Goal: Answer question/provide support: Share knowledge or assist other users

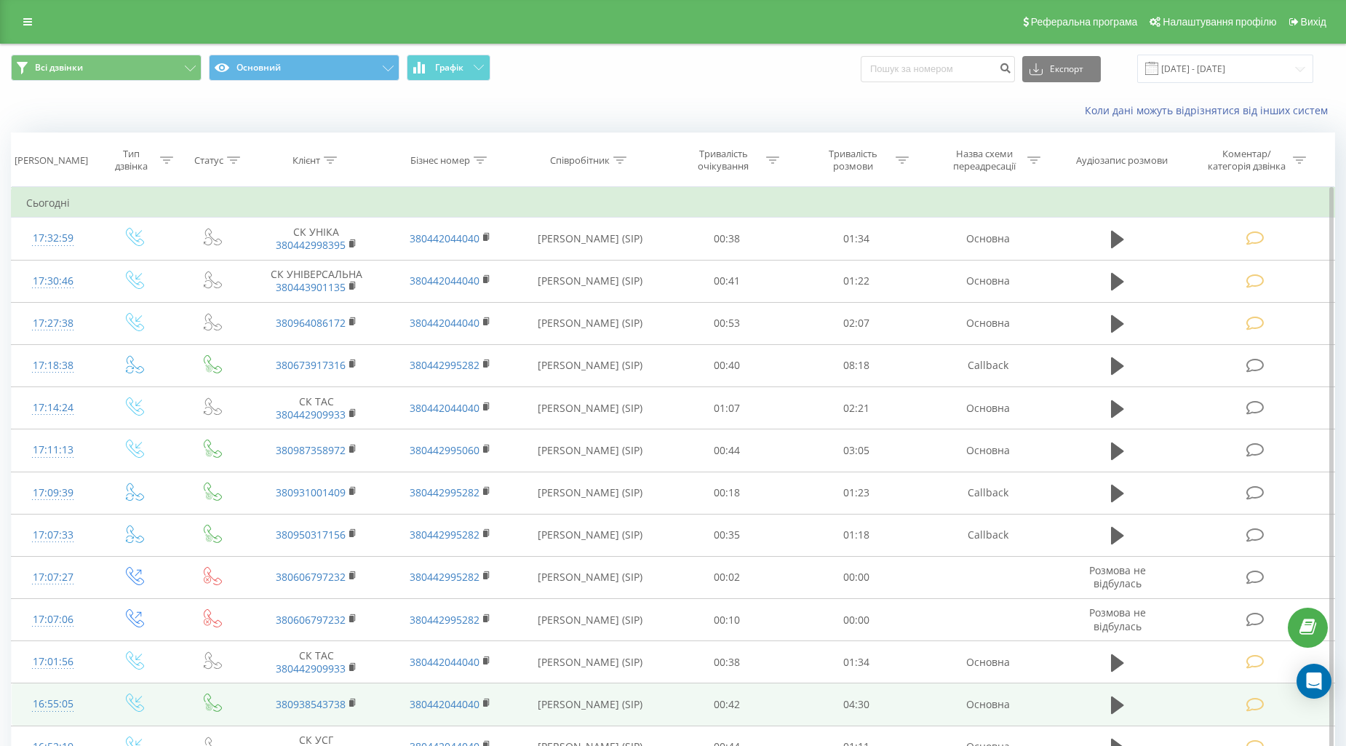
scroll to position [242, 0]
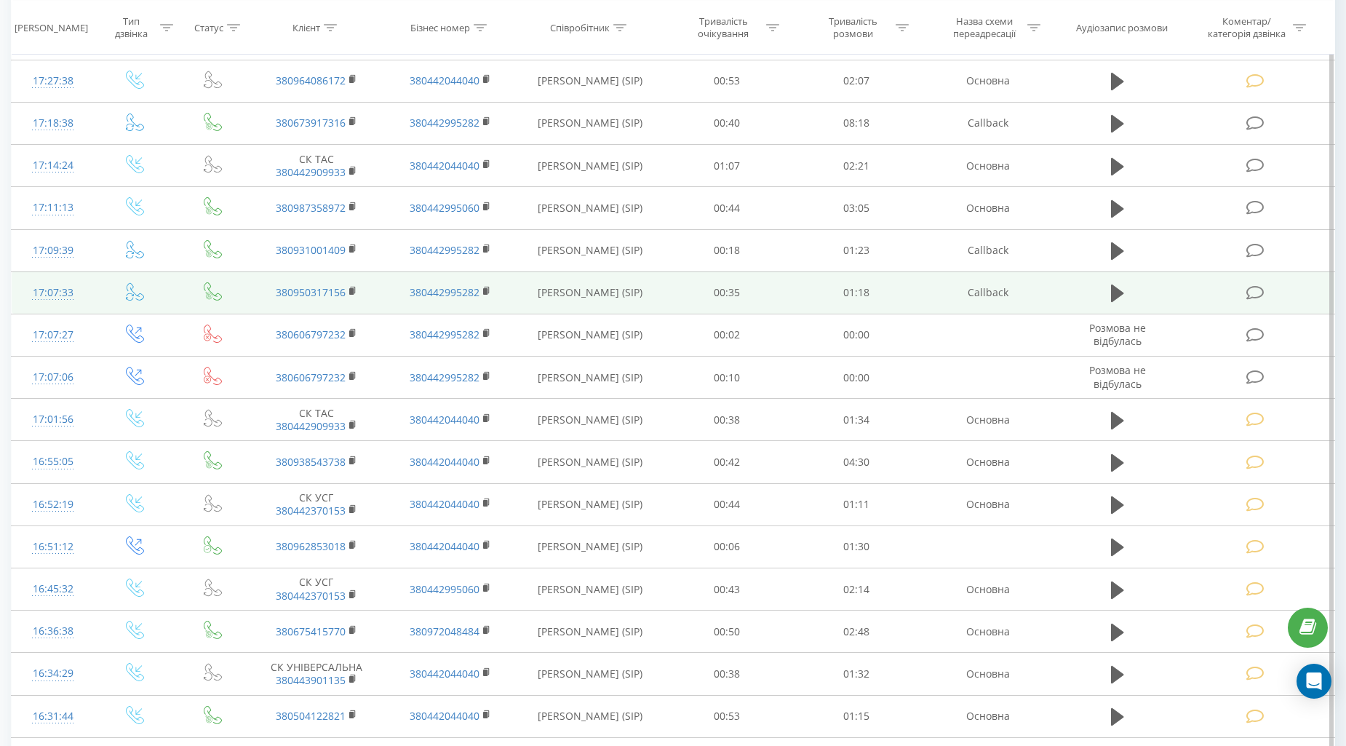
click at [1251, 300] on icon at bounding box center [1255, 292] width 18 height 15
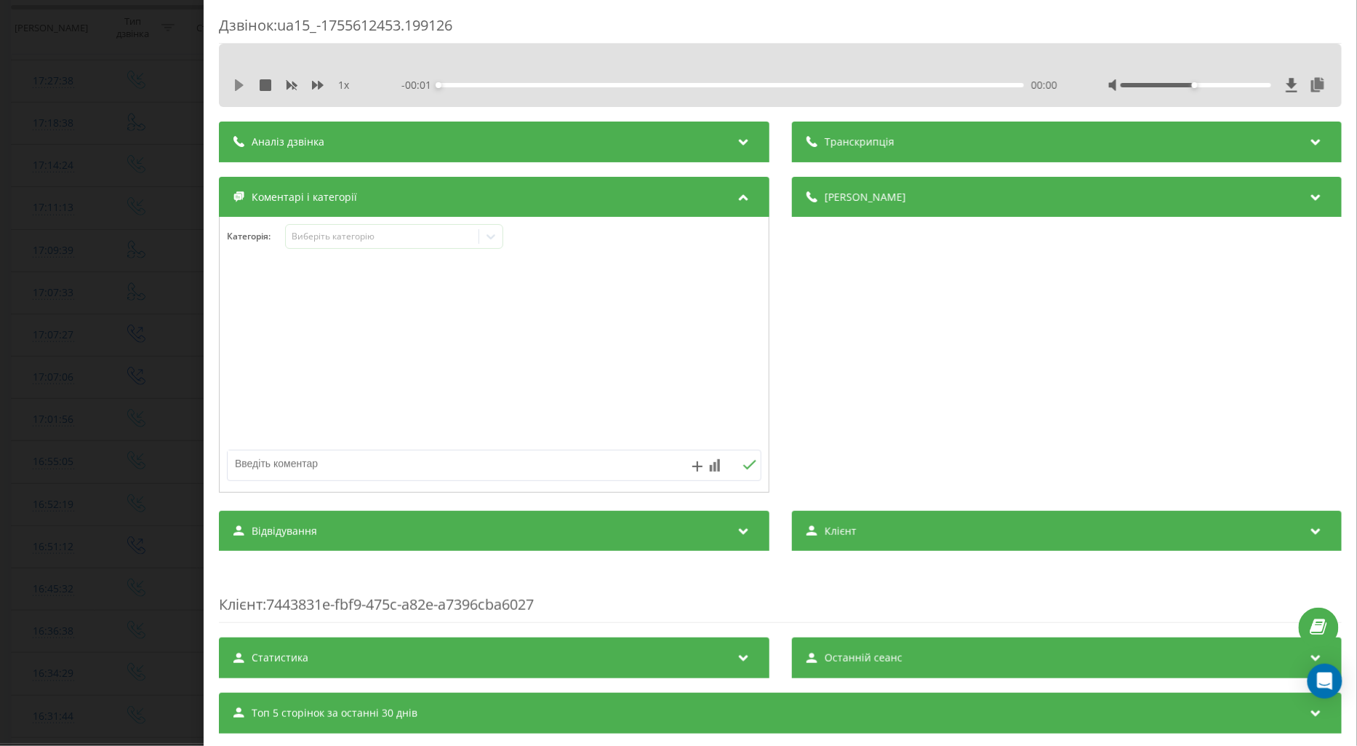
click at [236, 91] on button at bounding box center [239, 85] width 12 height 12
click at [317, 90] on icon at bounding box center [318, 85] width 12 height 12
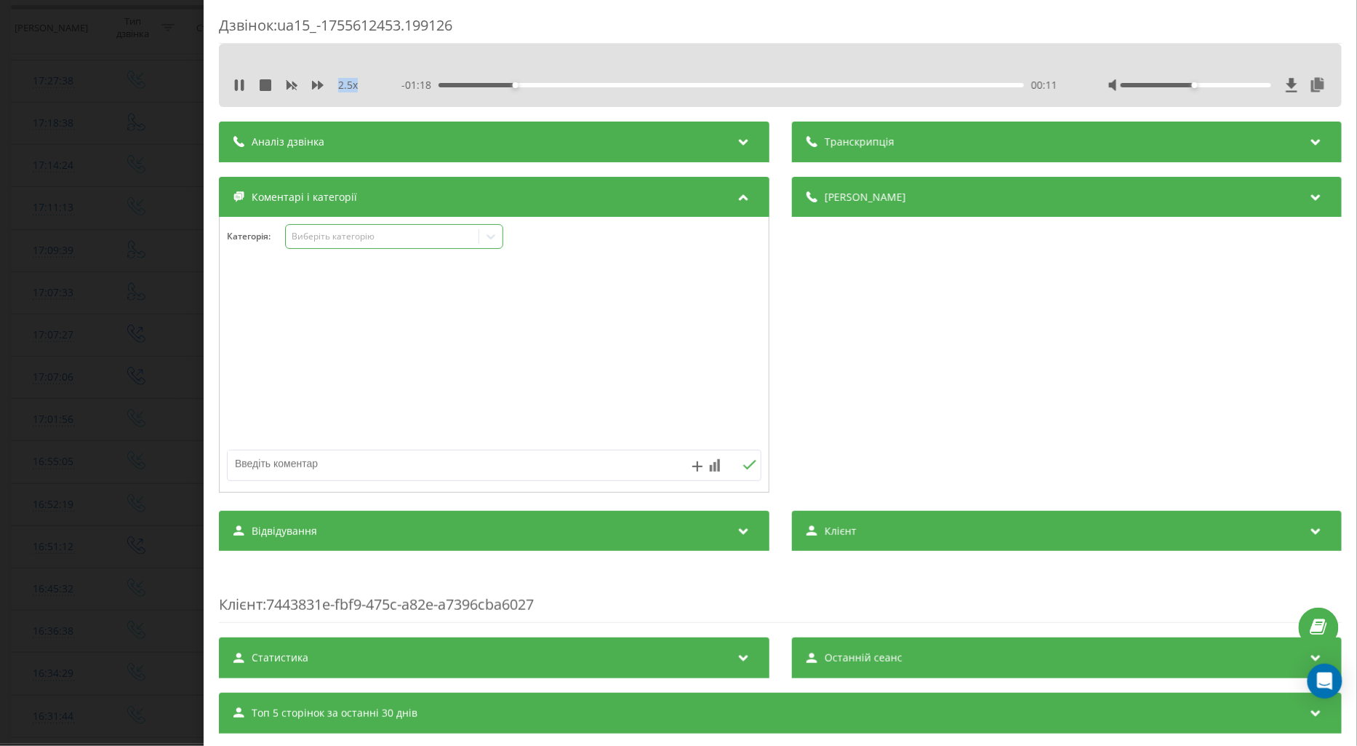
click at [357, 234] on div "Виберіть категорію" at bounding box center [382, 237] width 182 height 12
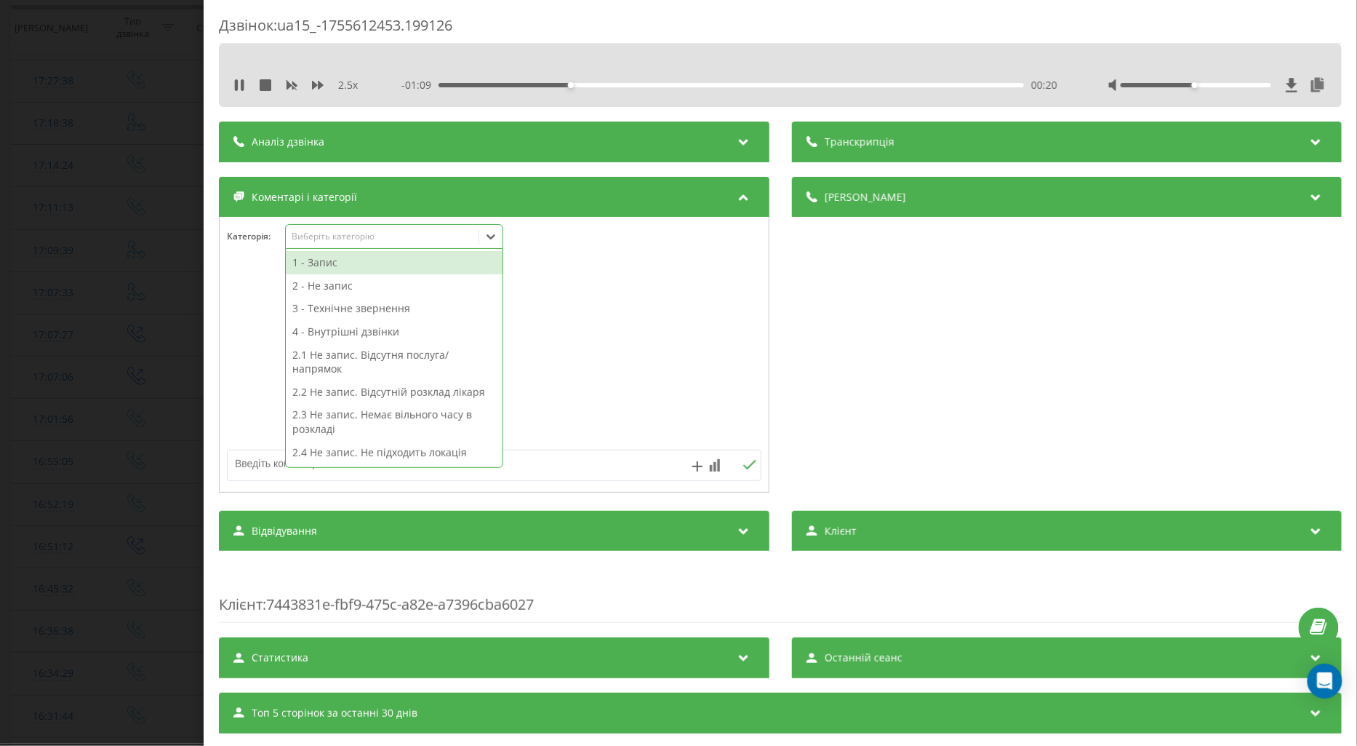
click at [338, 284] on div "2 - Не запис" at bounding box center [394, 285] width 217 height 23
click at [235, 329] on div at bounding box center [494, 355] width 549 height 175
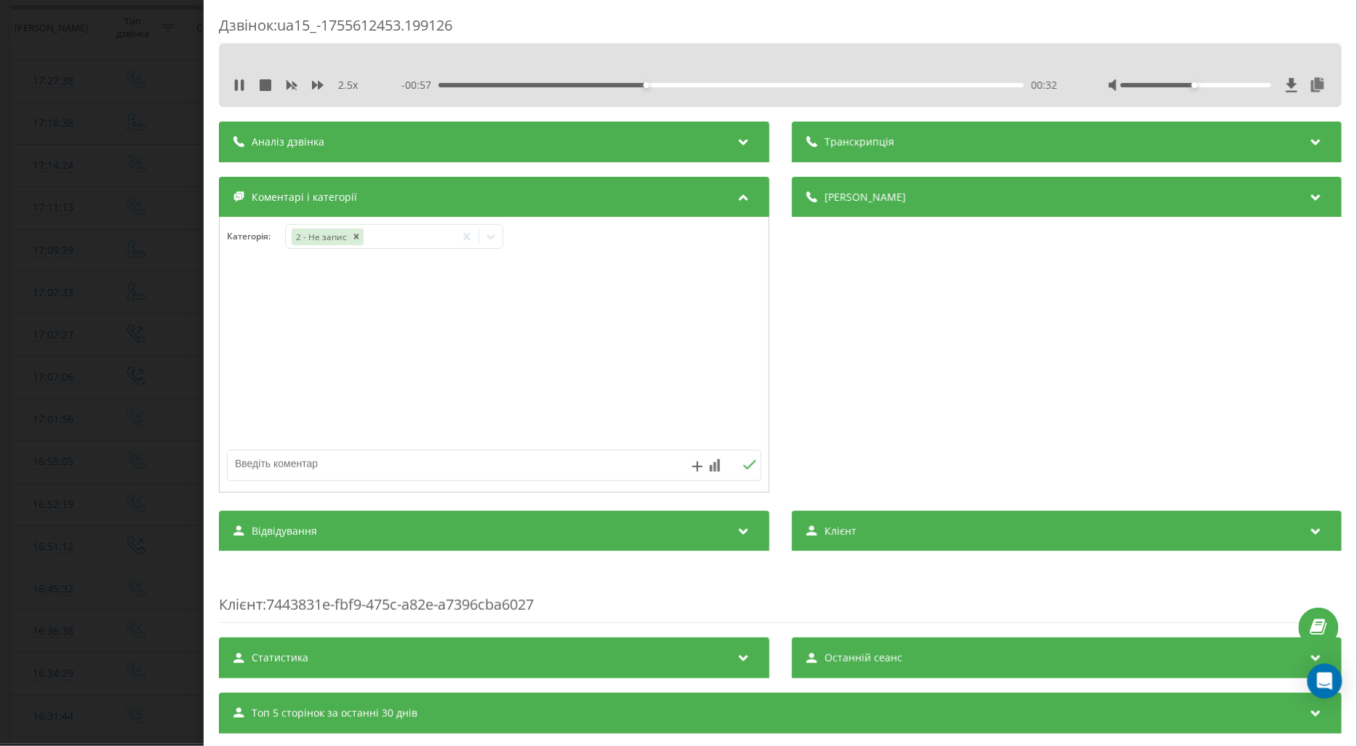
click at [280, 471] on textarea at bounding box center [441, 463] width 426 height 26
type textarea "декларація святошиньський район"
click at [743, 462] on icon at bounding box center [750, 465] width 14 height 10
click at [100, 335] on div "Дзвінок : ua15_-1755612453.199126 2.5 x - 00:01 01:28 01:28 Транскрипція Для AI…" at bounding box center [678, 373] width 1357 height 746
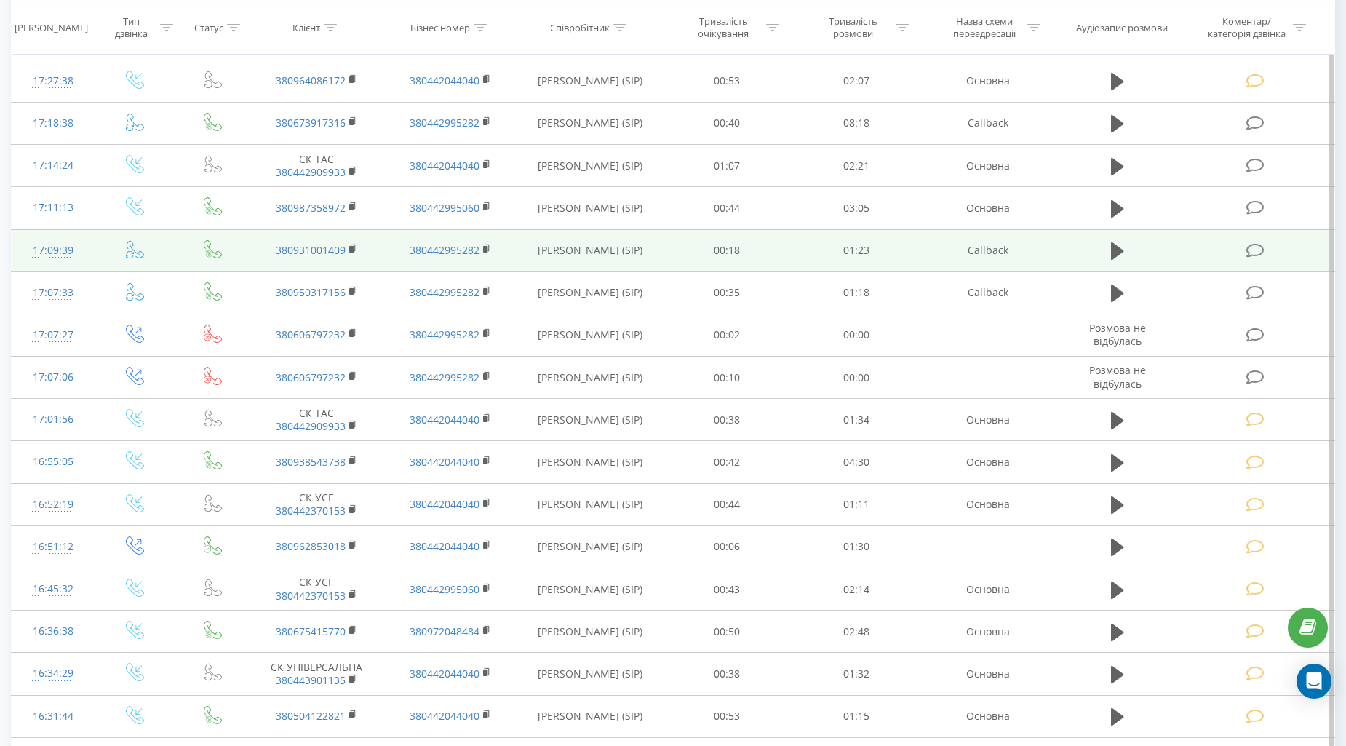
click at [1249, 250] on icon at bounding box center [1255, 250] width 18 height 15
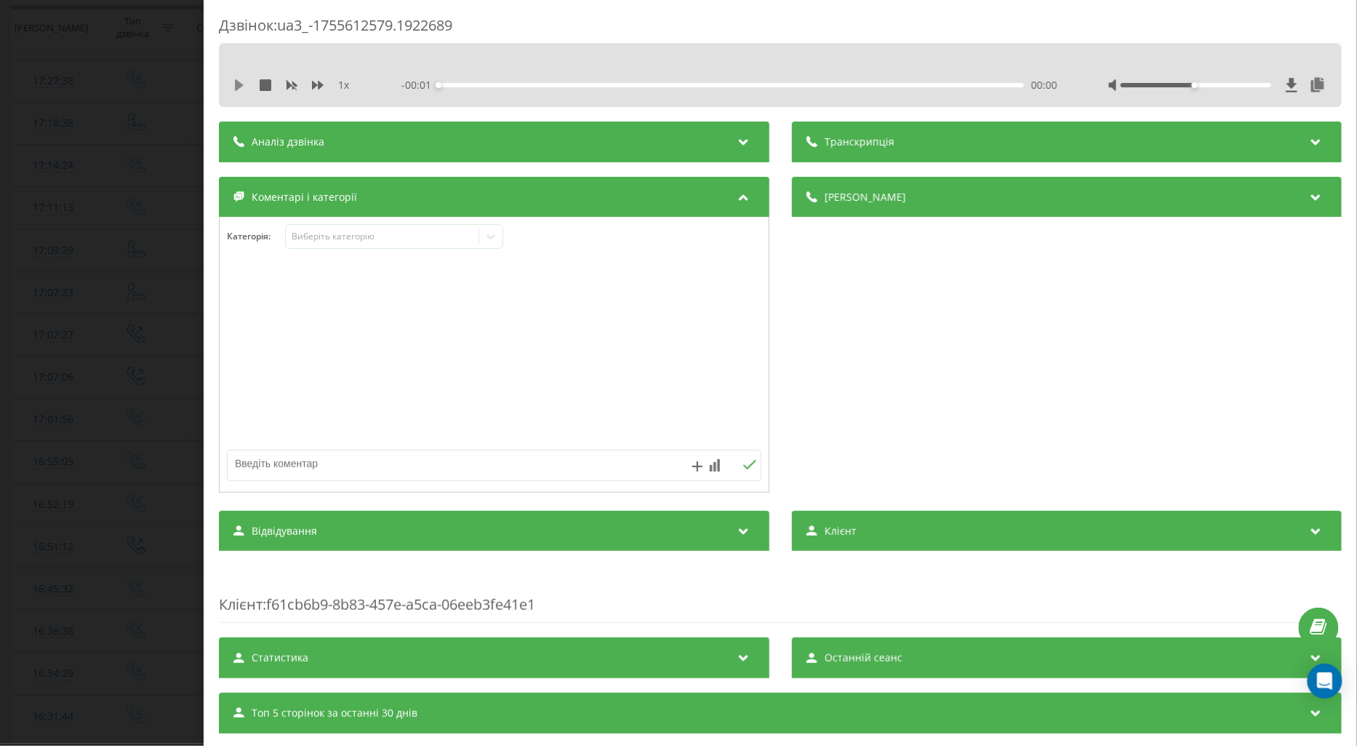
click at [239, 88] on icon at bounding box center [239, 85] width 9 height 12
click at [319, 87] on icon at bounding box center [318, 85] width 12 height 9
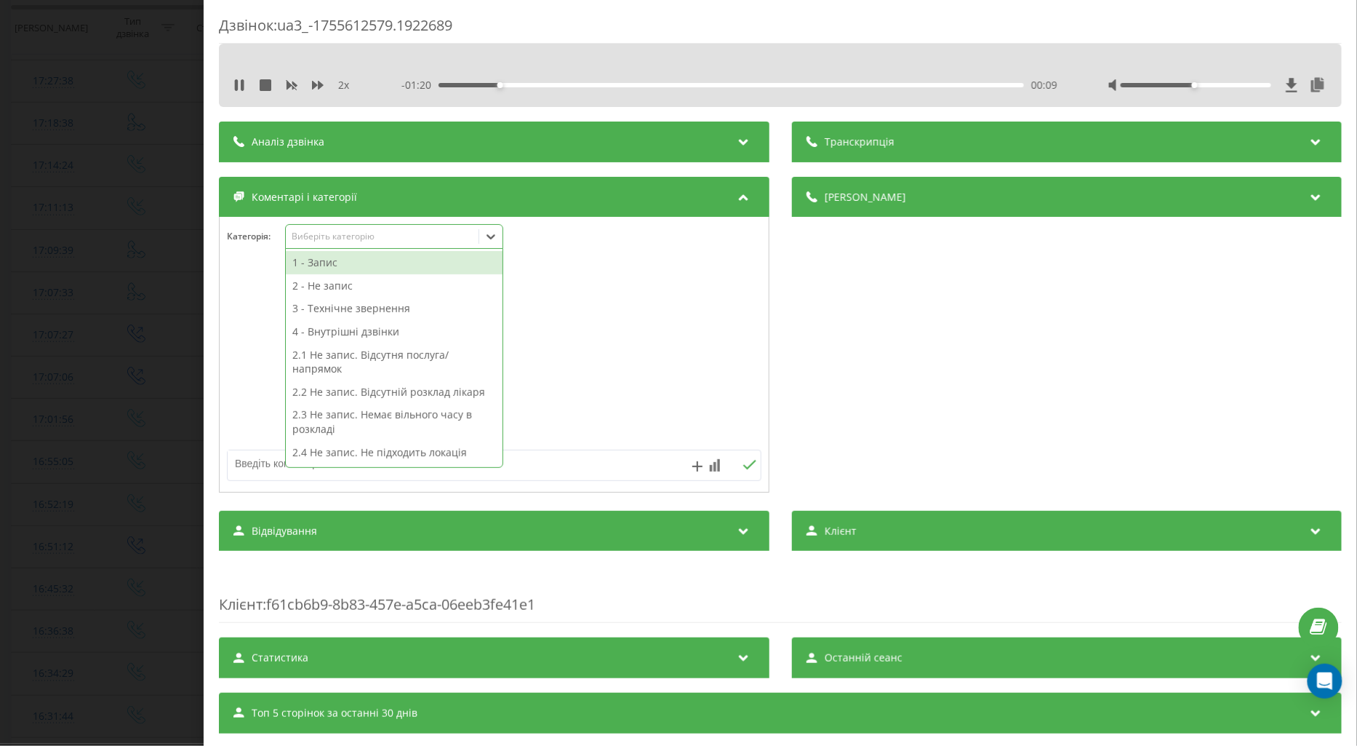
click at [314, 236] on div "Виберіть категорію" at bounding box center [382, 237] width 182 height 12
click at [320, 286] on div "2 - Не запис" at bounding box center [394, 285] width 217 height 23
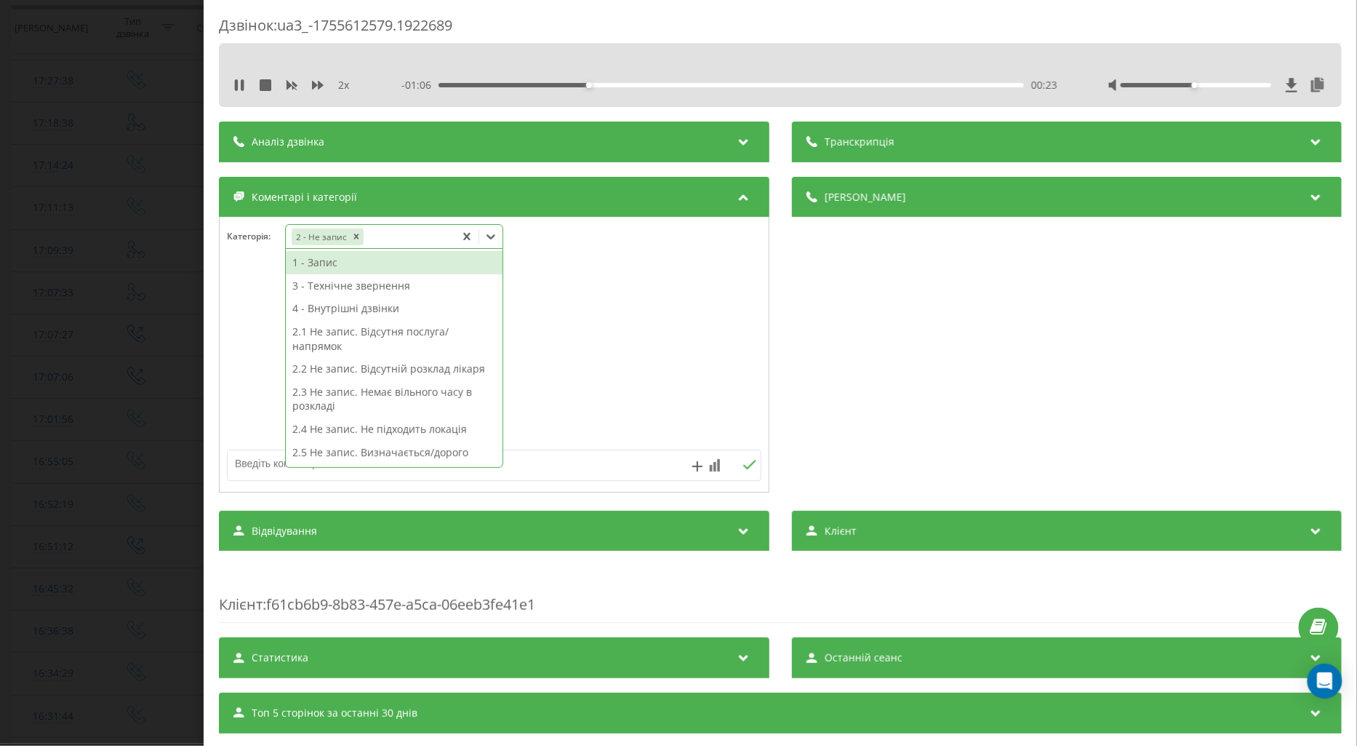
click at [244, 293] on div at bounding box center [494, 355] width 549 height 175
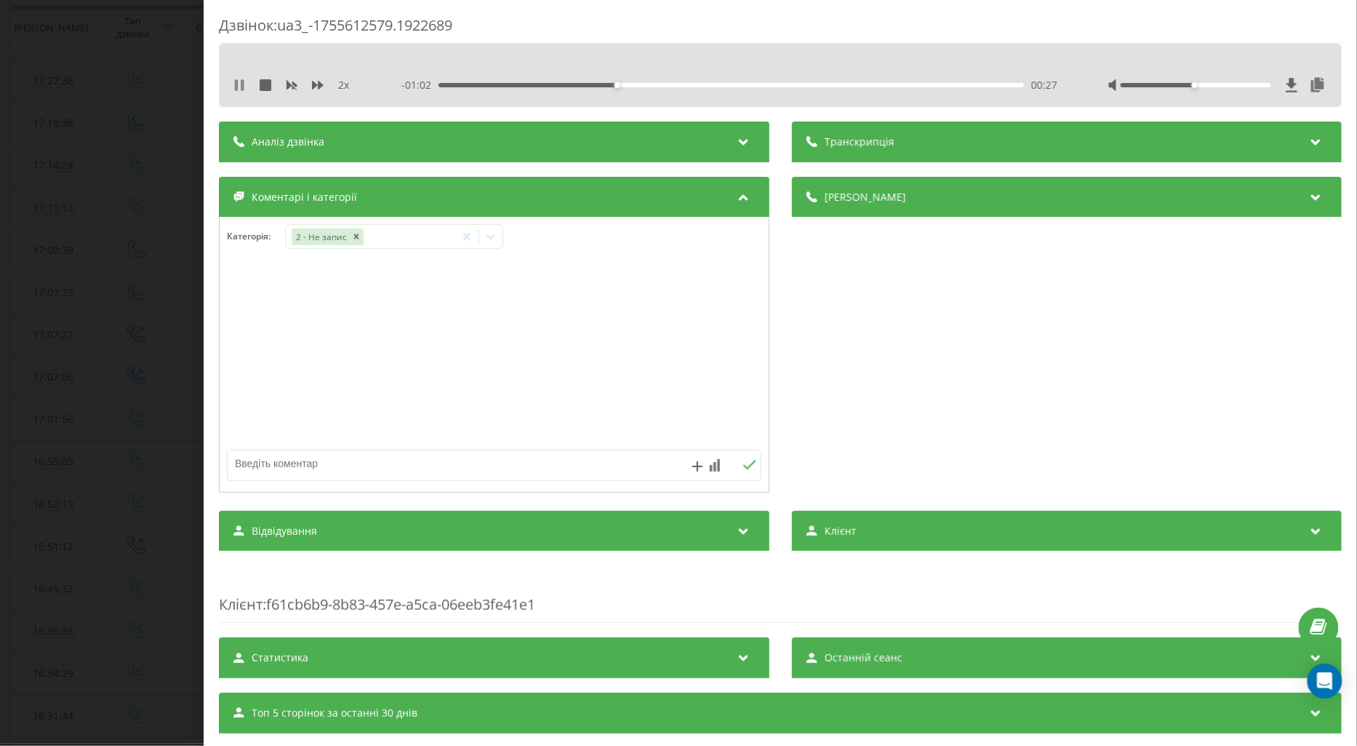
click at [240, 88] on icon at bounding box center [239, 85] width 12 height 12
click at [233, 84] on icon at bounding box center [239, 85] width 12 height 12
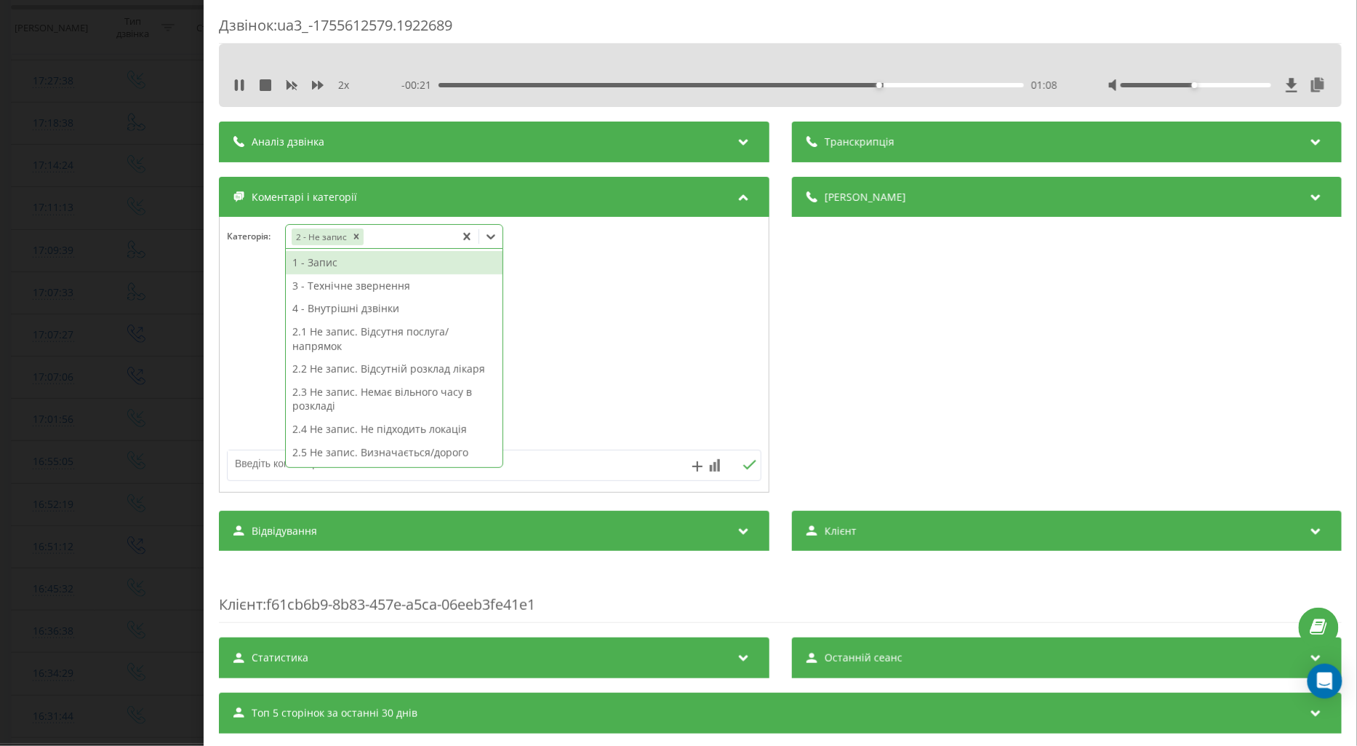
click at [490, 242] on icon at bounding box center [491, 236] width 15 height 15
click at [346, 268] on div "1 - Запис" at bounding box center [394, 262] width 217 height 23
click at [356, 234] on icon "Remove 2 - Не запис" at bounding box center [356, 236] width 10 height 10
click at [127, 330] on div "Дзвінок : ua3_-1755612579.1922689 2 x - 01:29 00:00 00:00 Транскрипція Для AI-а…" at bounding box center [678, 373] width 1357 height 746
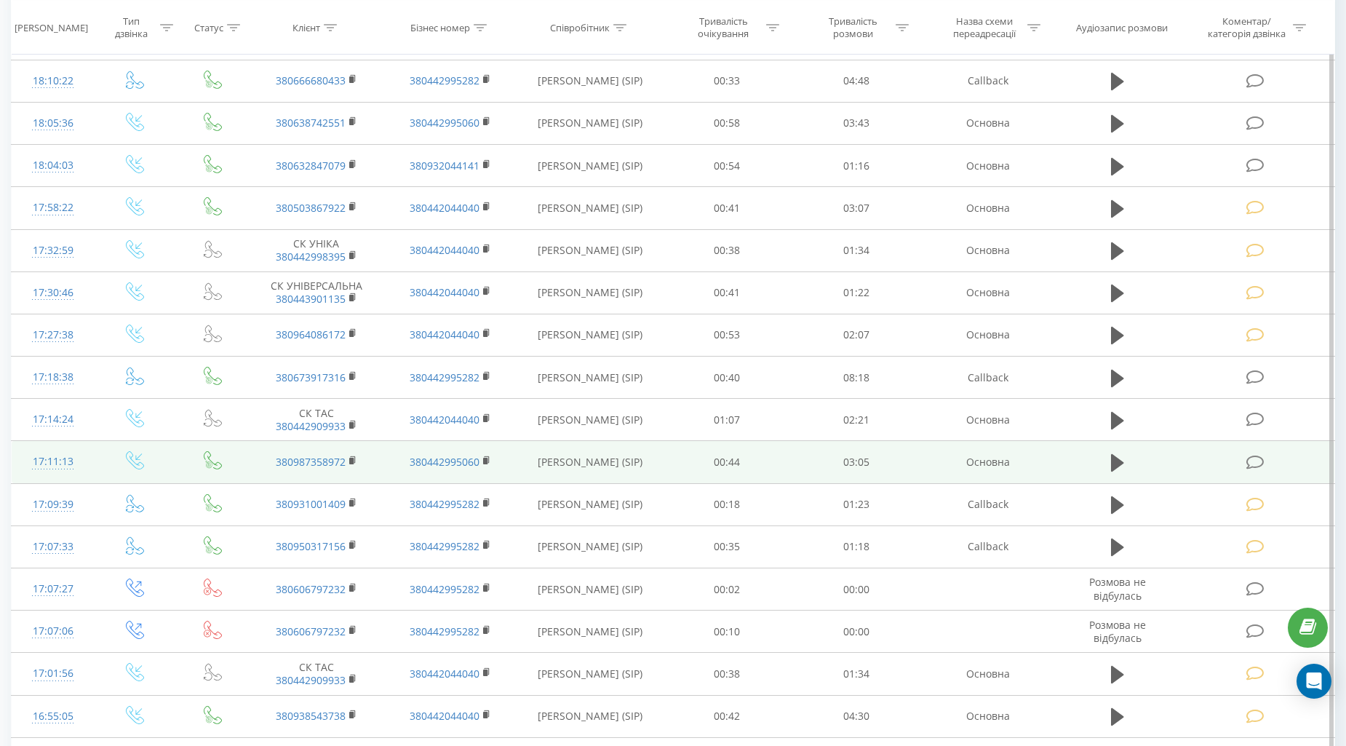
click at [1254, 466] on icon at bounding box center [1255, 462] width 18 height 15
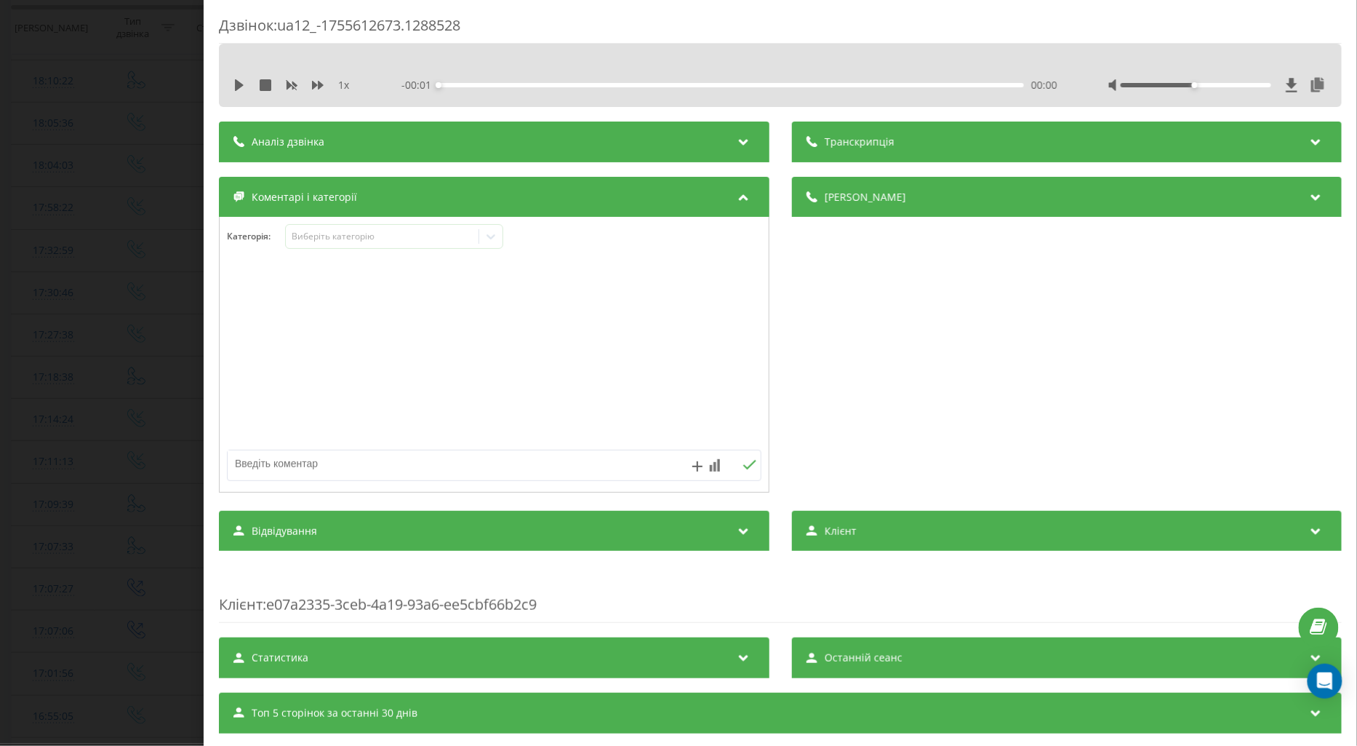
click at [230, 81] on div "1 x - 00:01 00:00 00:00" at bounding box center [780, 85] width 1101 height 22
click at [236, 86] on icon at bounding box center [239, 85] width 9 height 12
click at [312, 81] on icon at bounding box center [318, 85] width 12 height 12
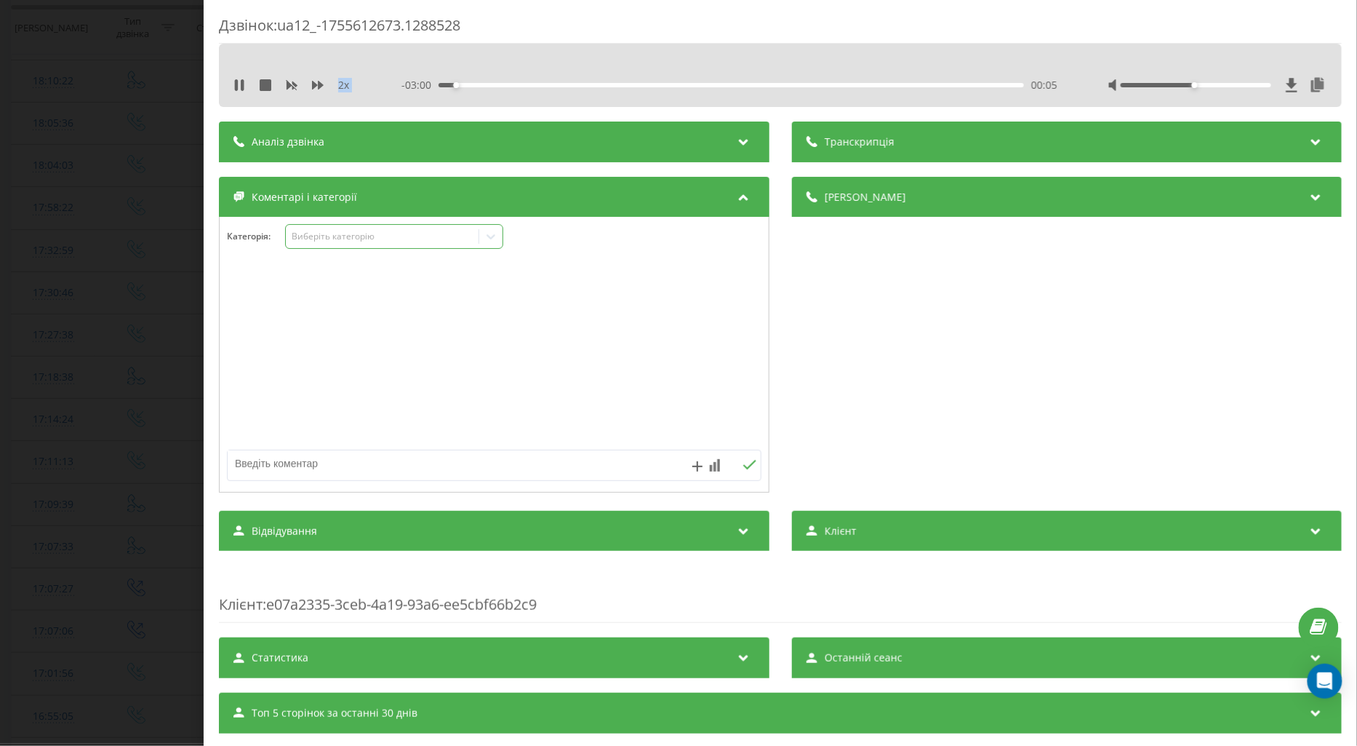
click at [354, 242] on div "Виберіть категорію" at bounding box center [382, 237] width 182 height 12
click at [244, 289] on div at bounding box center [494, 355] width 549 height 175
click at [314, 233] on div "Виберіть категорію" at bounding box center [382, 237] width 182 height 12
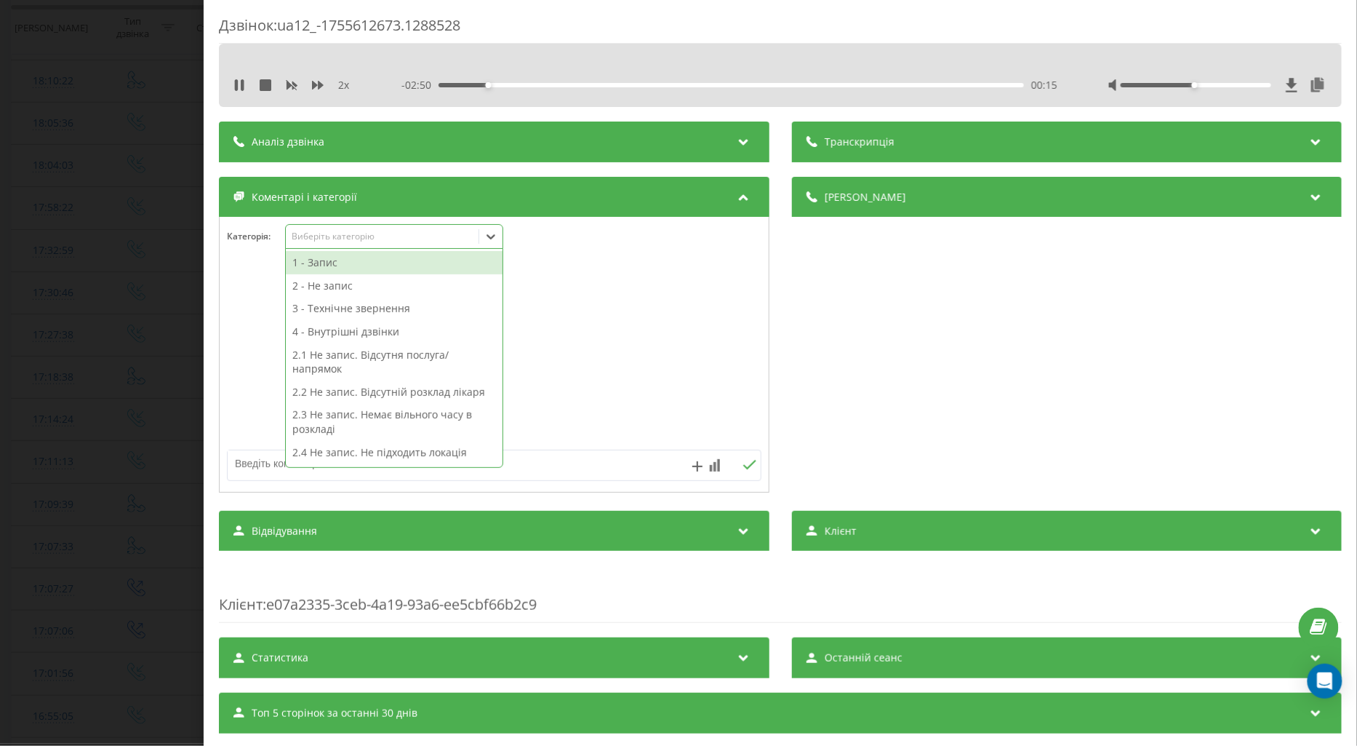
click at [316, 262] on div "1 - Запис" at bounding box center [394, 262] width 217 height 23
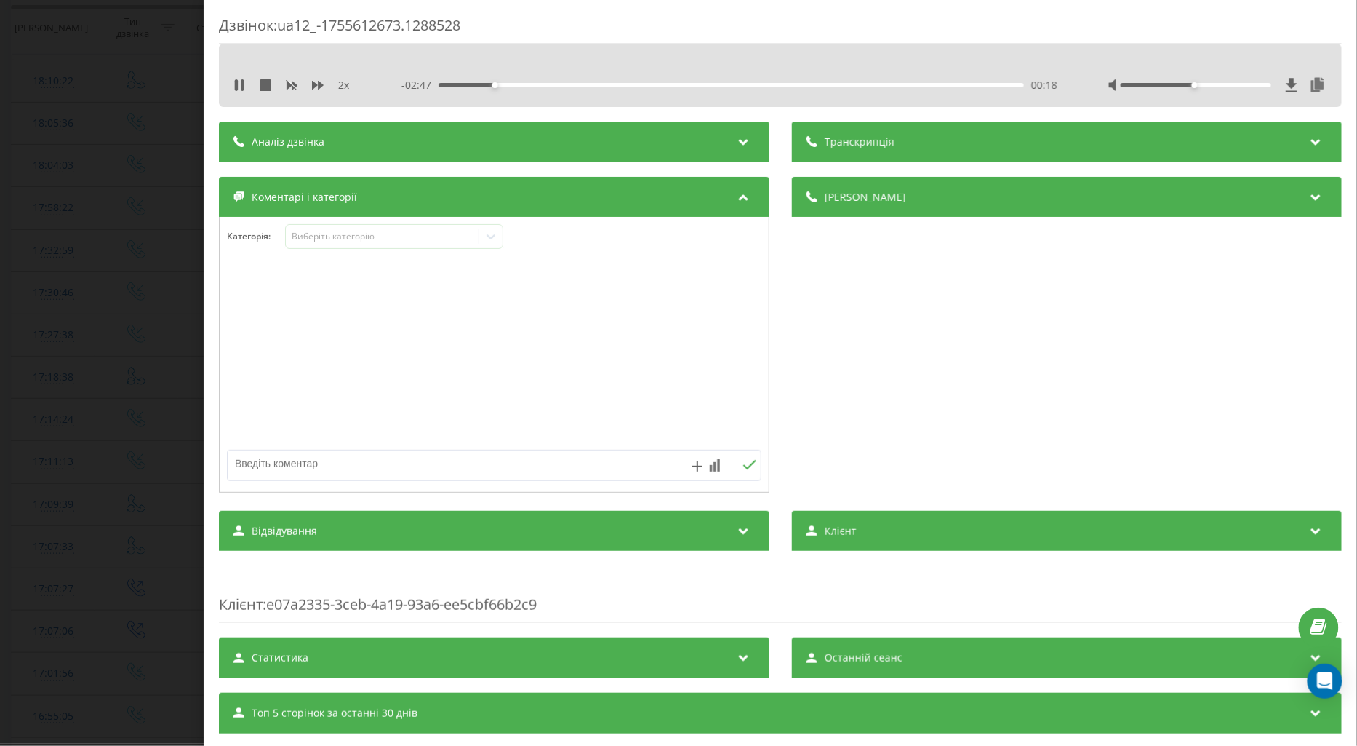
click at [240, 289] on div at bounding box center [494, 355] width 549 height 175
click at [119, 306] on div "Дзвінок : ua12_-1755612673.1288528 2 x - 02:35 00:30 00:30 Транскрипція Для AI-…" at bounding box center [678, 373] width 1357 height 746
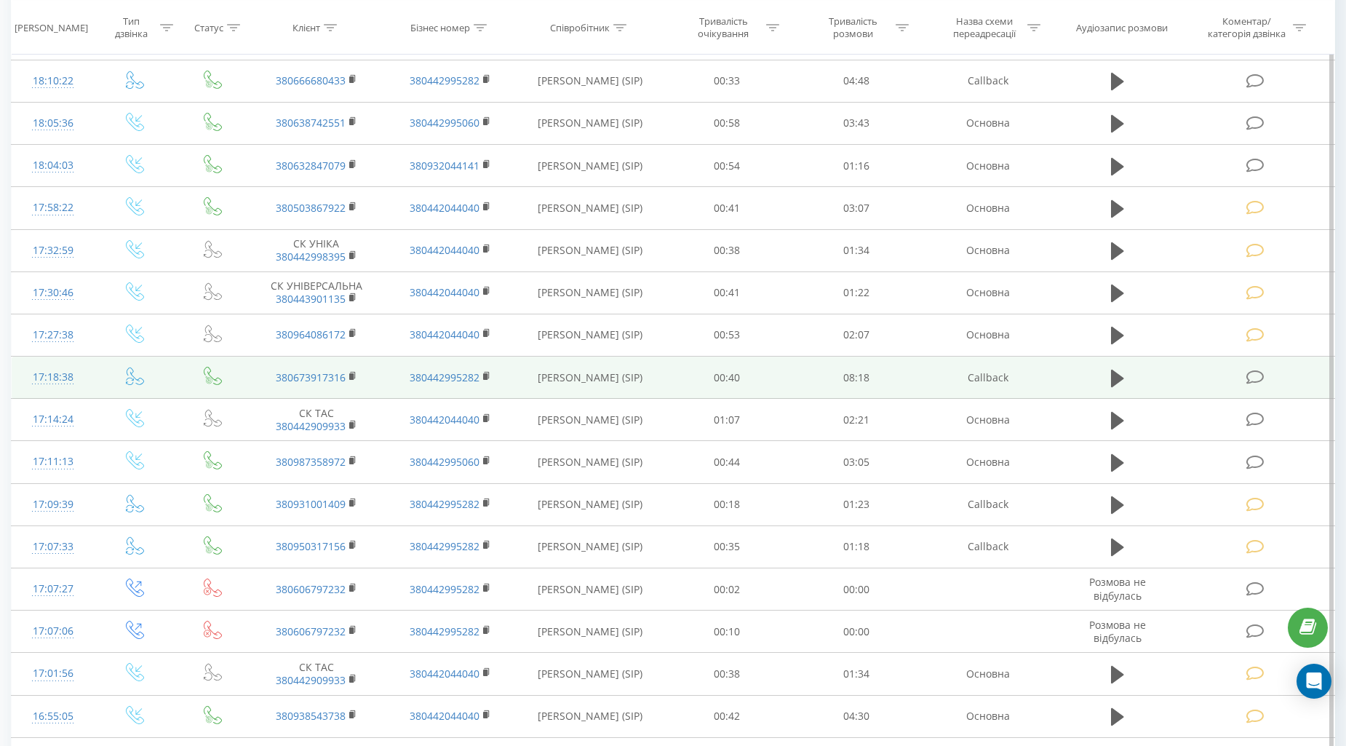
click at [1254, 380] on icon at bounding box center [1255, 377] width 18 height 15
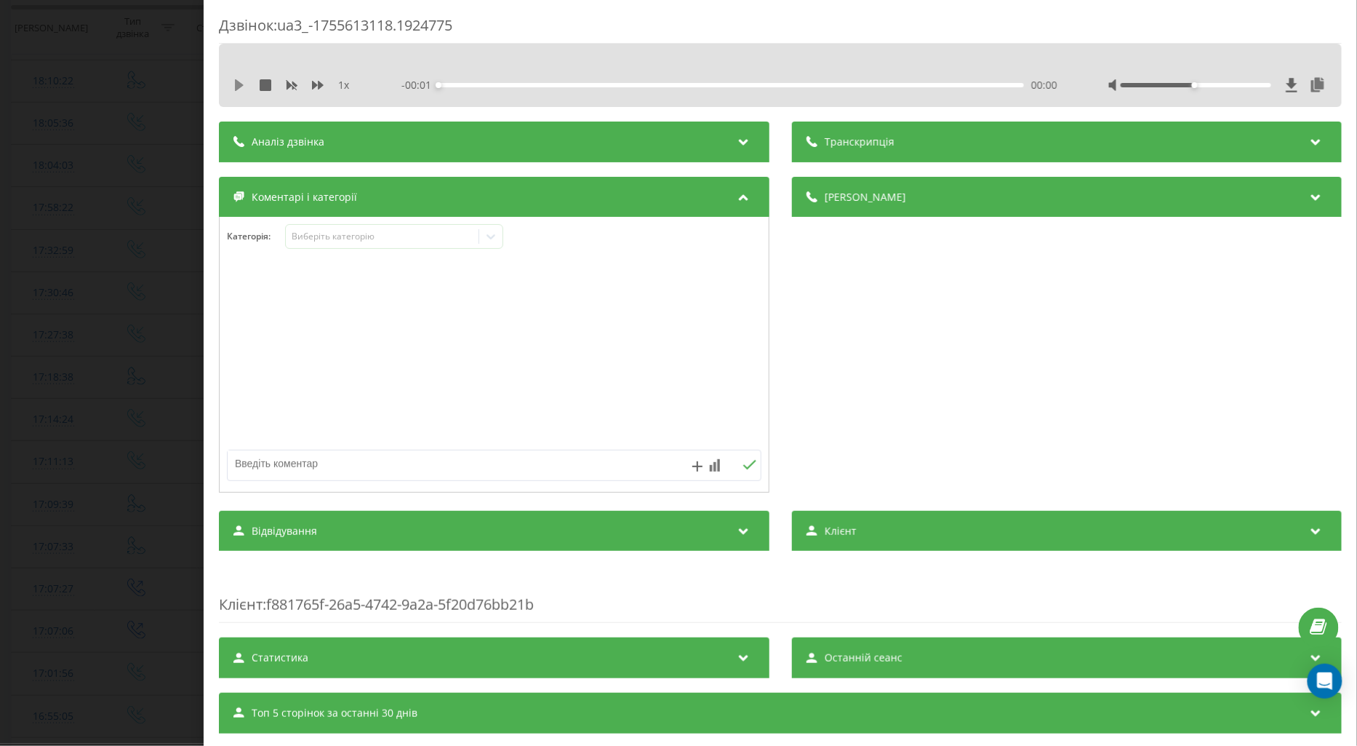
click at [237, 86] on icon at bounding box center [239, 85] width 9 height 12
click at [319, 84] on icon at bounding box center [318, 85] width 12 height 9
click at [627, 81] on div "- 08:24 00:14 00:14" at bounding box center [730, 85] width 656 height 15
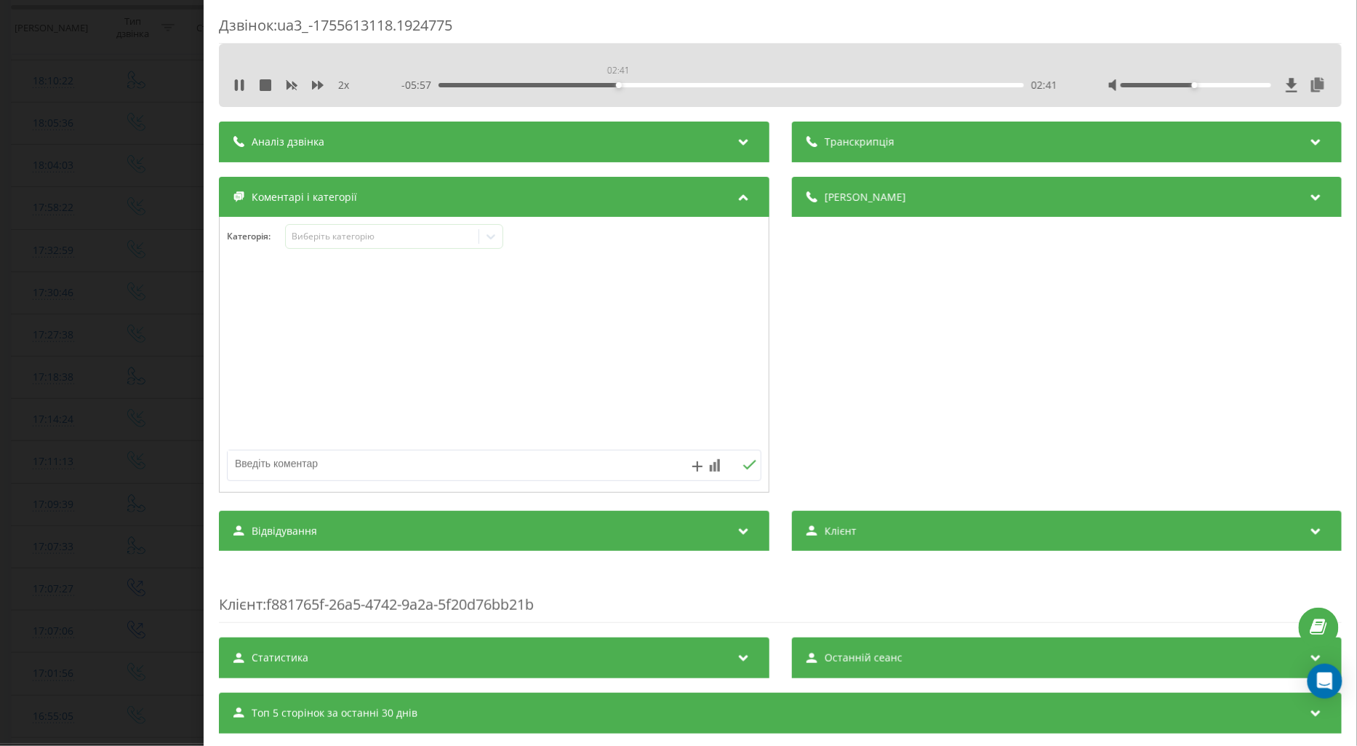
click at [617, 86] on div "02:41" at bounding box center [732, 85] width 586 height 4
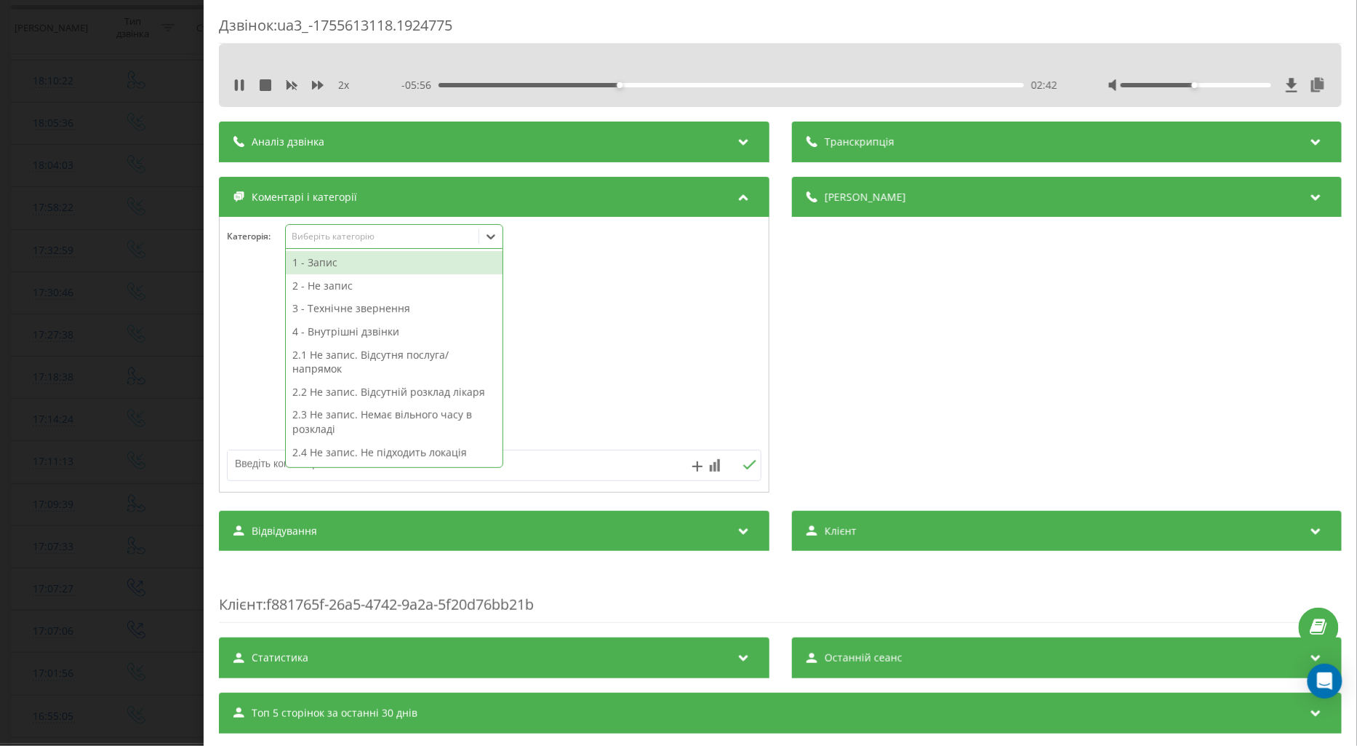
click at [314, 239] on div "Виберіть категорію" at bounding box center [382, 237] width 182 height 12
click at [318, 268] on div "1 - Запис" at bounding box center [394, 262] width 217 height 23
click at [240, 307] on div at bounding box center [494, 355] width 549 height 175
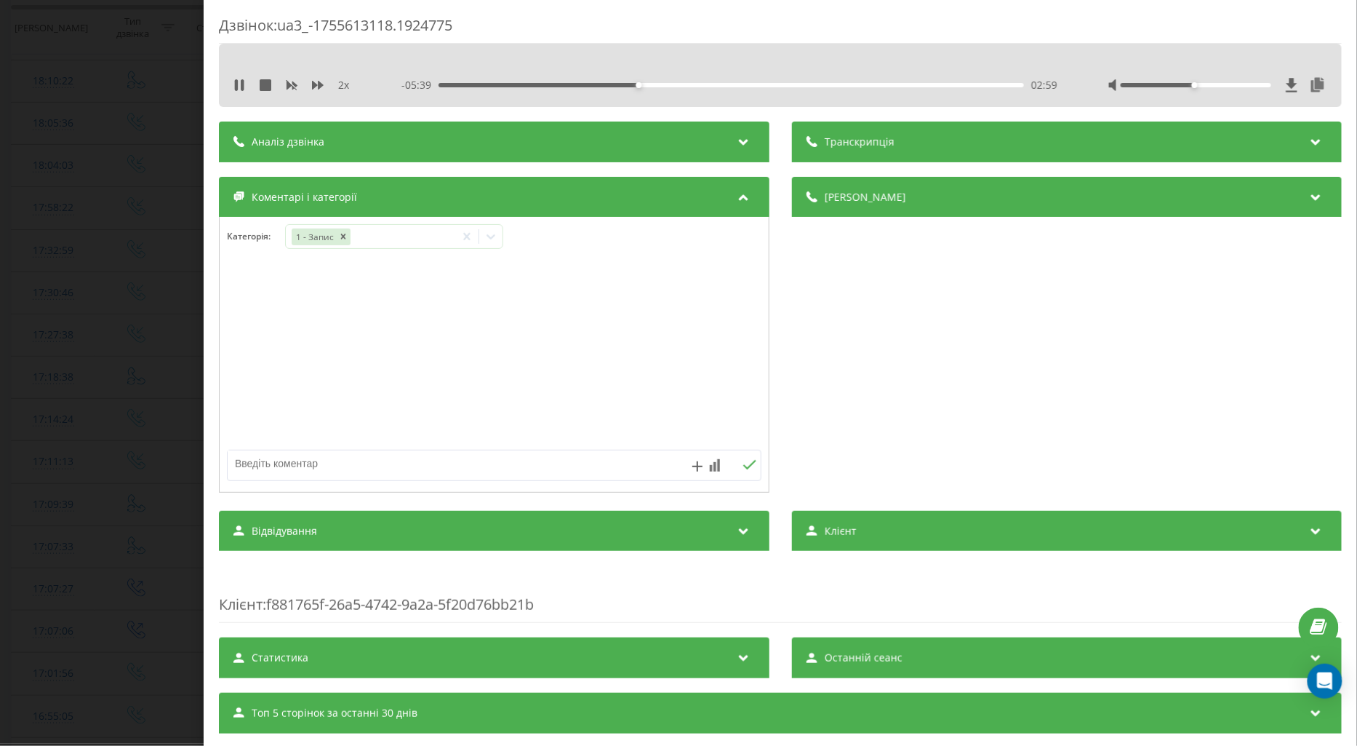
click at [102, 313] on div "Дзвінок : ua3_-1755613118.1924775 2 x - 05:39 02:59 02:59 Транскрипція Для AI-а…" at bounding box center [678, 373] width 1357 height 746
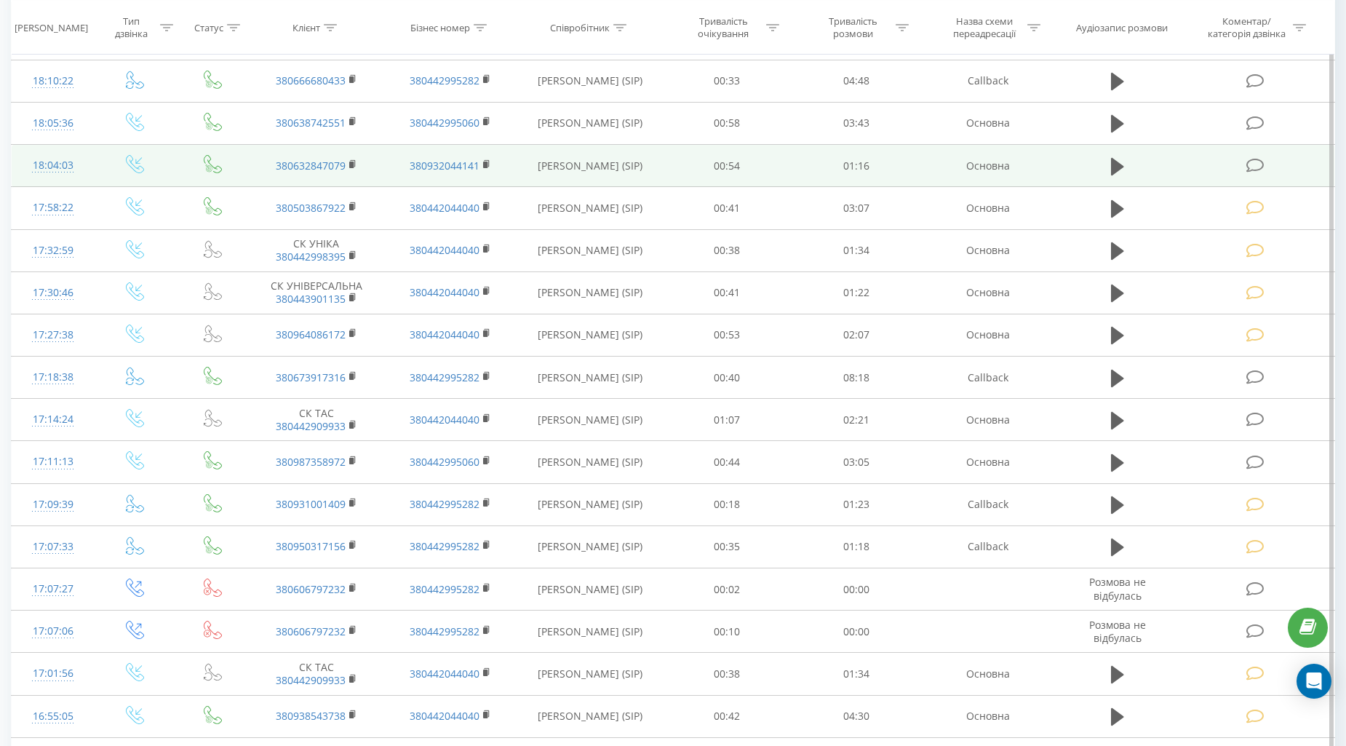
click at [1256, 161] on icon at bounding box center [1255, 165] width 18 height 15
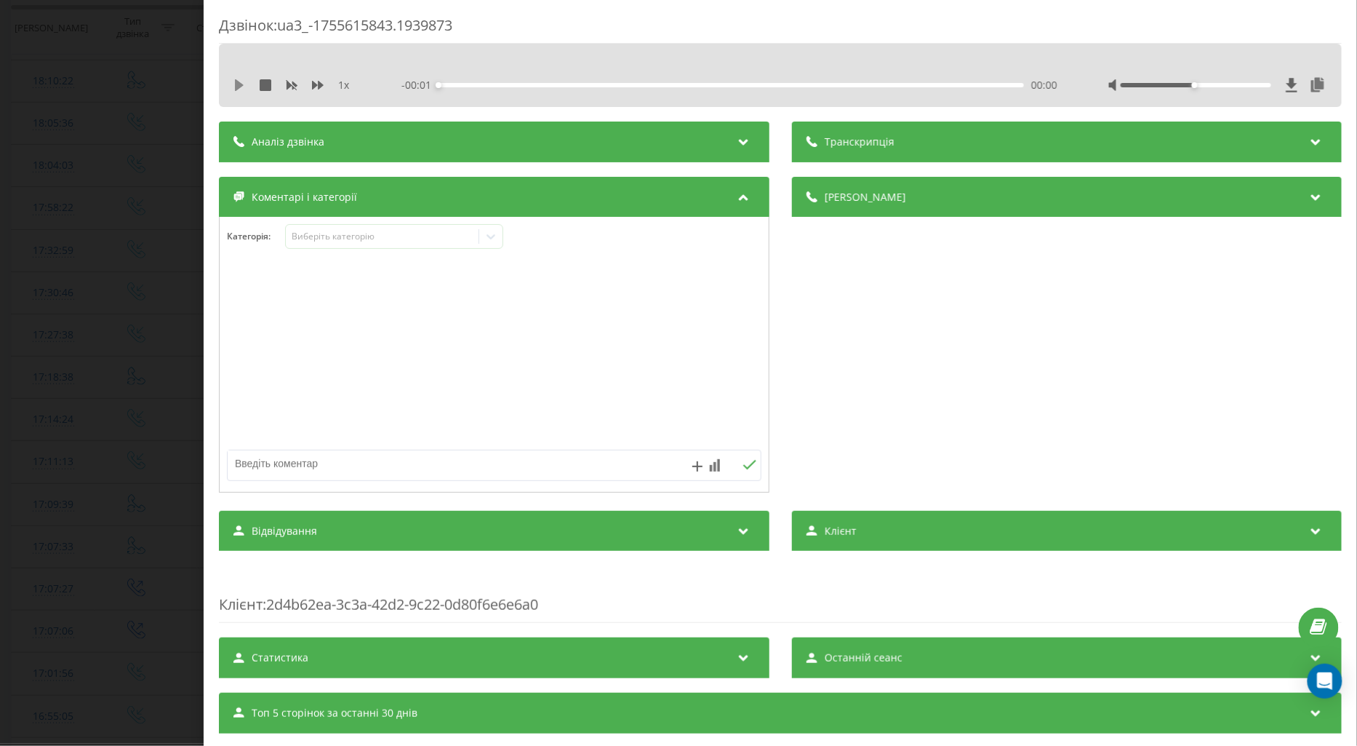
click at [236, 82] on icon at bounding box center [239, 85] width 9 height 12
click at [322, 85] on icon at bounding box center [318, 85] width 12 height 9
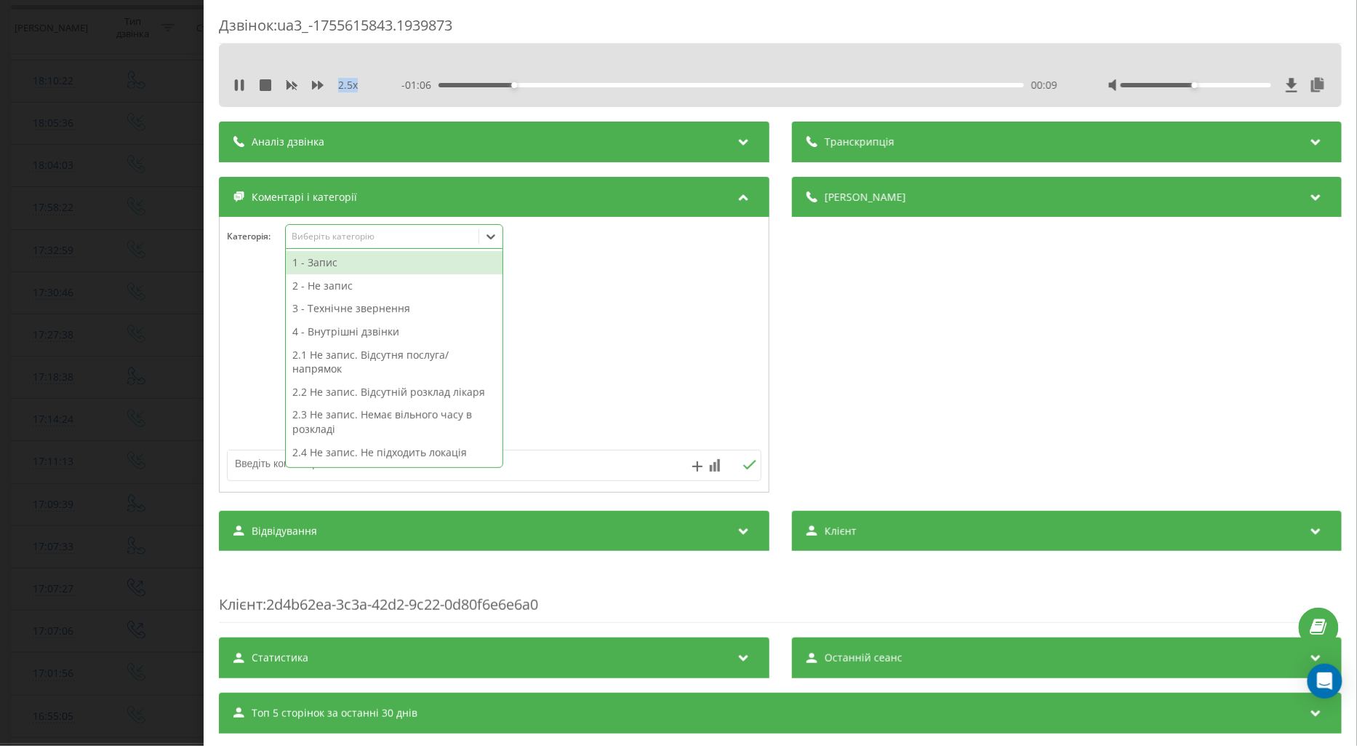
click at [326, 238] on div "Виберіть категорію" at bounding box center [382, 237] width 182 height 12
click at [327, 266] on div "1 - Запис" at bounding box center [394, 262] width 217 height 23
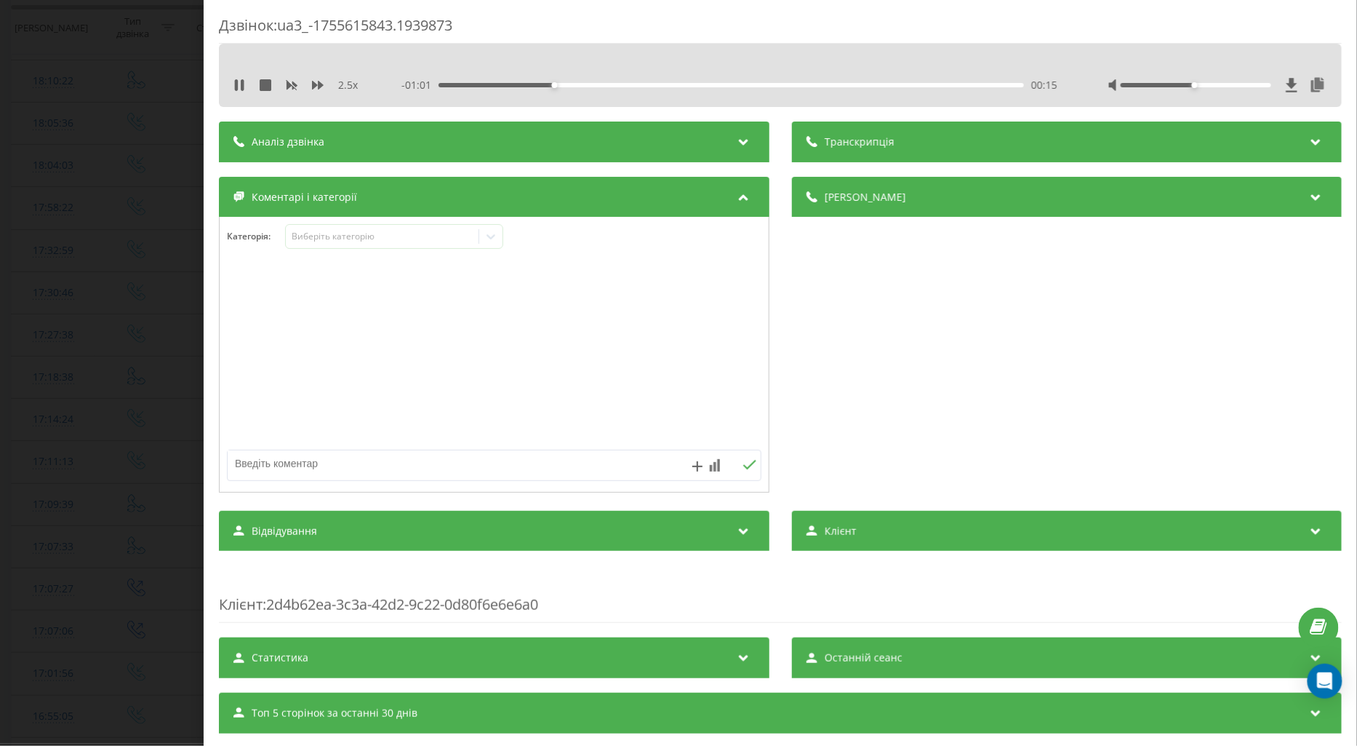
click at [244, 303] on div at bounding box center [494, 355] width 549 height 175
click at [156, 303] on div "Дзвінок : ua3_-1755615843.1939873 2.5 x - 00:56 00:19 00:19 Транскрипція Для AI…" at bounding box center [678, 373] width 1357 height 746
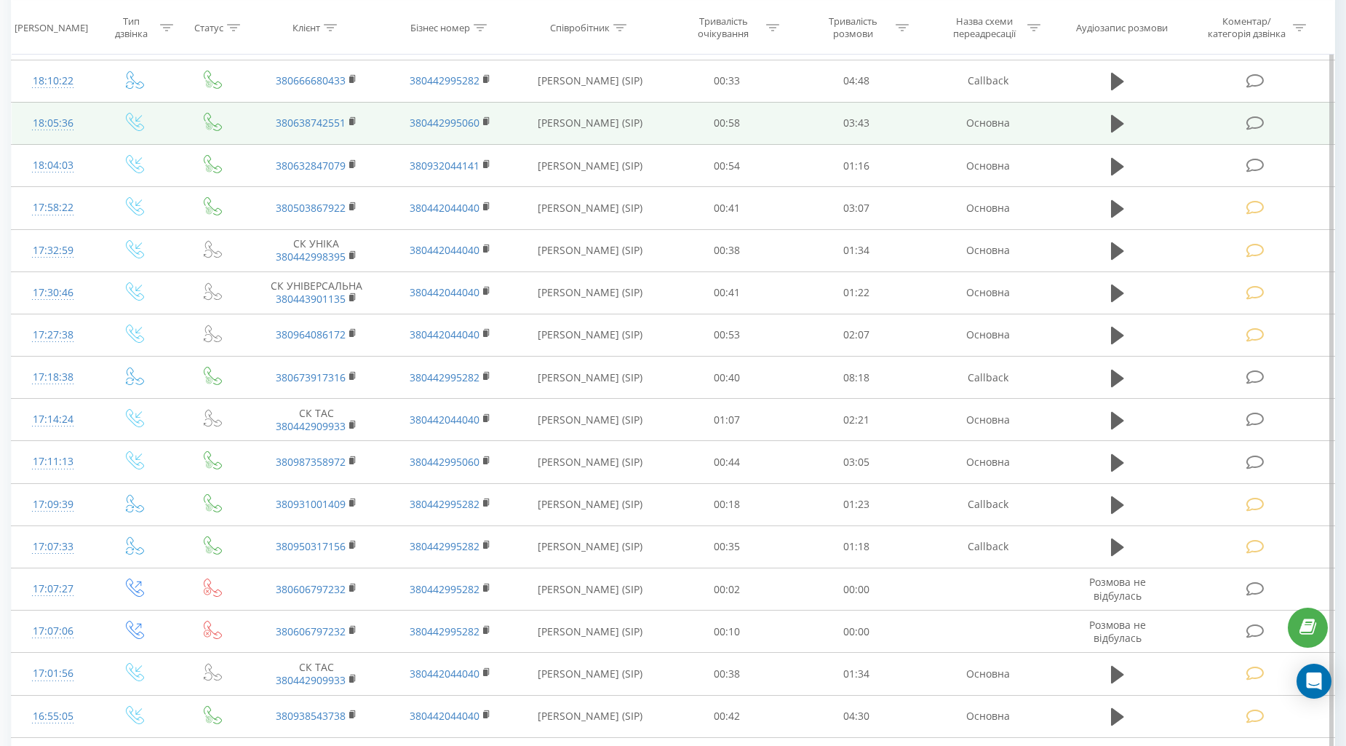
click at [1252, 116] on icon at bounding box center [1255, 123] width 18 height 15
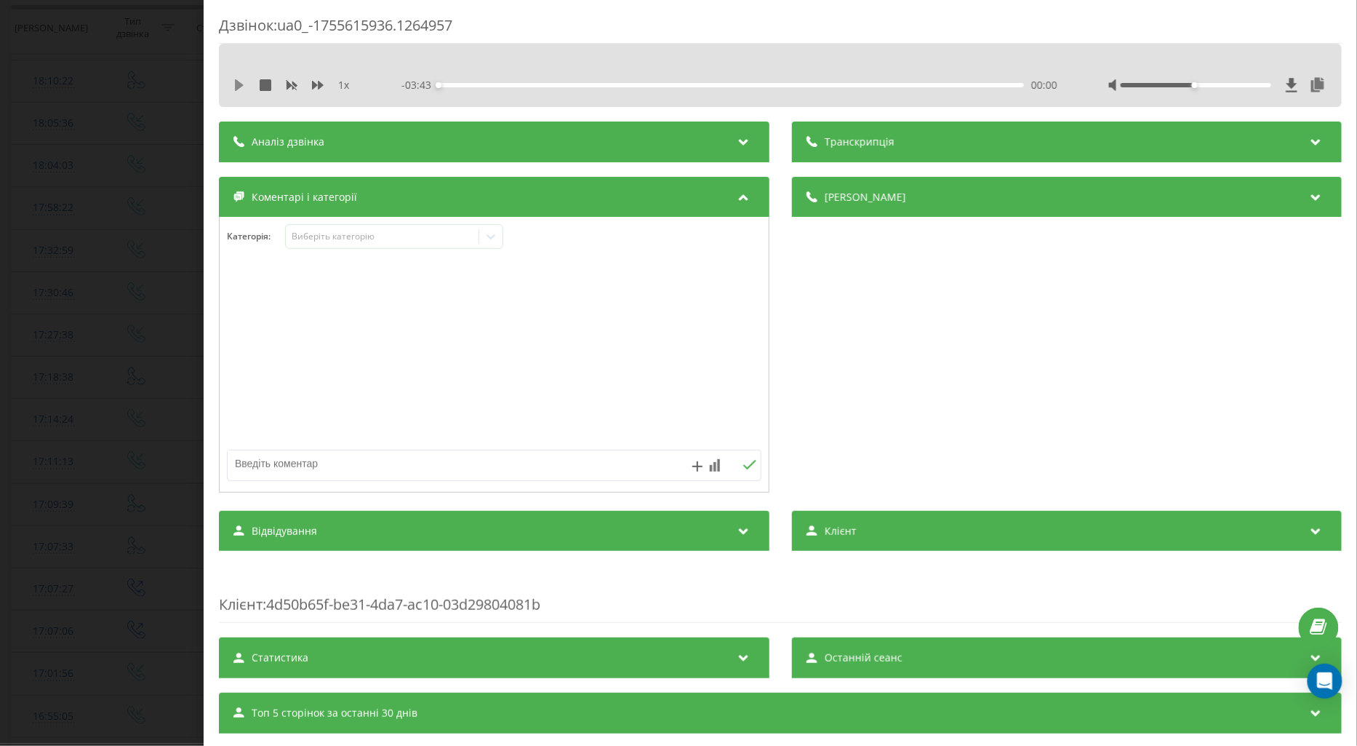
click at [241, 85] on icon at bounding box center [239, 85] width 9 height 12
click at [314, 81] on icon at bounding box center [318, 85] width 12 height 12
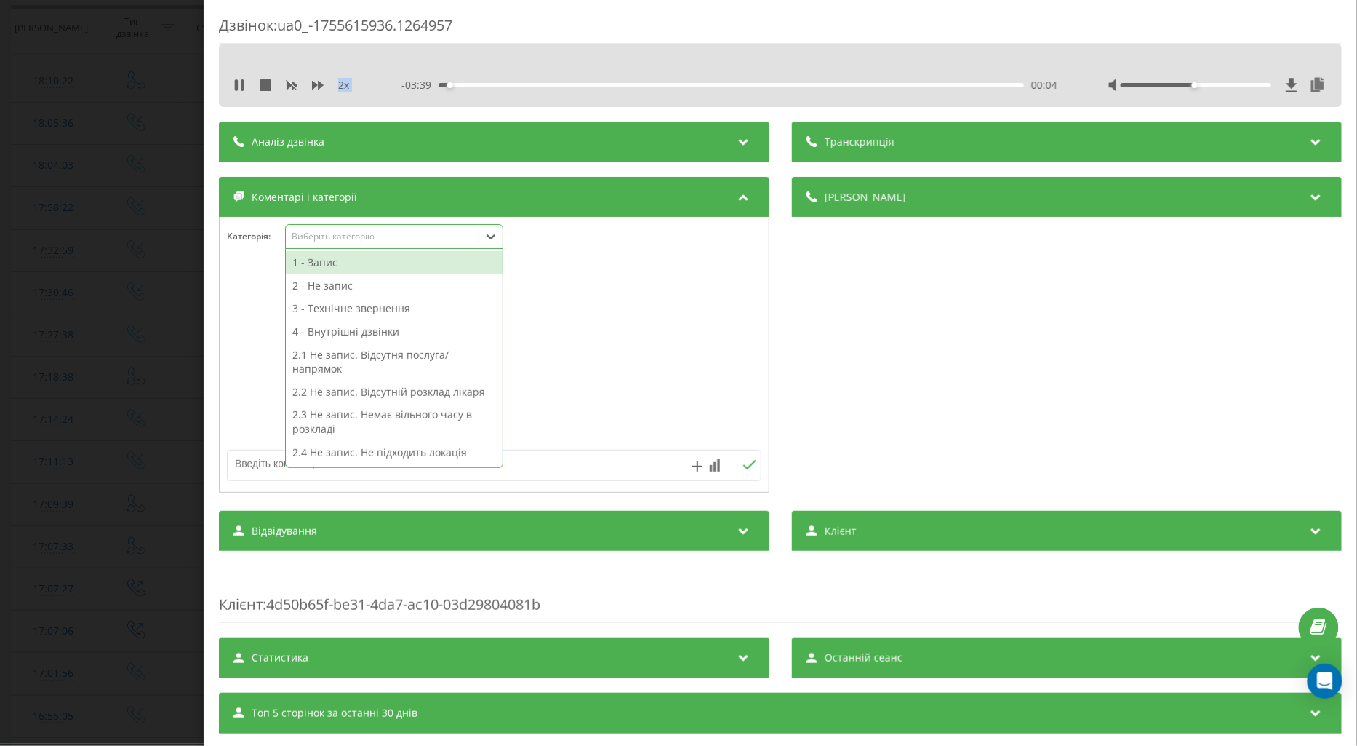
click at [338, 240] on div "Виберіть категорію" at bounding box center [382, 237] width 182 height 12
click at [347, 266] on div "1 - Запис" at bounding box center [394, 262] width 217 height 23
click at [252, 310] on div at bounding box center [494, 355] width 549 height 175
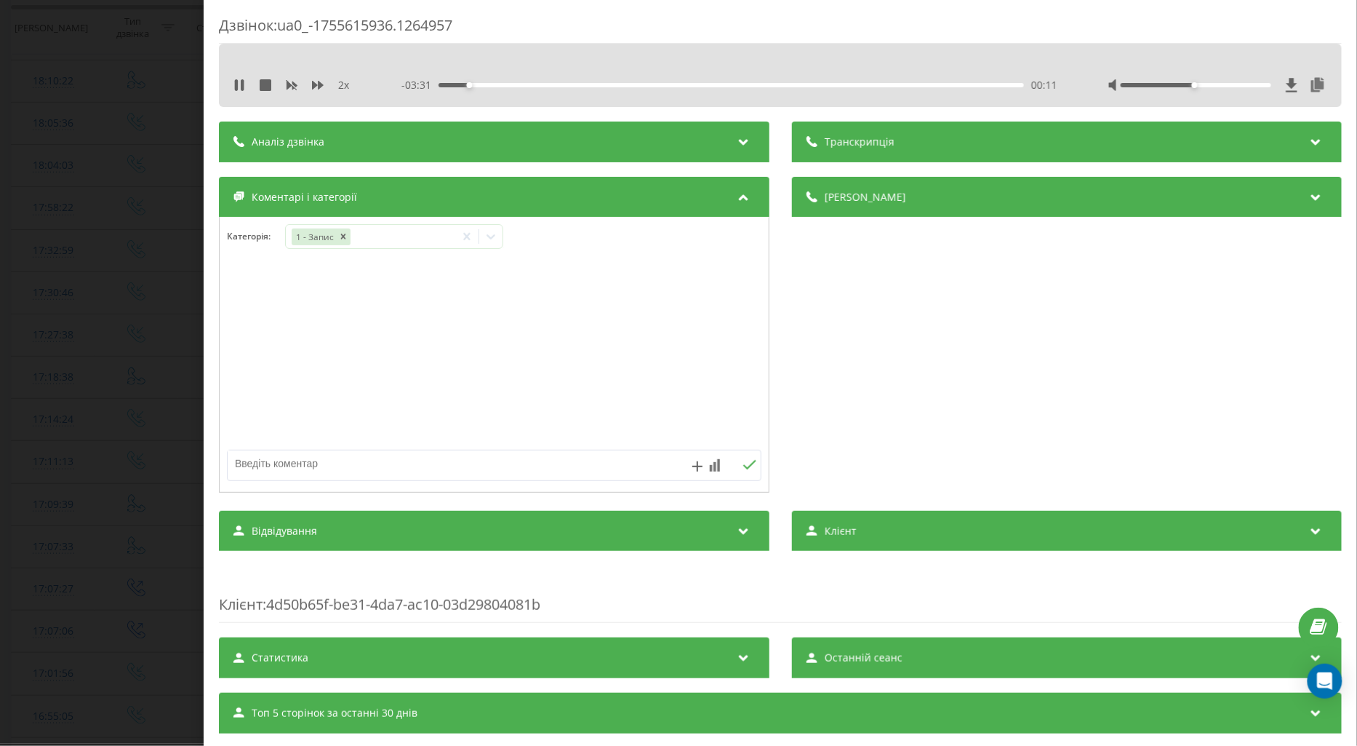
click at [169, 319] on div "Дзвінок : ua0_-1755615936.1264957 2 x - 03:31 00:11 00:11 Транскрипція Для AI-а…" at bounding box center [678, 373] width 1357 height 746
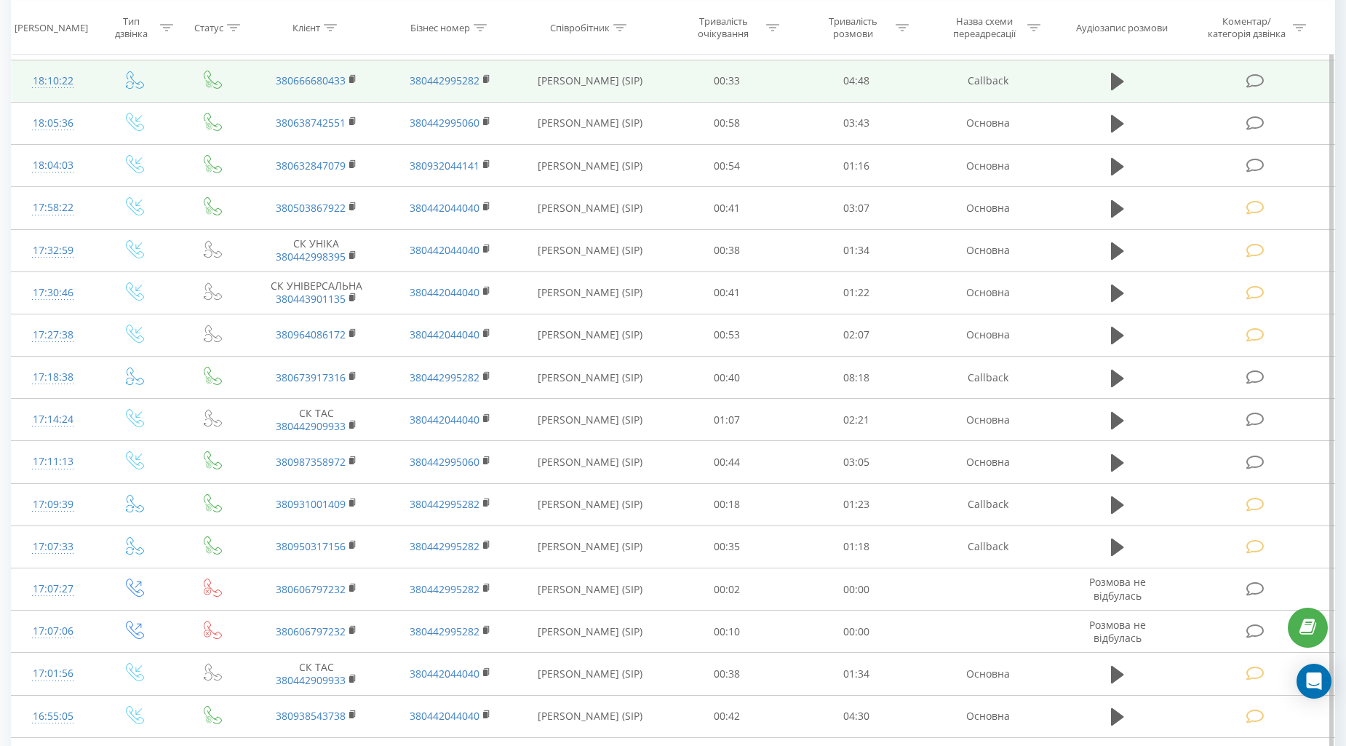
click at [1252, 81] on icon at bounding box center [1255, 80] width 18 height 15
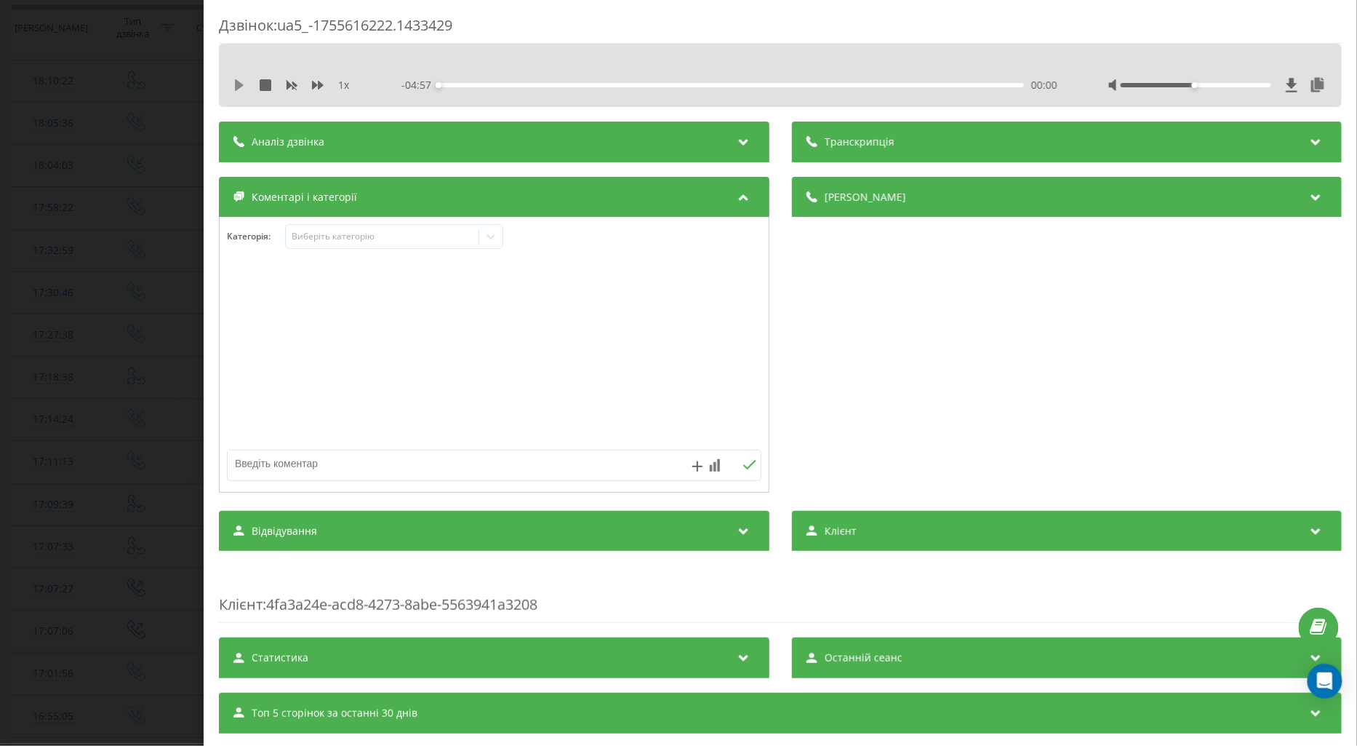
click at [238, 83] on icon at bounding box center [239, 85] width 9 height 12
click at [321, 83] on icon at bounding box center [318, 85] width 12 height 9
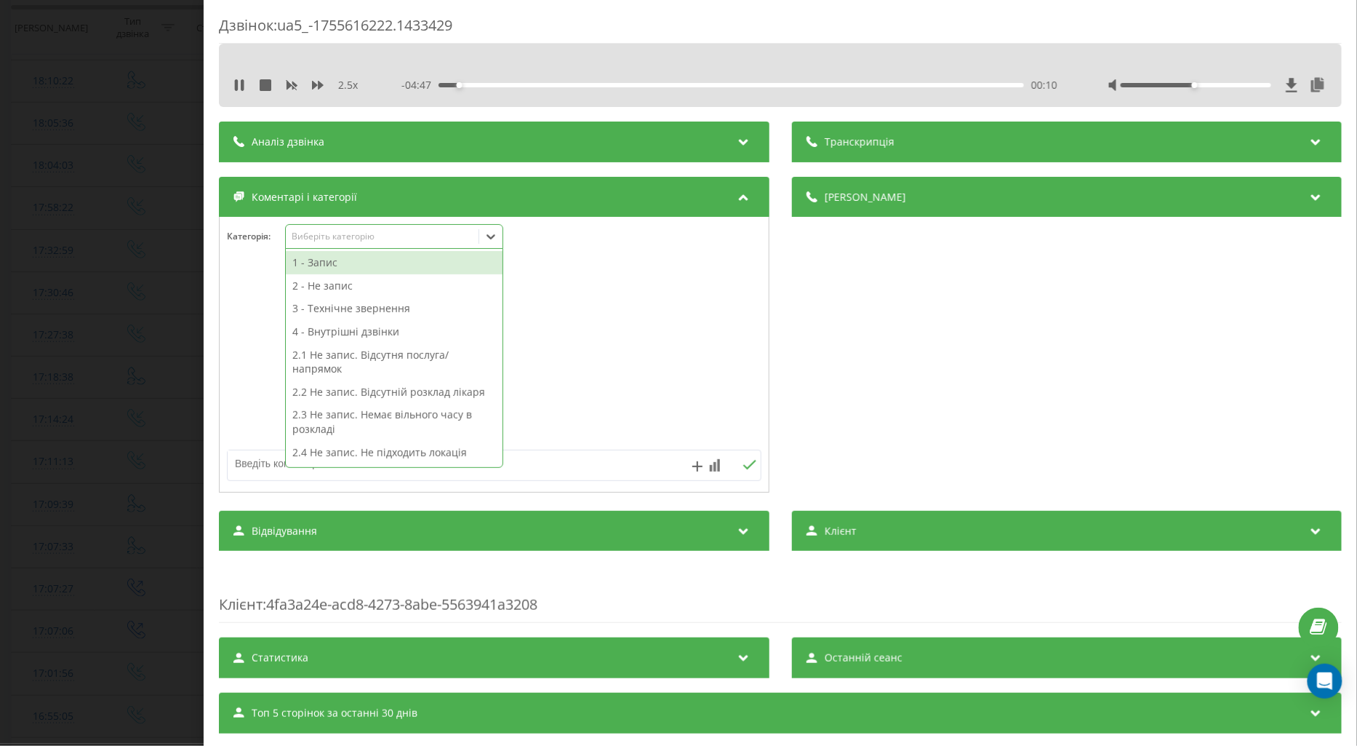
click at [345, 234] on div "Виберіть категорію" at bounding box center [382, 237] width 182 height 12
click at [331, 262] on div "1 - Запис" at bounding box center [394, 262] width 217 height 23
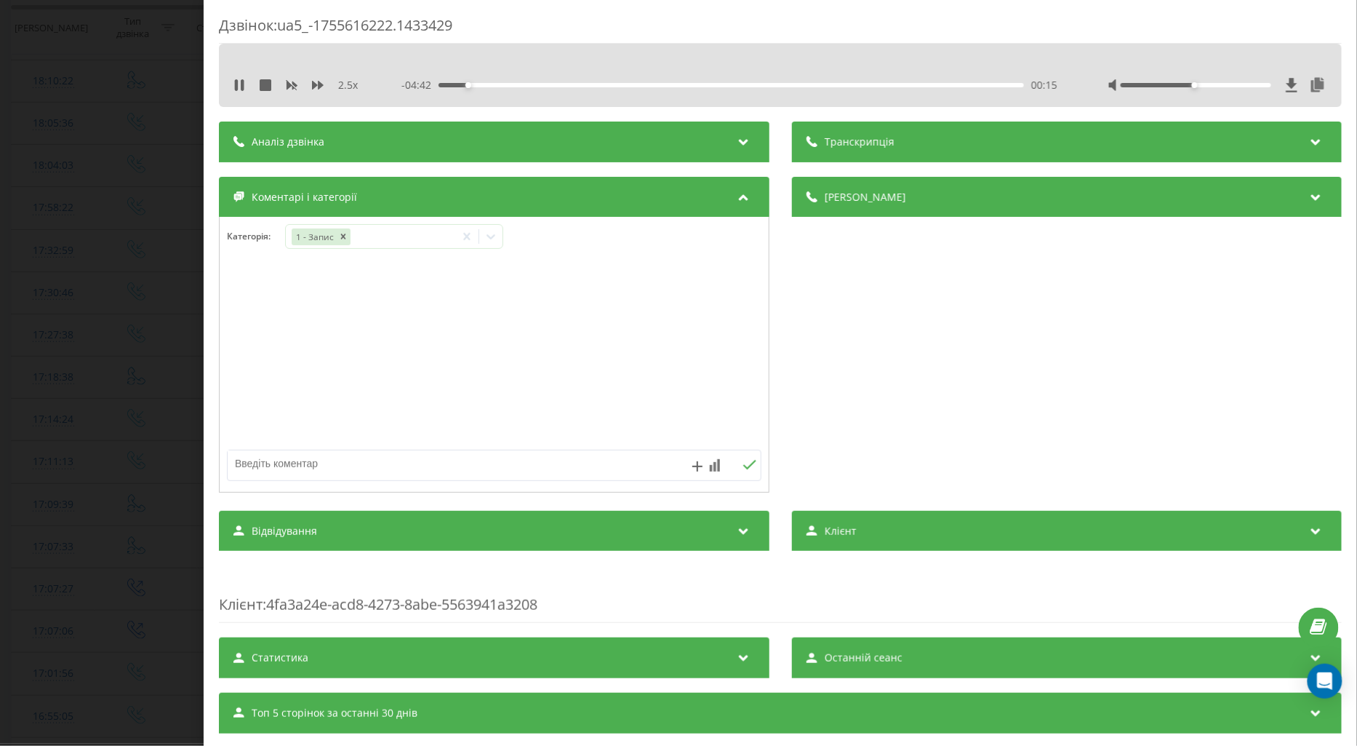
click at [238, 299] on div at bounding box center [494, 355] width 549 height 175
click at [138, 300] on div "Дзвінок : ua5_-1755616222.1433429 2.5 x - 04:24 00:33 00:33 Транскрипція Для AI…" at bounding box center [678, 373] width 1357 height 746
click at [239, 82] on icon at bounding box center [239, 85] width 9 height 12
click at [323, 86] on icon at bounding box center [318, 85] width 12 height 12
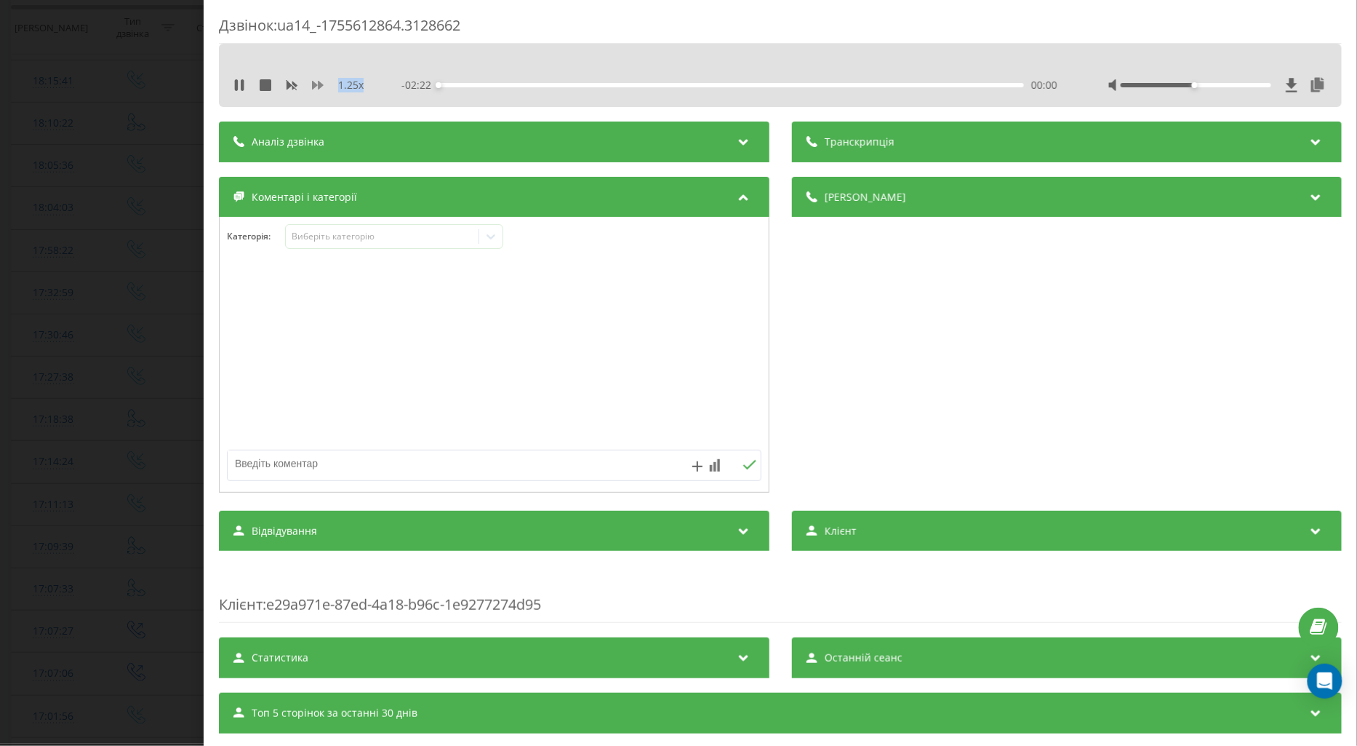
click at [323, 86] on icon at bounding box center [318, 85] width 12 height 12
click at [306, 242] on div "Виберіть категорію" at bounding box center [382, 237] width 182 height 12
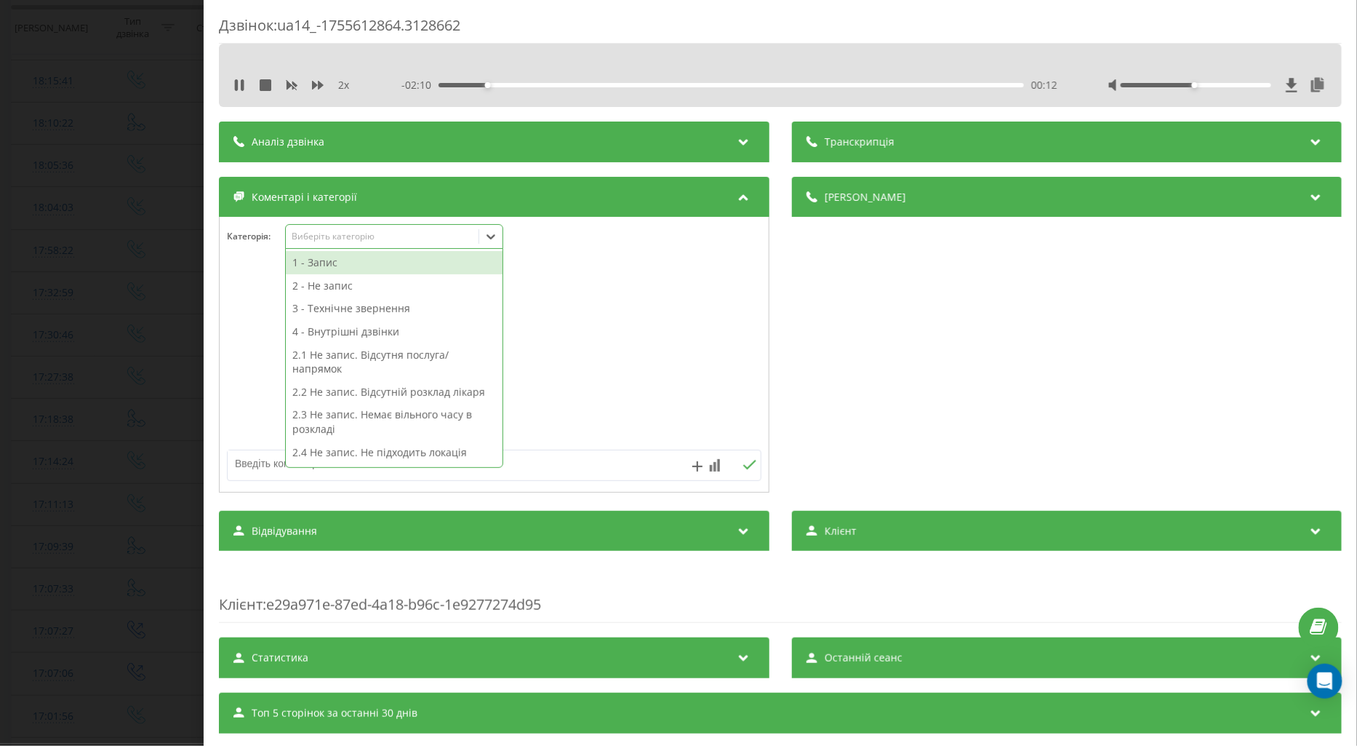
click at [332, 266] on div "1 - Запис" at bounding box center [394, 262] width 217 height 23
click at [233, 295] on div at bounding box center [494, 355] width 549 height 175
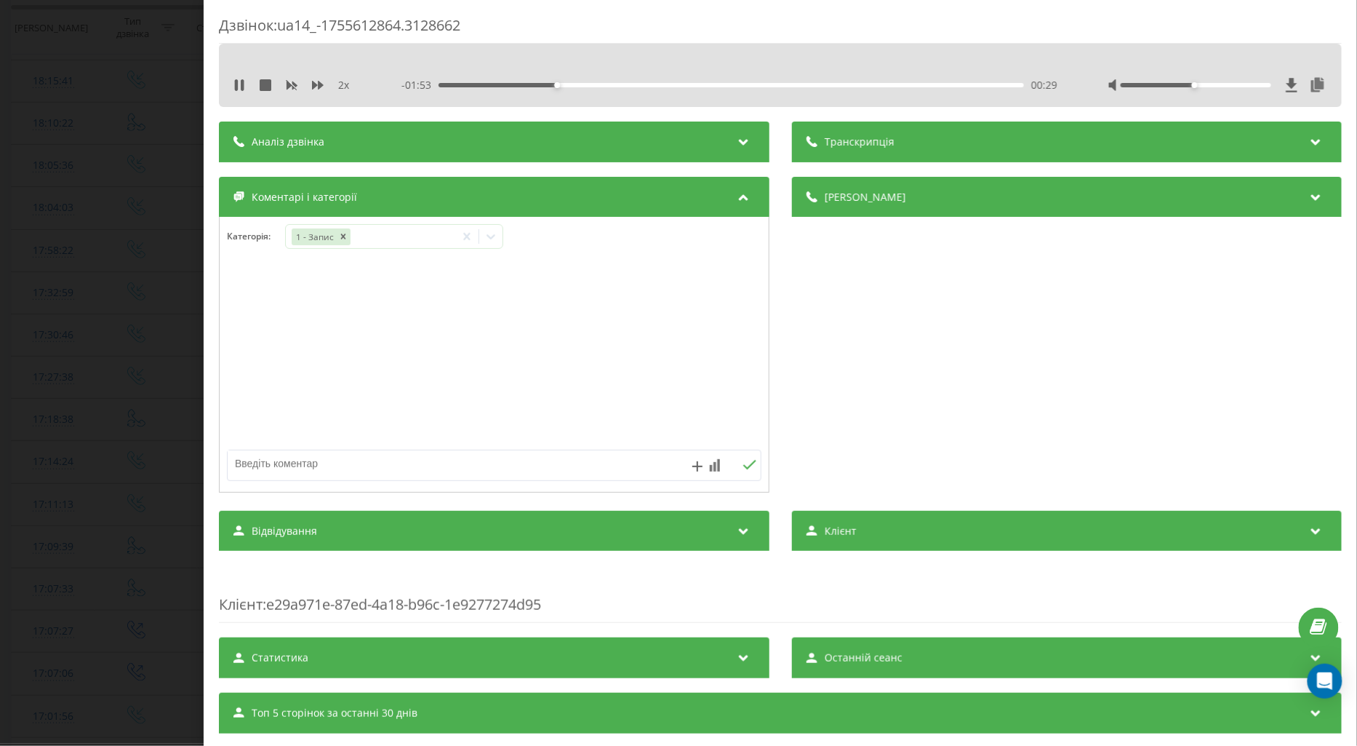
click at [117, 308] on div "Дзвінок : ua14_-1755612864.3128662 2 x - 01:53 00:29 00:29 Транскрипція Для AI-…" at bounding box center [678, 373] width 1357 height 746
click at [117, 308] on div "Дзвінок : ua14_-1755612864.3128662 2 x - 01:46 00:35 00:35 Транскрипція Для AI-…" at bounding box center [678, 373] width 1357 height 746
click at [117, 308] on div "Дзвінок : ua14_-1755612864.3128662 2 x - 01:44 00:37 00:37 Транскрипція Для AI-…" at bounding box center [678, 373] width 1357 height 746
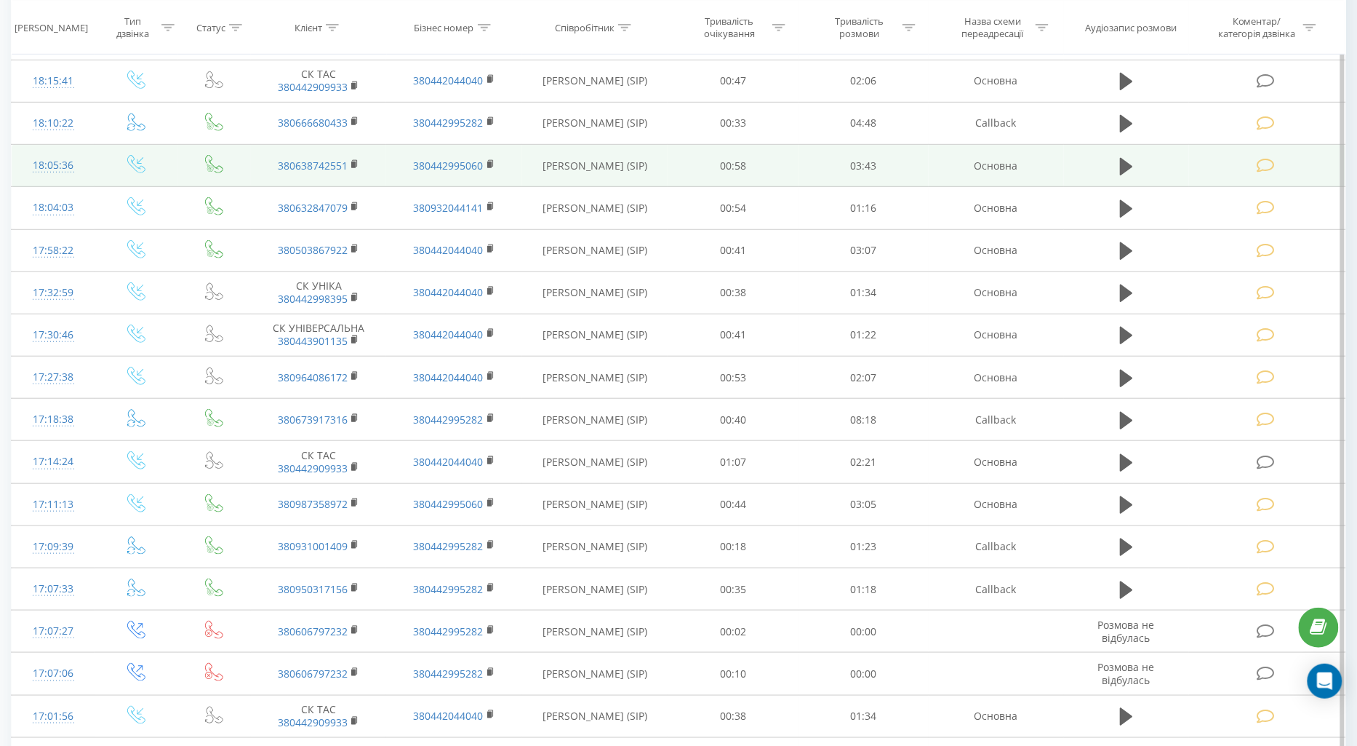
click at [119, 159] on td at bounding box center [137, 166] width 84 height 42
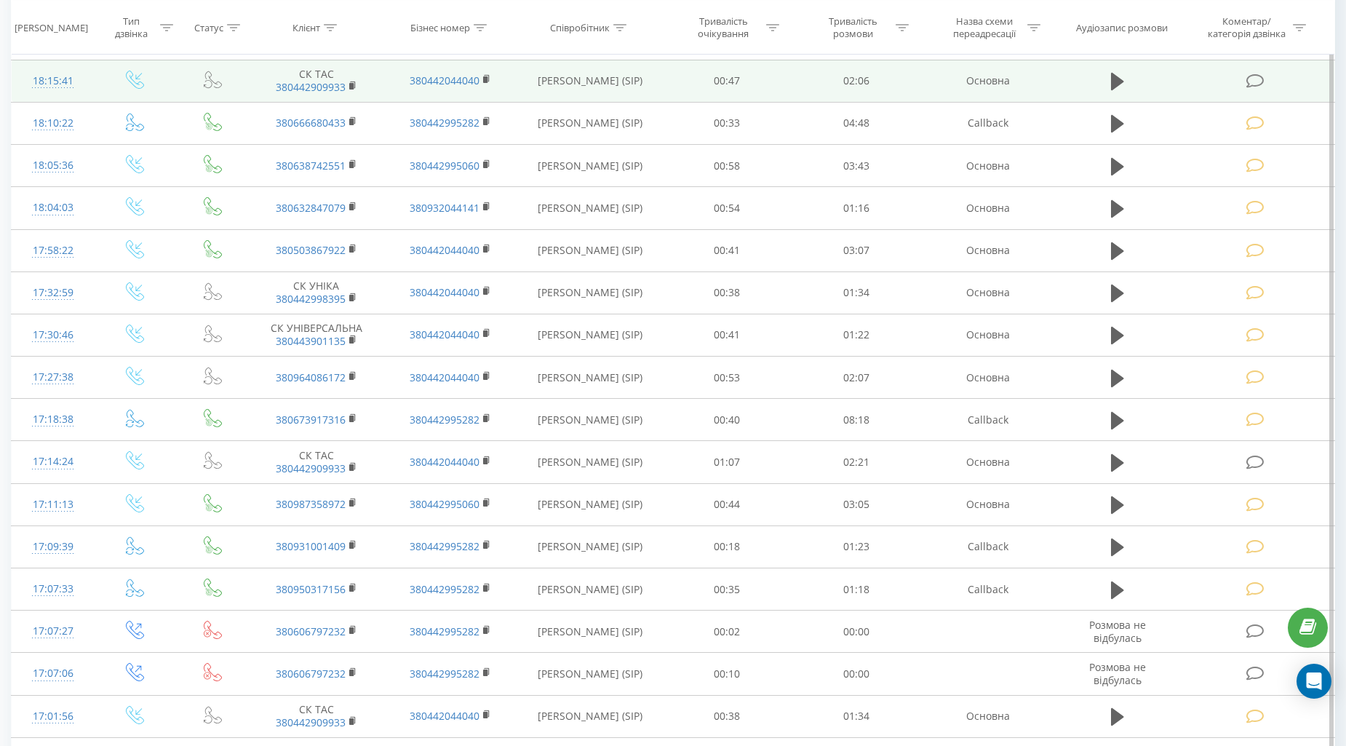
click at [1250, 74] on icon at bounding box center [1255, 80] width 18 height 15
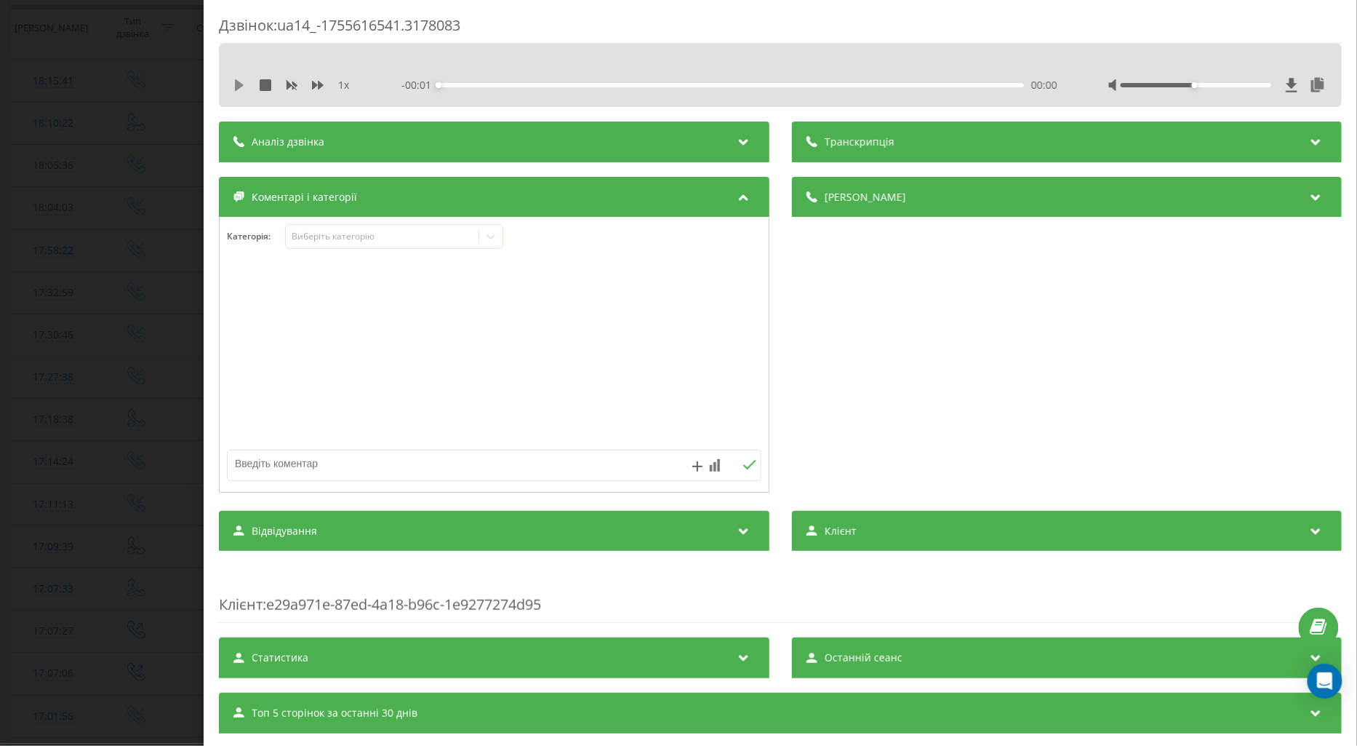
click at [242, 89] on icon at bounding box center [239, 85] width 12 height 12
click at [320, 85] on icon at bounding box center [318, 85] width 12 height 9
click at [316, 239] on div "Виберіть категорію" at bounding box center [382, 237] width 182 height 12
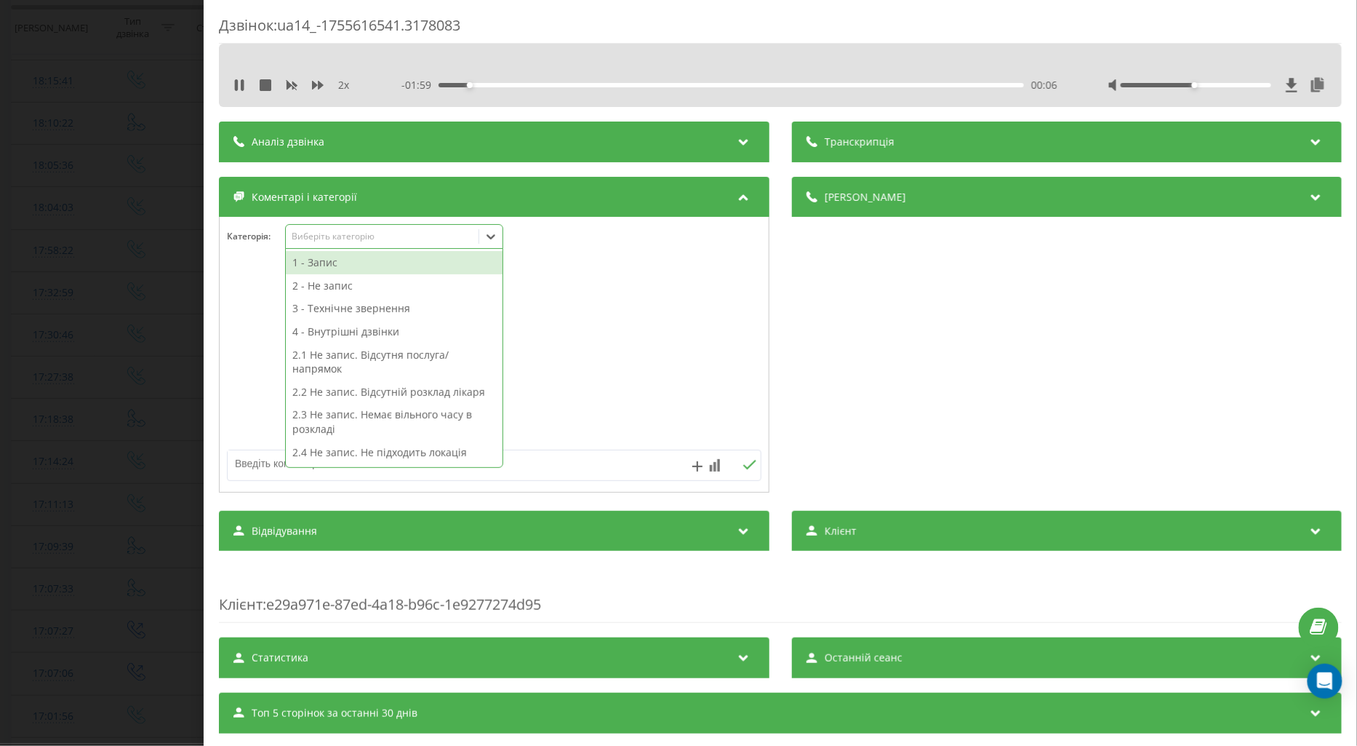
click at [322, 262] on div "1 - Запис" at bounding box center [394, 262] width 217 height 23
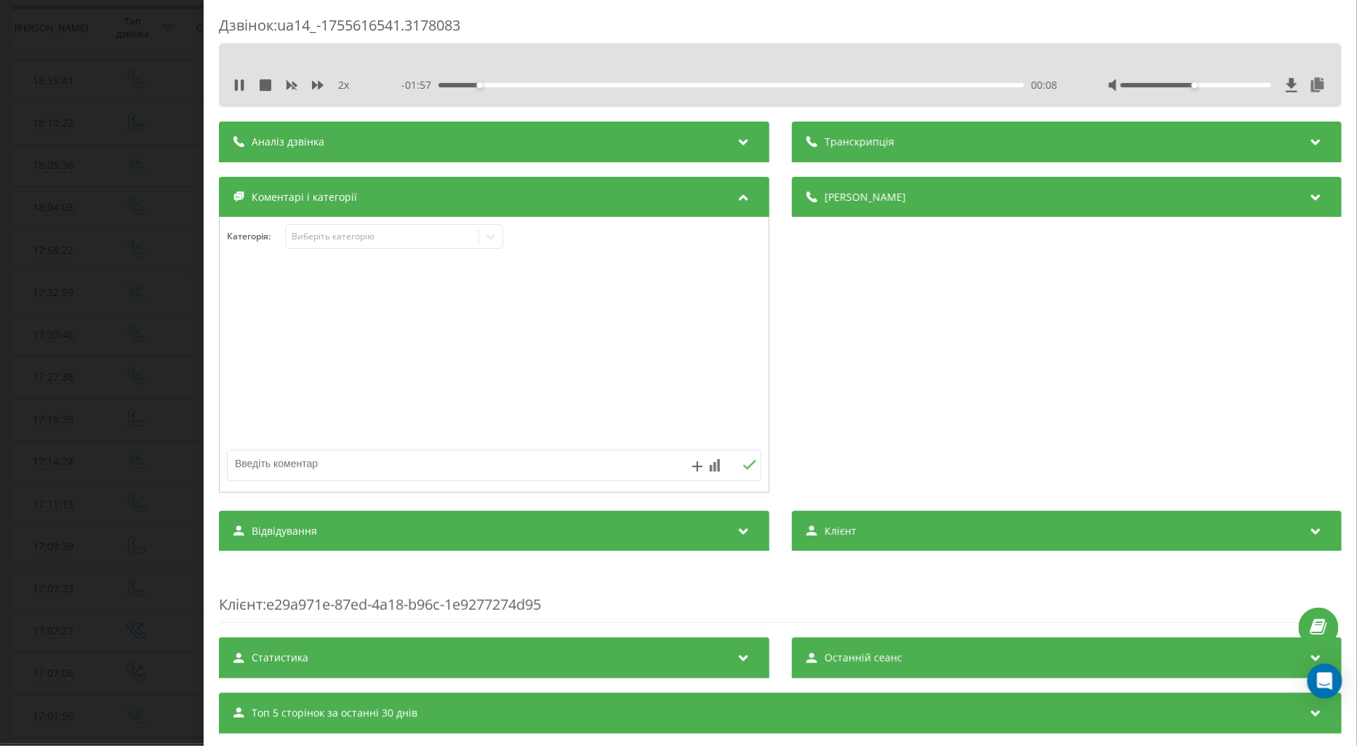
click at [259, 316] on div at bounding box center [494, 355] width 549 height 175
click at [143, 324] on div "Дзвінок : ua14_-1755616541.3178083 2 x - 01:54 00:11 00:11 Транскрипція Для AI-…" at bounding box center [678, 373] width 1357 height 746
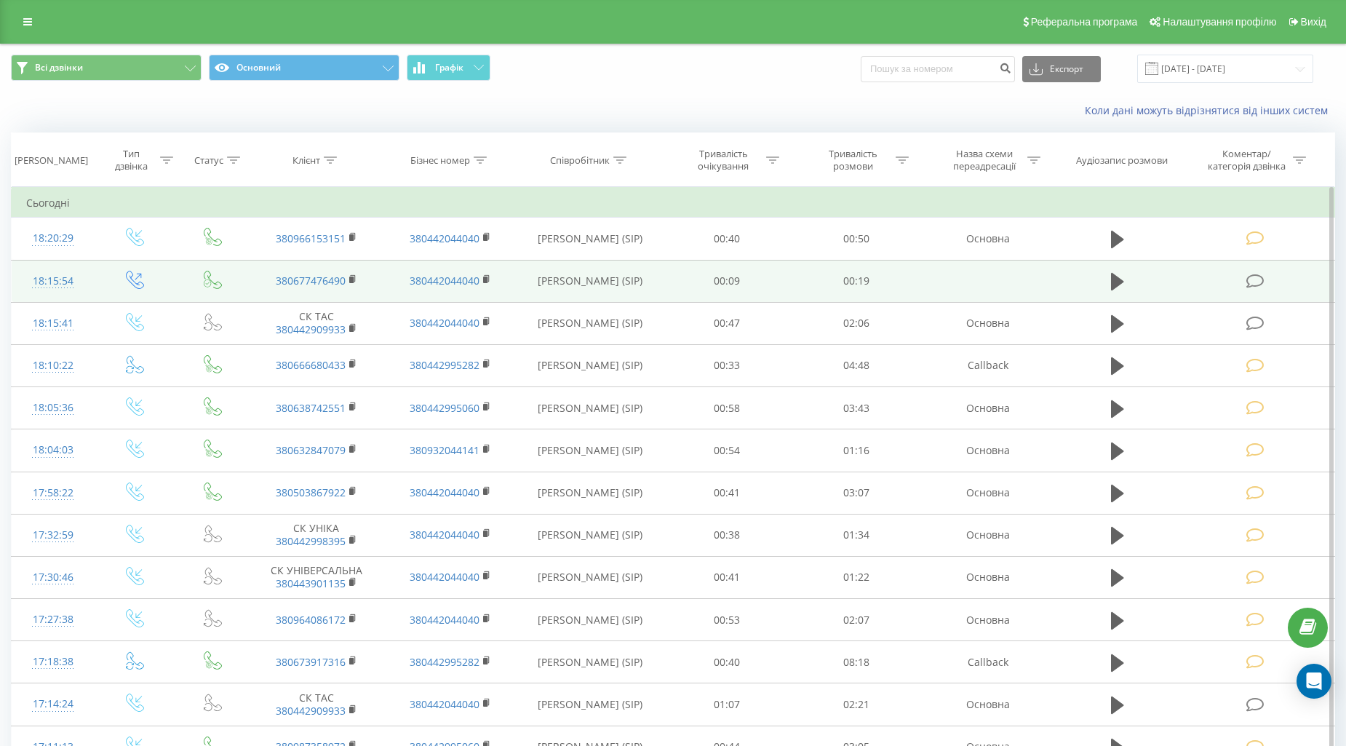
click at [1252, 282] on icon at bounding box center [1255, 281] width 18 height 15
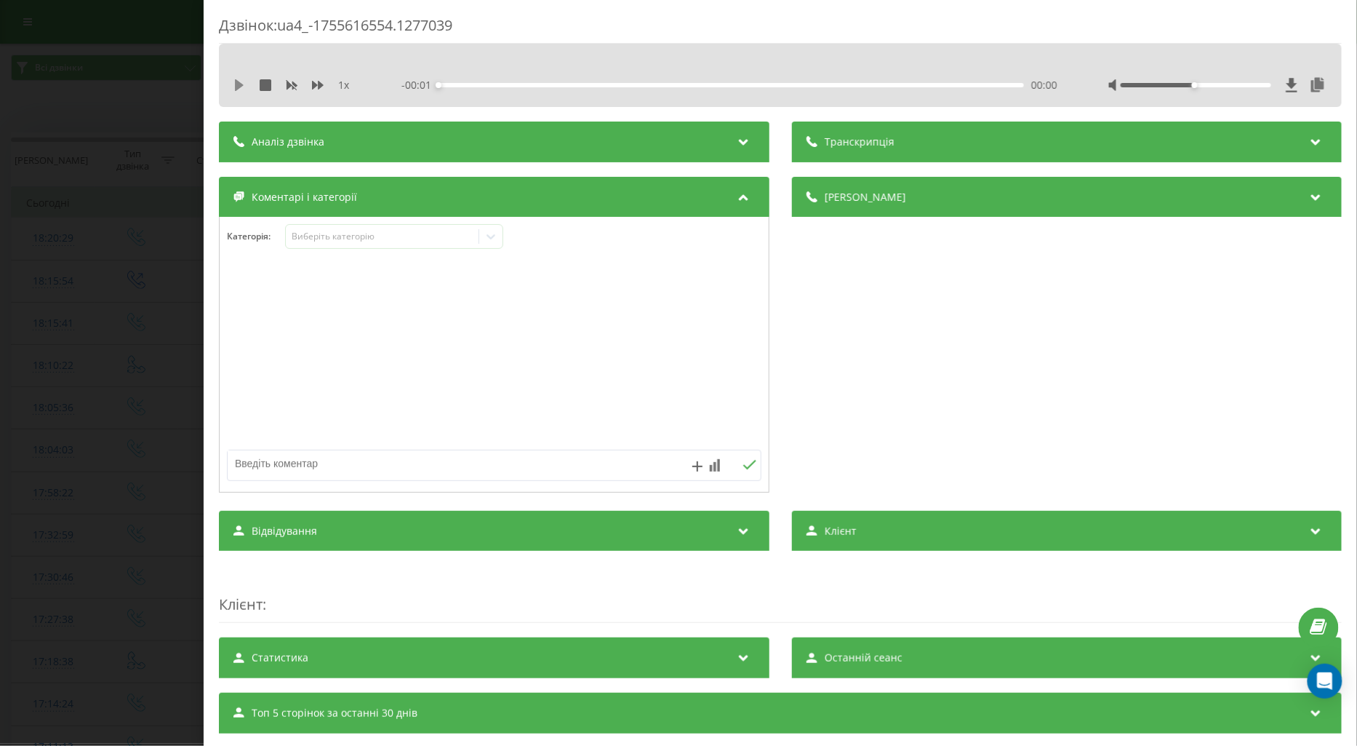
click at [242, 85] on icon at bounding box center [239, 85] width 9 height 12
click at [317, 84] on icon at bounding box center [318, 85] width 12 height 12
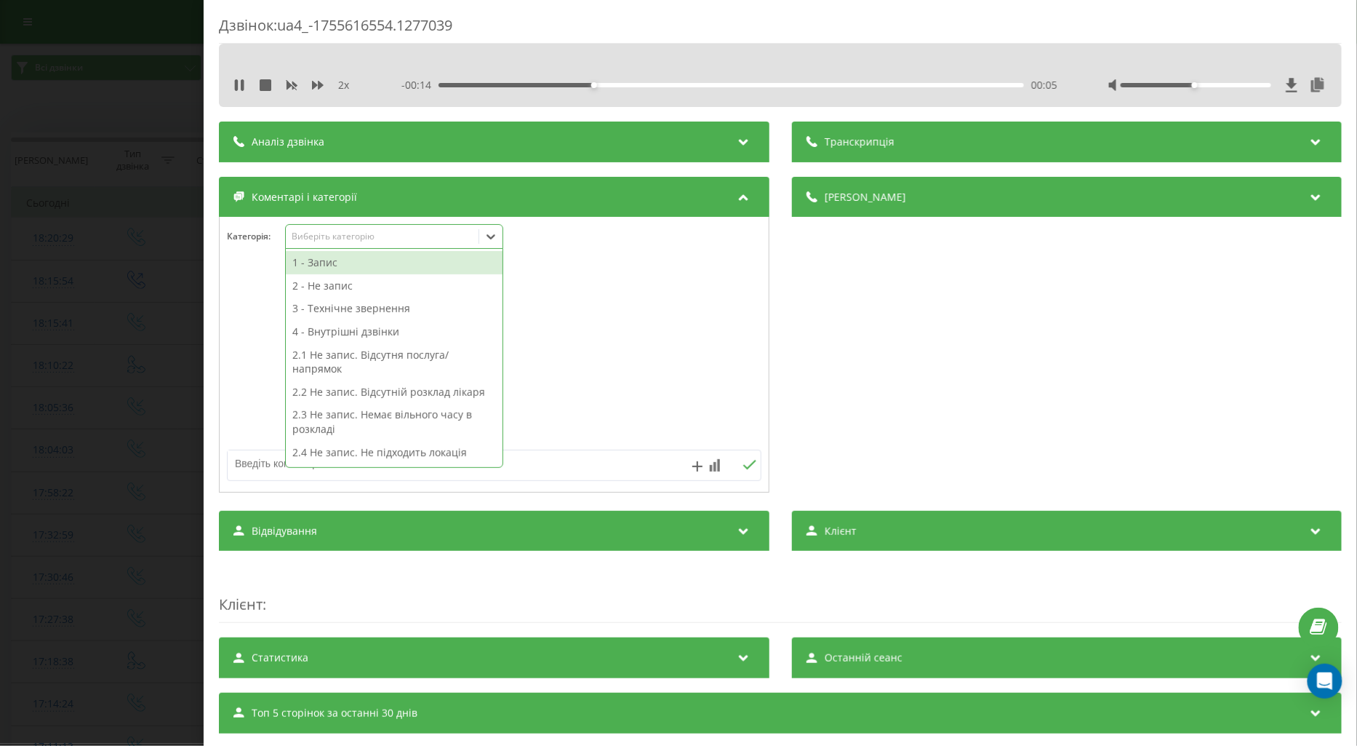
click at [321, 240] on div "Виберіть категорію" at bounding box center [382, 237] width 182 height 12
click at [351, 313] on div "3 - Технічне звернення" at bounding box center [394, 308] width 217 height 23
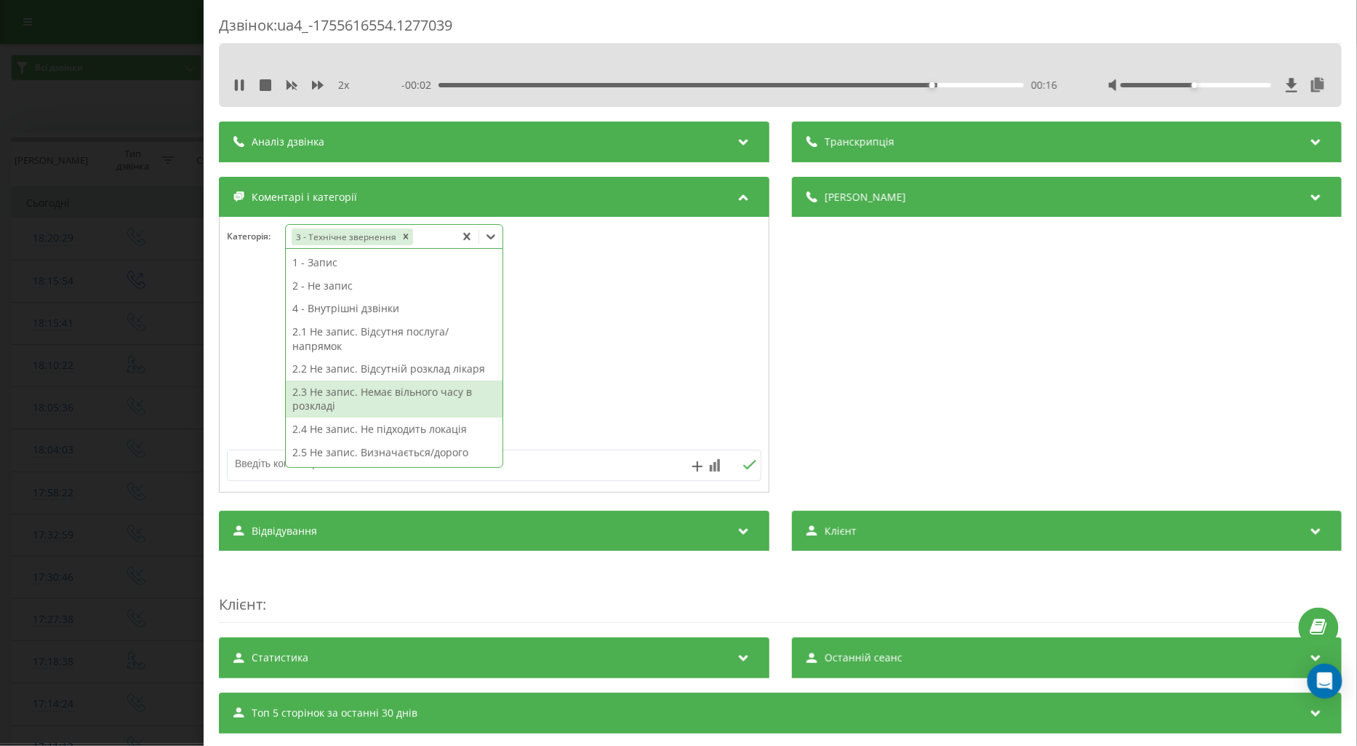
click at [600, 358] on div at bounding box center [494, 355] width 549 height 175
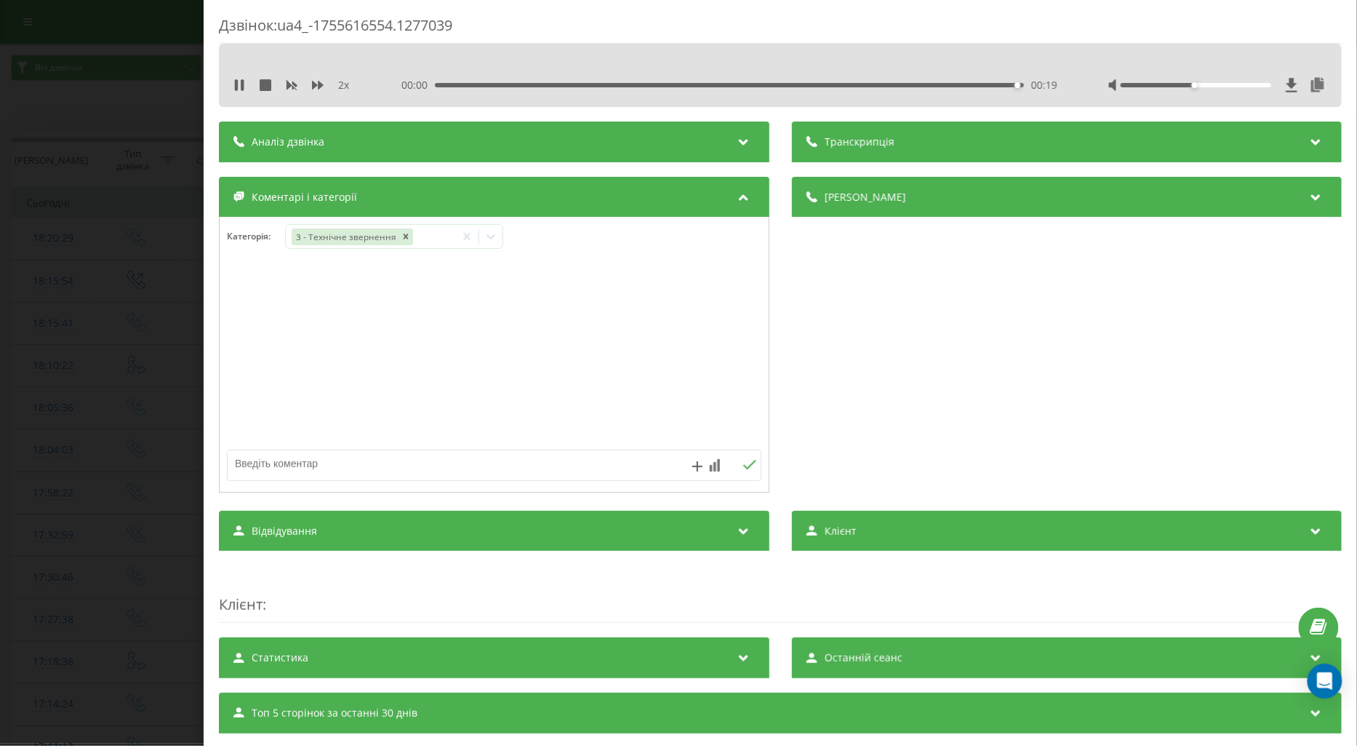
click at [327, 470] on textarea at bounding box center [441, 463] width 426 height 26
type textarea "лікар"
click at [745, 463] on icon at bounding box center [750, 465] width 14 height 10
click at [92, 343] on div "Дзвінок : ua4_-1755616554.1277039 2 x 00:00 00:19 00:19 Транскрипція Для AI-ана…" at bounding box center [678, 373] width 1357 height 746
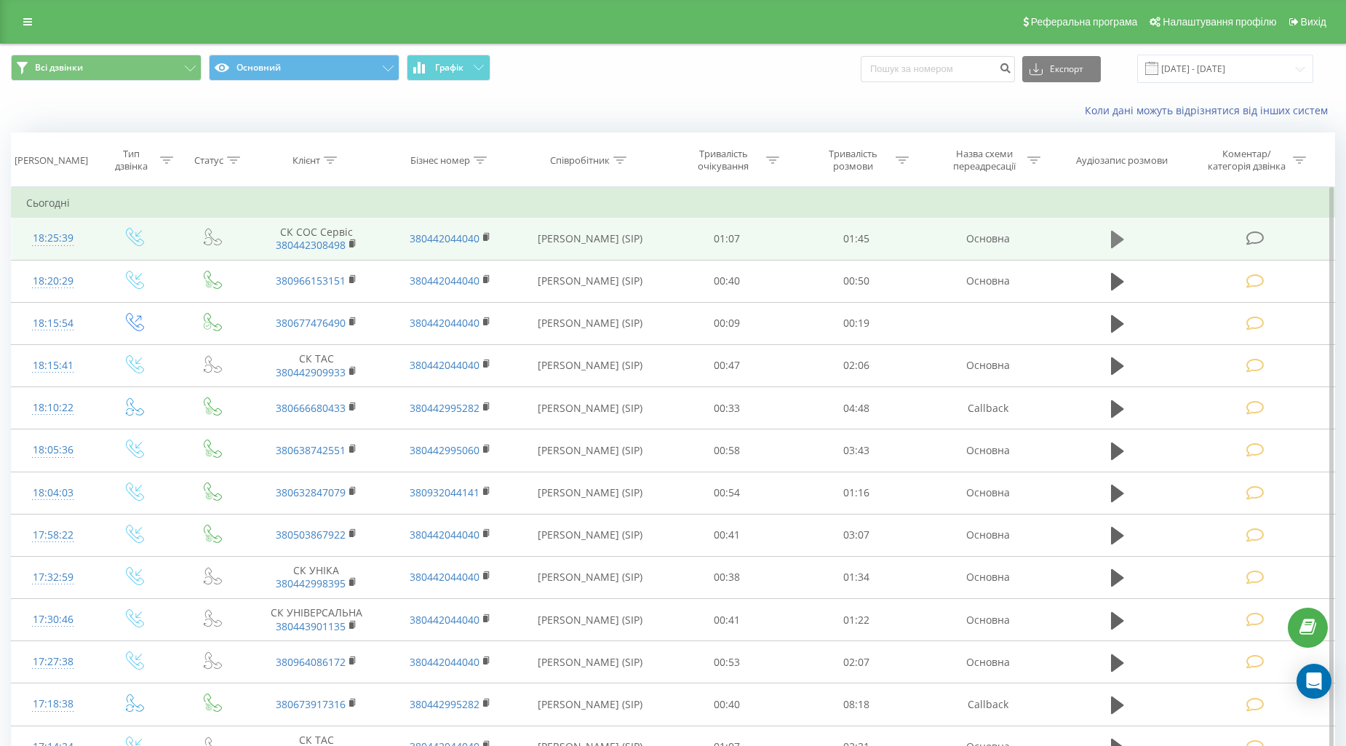
click at [1109, 235] on button at bounding box center [1117, 239] width 22 height 22
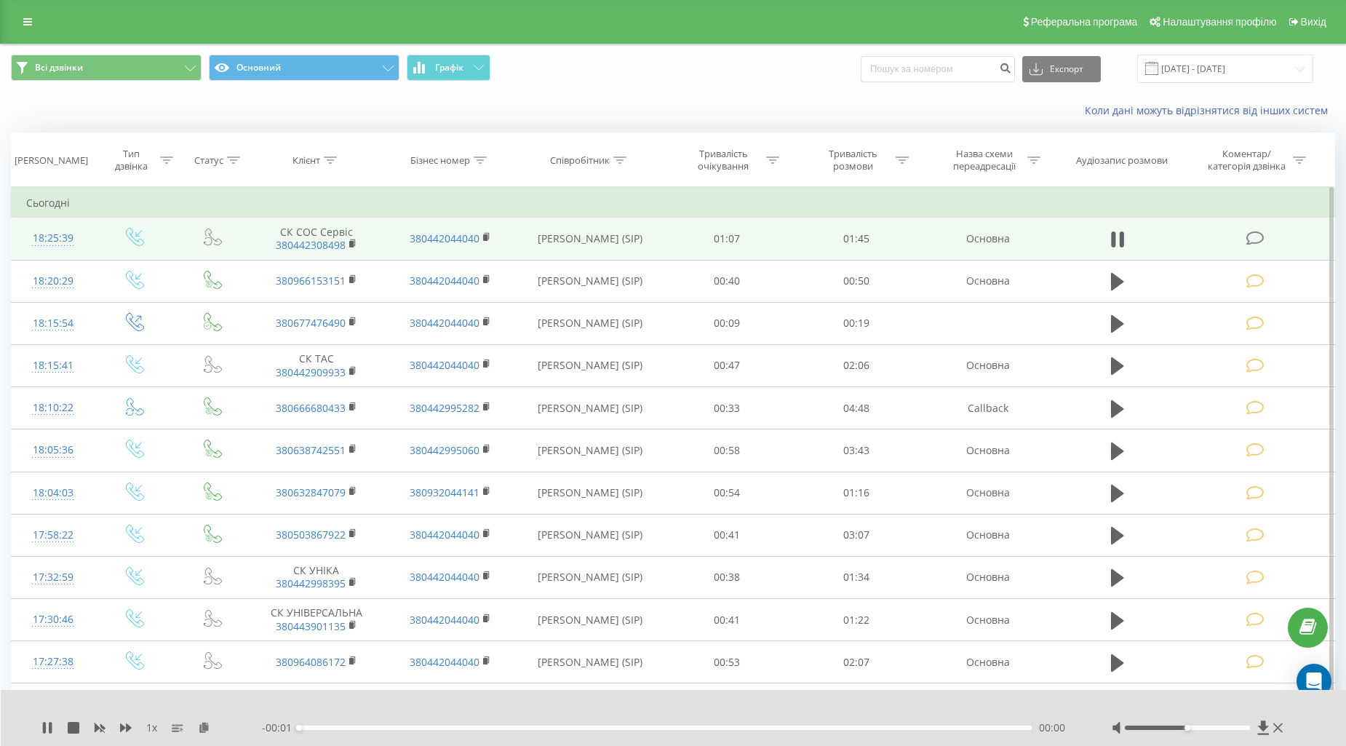
click at [1261, 236] on icon at bounding box center [1255, 238] width 18 height 15
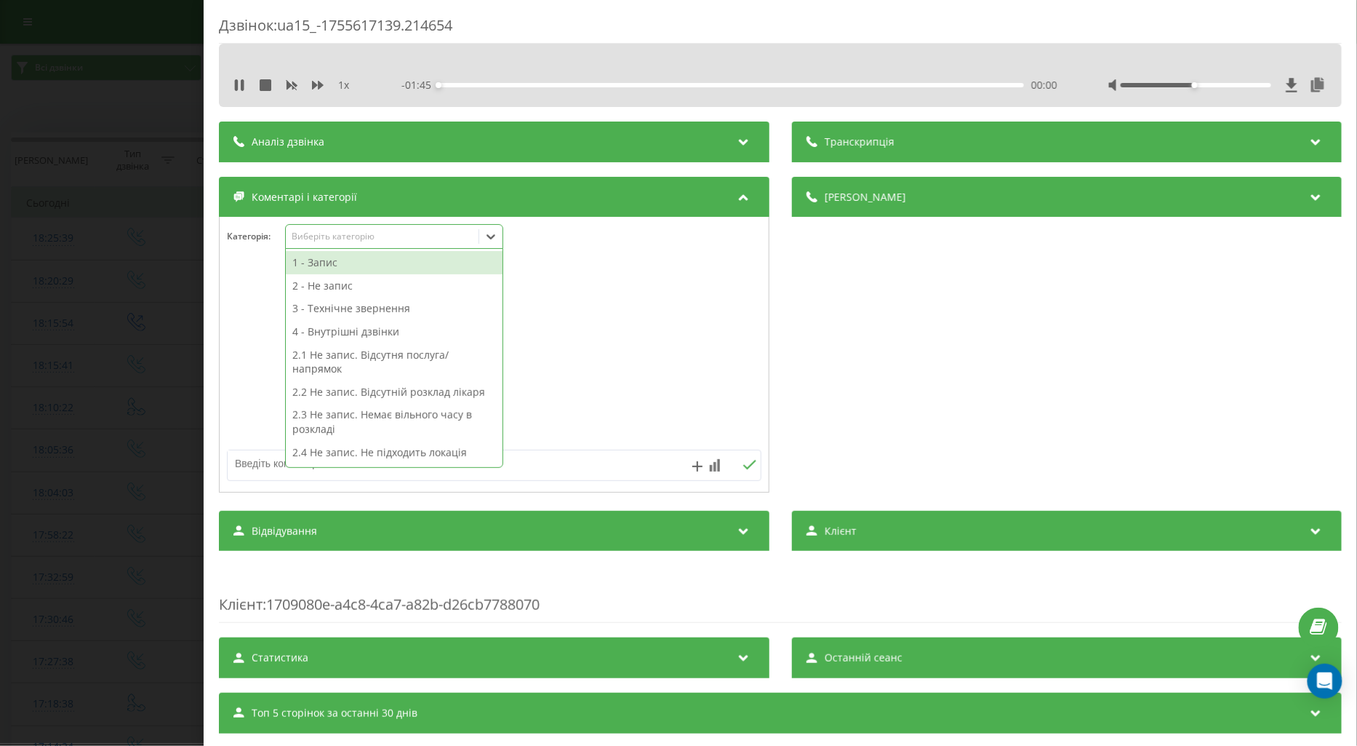
click at [306, 236] on div "Виберіть категорію" at bounding box center [382, 237] width 182 height 12
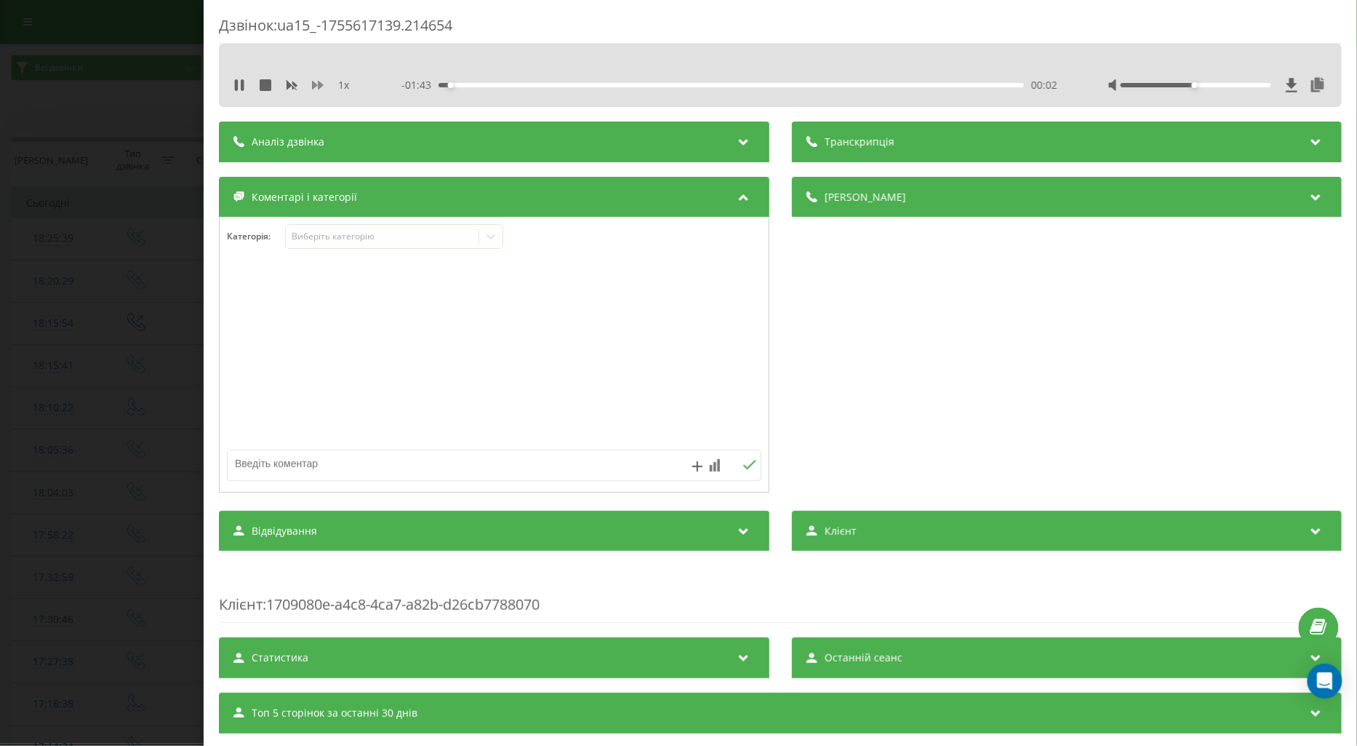
click at [323, 84] on icon at bounding box center [318, 85] width 12 height 12
click at [342, 233] on div "Виберіть категорію" at bounding box center [382, 237] width 182 height 12
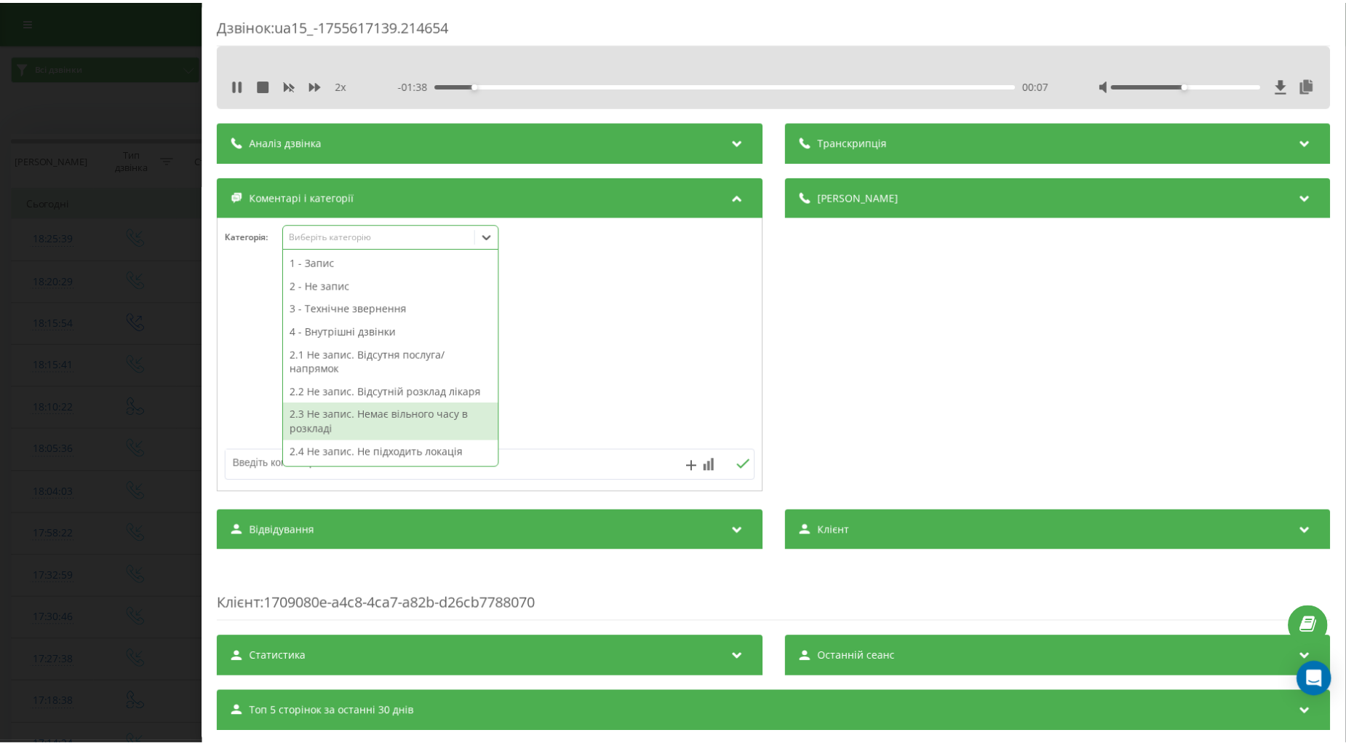
scroll to position [378, 0]
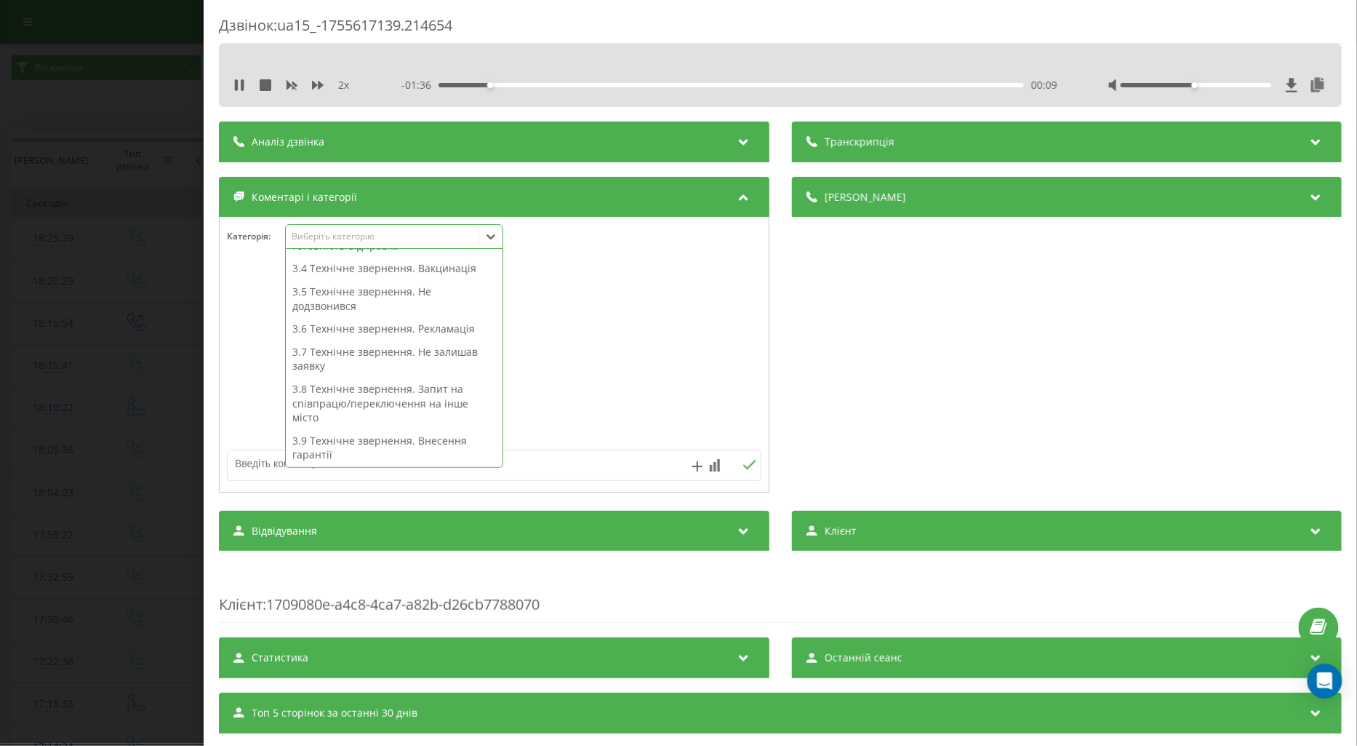
click at [322, 447] on div "3.9 Технічне звернення. Внесення гарантії" at bounding box center [394, 447] width 217 height 37
click at [267, 386] on div at bounding box center [494, 355] width 549 height 175
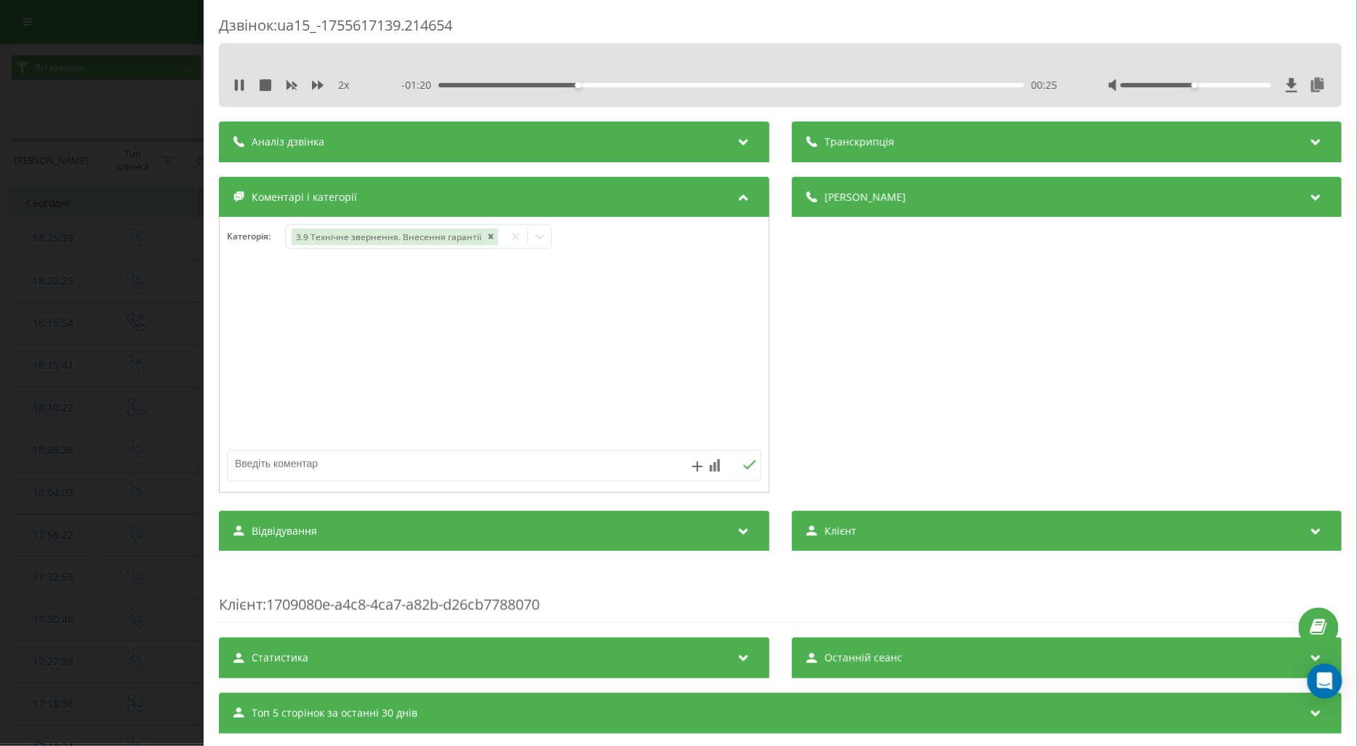
click at [839, 83] on div "00:25" at bounding box center [732, 85] width 586 height 4
click at [804, 81] on div "- 00:26 01:19 01:19" at bounding box center [730, 85] width 656 height 15
click at [796, 83] on div "01:20" at bounding box center [732, 85] width 586 height 4
click at [311, 87] on div "2 x" at bounding box center [298, 85] width 131 height 15
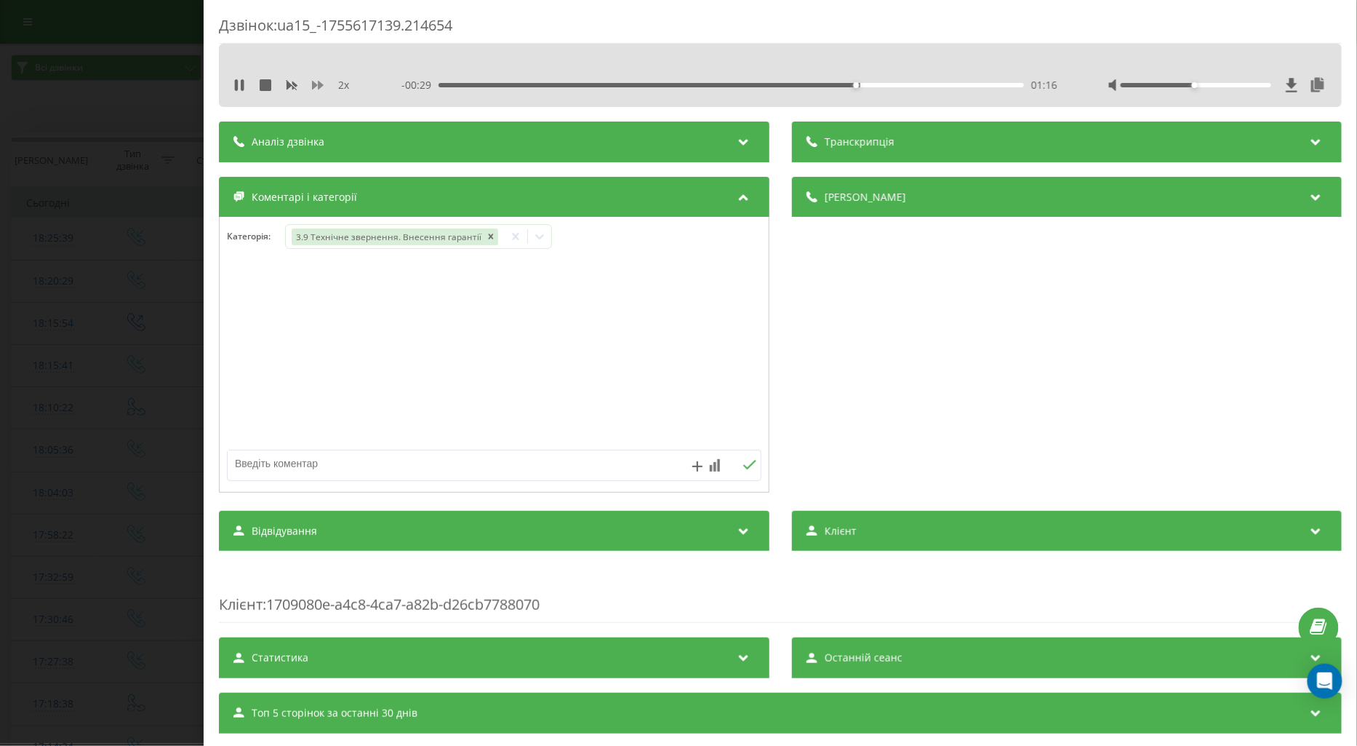
click at [315, 80] on icon at bounding box center [318, 85] width 12 height 12
click at [762, 88] on div "- 00:23 01:21 01:21" at bounding box center [730, 85] width 656 height 15
click at [777, 84] on div "01:22" at bounding box center [732, 85] width 586 height 4
click at [103, 380] on div "Дзвінок : ua15_-1755617139.214654 1 x - 00:30 01:15 01:15 Транскрипція Для AI-а…" at bounding box center [678, 373] width 1357 height 746
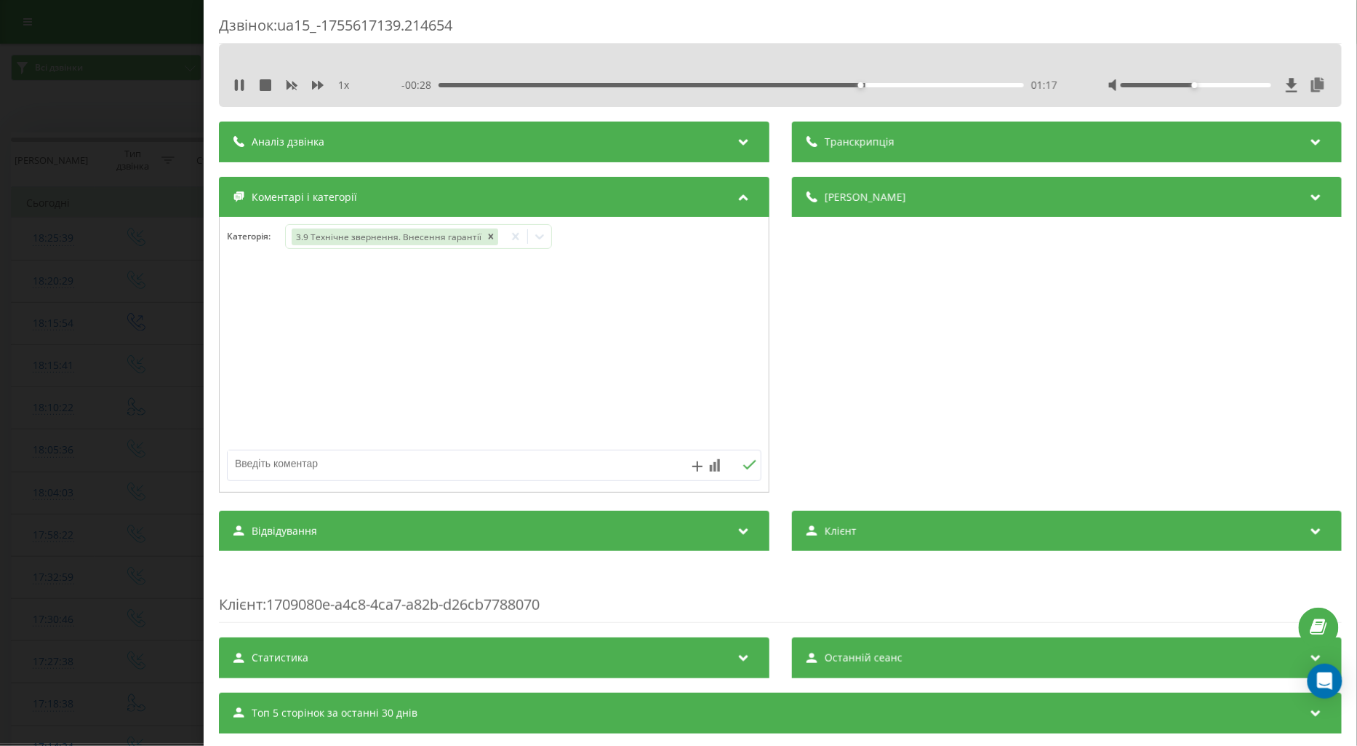
click at [103, 380] on div "Дзвінок : ua15_-1755617139.214654 1 x - 00:28 01:17 01:17 Транскрипція Для AI-а…" at bounding box center [678, 373] width 1357 height 746
click at [103, 380] on td at bounding box center [137, 365] width 84 height 42
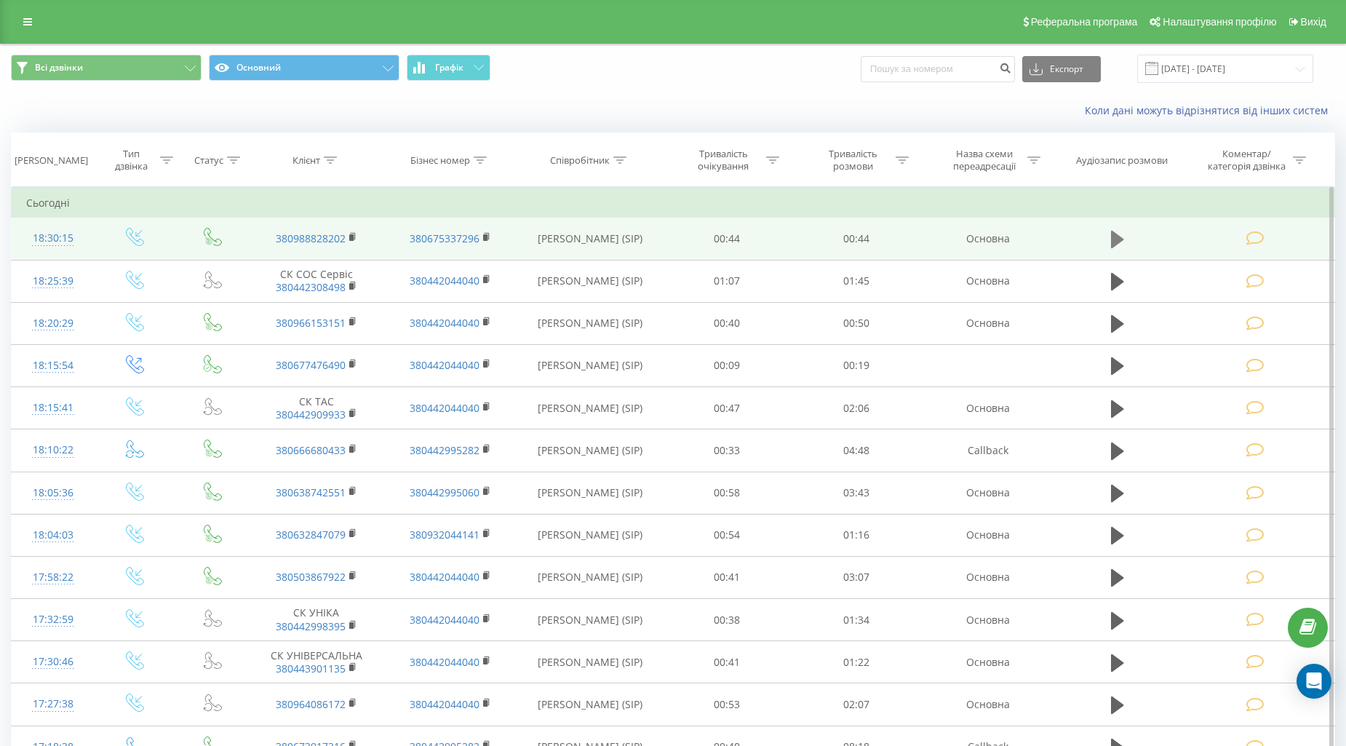
click at [1114, 236] on icon at bounding box center [1117, 239] width 13 height 17
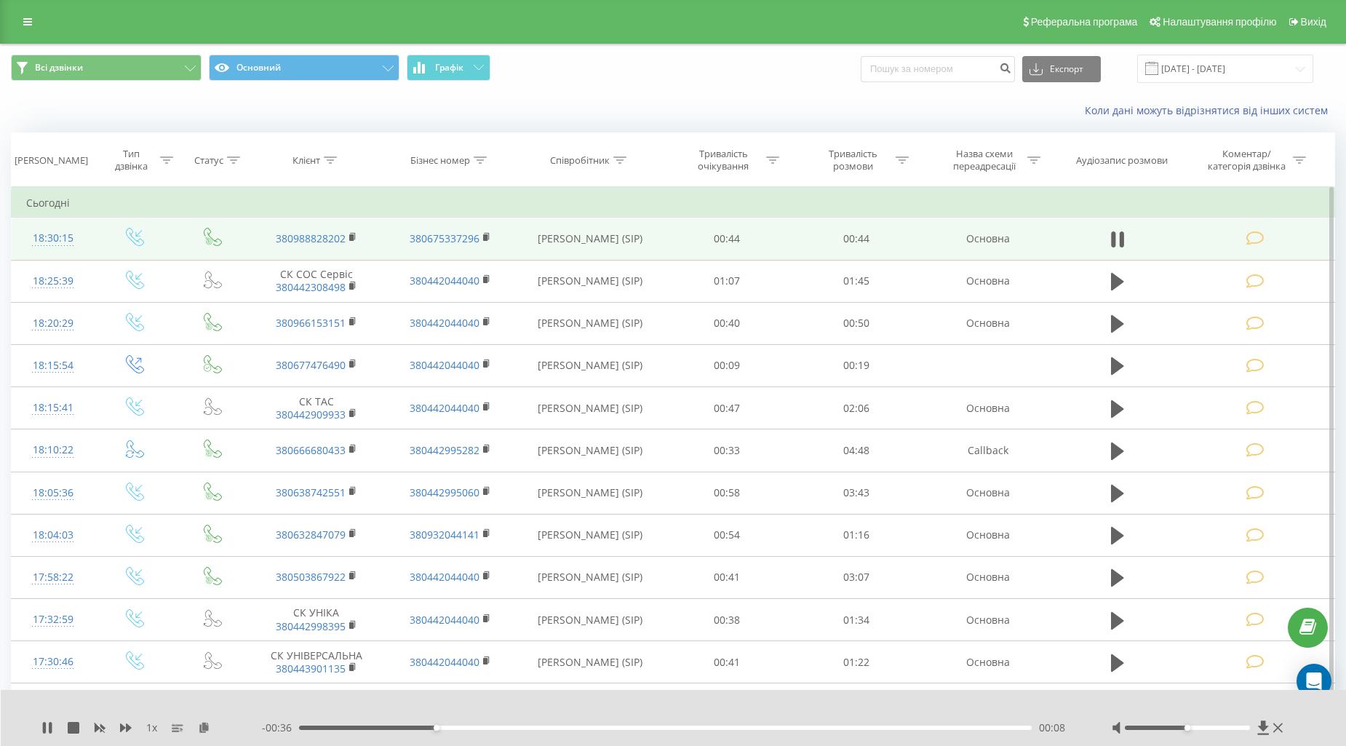
click at [1114, 236] on icon at bounding box center [1113, 239] width 4 height 16
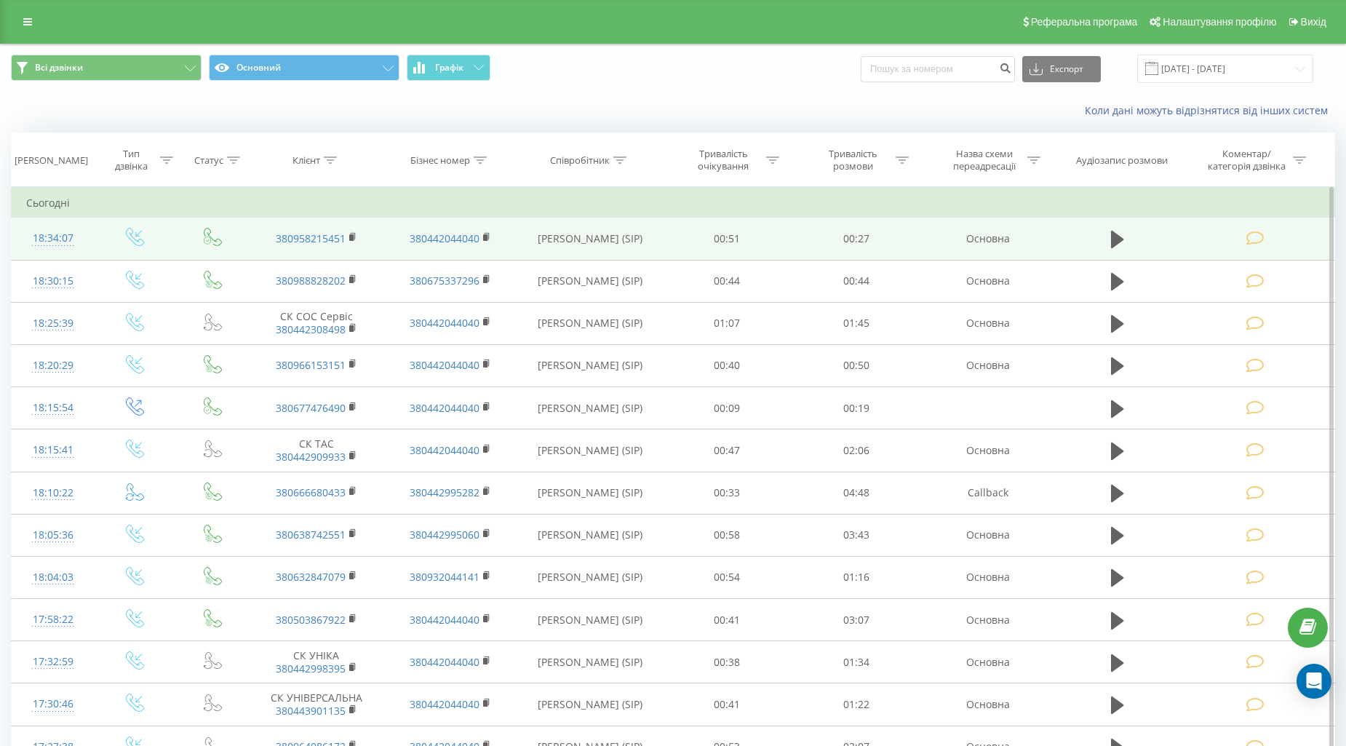
click at [1262, 237] on icon at bounding box center [1255, 238] width 18 height 15
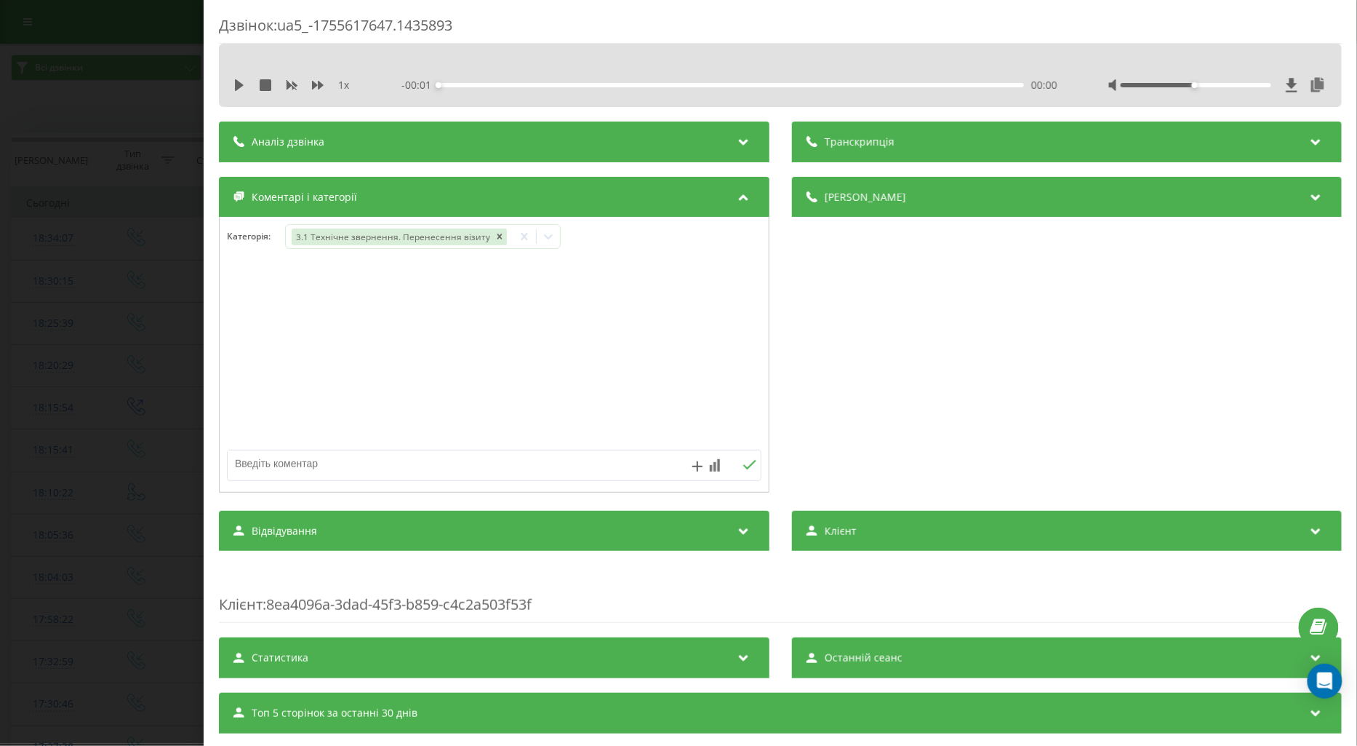
click at [292, 462] on textarea at bounding box center [441, 463] width 426 height 26
type textarea "інф по візиту"
click at [743, 468] on icon at bounding box center [750, 465] width 14 height 10
click at [133, 415] on div "Дзвінок : ua5_-1755617647.1435893 1 x - 00:28 00:00 00:00 Транскрипція Для AI-а…" at bounding box center [678, 373] width 1357 height 746
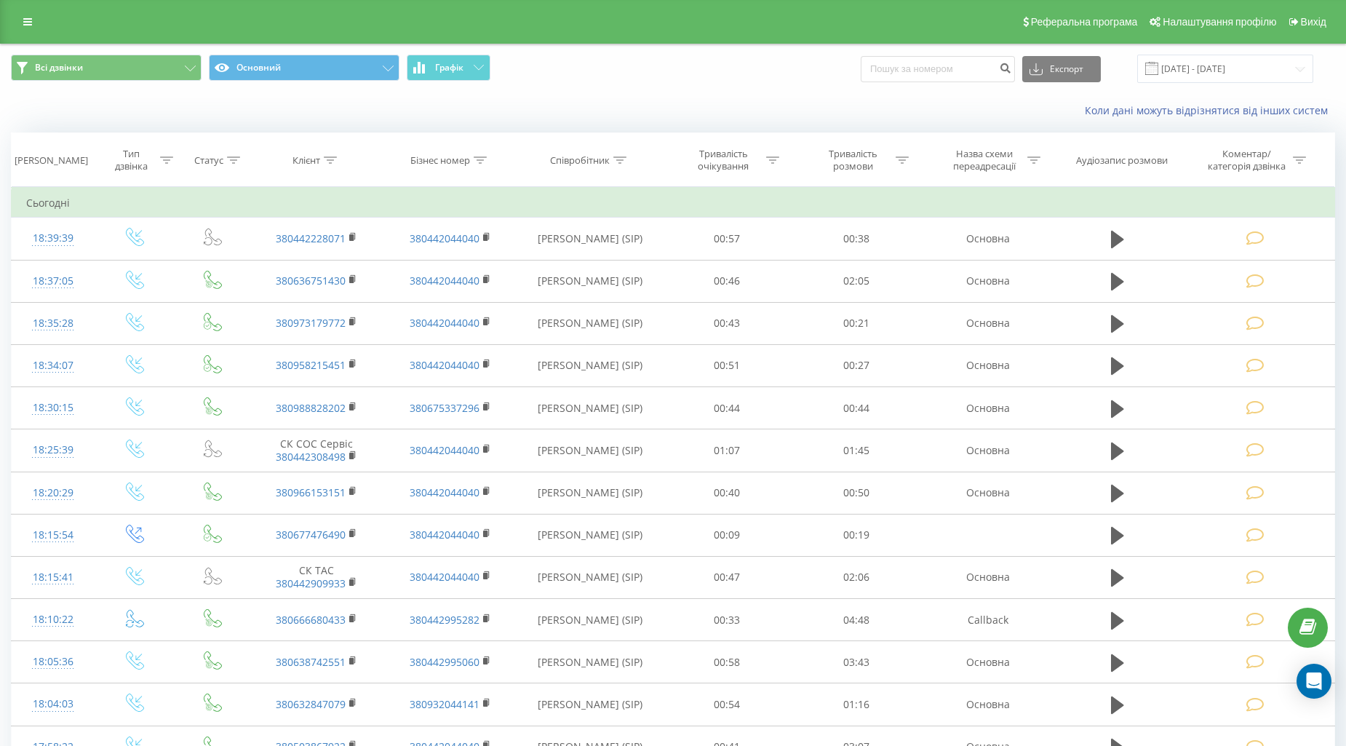
click at [1264, 235] on icon at bounding box center [1255, 238] width 18 height 15
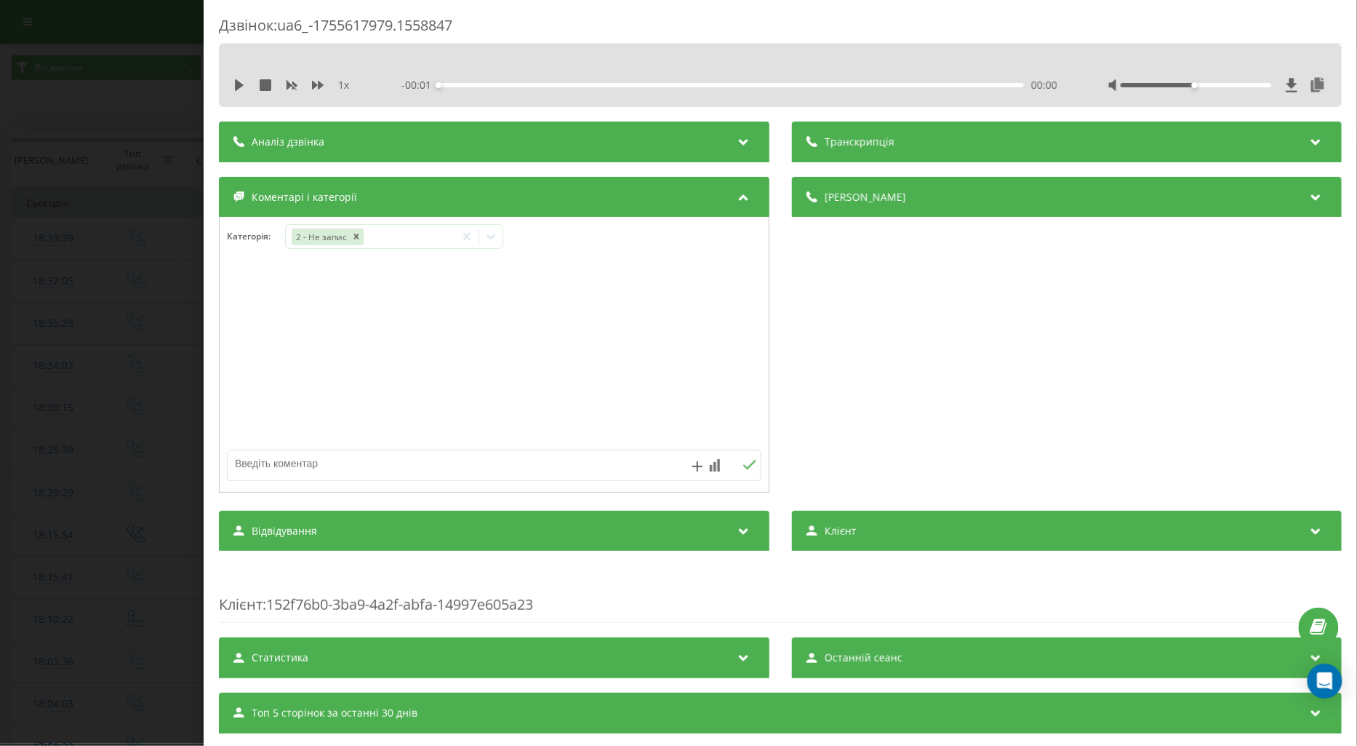
click at [274, 462] on textarea at bounding box center [441, 463] width 426 height 26
type textarea "лікарні ком інф пац"
click at [750, 470] on icon at bounding box center [750, 465] width 14 height 10
click at [51, 296] on div "Дзвінок : ua6_-1755617979.1558847 1 x - 00:39 00:00 00:00 Транскрипція Для AI-а…" at bounding box center [678, 373] width 1357 height 746
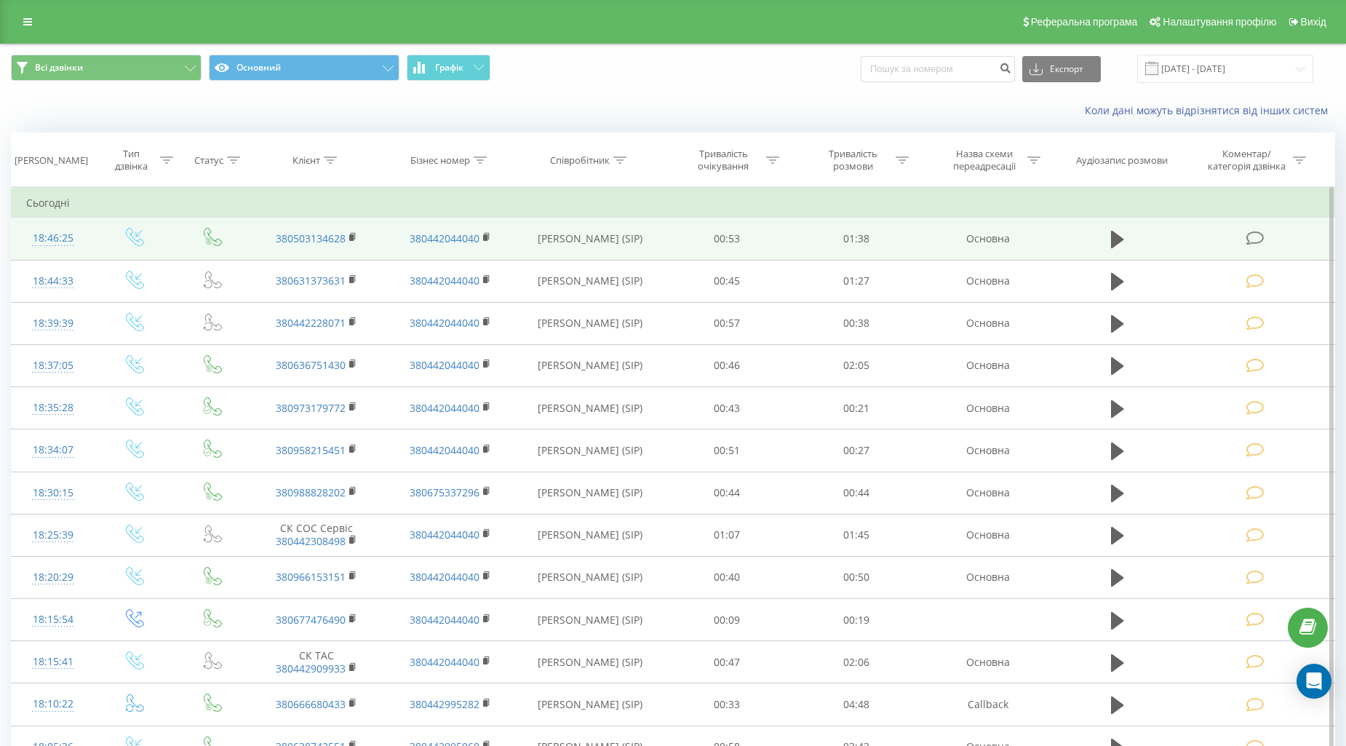
click at [1250, 240] on icon at bounding box center [1255, 238] width 18 height 15
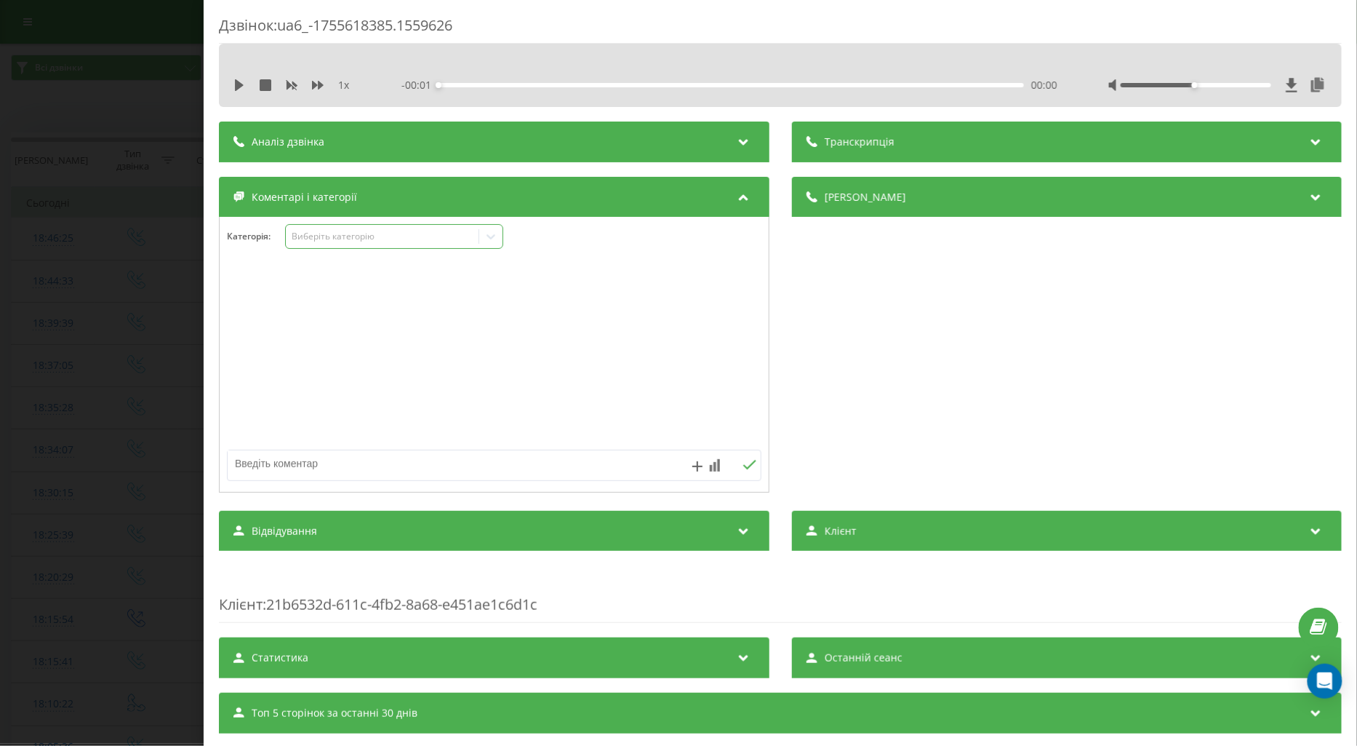
click at [301, 231] on div "Виберіть категорію" at bounding box center [382, 237] width 182 height 12
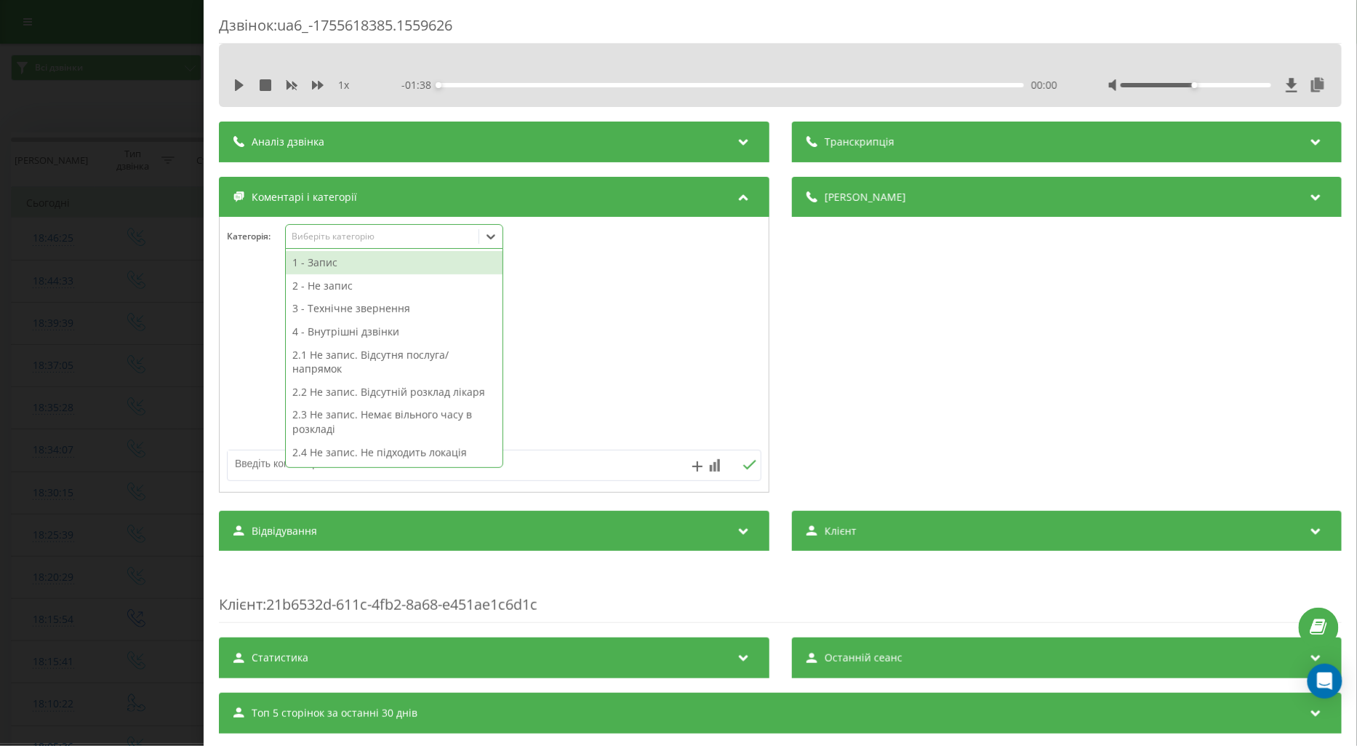
click at [307, 265] on div "1 - Запис" at bounding box center [394, 262] width 217 height 23
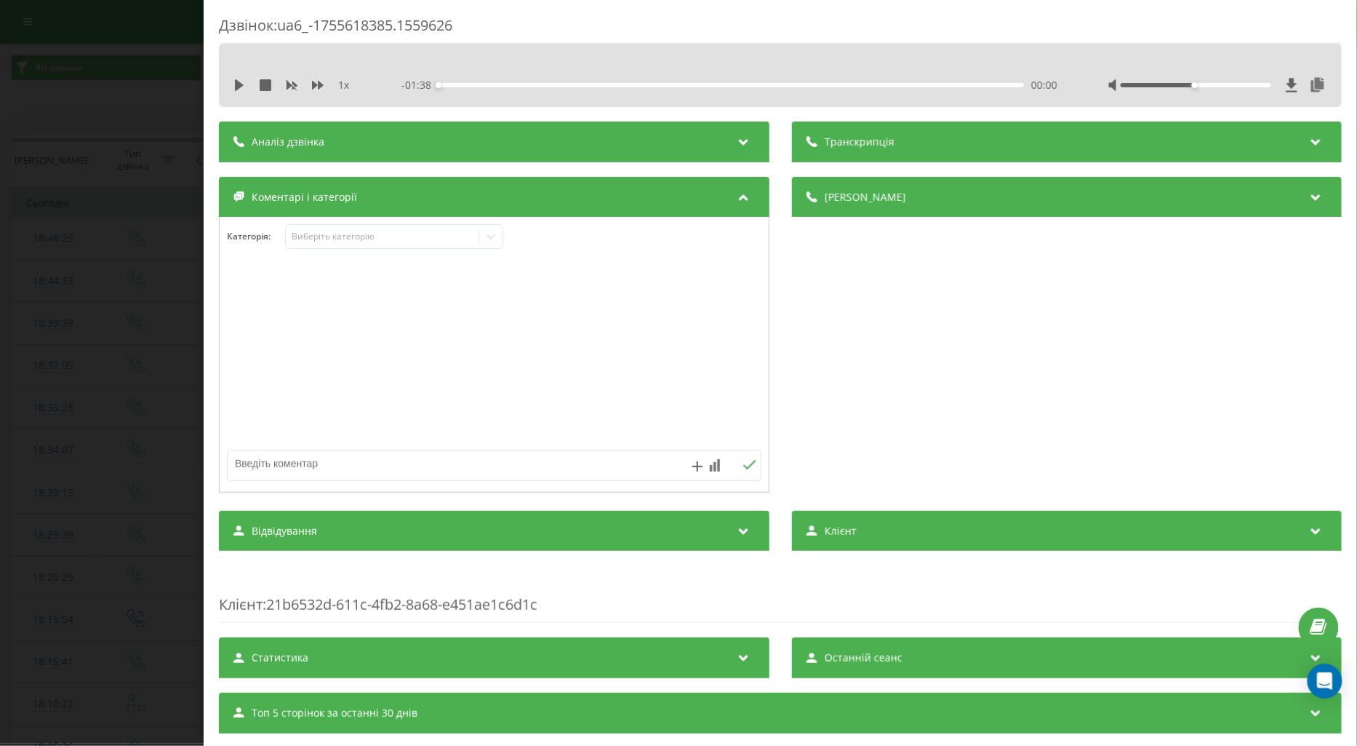
click at [258, 289] on div at bounding box center [494, 355] width 549 height 175
click at [158, 309] on div "Дзвінок : ua6_-1755618385.1559626 1 x - 01:38 00:00 00:00 Транскрипція Для AI-а…" at bounding box center [678, 373] width 1357 height 746
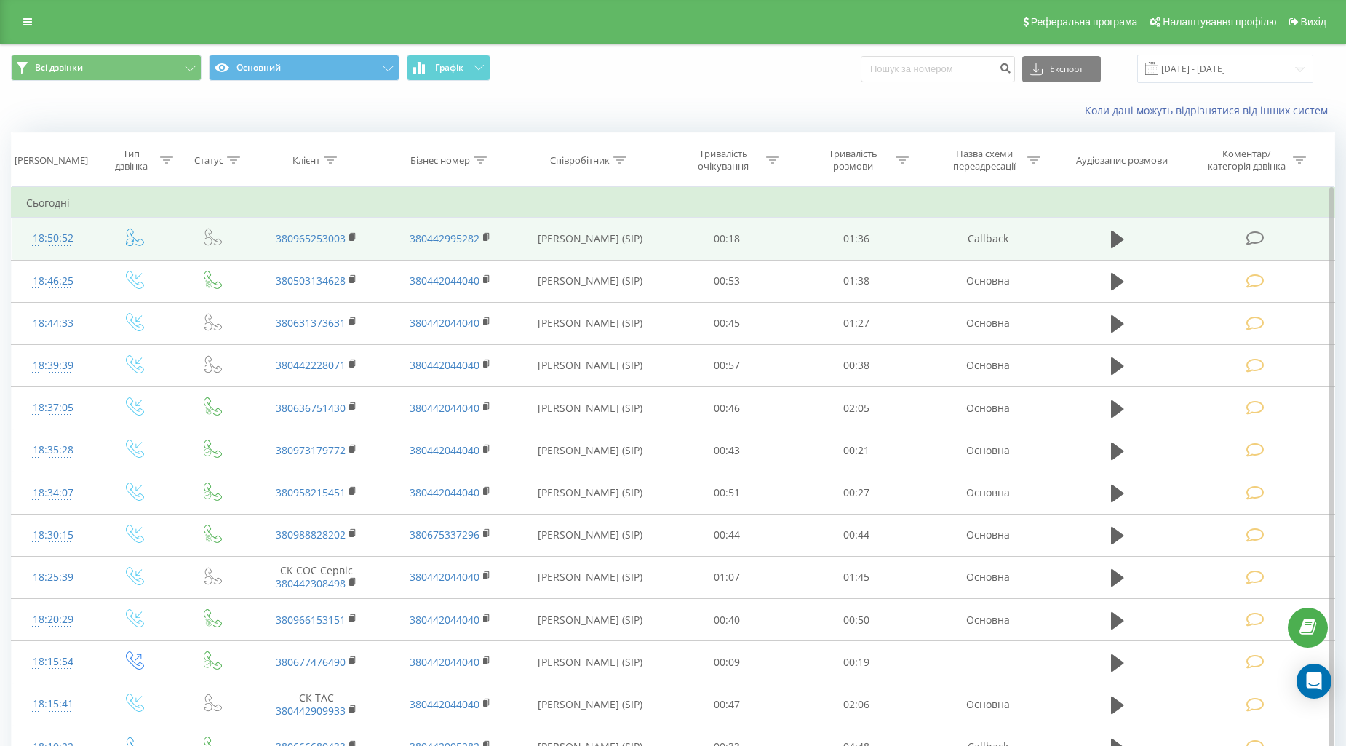
click at [1253, 235] on icon at bounding box center [1255, 238] width 18 height 15
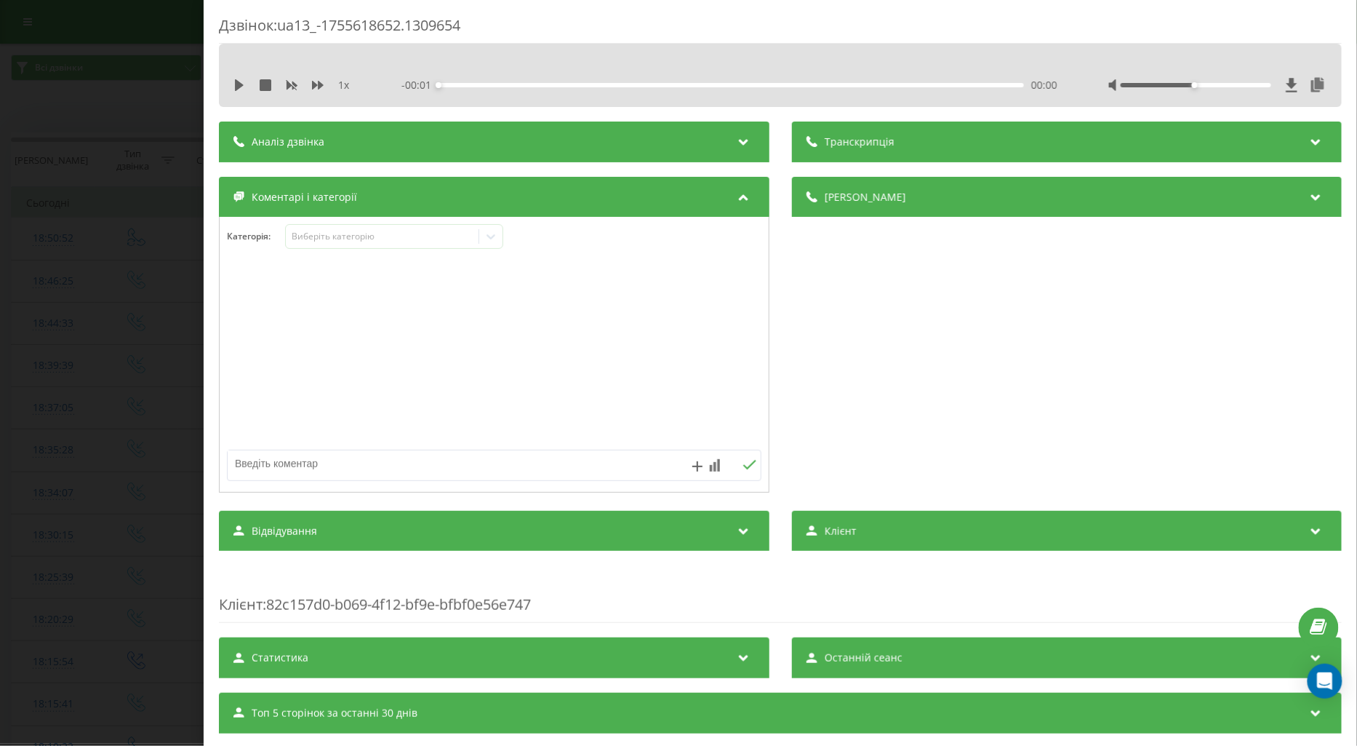
click at [233, 81] on icon at bounding box center [239, 85] width 12 height 12
click at [316, 84] on icon at bounding box center [318, 85] width 12 height 9
click at [324, 238] on div "Виберіть категорію" at bounding box center [382, 237] width 182 height 12
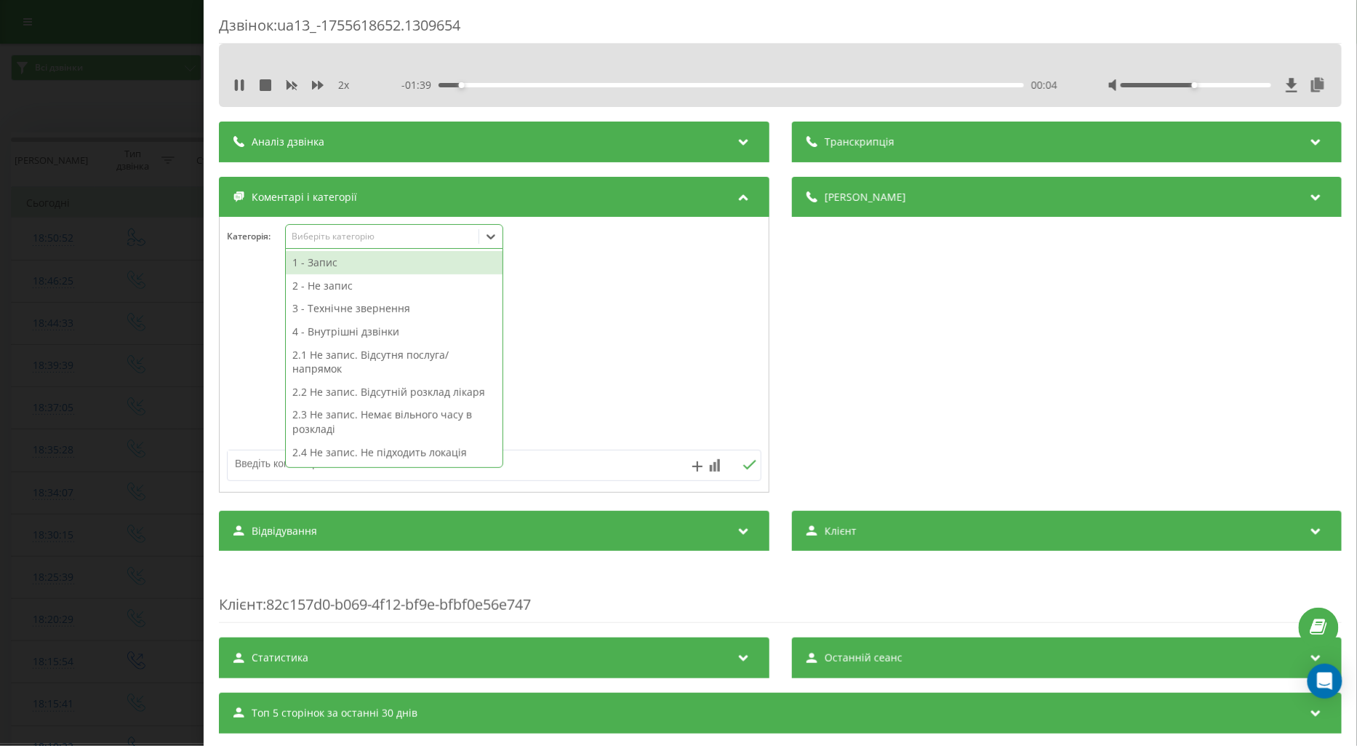
click at [322, 268] on div "1 - Запис" at bounding box center [394, 262] width 217 height 23
click at [267, 303] on div at bounding box center [494, 355] width 549 height 175
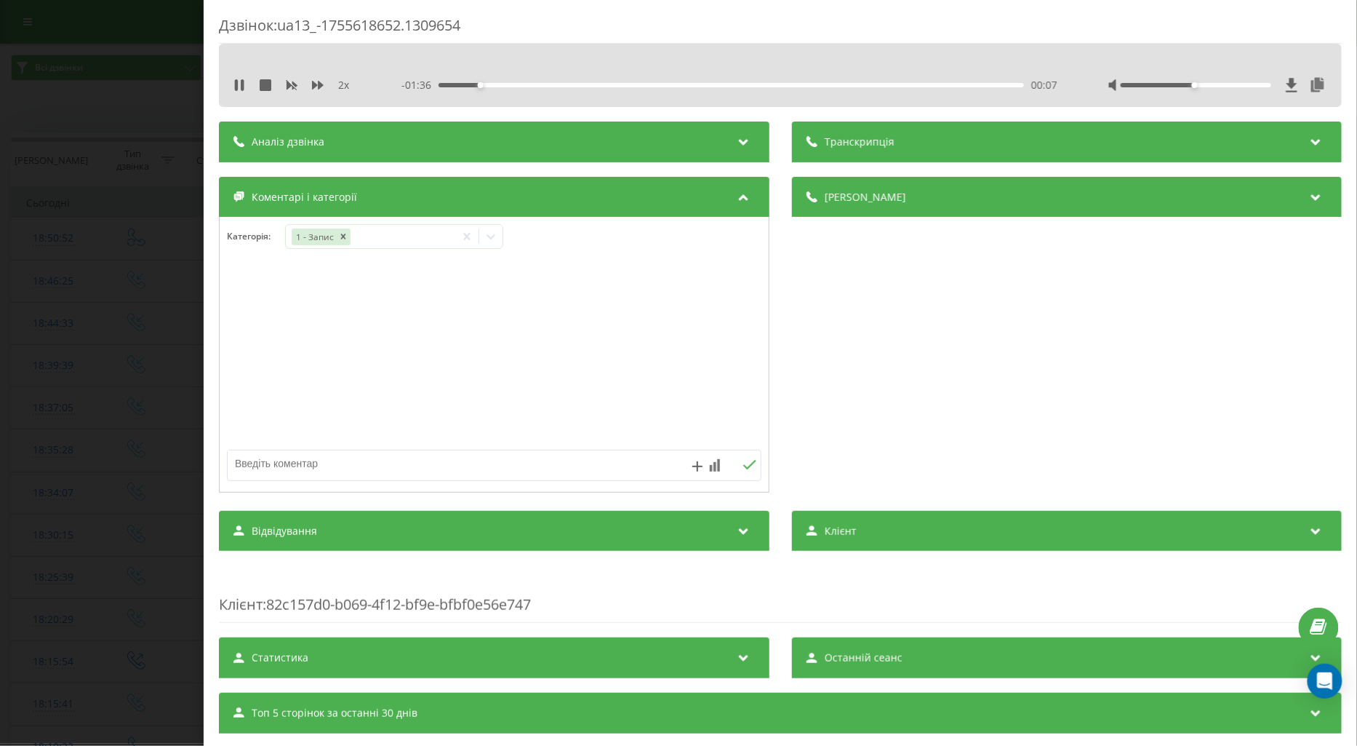
click at [155, 282] on div "Дзвінок : ua13_-1755618652.1309654 2 x - 01:36 00:07 00:07 Транскрипція Для AI-…" at bounding box center [678, 373] width 1357 height 746
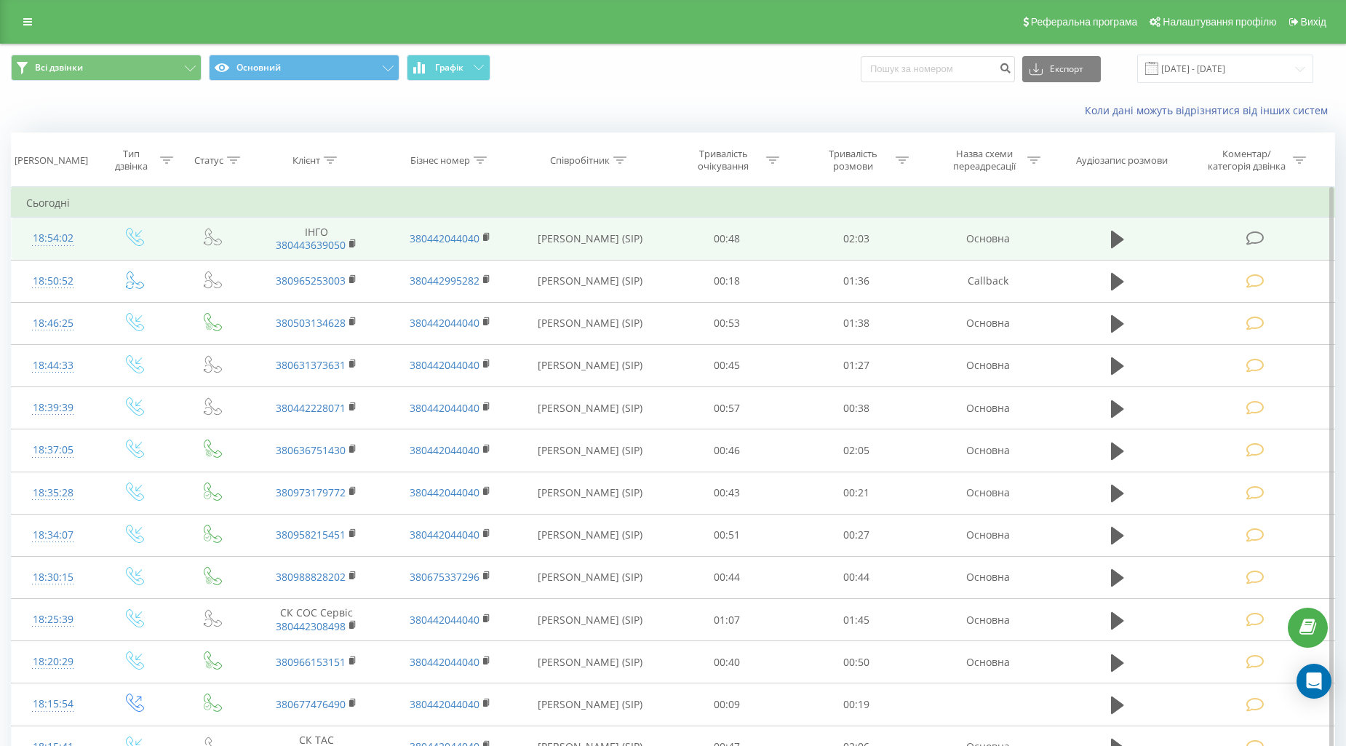
click at [1254, 239] on icon at bounding box center [1255, 238] width 18 height 15
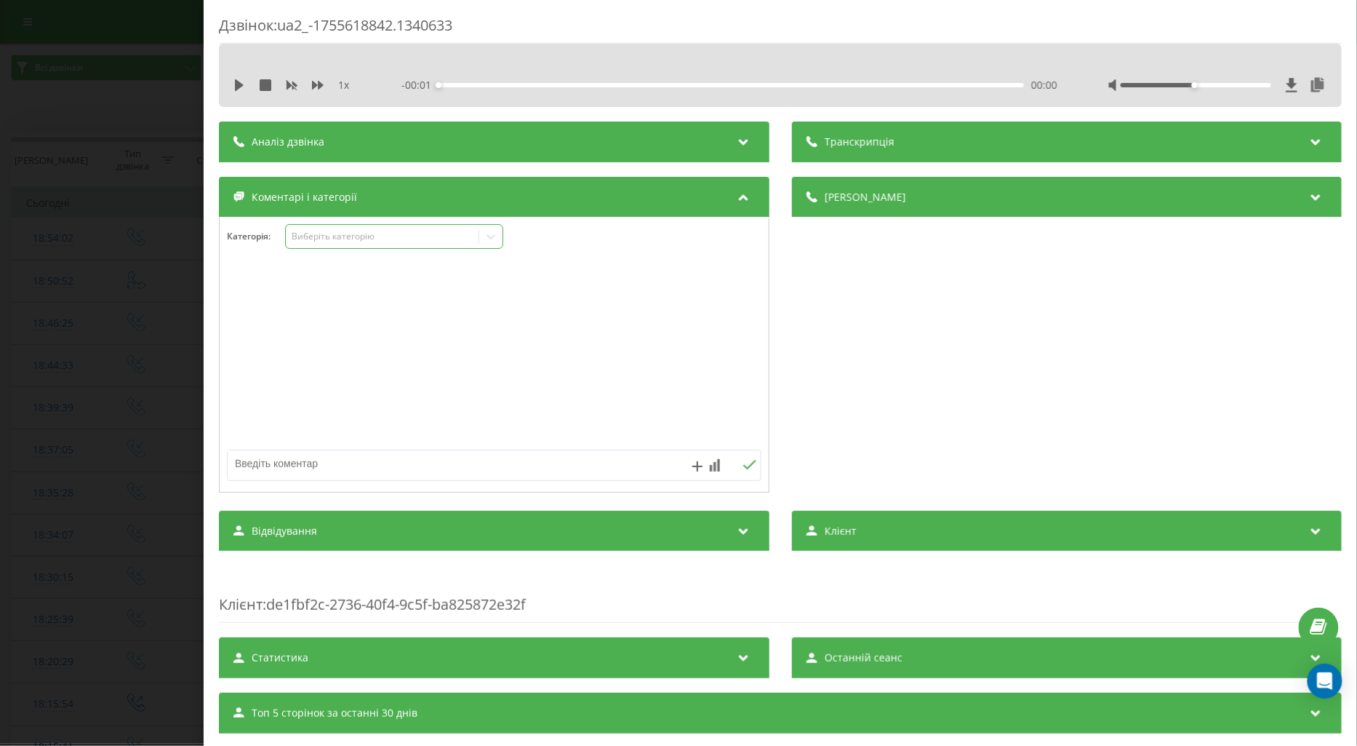
click at [306, 231] on div "Виберіть категорію" at bounding box center [382, 237] width 182 height 12
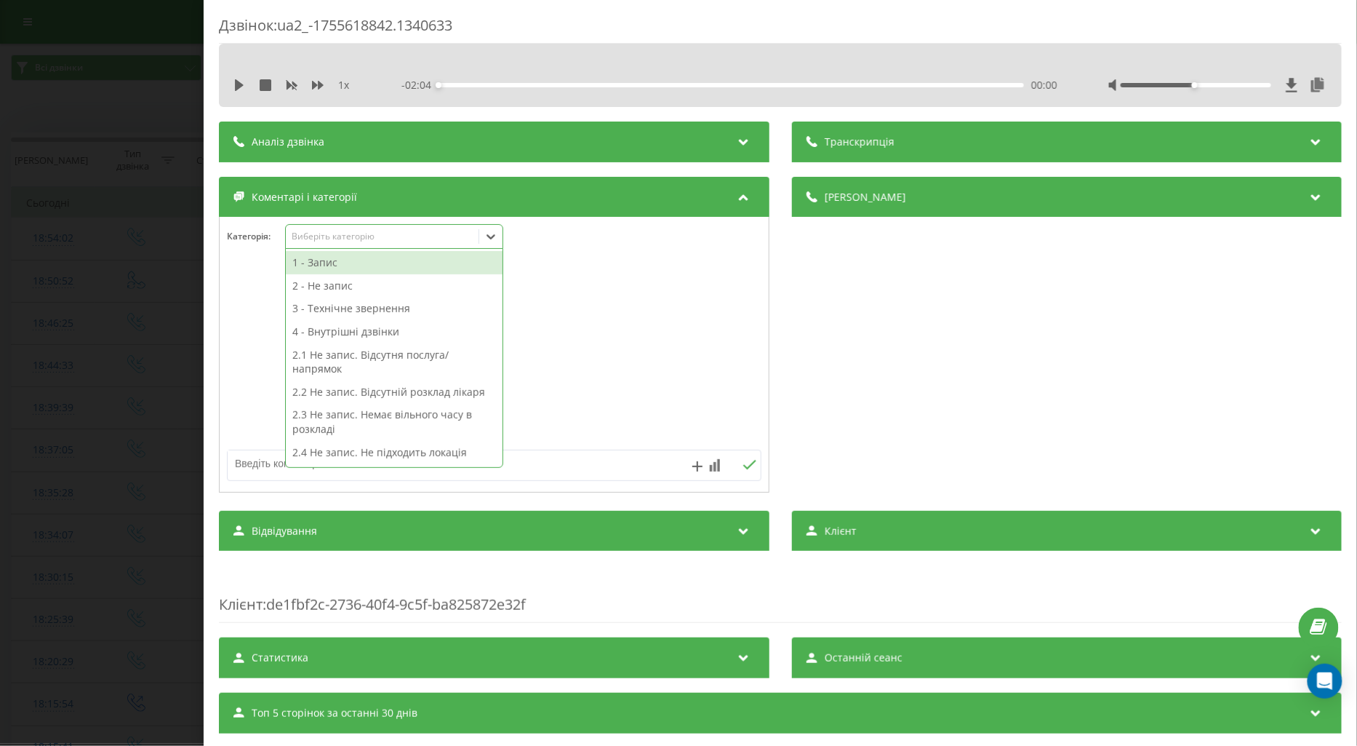
click at [333, 266] on div "1 - Запис" at bounding box center [394, 262] width 217 height 23
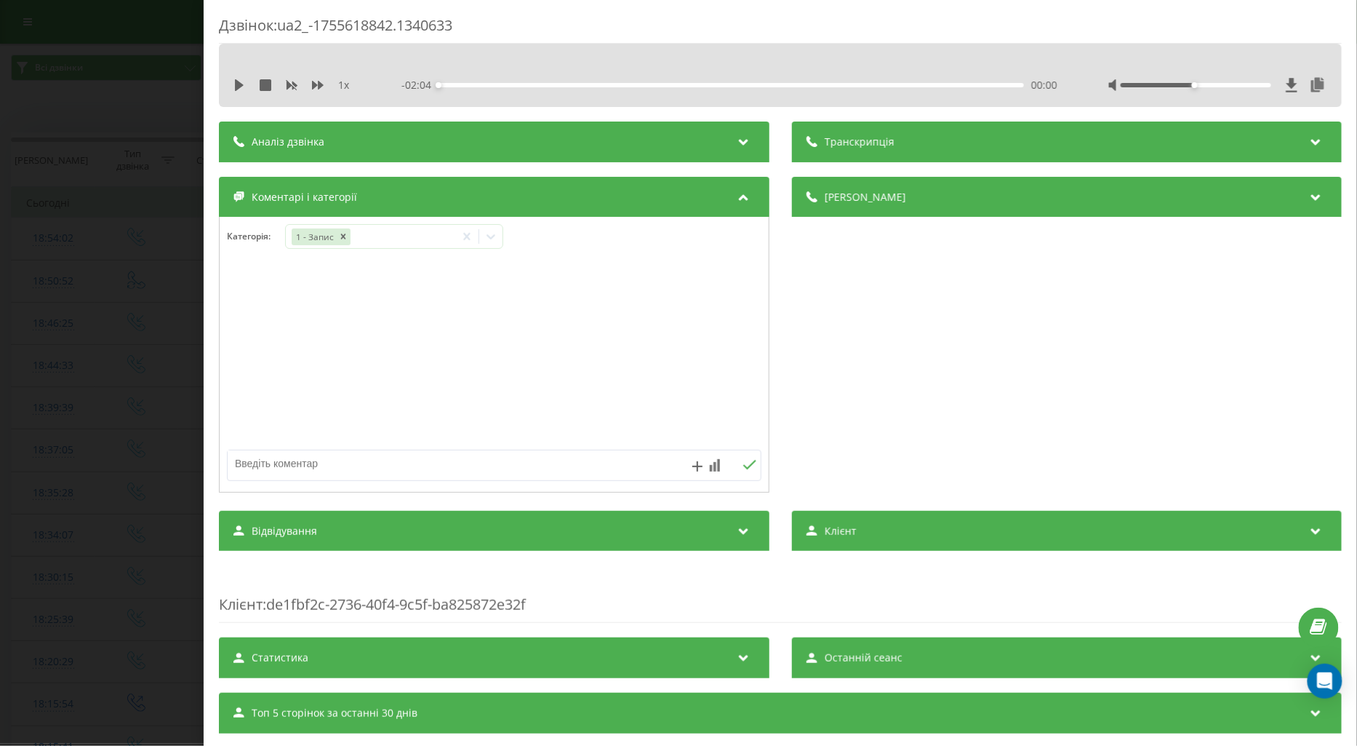
click at [248, 293] on div at bounding box center [494, 355] width 549 height 175
click at [185, 306] on div "Дзвінок : ua2_-1755618842.1340633 1 x - 02:04 00:00 00:00 Транскрипція Для AI-а…" at bounding box center [678, 373] width 1357 height 746
click at [169, 315] on td at bounding box center [137, 323] width 84 height 42
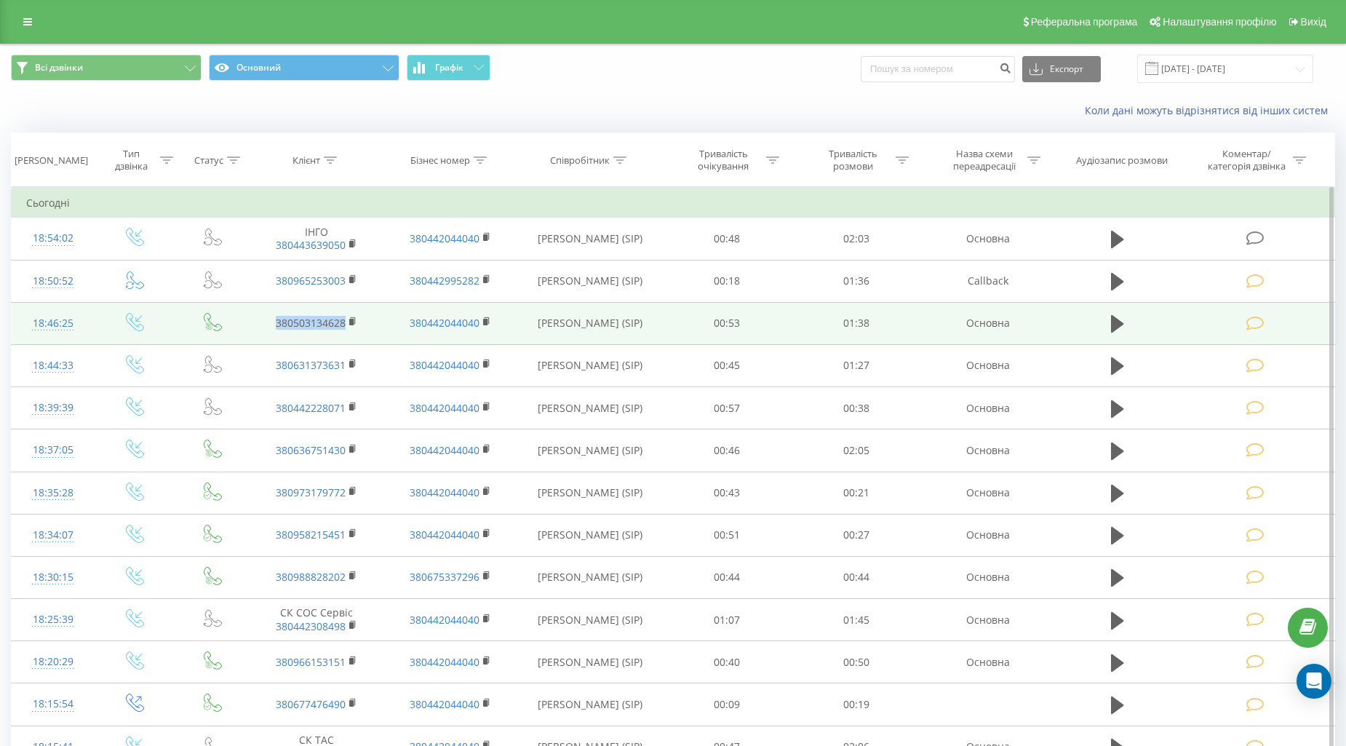
click at [169, 315] on td at bounding box center [135, 323] width 83 height 42
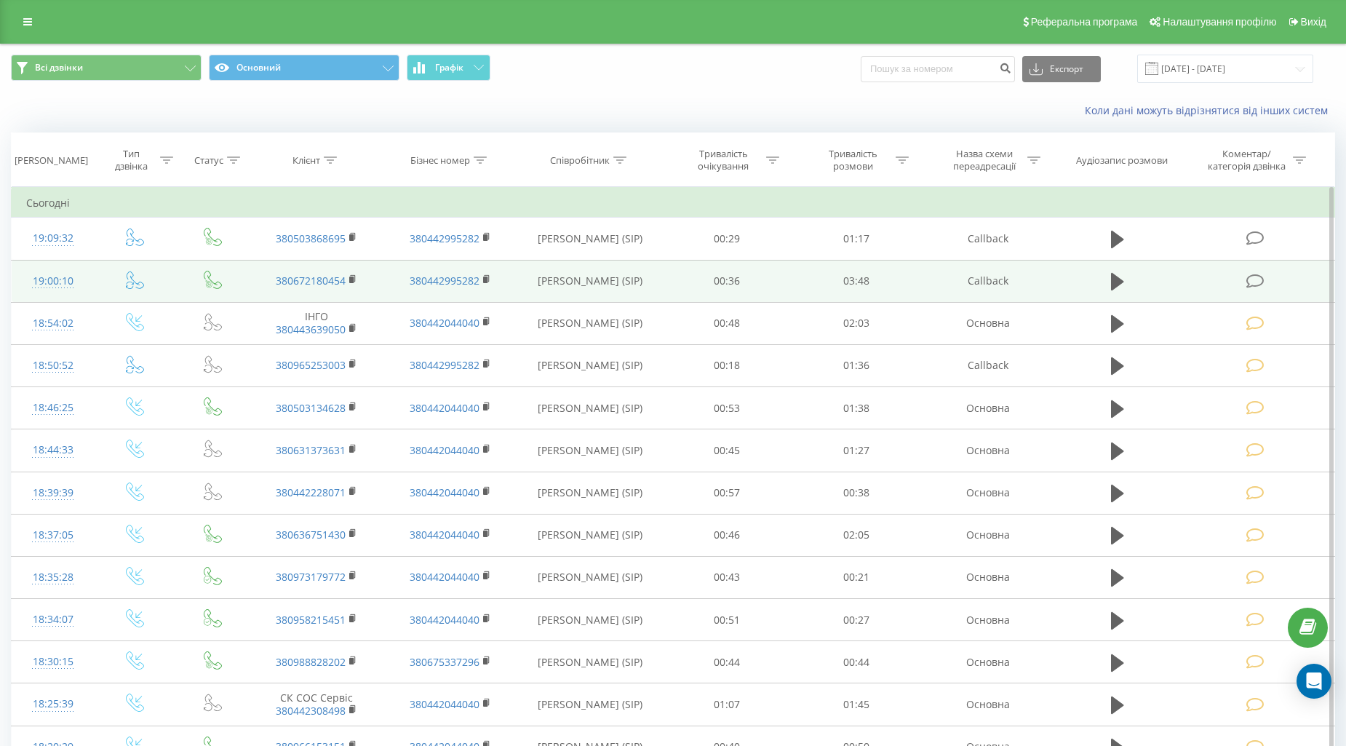
click at [1248, 276] on icon at bounding box center [1255, 281] width 18 height 15
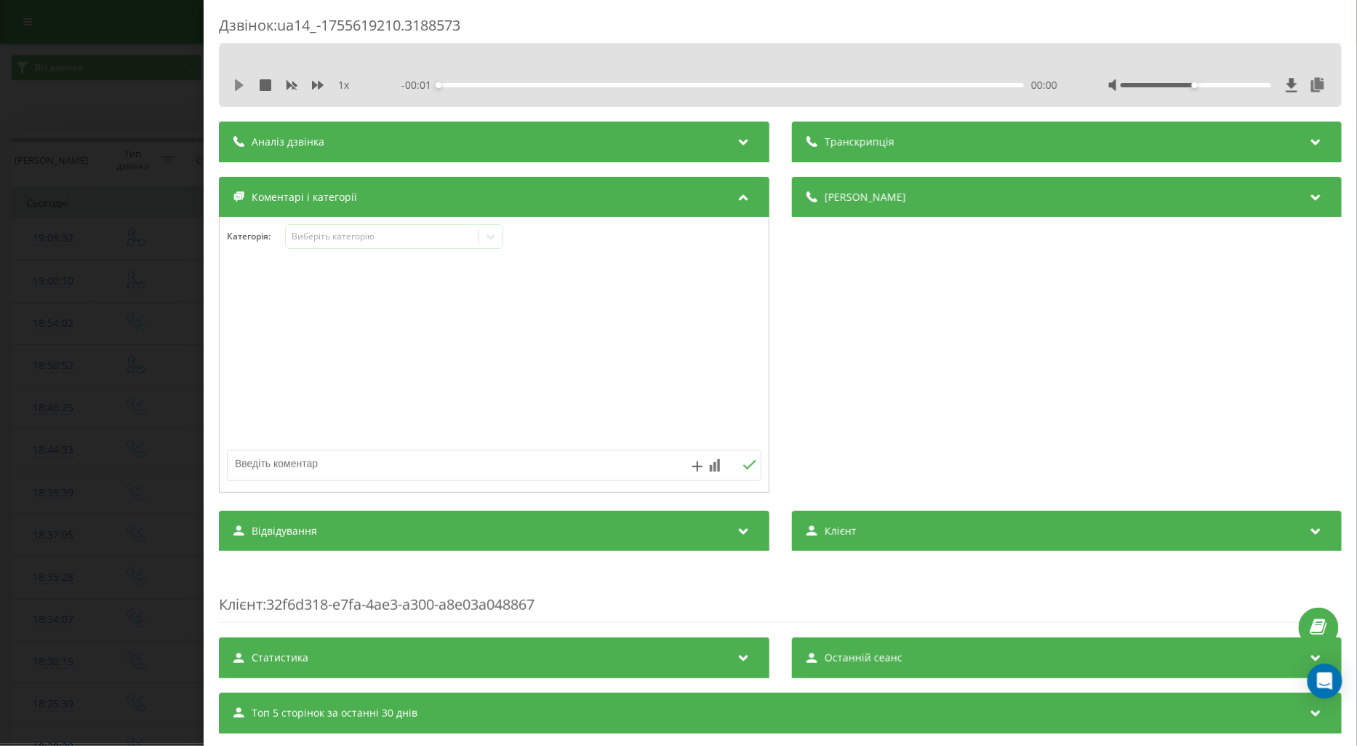
click at [239, 83] on icon at bounding box center [239, 85] width 9 height 12
click at [316, 85] on icon at bounding box center [318, 85] width 12 height 9
click at [315, 237] on div "Виберіть категорію" at bounding box center [382, 237] width 182 height 12
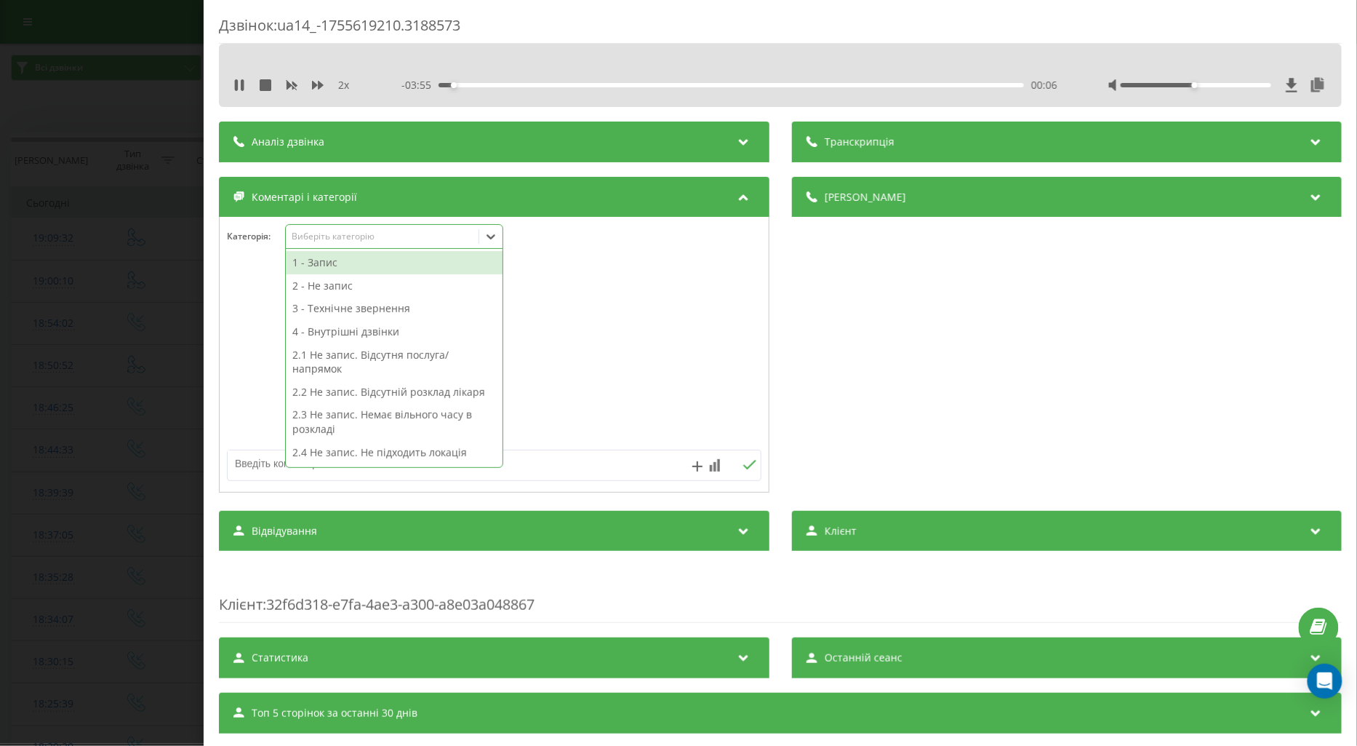
click at [313, 266] on div "1 - Запис" at bounding box center [394, 262] width 217 height 23
click at [252, 316] on div at bounding box center [494, 355] width 549 height 175
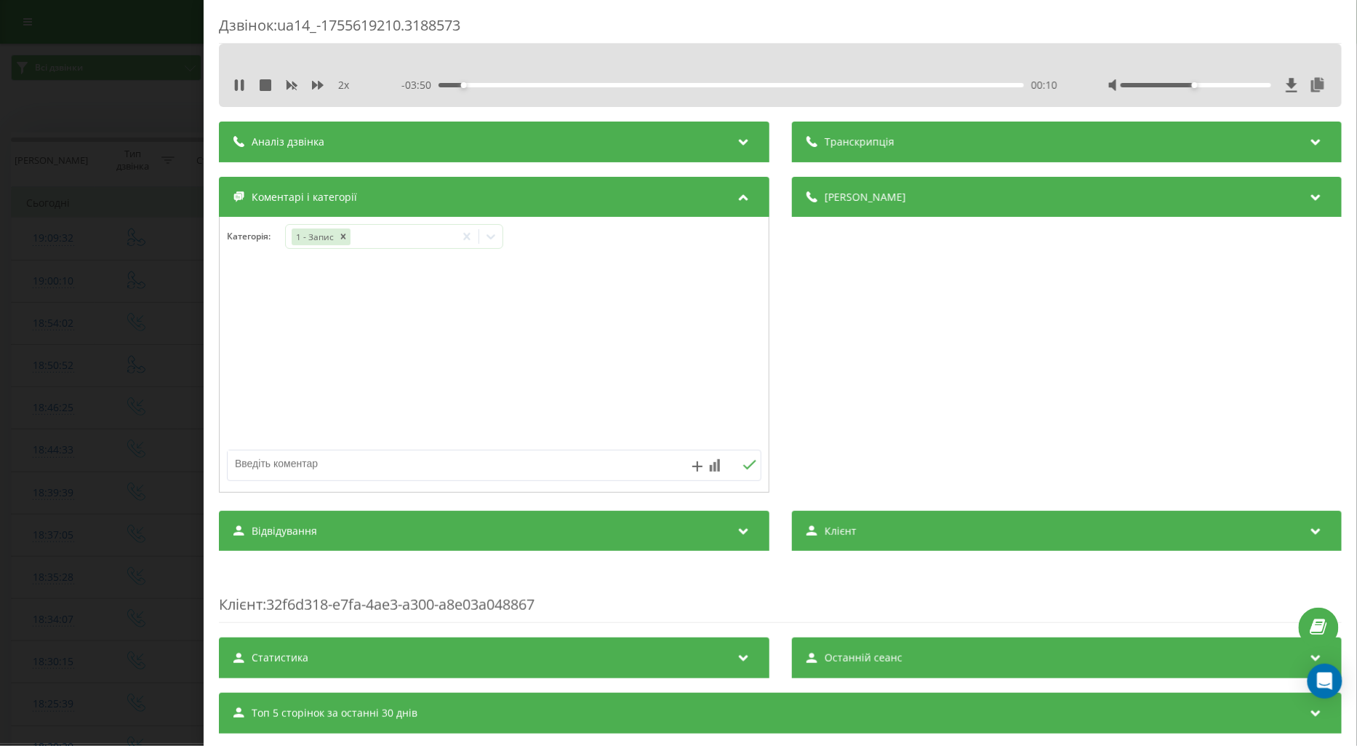
click at [562, 87] on div "- 03:50 00:10 00:10" at bounding box center [730, 85] width 656 height 15
click at [557, 86] on div "00:13" at bounding box center [732, 85] width 586 height 4
click at [717, 83] on div "00:54" at bounding box center [732, 85] width 586 height 4
click at [29, 330] on div "Дзвінок : ua14_-1755619210.3188573 2 x - 01:42 02:19 02:19 Транскрипція Для AI-…" at bounding box center [678, 373] width 1357 height 746
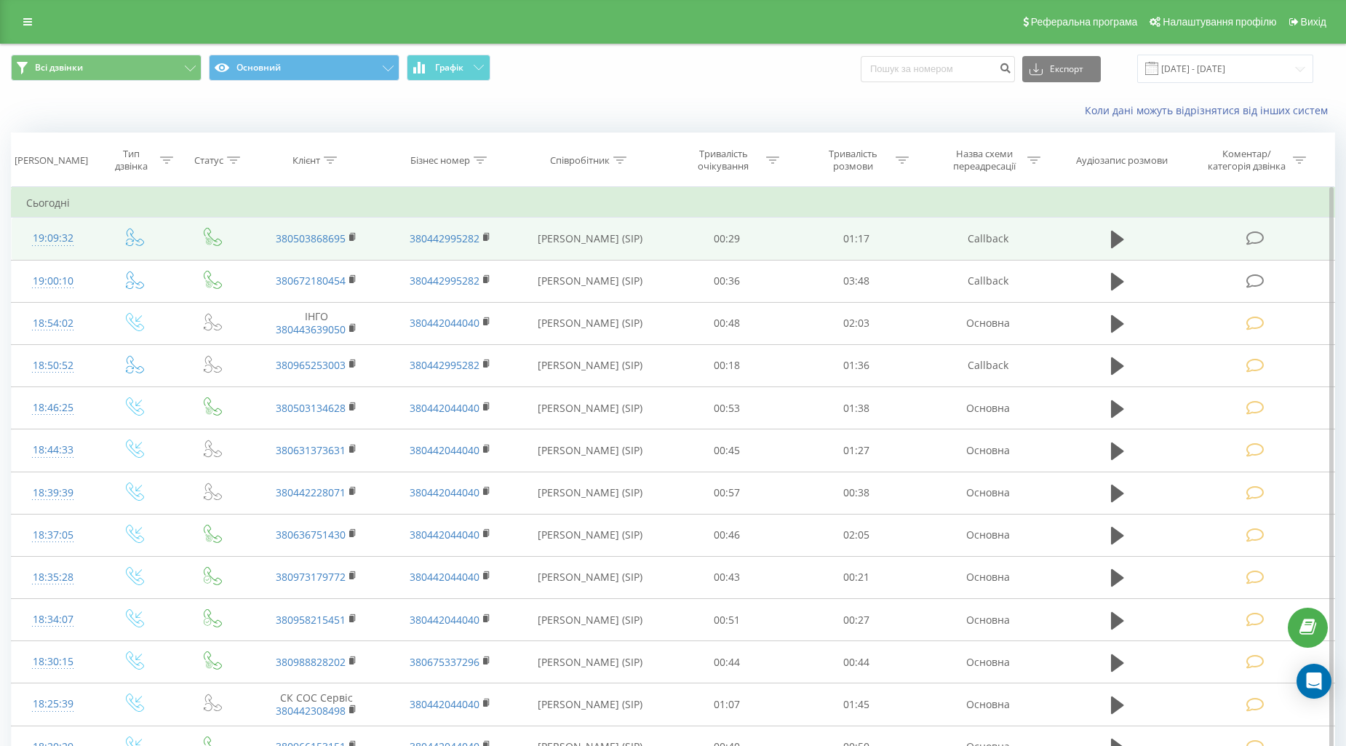
click at [1264, 234] on icon at bounding box center [1255, 238] width 18 height 15
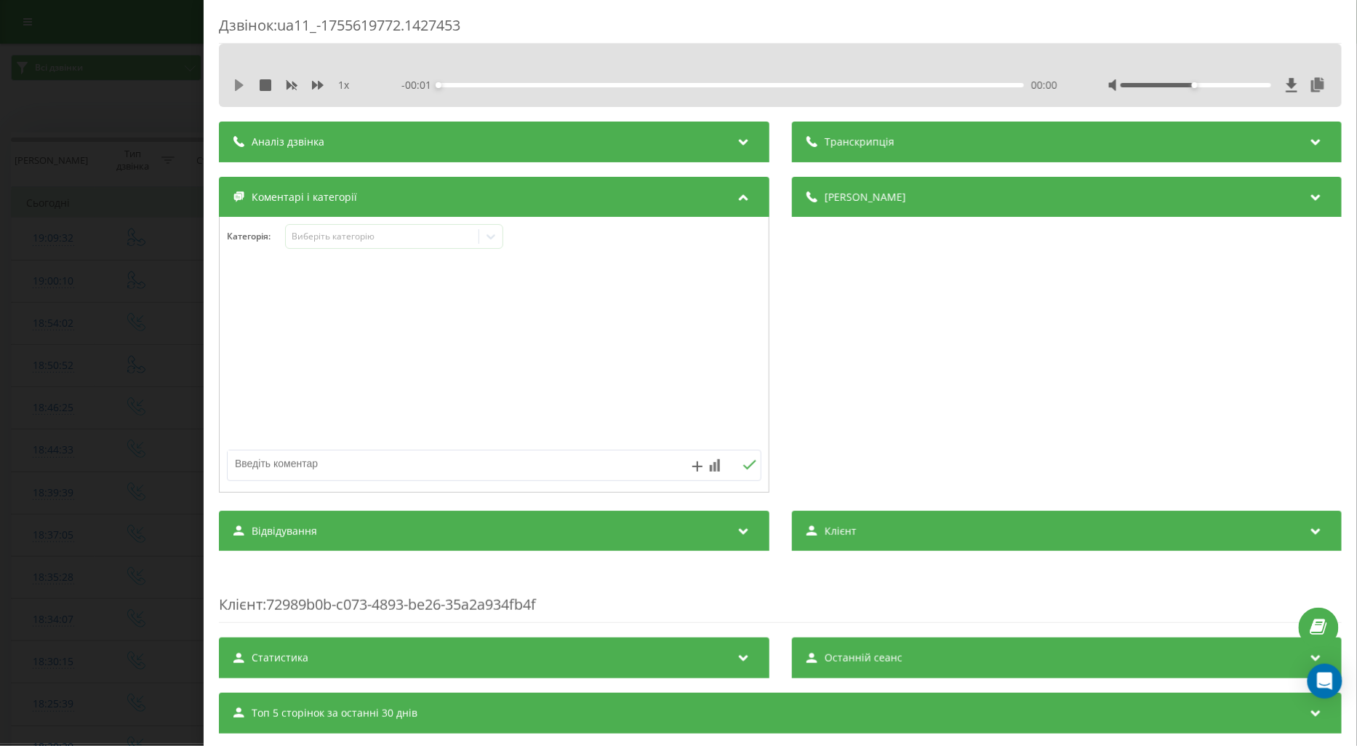
click at [233, 86] on icon at bounding box center [239, 85] width 12 height 12
click at [315, 89] on icon at bounding box center [318, 85] width 12 height 12
click at [677, 92] on div "- 01:24 00:07 00:07" at bounding box center [730, 85] width 656 height 15
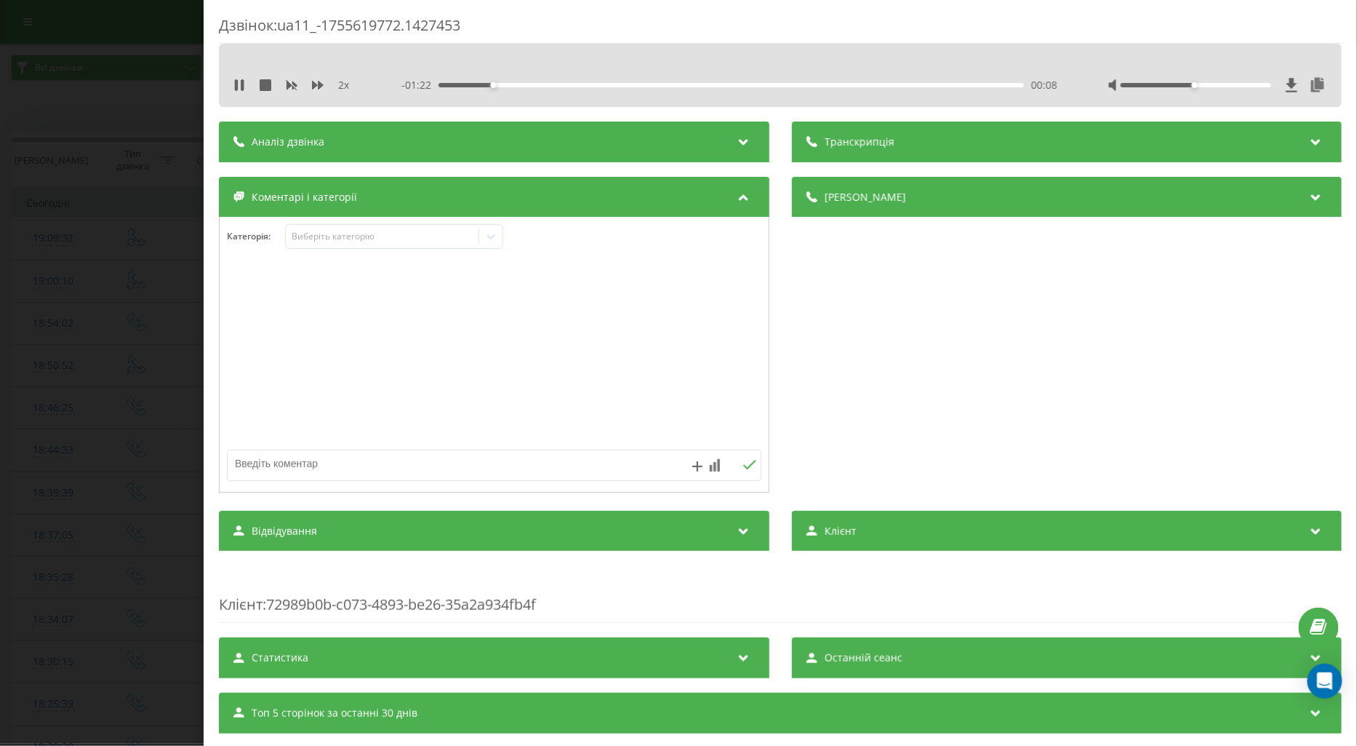
click at [672, 89] on div "- 01:22 00:08 00:08" at bounding box center [730, 85] width 656 height 15
click at [659, 81] on div "- 01:20 00:10 00:10" at bounding box center [730, 85] width 656 height 15
click at [651, 84] on div "00:33" at bounding box center [732, 85] width 586 height 4
click at [236, 84] on icon at bounding box center [236, 85] width 3 height 12
click at [308, 236] on div "Виберіть категорію" at bounding box center [382, 237] width 182 height 12
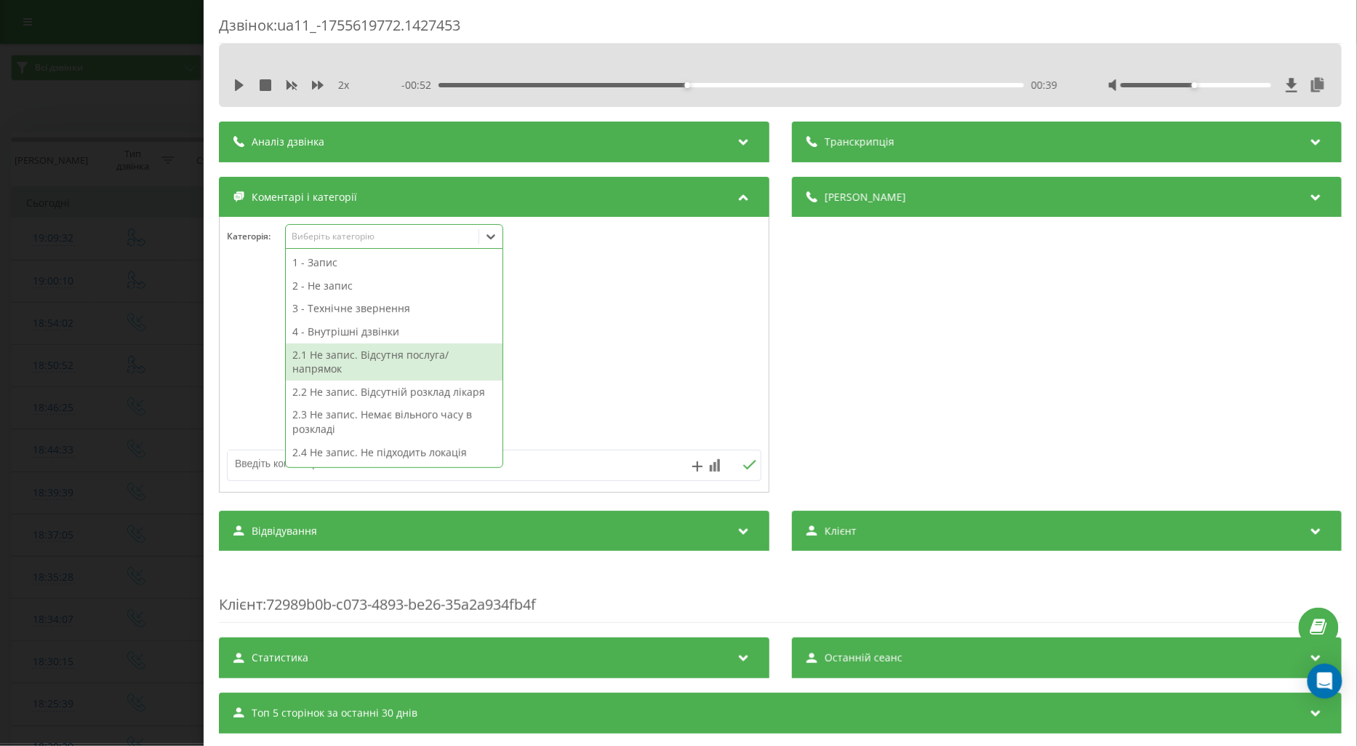
click at [338, 354] on div "2.1 Не запис. Відсутня послуга/напрямок" at bounding box center [394, 361] width 217 height 37
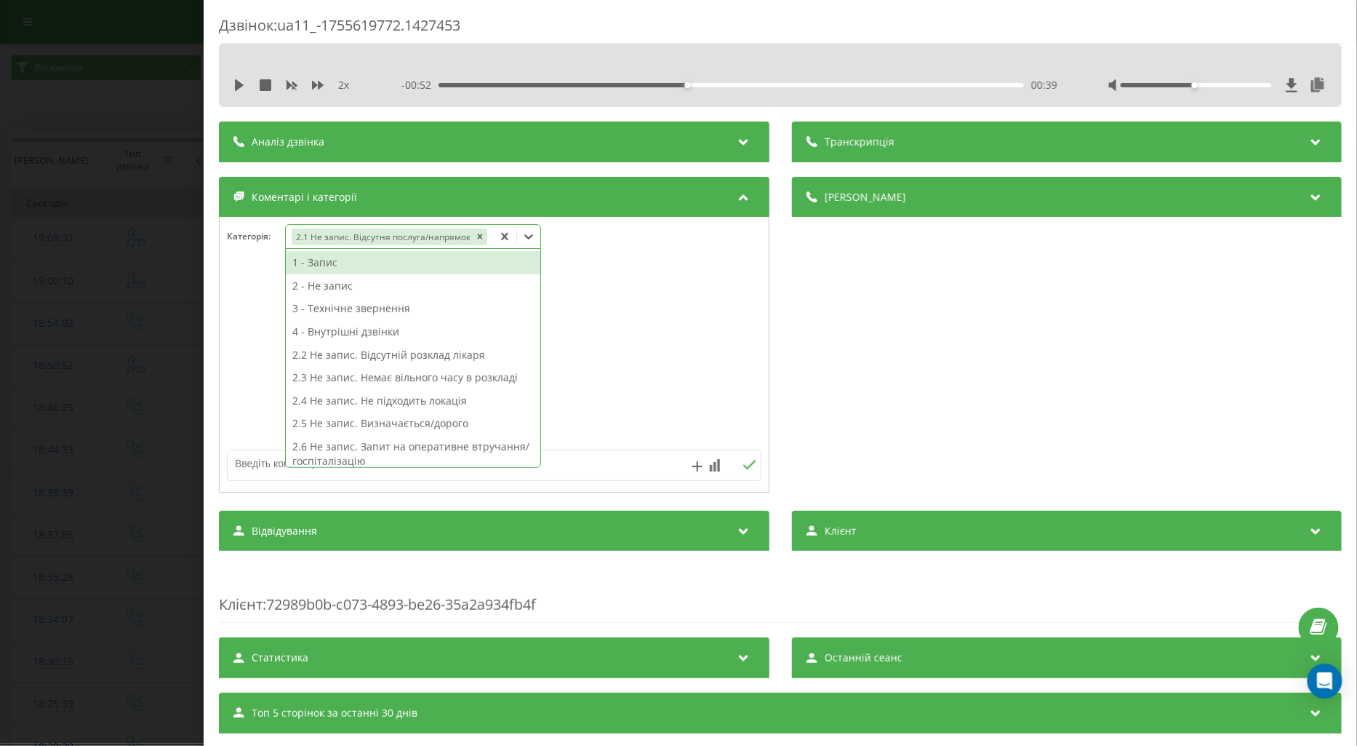
click at [157, 388] on div "Дзвінок : ua11_-1755619772.1427453 2 x - 00:52 00:39 00:39 Транскрипція Для AI-…" at bounding box center [678, 373] width 1357 height 746
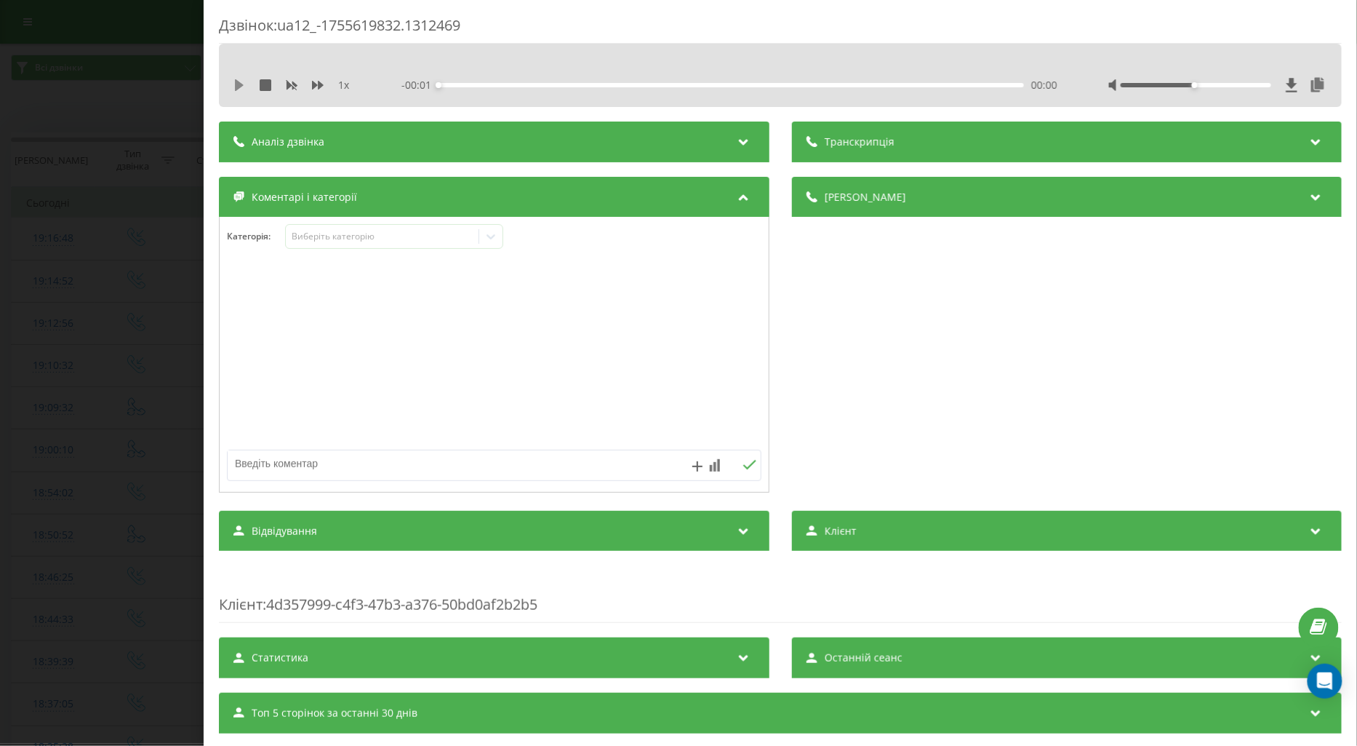
click at [234, 83] on icon at bounding box center [239, 85] width 12 height 12
click at [318, 83] on icon at bounding box center [318, 85] width 12 height 9
click at [335, 241] on div "Виберіть категорію" at bounding box center [382, 237] width 182 height 12
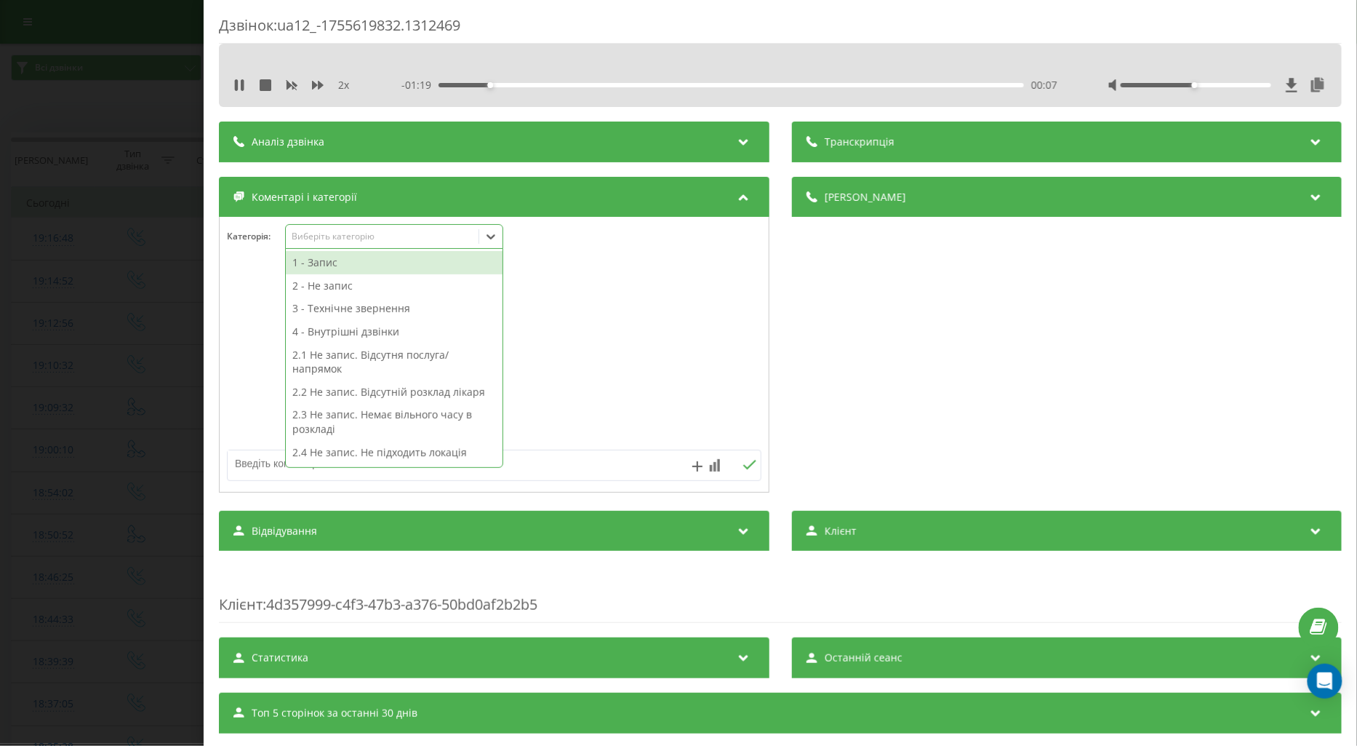
click at [318, 265] on div "1 - Запис" at bounding box center [394, 262] width 217 height 23
click at [262, 287] on div at bounding box center [494, 355] width 549 height 175
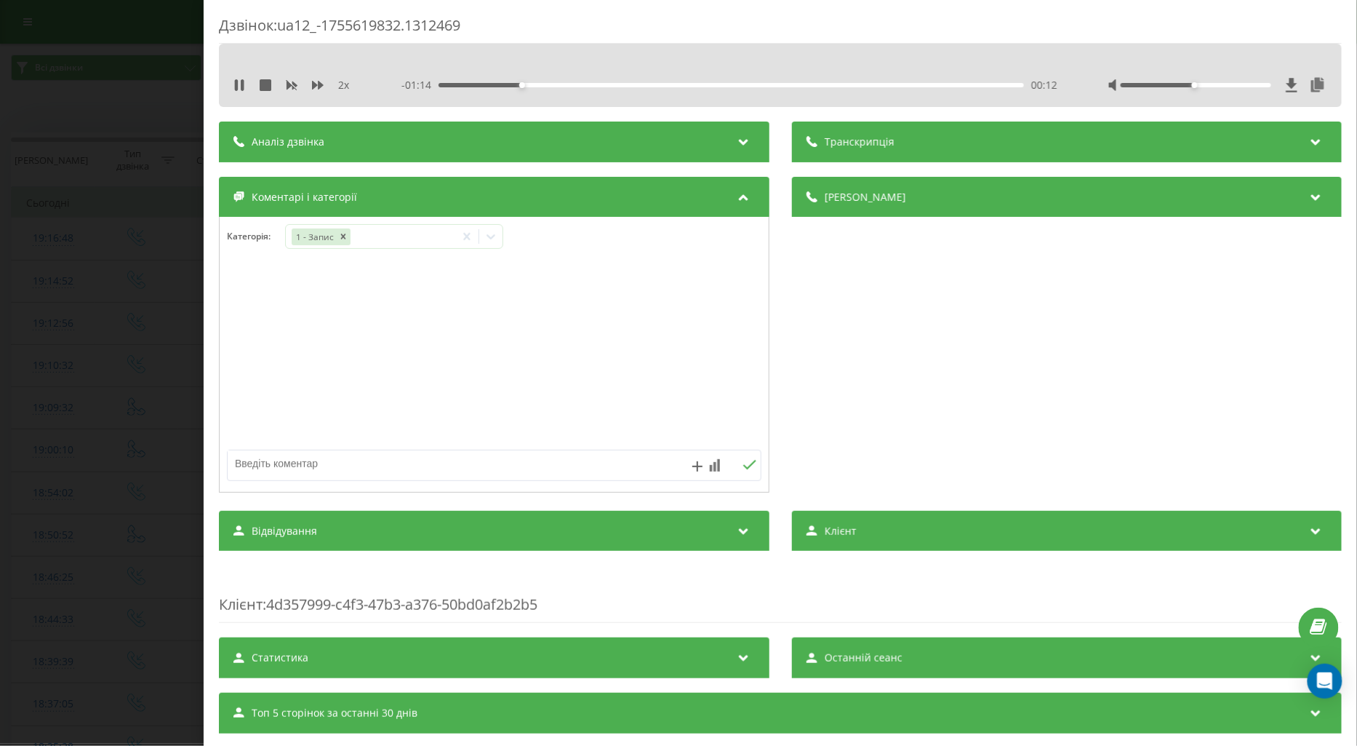
click at [128, 287] on div "Дзвінок : ua12_-1755619832.1312469 2 x - 01:14 00:12 00:12 Транскрипція Для AI-…" at bounding box center [678, 373] width 1357 height 746
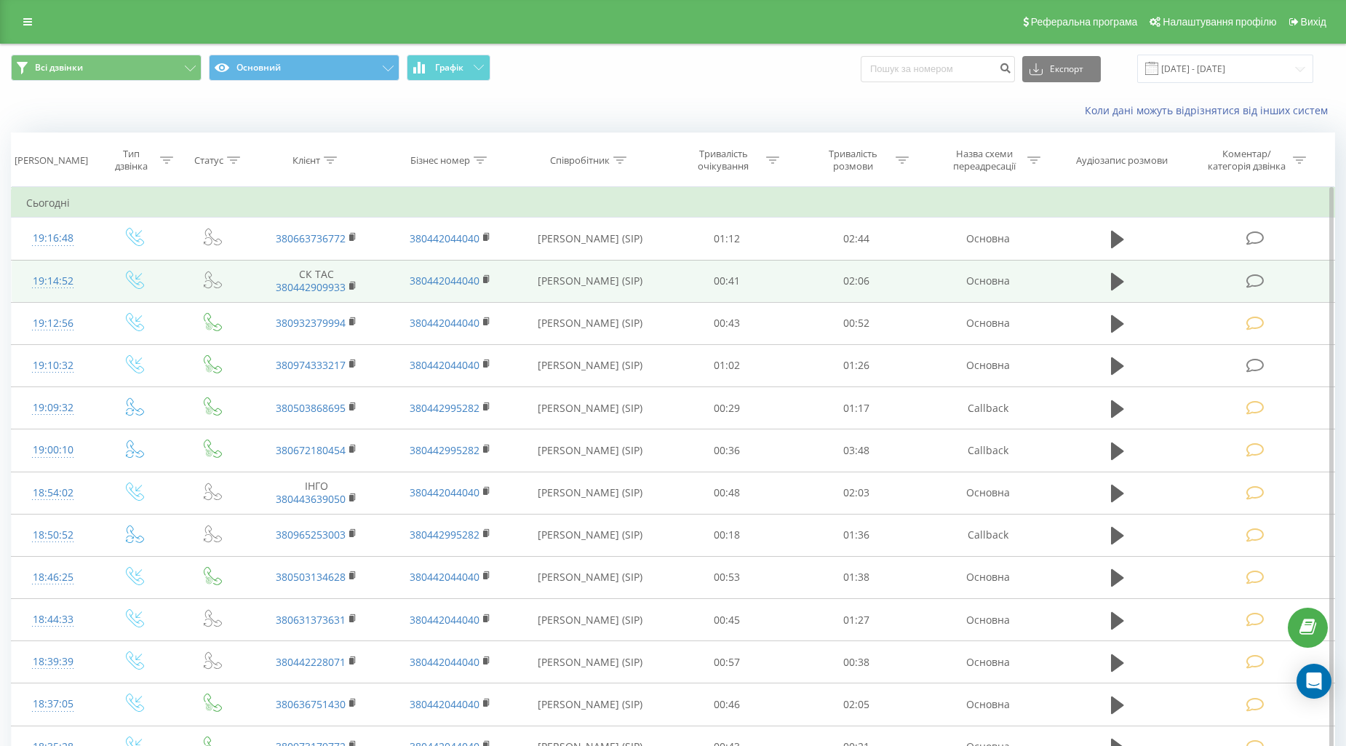
click at [1255, 280] on icon at bounding box center [1255, 281] width 18 height 15
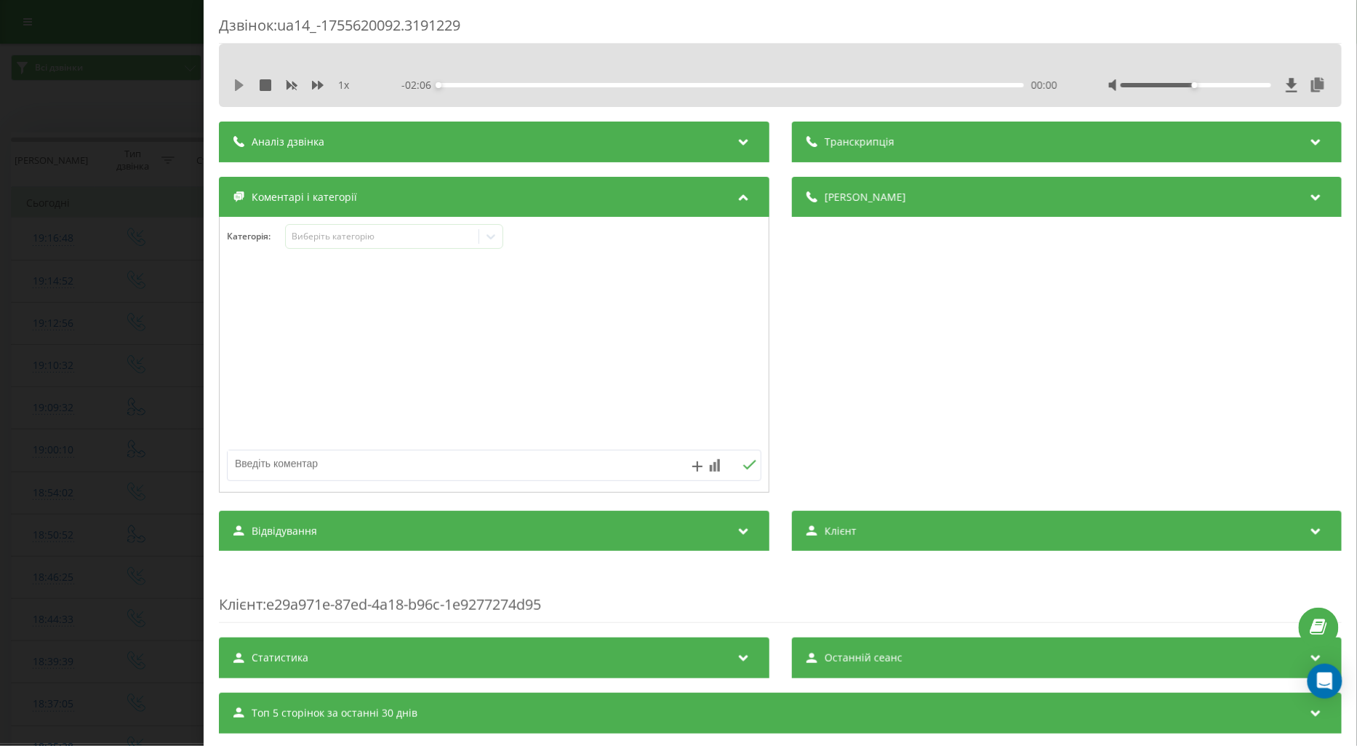
click at [235, 85] on icon at bounding box center [239, 85] width 9 height 12
click at [317, 84] on icon at bounding box center [318, 85] width 12 height 12
click at [306, 231] on div "Виберіть категорію" at bounding box center [382, 237] width 182 height 12
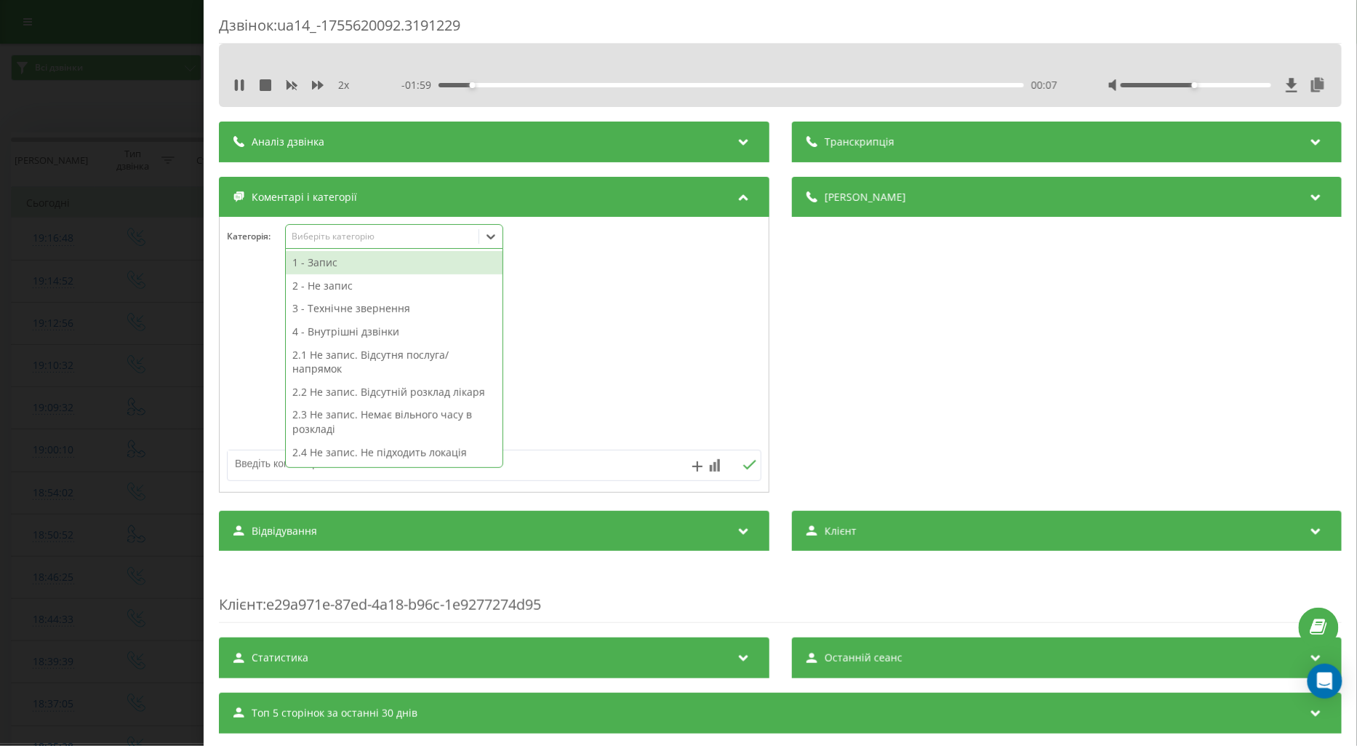
click at [338, 266] on div "1 - Запис" at bounding box center [394, 262] width 217 height 23
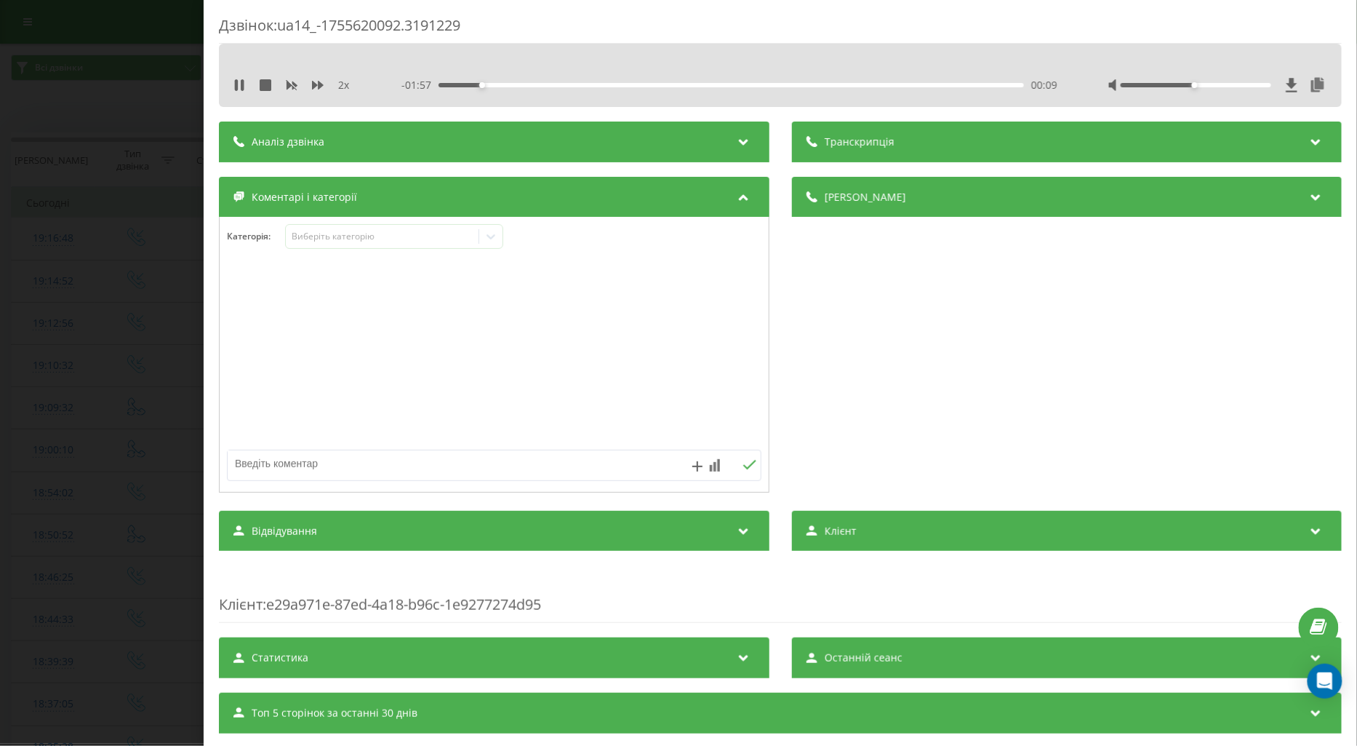
click at [236, 304] on div at bounding box center [494, 355] width 549 height 175
click at [135, 338] on div "Дзвінок : ua14_-1755620092.3191229 2 x - 01:51 00:14 00:14 Транскрипція Для AI-…" at bounding box center [678, 373] width 1357 height 746
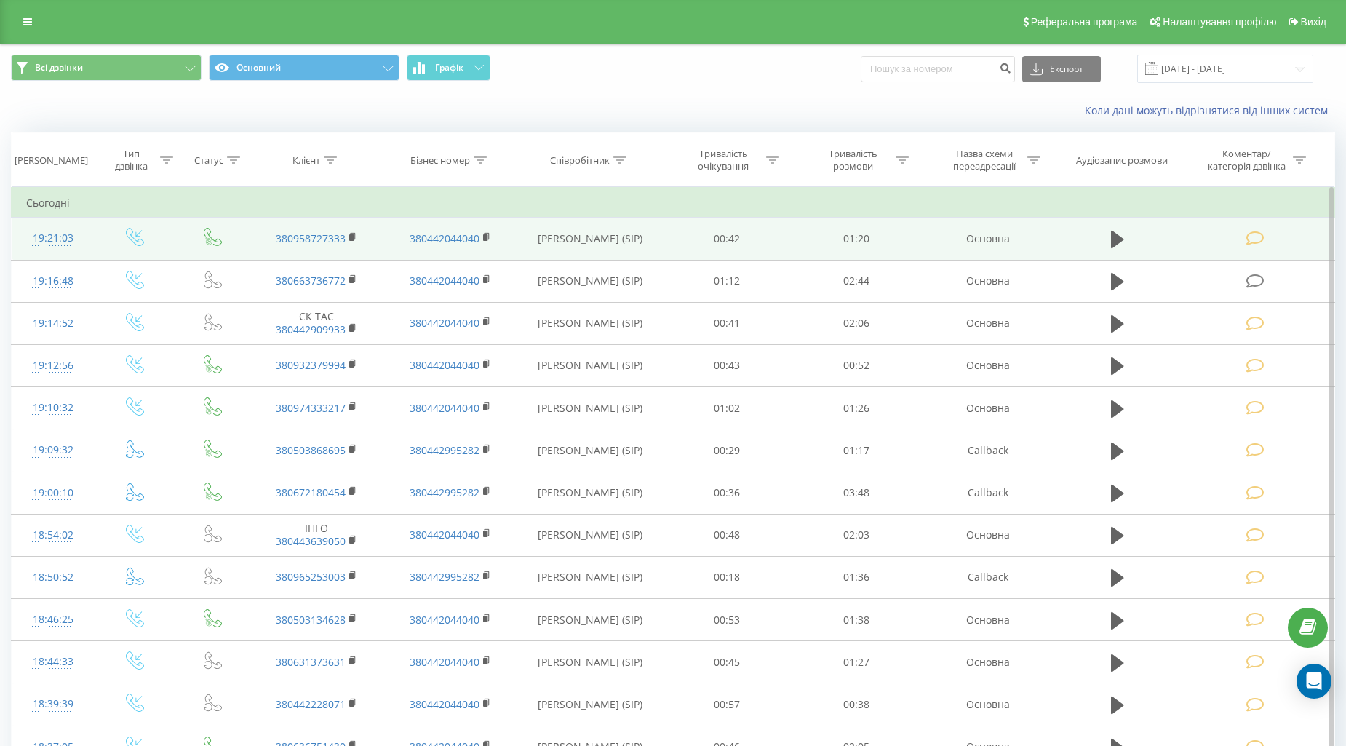
click at [1248, 236] on icon at bounding box center [1255, 238] width 18 height 15
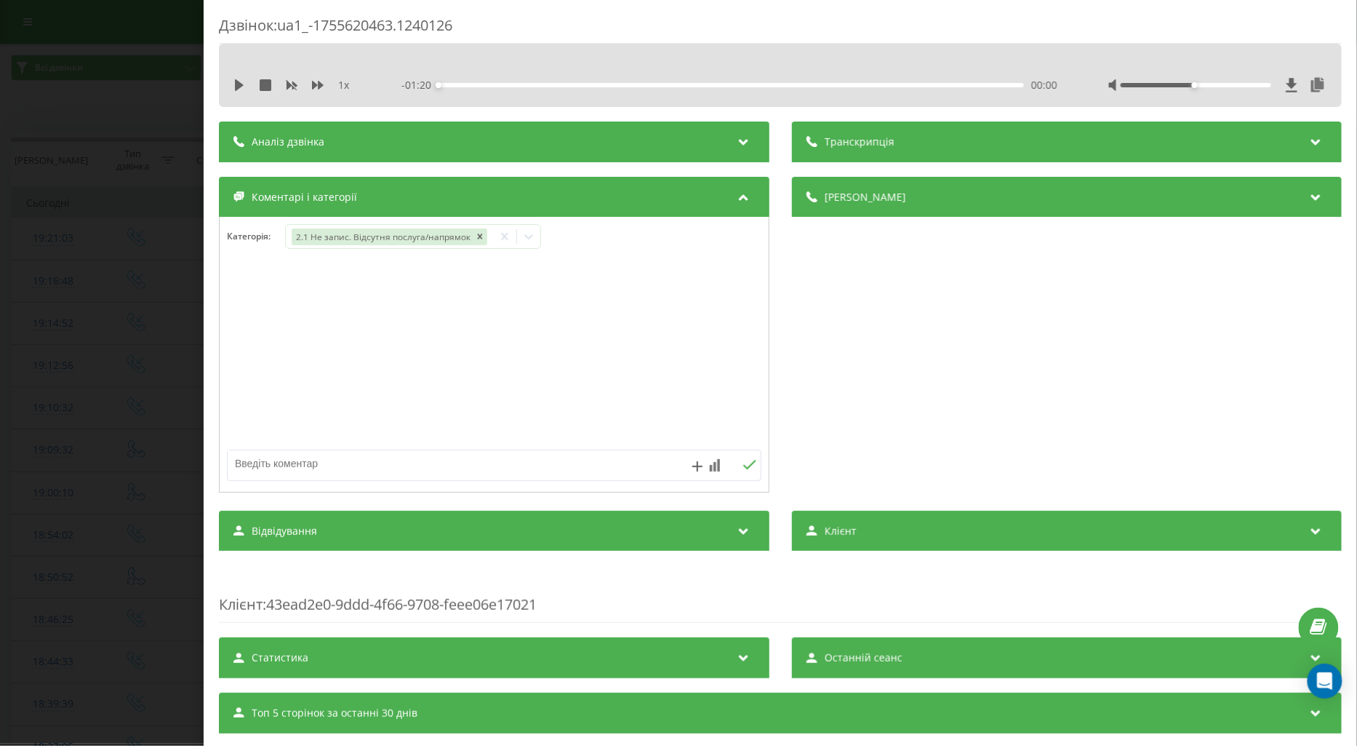
click at [272, 455] on textarea at bounding box center [441, 463] width 426 height 26
type textarea "Ярута у відпустці"
click at [743, 464] on icon at bounding box center [750, 465] width 14 height 10
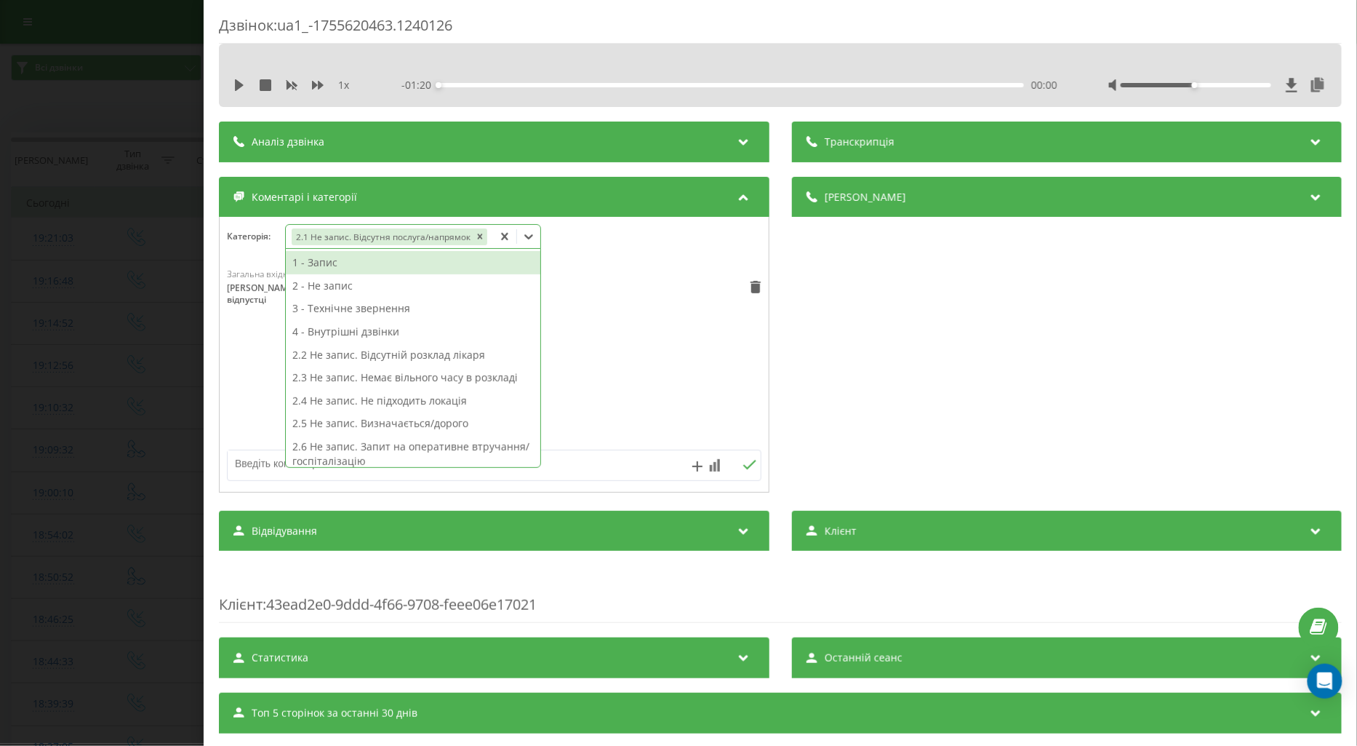
click at [518, 237] on div at bounding box center [528, 236] width 23 height 23
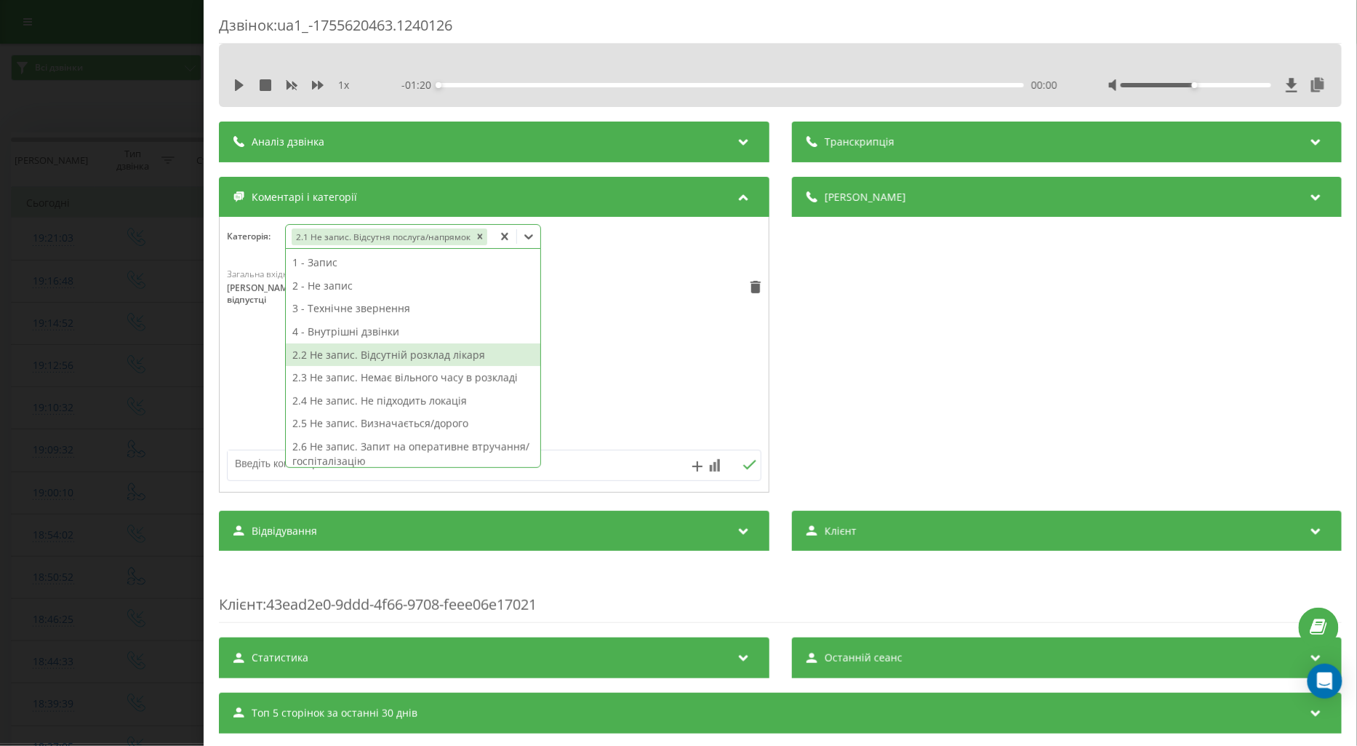
click at [430, 351] on div "2.2 Не запис. Відсутній розклад лікаря" at bounding box center [413, 354] width 255 height 23
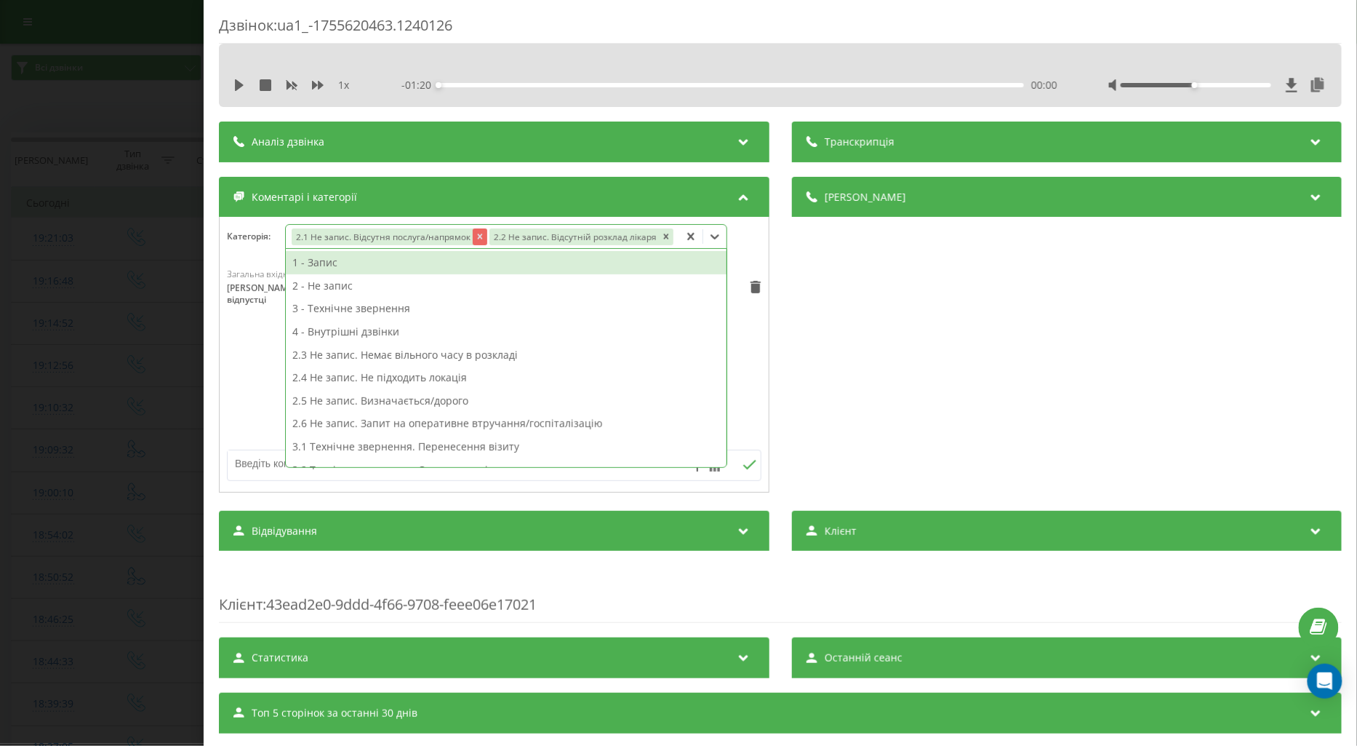
click at [477, 235] on icon "Remove 2.1 Не запис. Відсутня послуга/напрямок" at bounding box center [479, 236] width 10 height 10
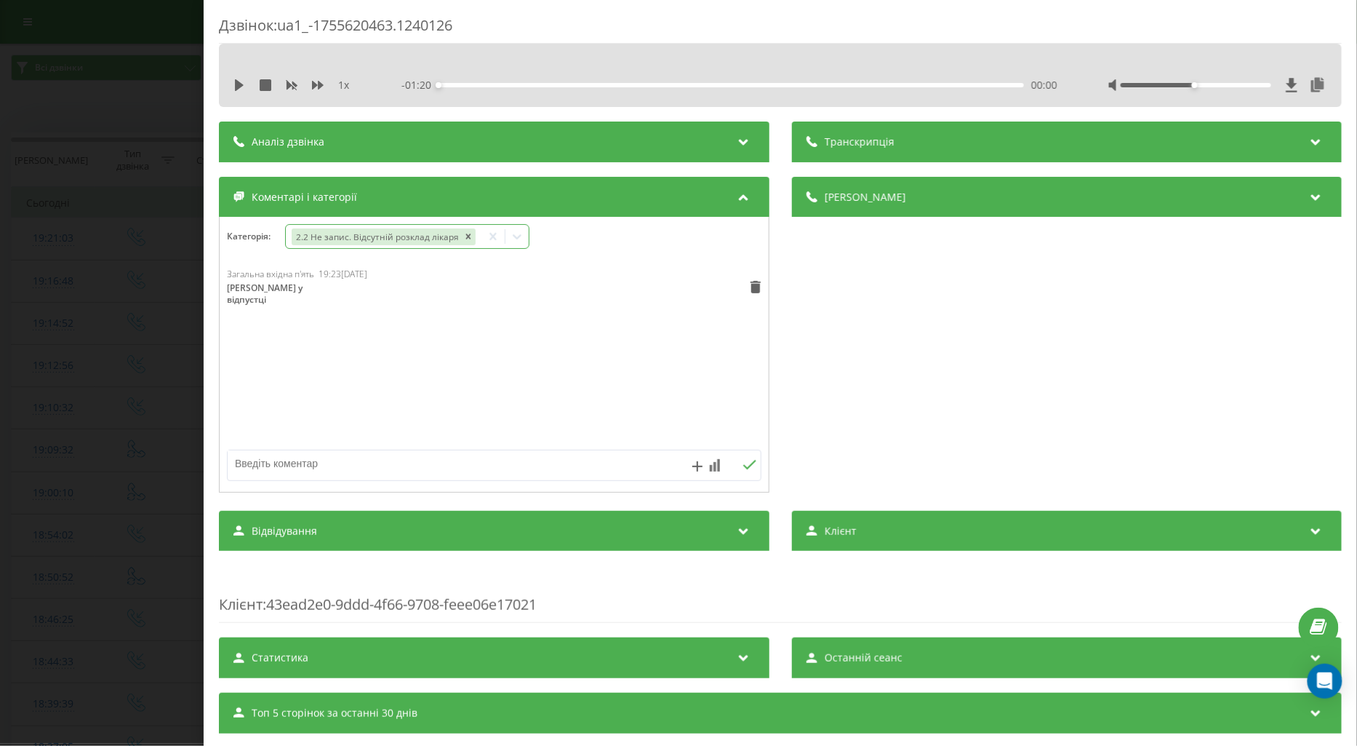
click at [228, 396] on div "Загальна вхідна п'ять 19:23, 19 Серпня 2025 Ярута у відпустці" at bounding box center [494, 355] width 549 height 175
click at [109, 396] on div "Дзвінок : ua1_-1755620463.1240126 1 x - 01:20 00:00 00:00 Транскрипція Для AI-а…" at bounding box center [678, 373] width 1357 height 746
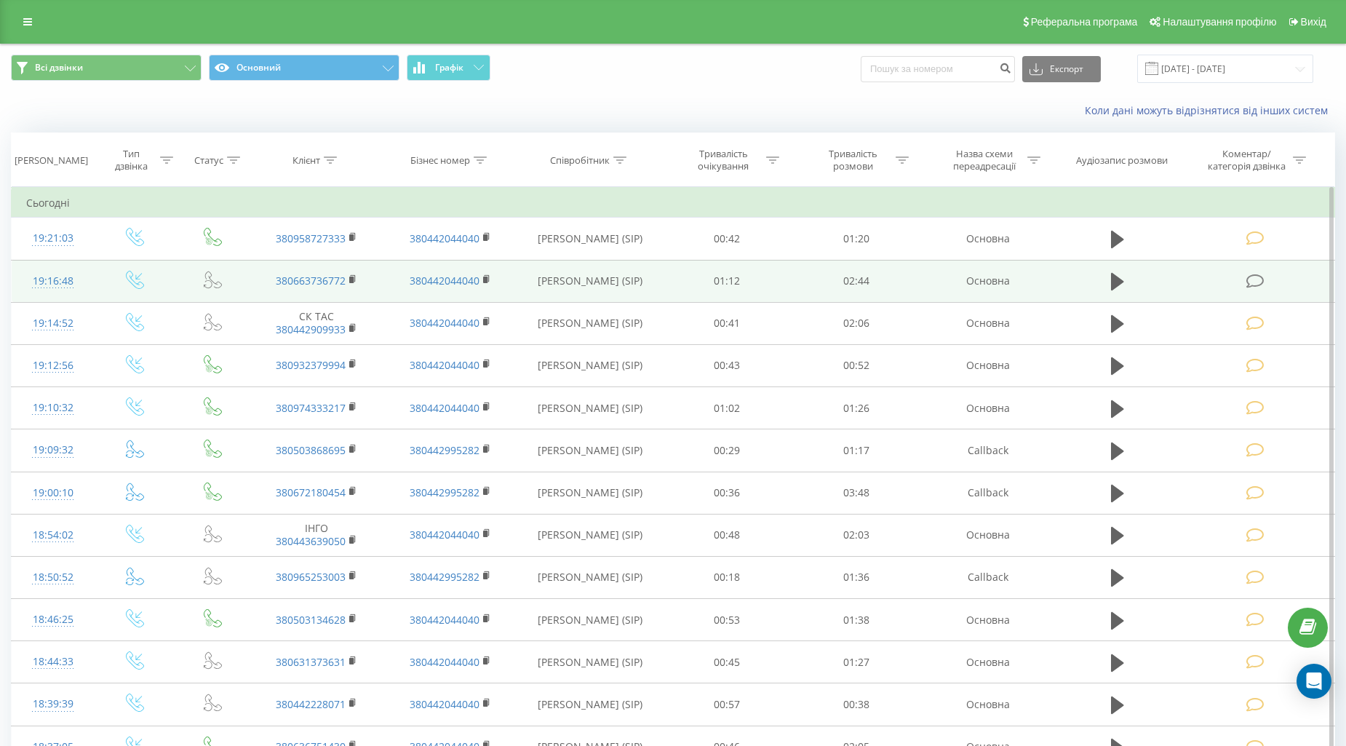
click at [1251, 282] on icon at bounding box center [1255, 281] width 18 height 15
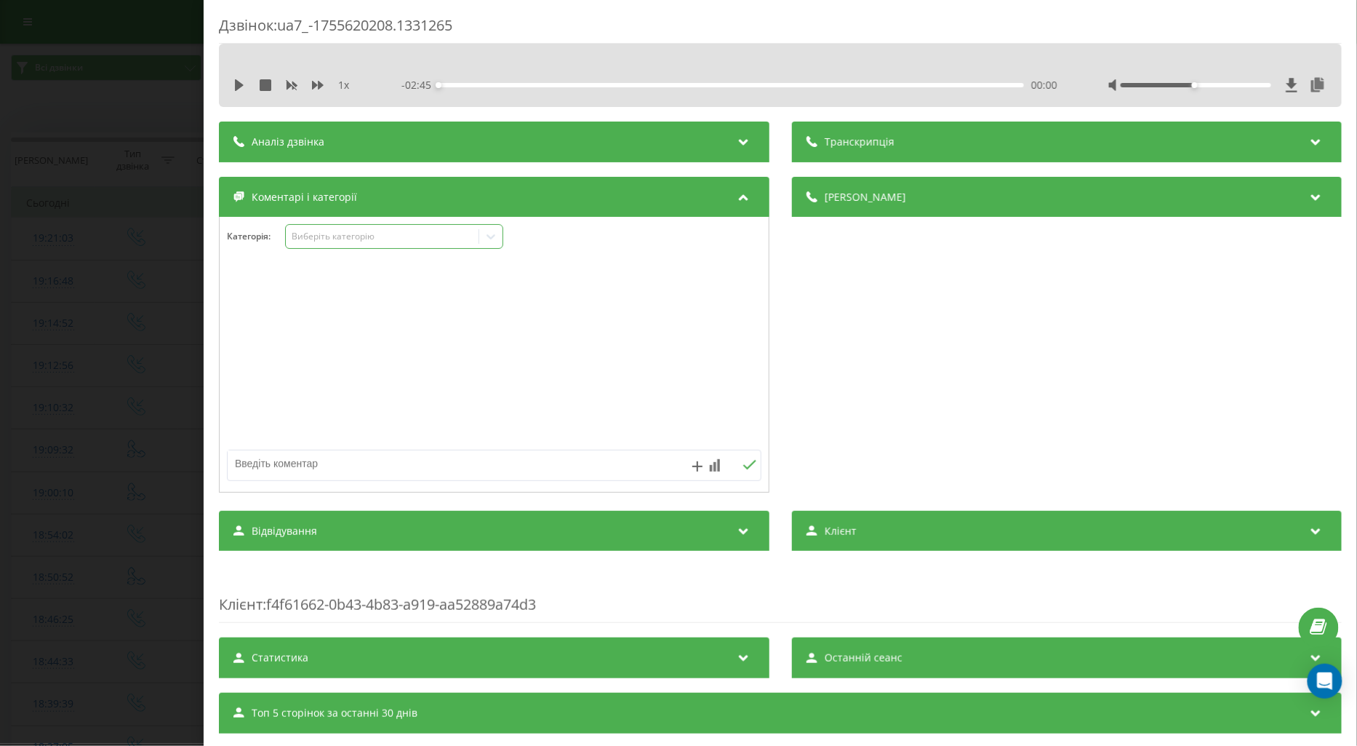
click at [317, 236] on div "Виберіть категорію" at bounding box center [382, 237] width 182 height 12
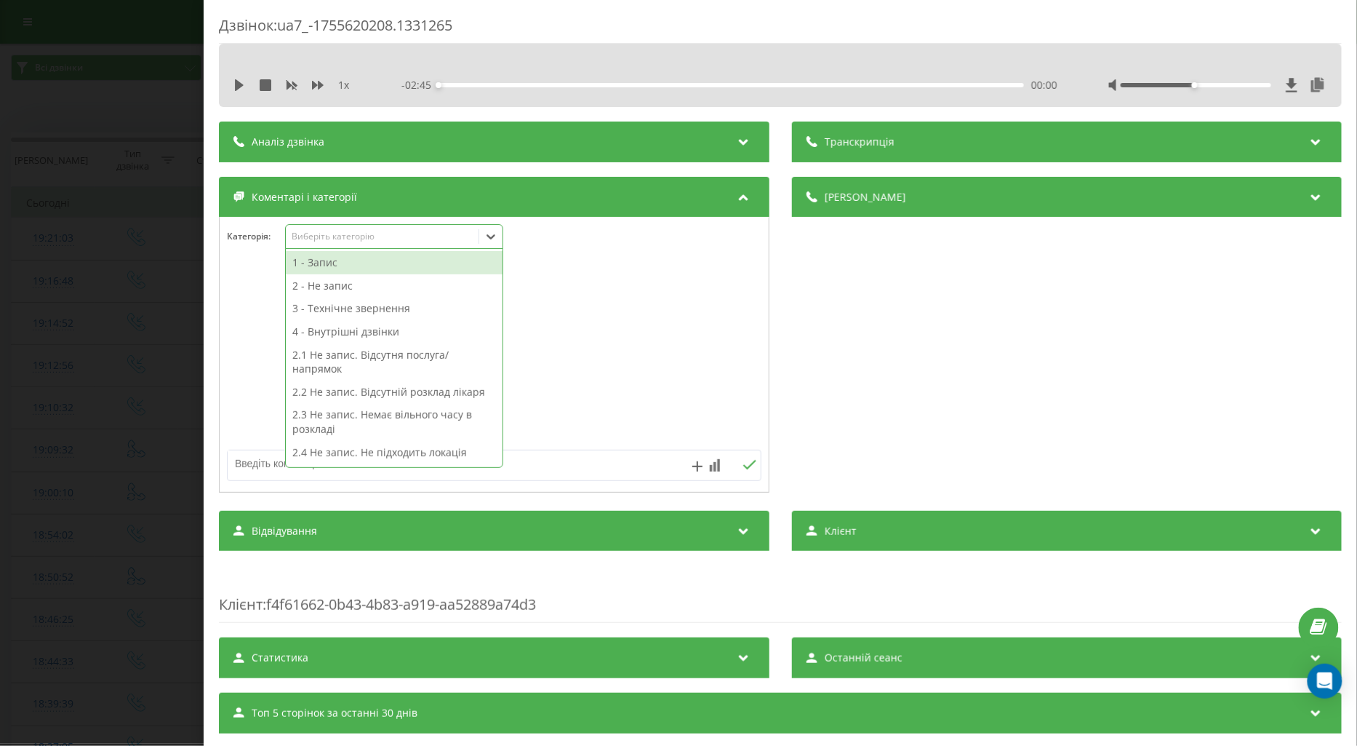
click at [226, 316] on div at bounding box center [494, 355] width 549 height 175
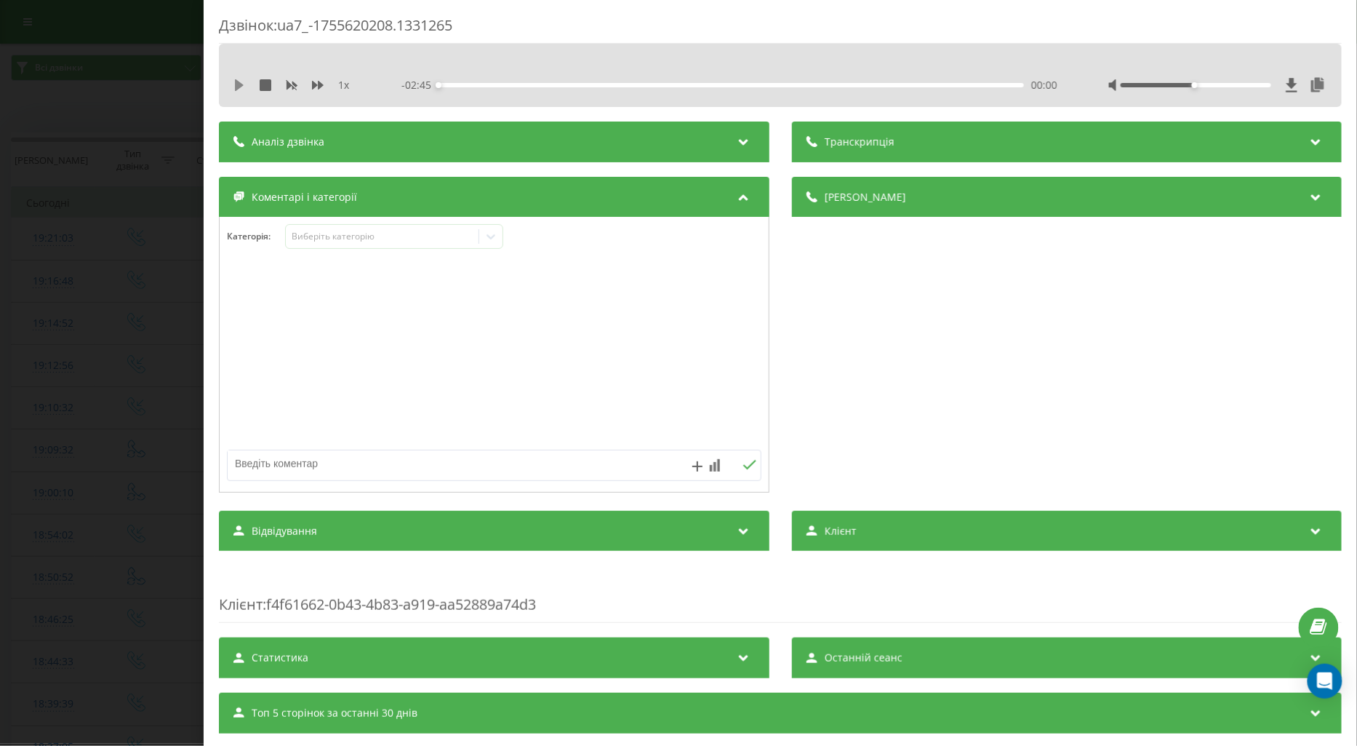
click at [239, 87] on icon at bounding box center [239, 85] width 9 height 12
click at [319, 237] on div "Виберіть категорію" at bounding box center [382, 237] width 182 height 12
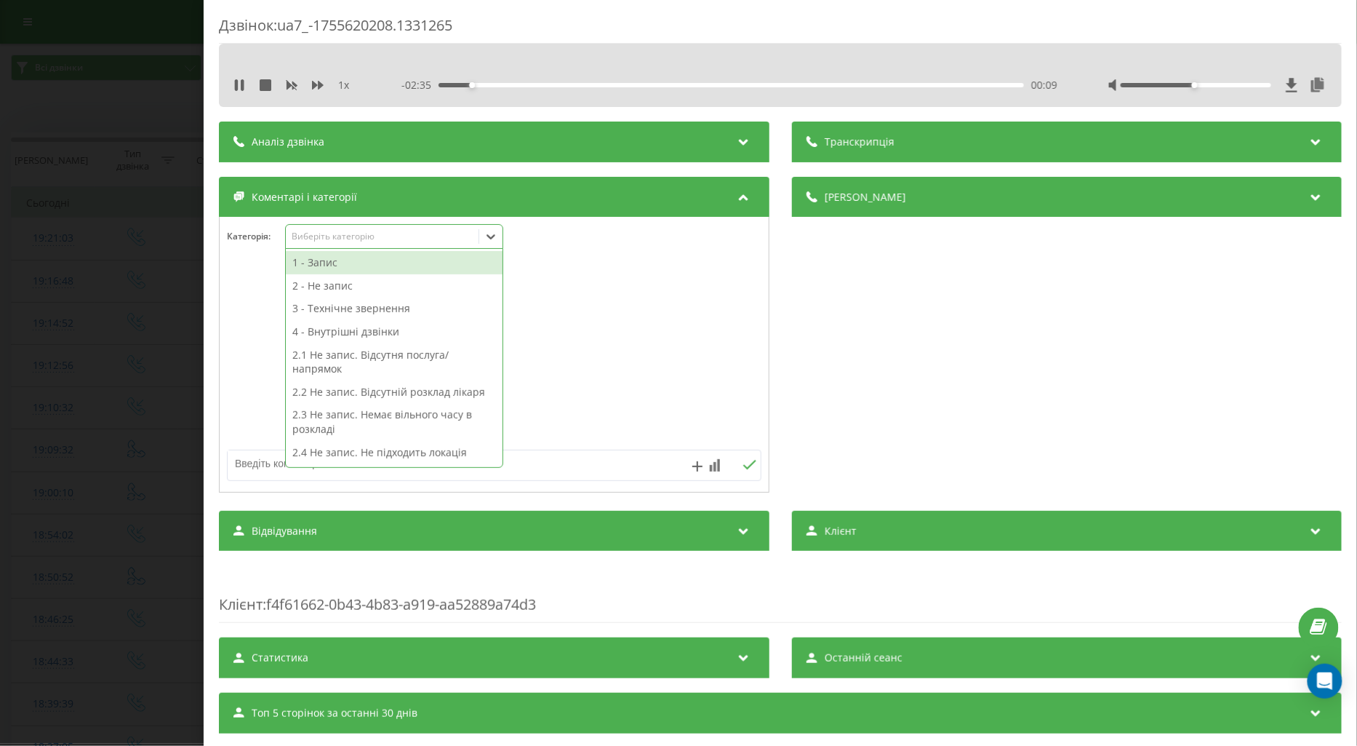
click at [314, 263] on div "1 - Запис" at bounding box center [394, 262] width 217 height 23
click at [239, 302] on div at bounding box center [494, 355] width 549 height 175
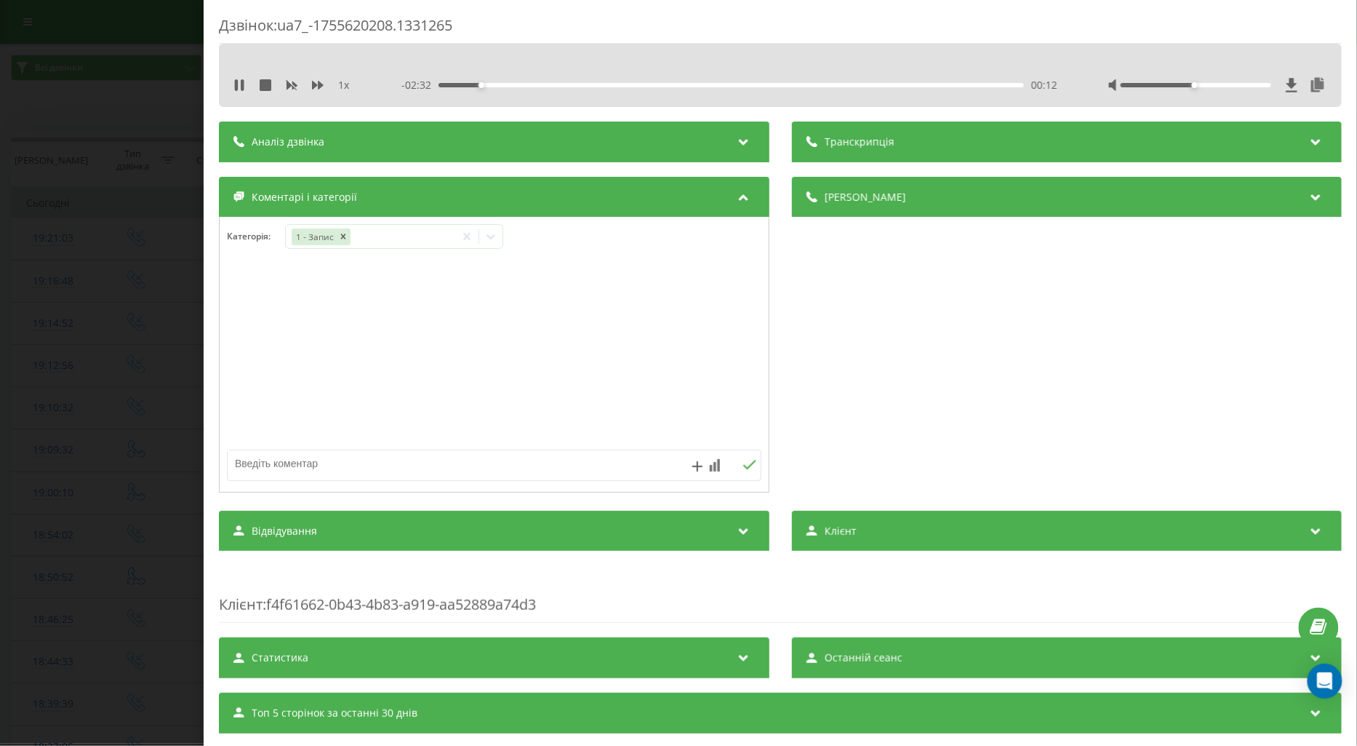
click at [146, 284] on div "Дзвінок : ua7_-1755620208.1331265 1 x - 02:32 00:12 00:12 Транскрипція Для AI-а…" at bounding box center [678, 373] width 1357 height 746
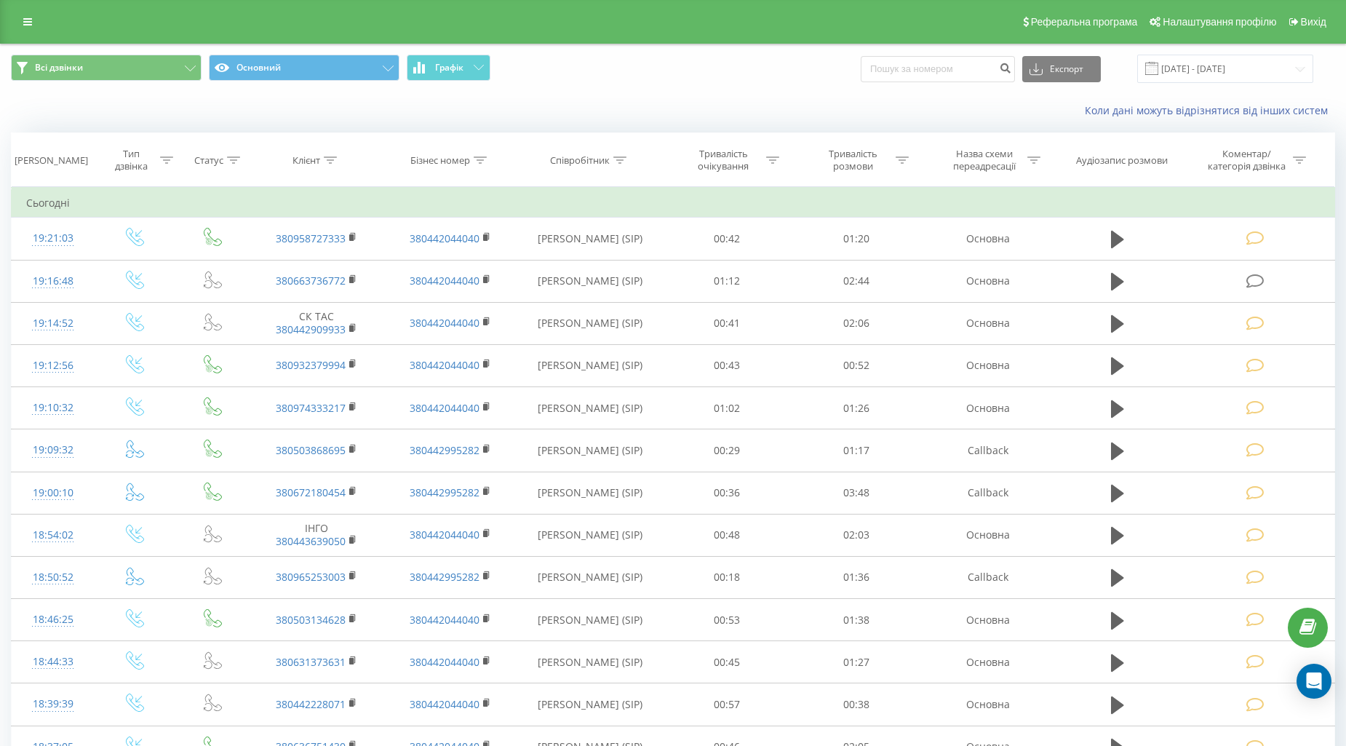
click at [146, 279] on td at bounding box center [135, 281] width 83 height 42
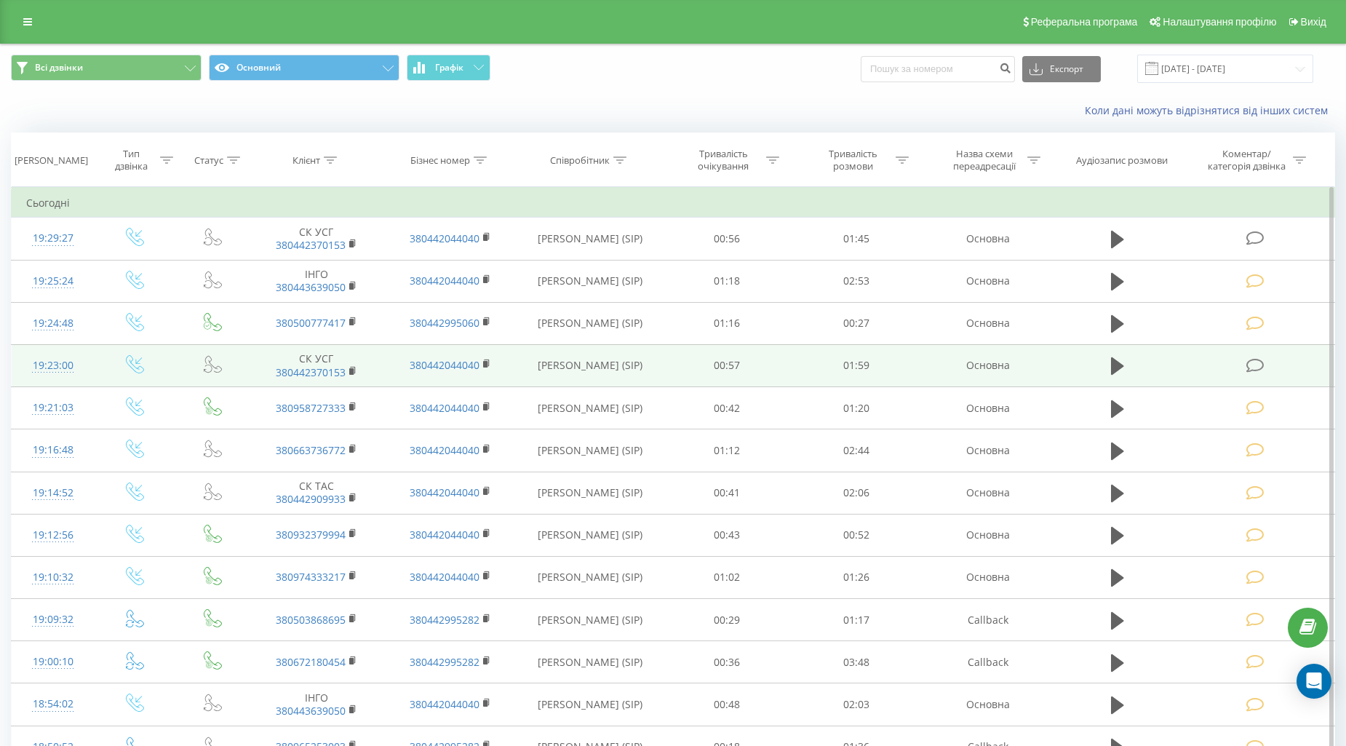
click at [1253, 366] on icon at bounding box center [1255, 365] width 18 height 15
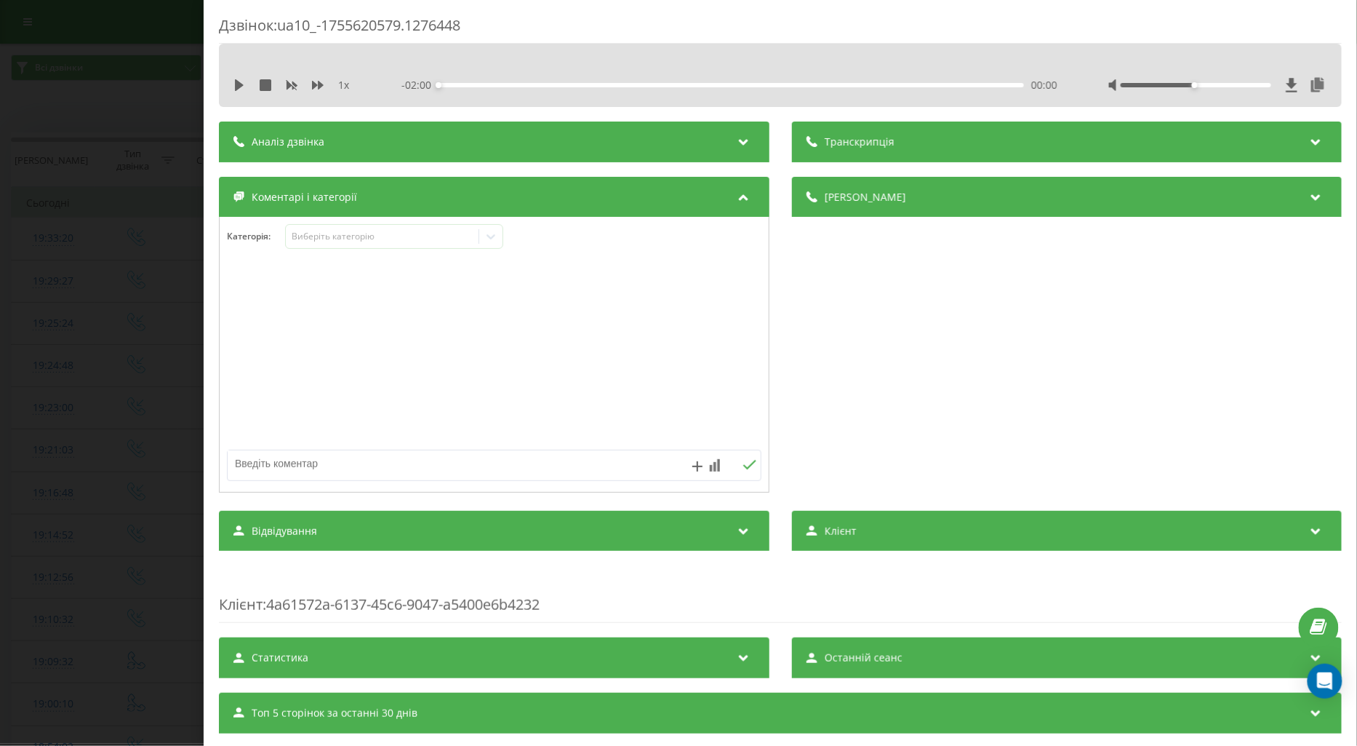
click at [127, 194] on div "Дзвінок : ua10_-1755620579.1276448 1 x - 02:00 00:00 00:00 Транскрипція Для AI-…" at bounding box center [678, 373] width 1357 height 746
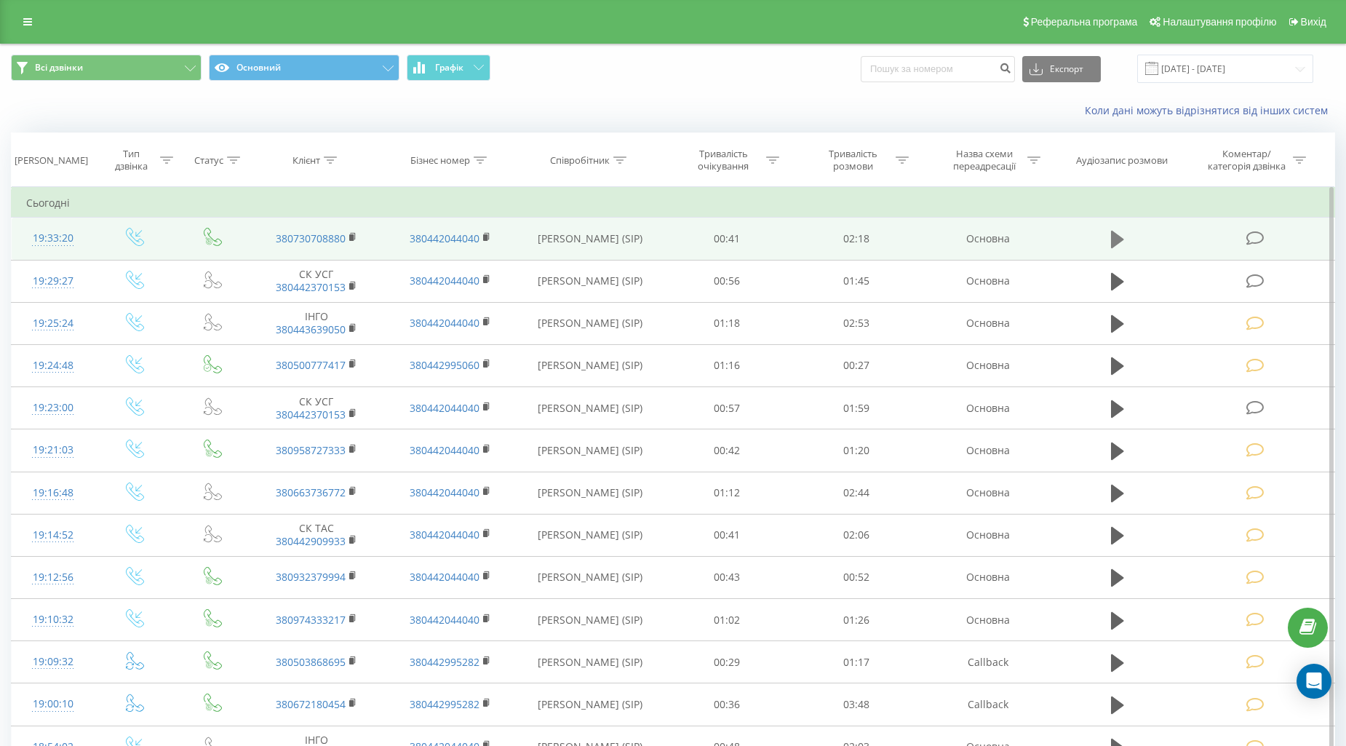
click at [1111, 240] on icon at bounding box center [1117, 239] width 13 height 20
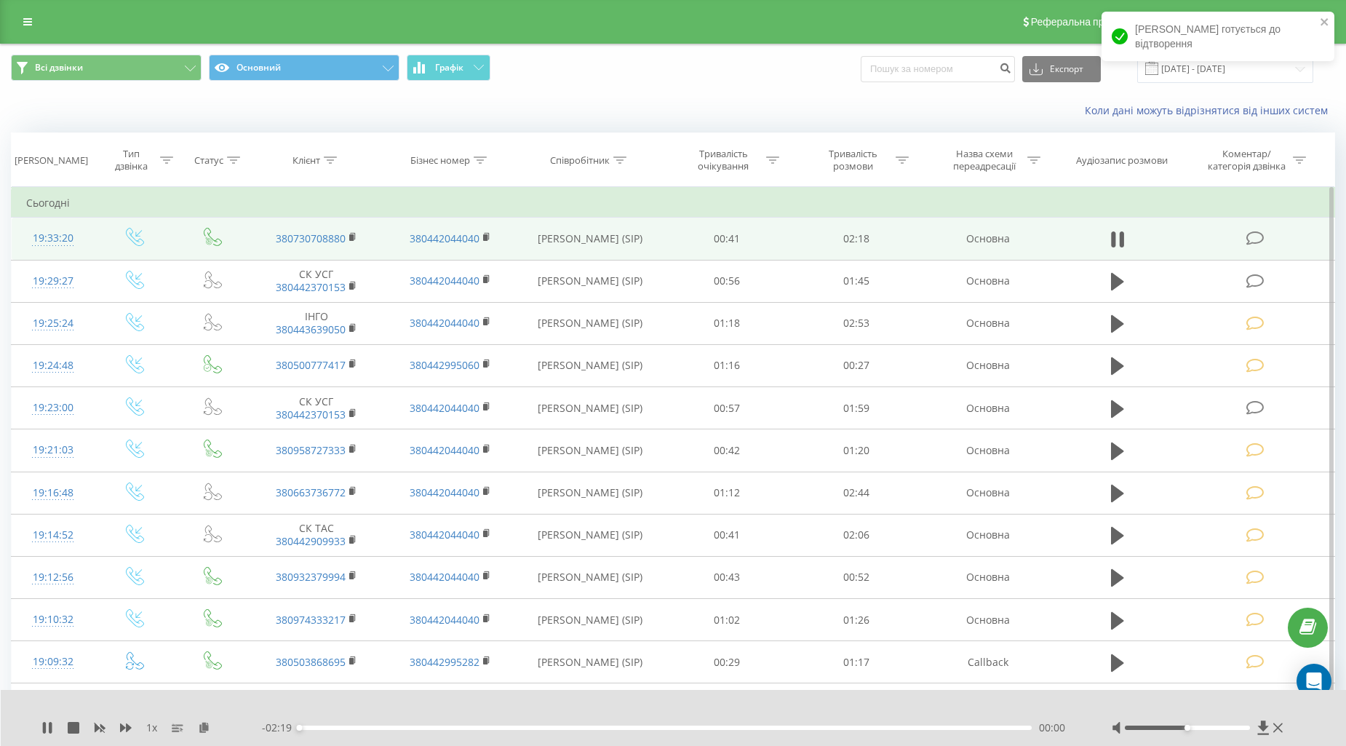
click at [1261, 240] on icon at bounding box center [1255, 238] width 18 height 15
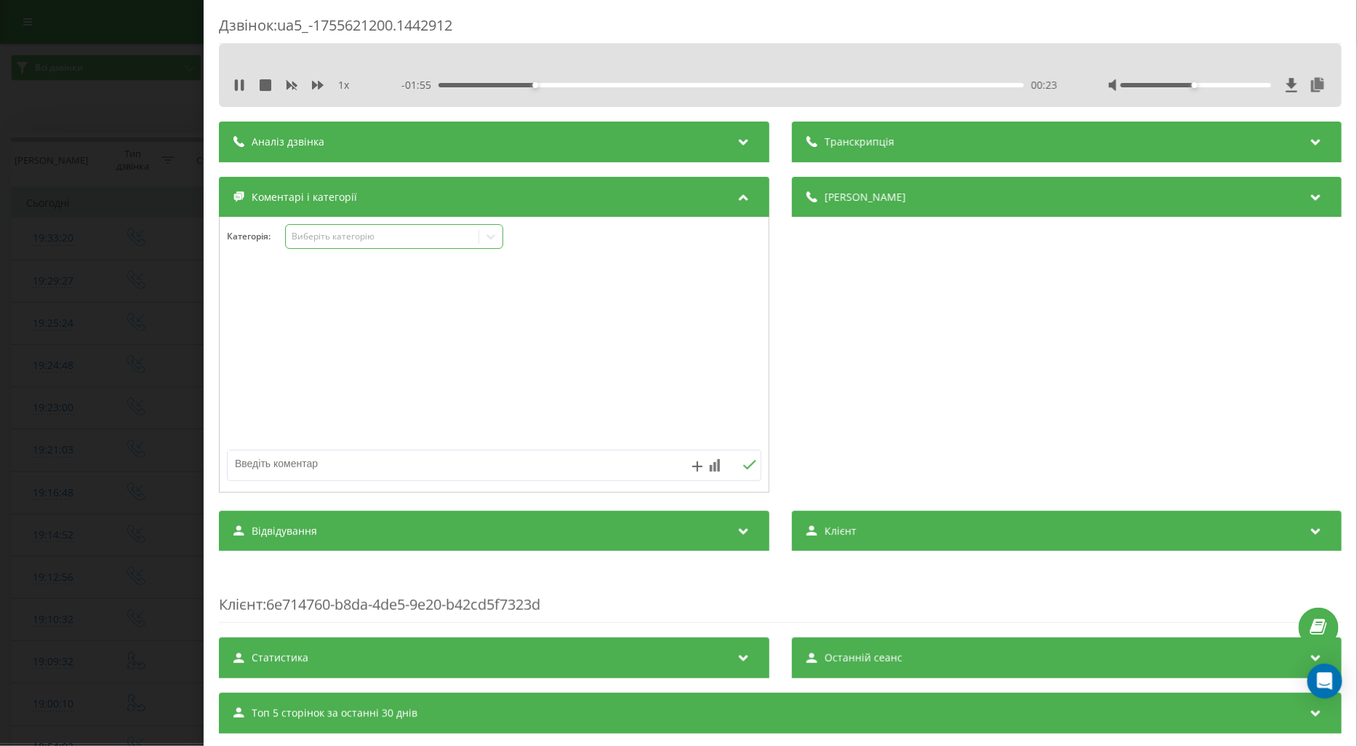
click at [311, 239] on div "Виберіть категорію" at bounding box center [382, 237] width 182 height 12
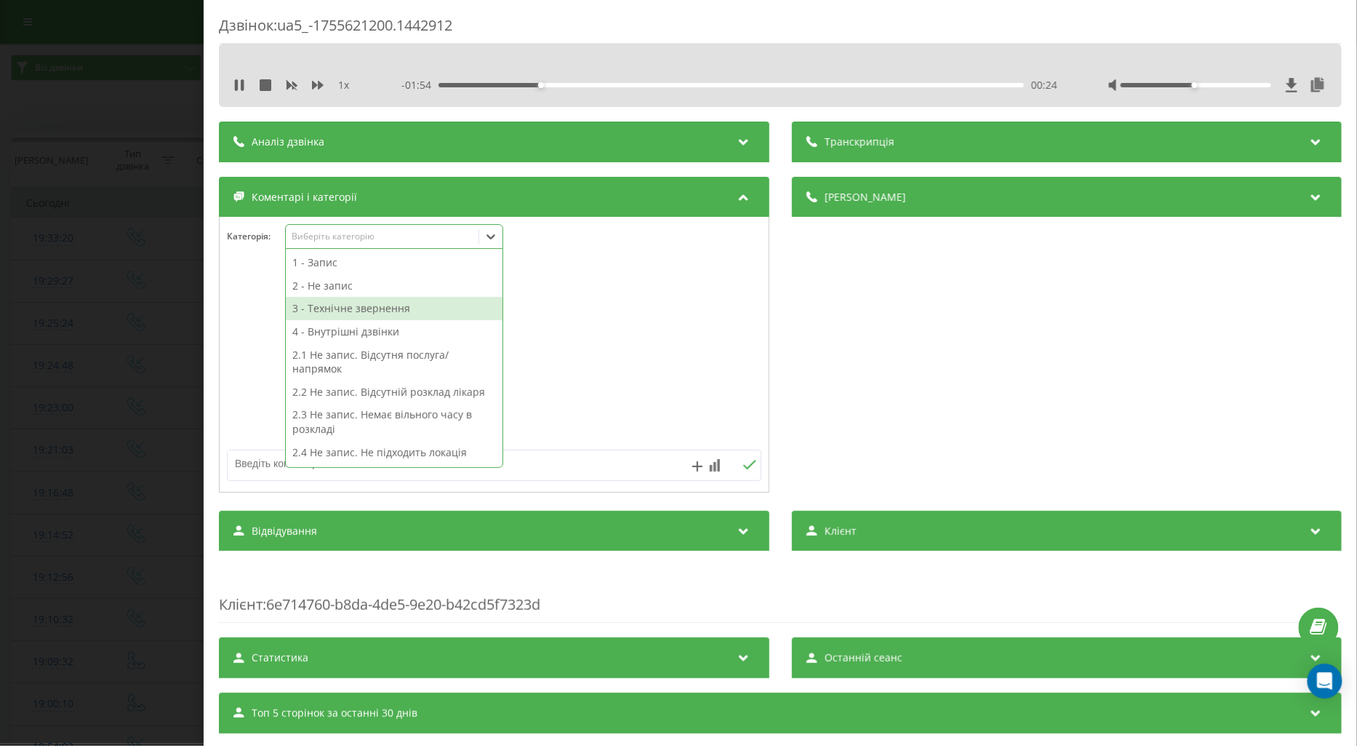
click at [332, 307] on div "3 - Технічне звернення" at bounding box center [394, 308] width 217 height 23
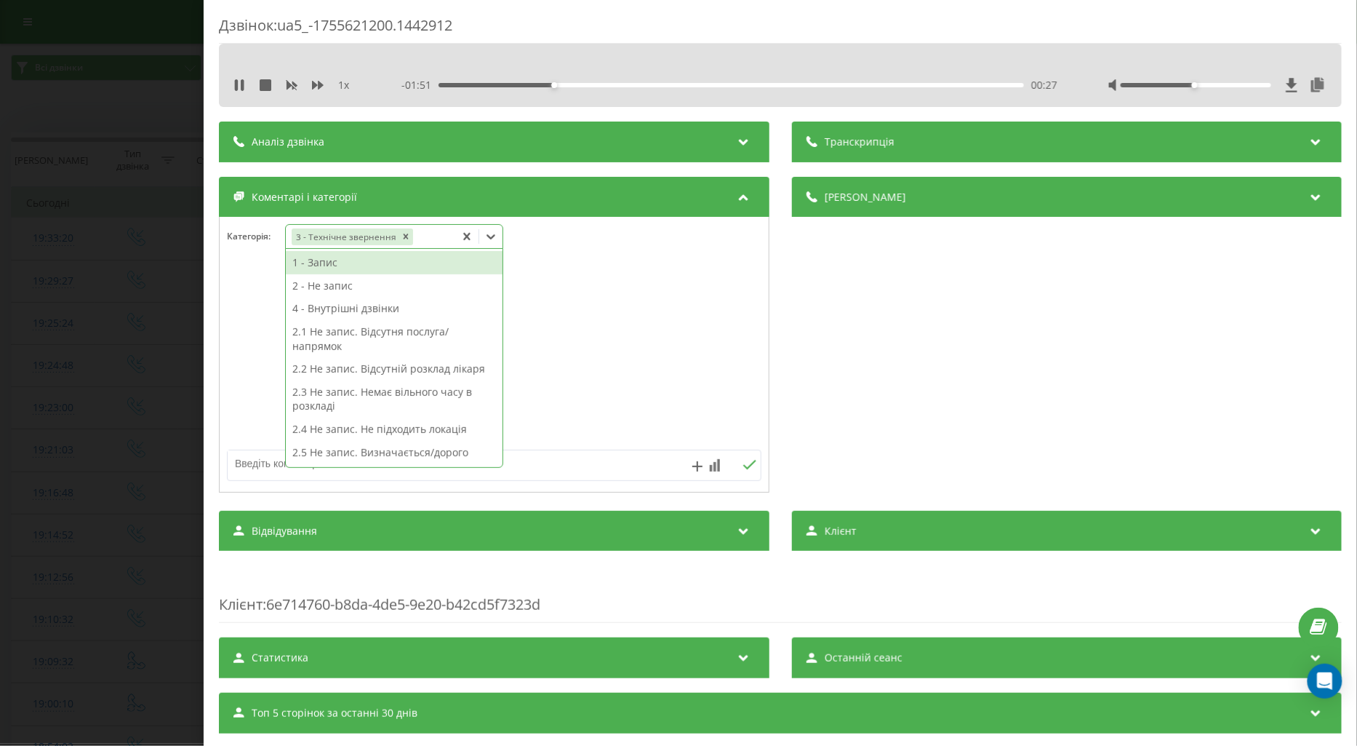
click at [245, 470] on textarea at bounding box center [441, 463] width 426 height 26
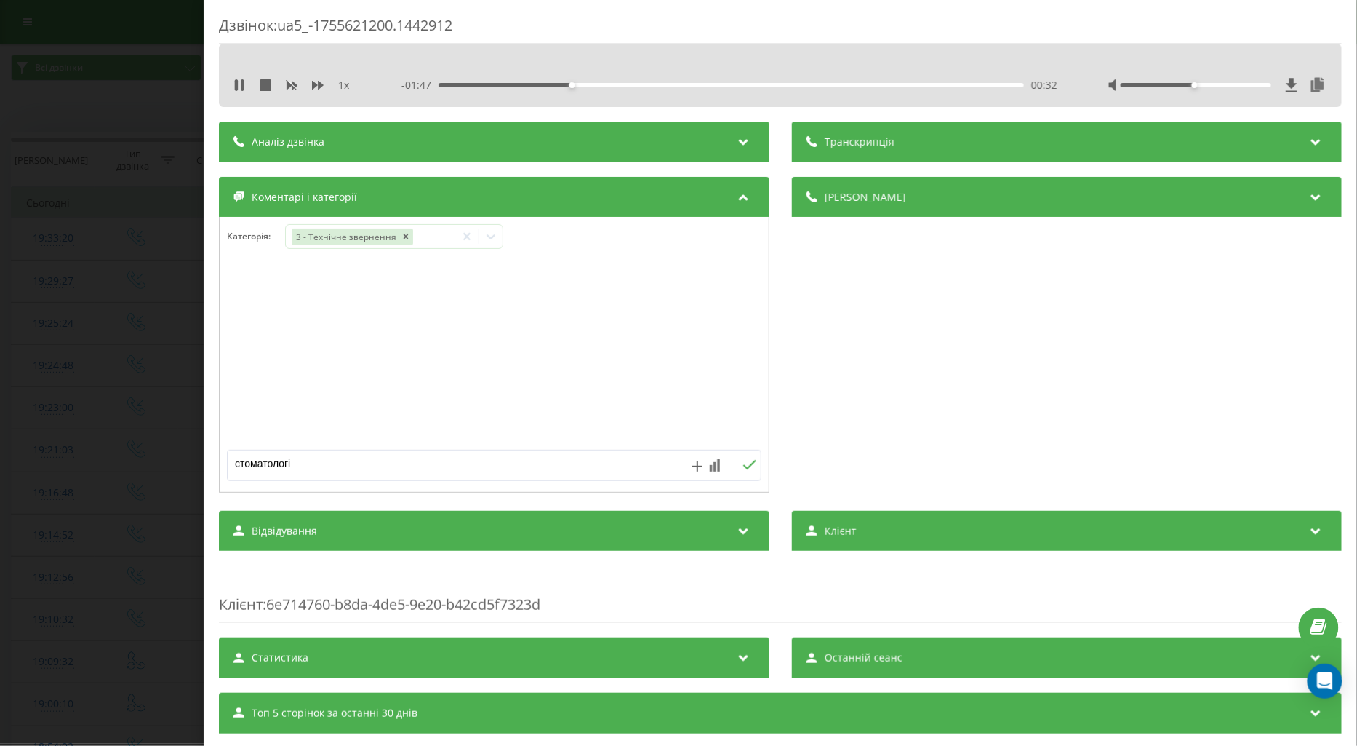
type textarea "стоматологія"
click at [743, 462] on icon at bounding box center [750, 465] width 14 height 10
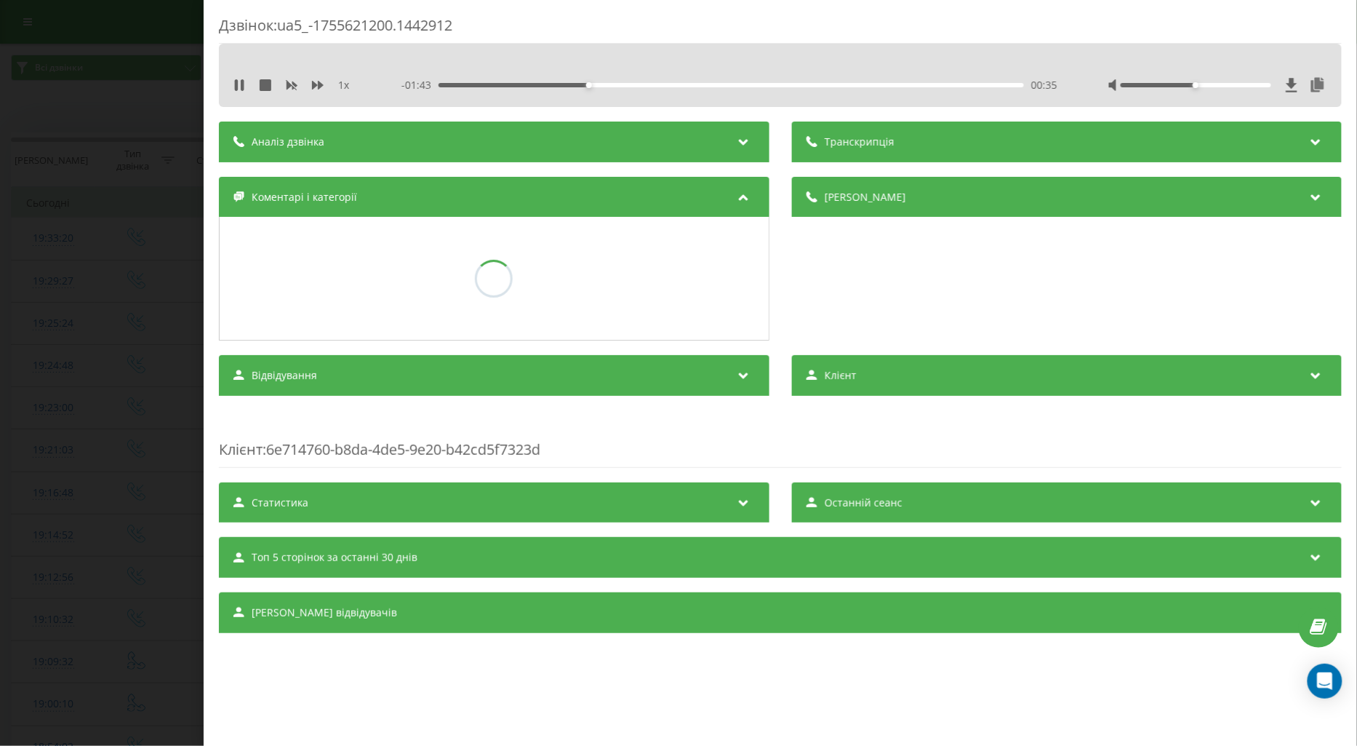
click at [134, 347] on div "Дзвінок : ua5_-1755621200.1442912 1 x - 01:43 00:35 00:35 Транскрипція Для AI-а…" at bounding box center [678, 373] width 1357 height 746
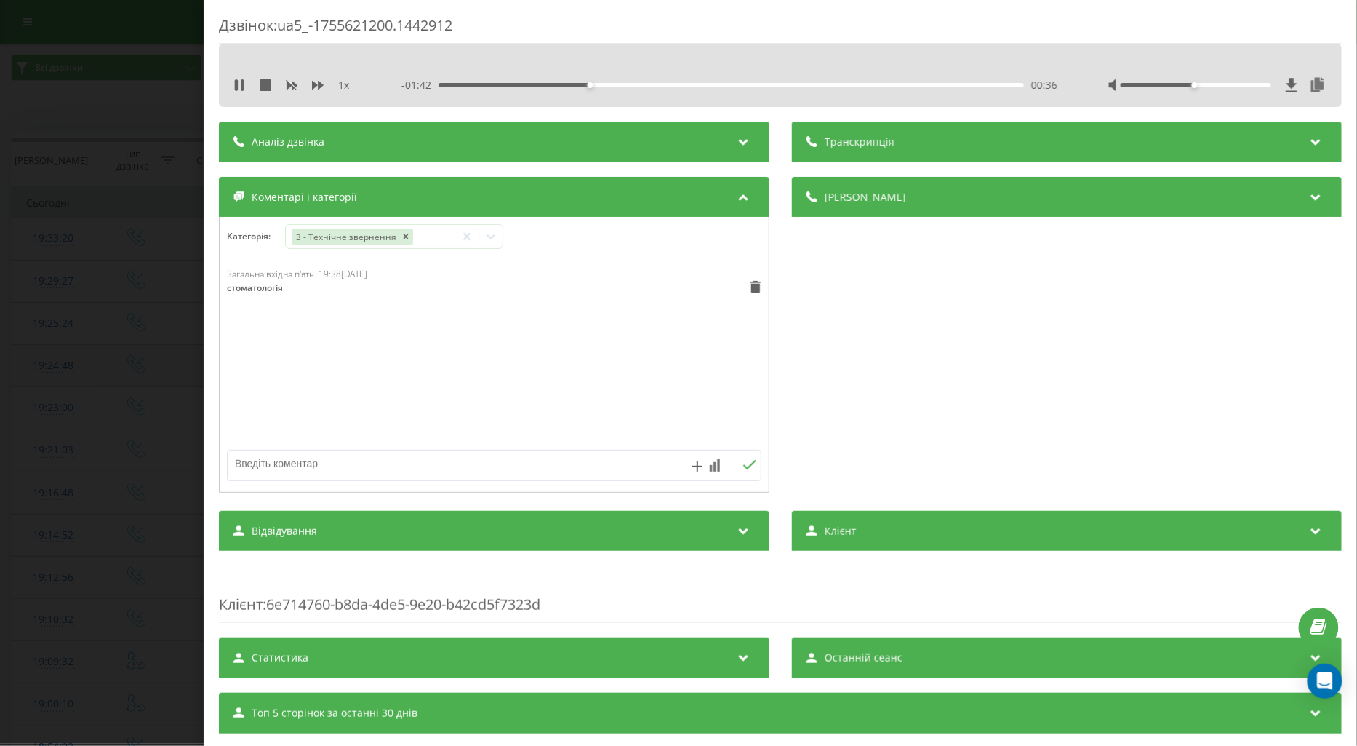
click at [141, 344] on td at bounding box center [137, 365] width 84 height 42
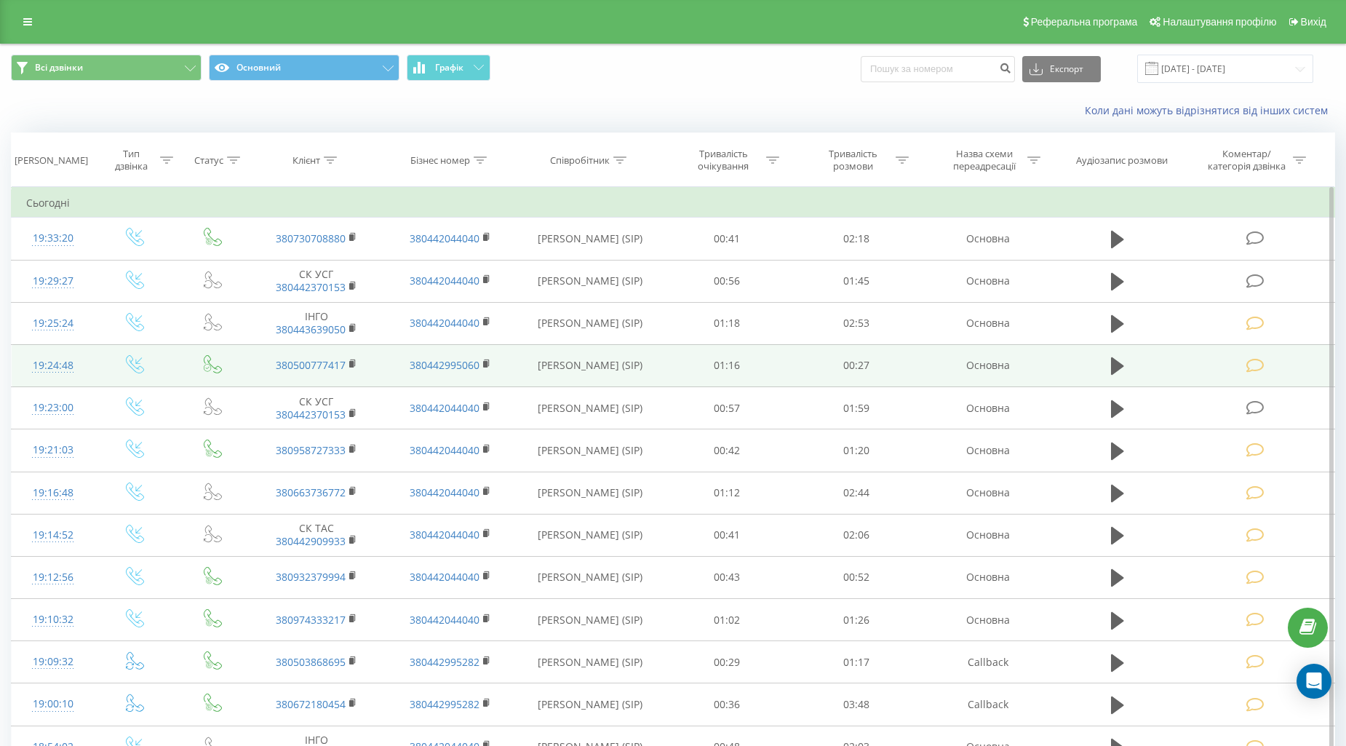
click at [141, 344] on td at bounding box center [135, 365] width 83 height 42
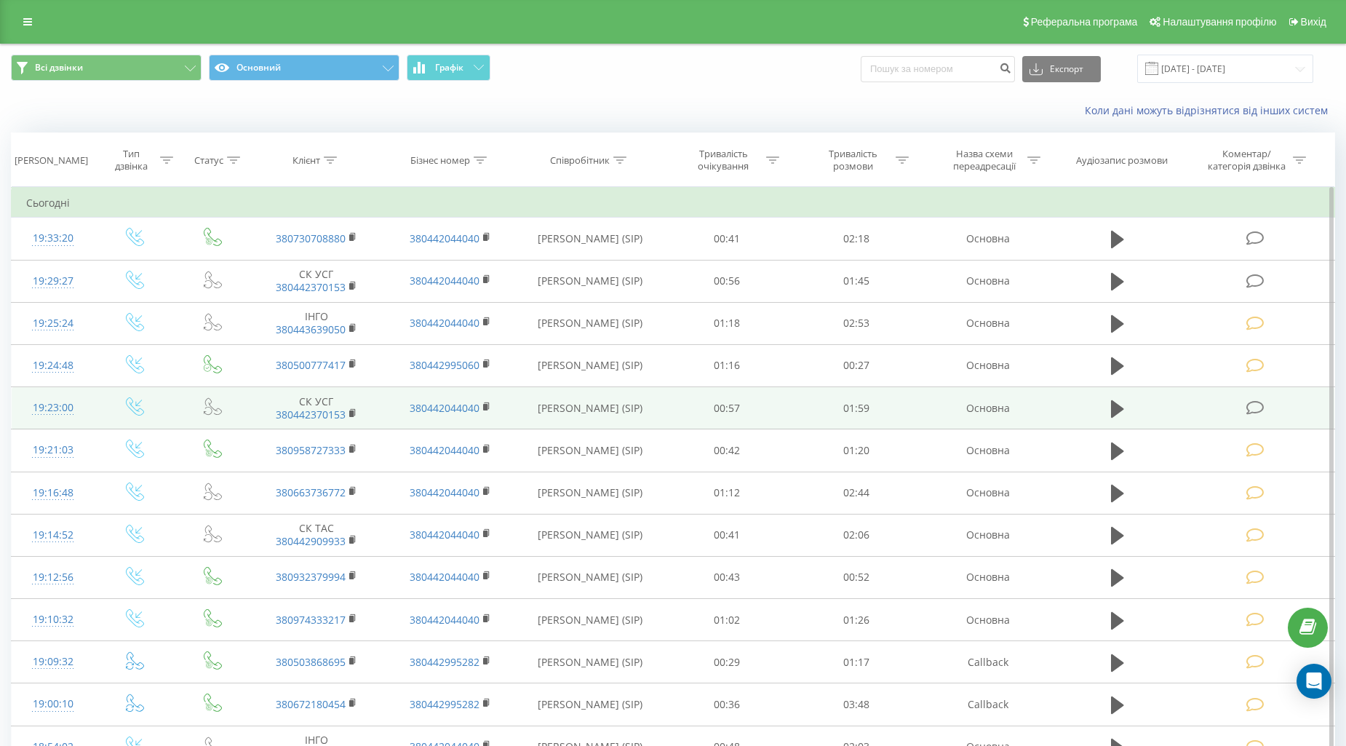
click at [1250, 415] on icon at bounding box center [1255, 407] width 18 height 15
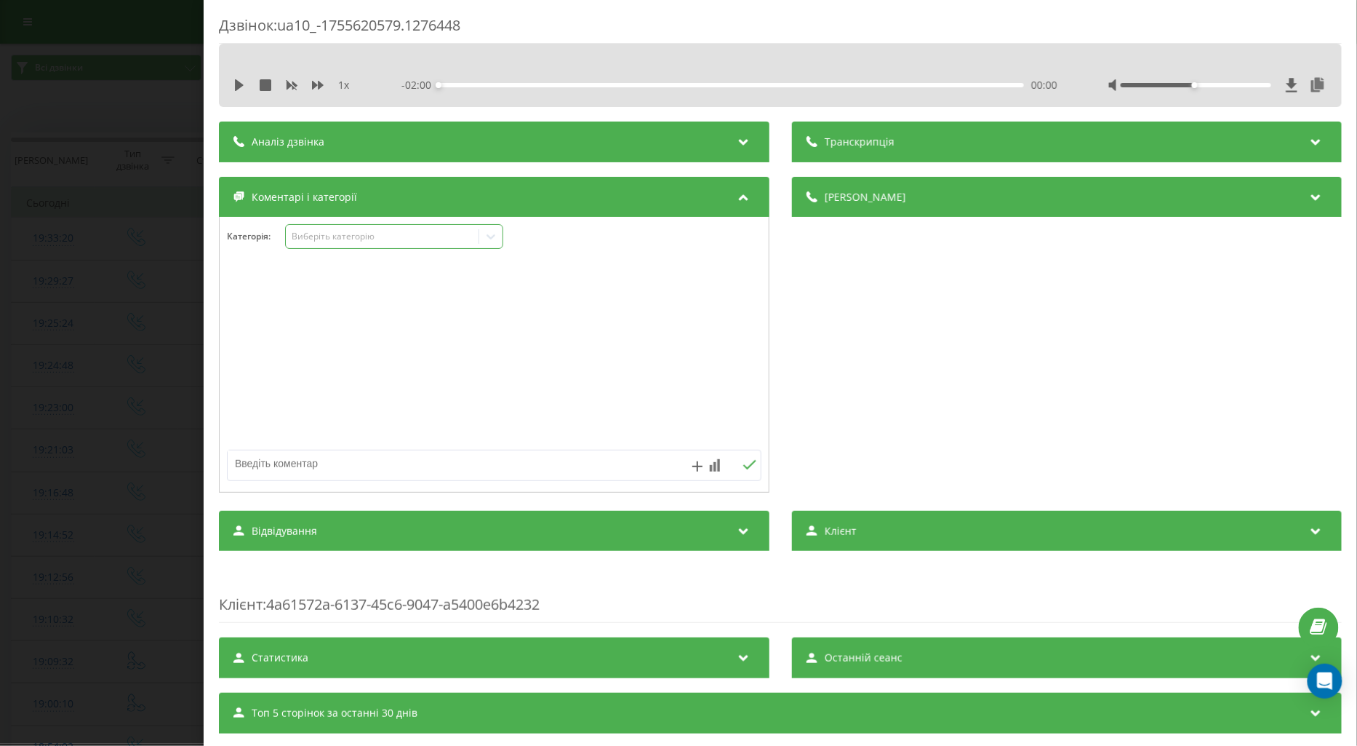
click at [314, 242] on div "Виберіть категорію" at bounding box center [382, 237] width 182 height 12
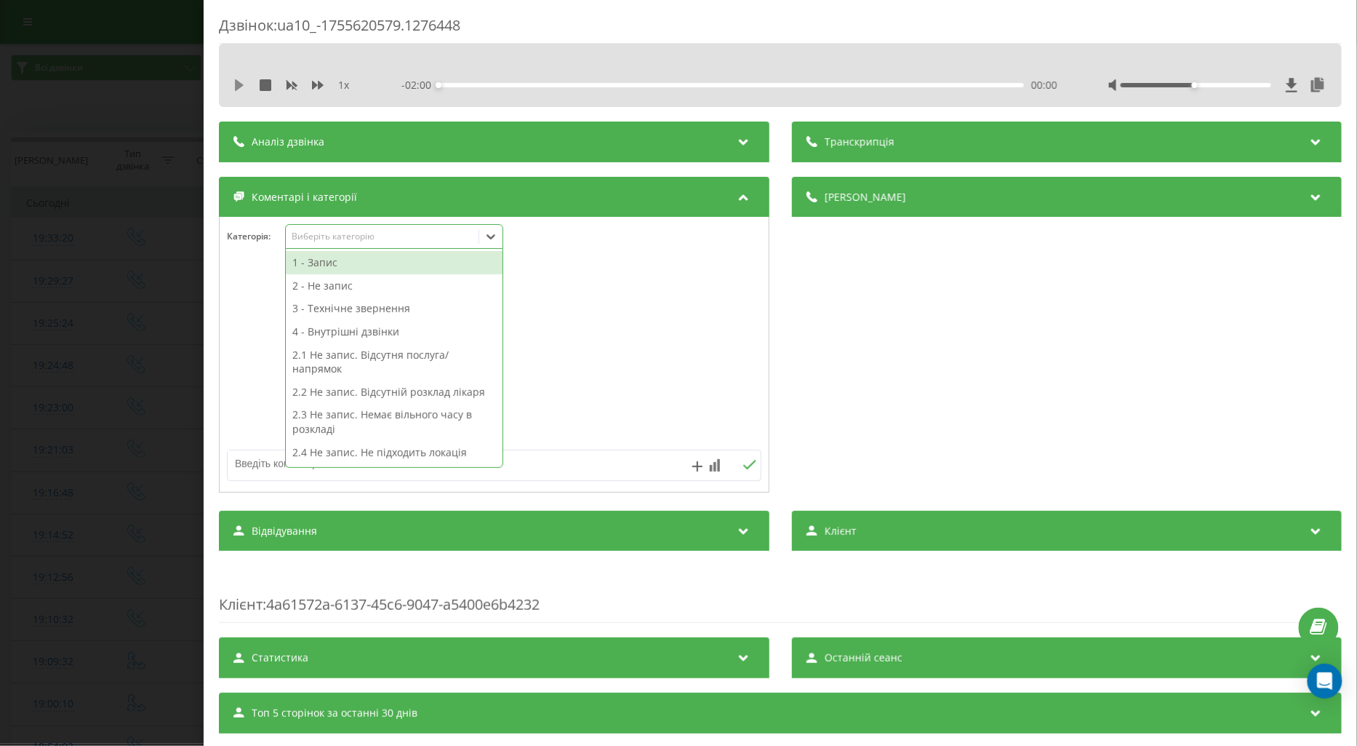
click at [238, 82] on icon at bounding box center [239, 85] width 9 height 12
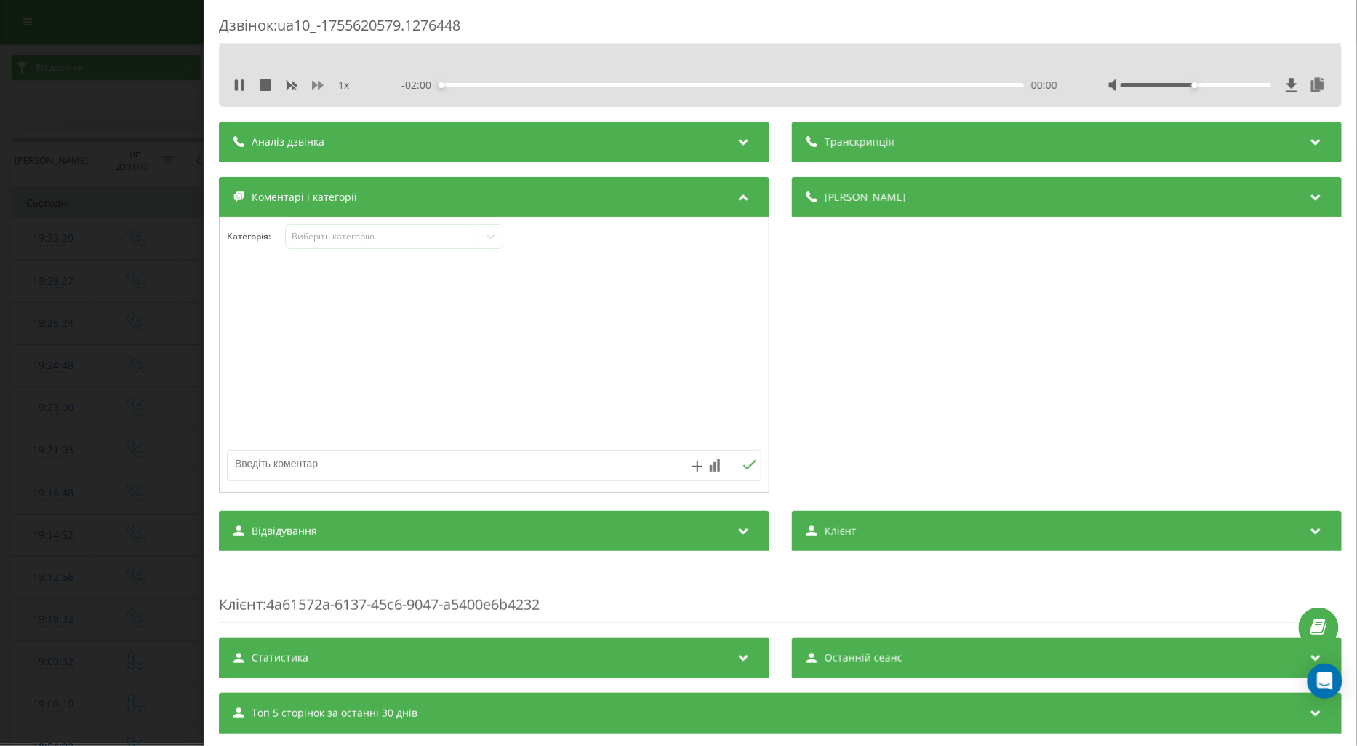
click at [316, 86] on icon at bounding box center [318, 85] width 12 height 12
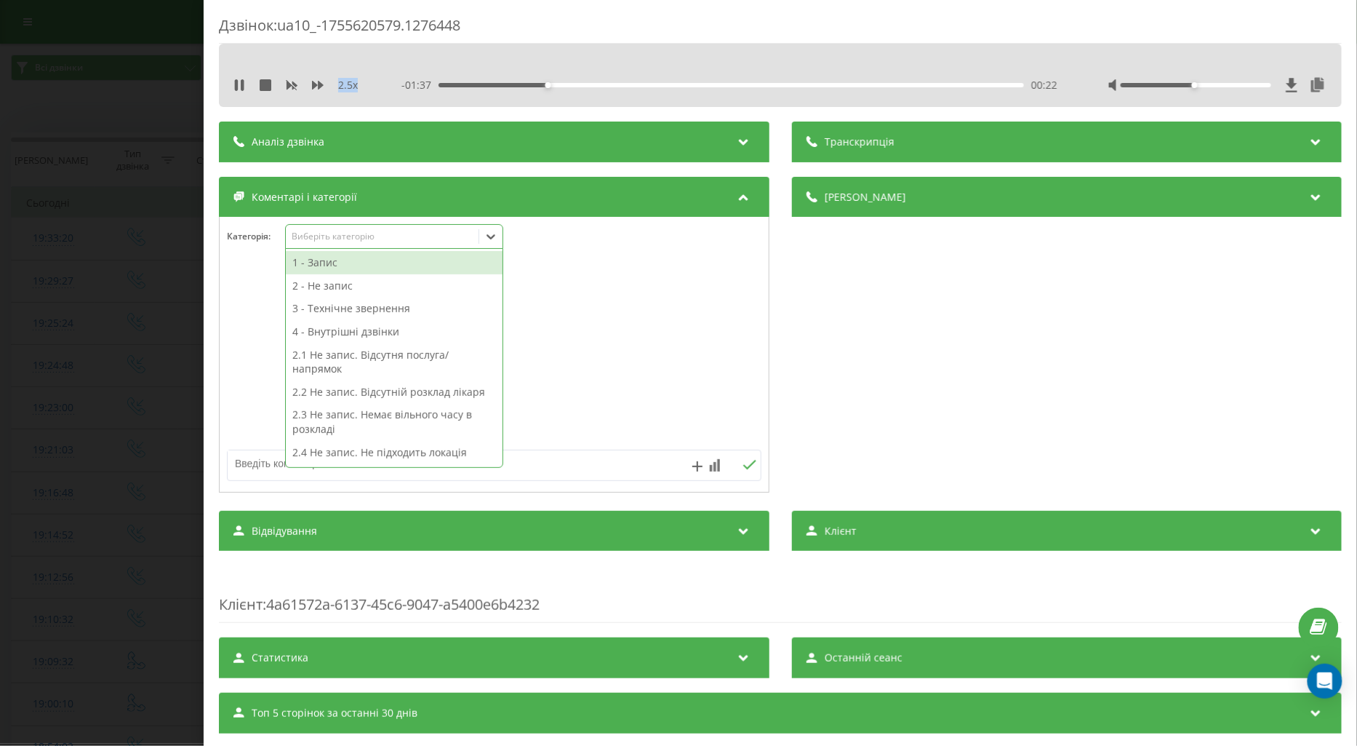
click at [311, 236] on div "Виберіть категорію" at bounding box center [382, 237] width 182 height 12
click at [345, 311] on div "3 - Технічне звернення" at bounding box center [394, 308] width 217 height 23
click at [255, 361] on div at bounding box center [494, 355] width 549 height 175
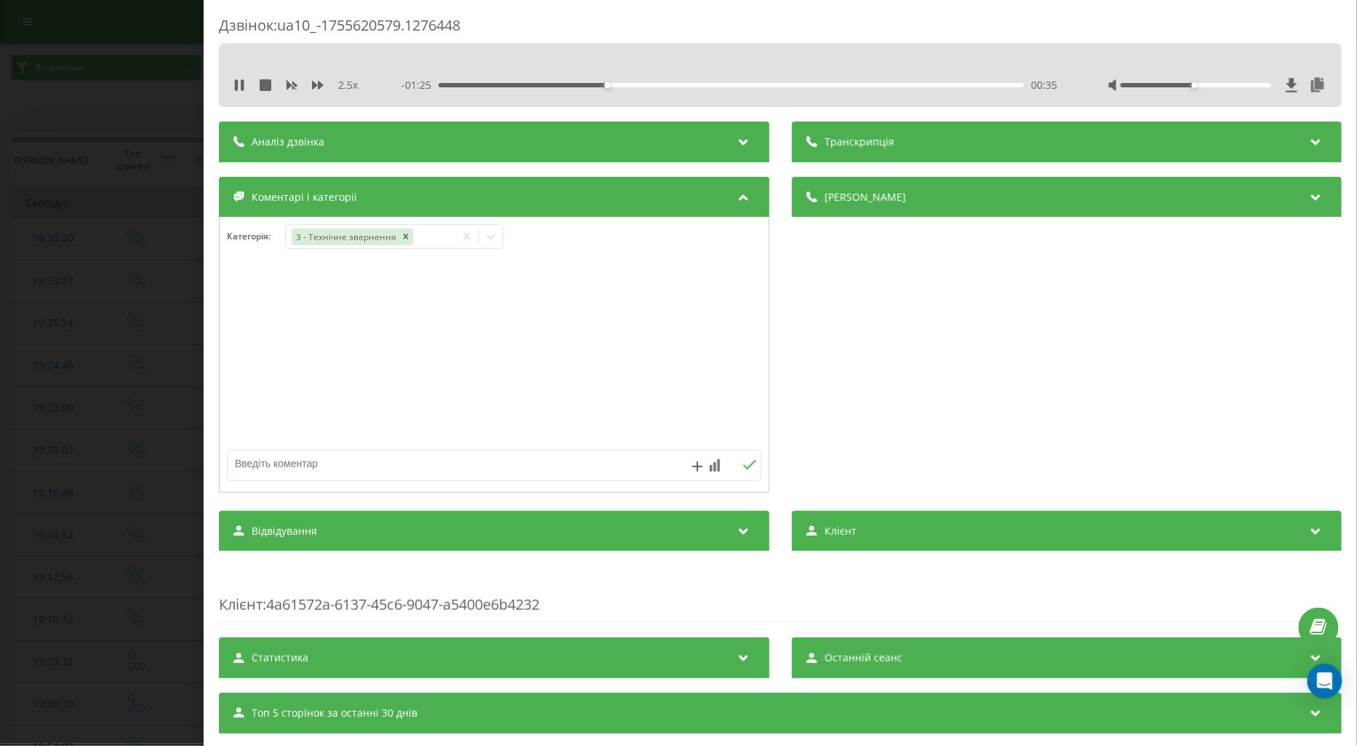
click at [268, 463] on textarea at bounding box center [441, 463] width 426 height 26
click at [236, 79] on icon at bounding box center [239, 85] width 12 height 12
click at [240, 84] on icon at bounding box center [239, 85] width 9 height 12
click at [1205, 83] on div at bounding box center [1196, 85] width 151 height 4
click at [1234, 89] on div at bounding box center [1218, 85] width 219 height 15
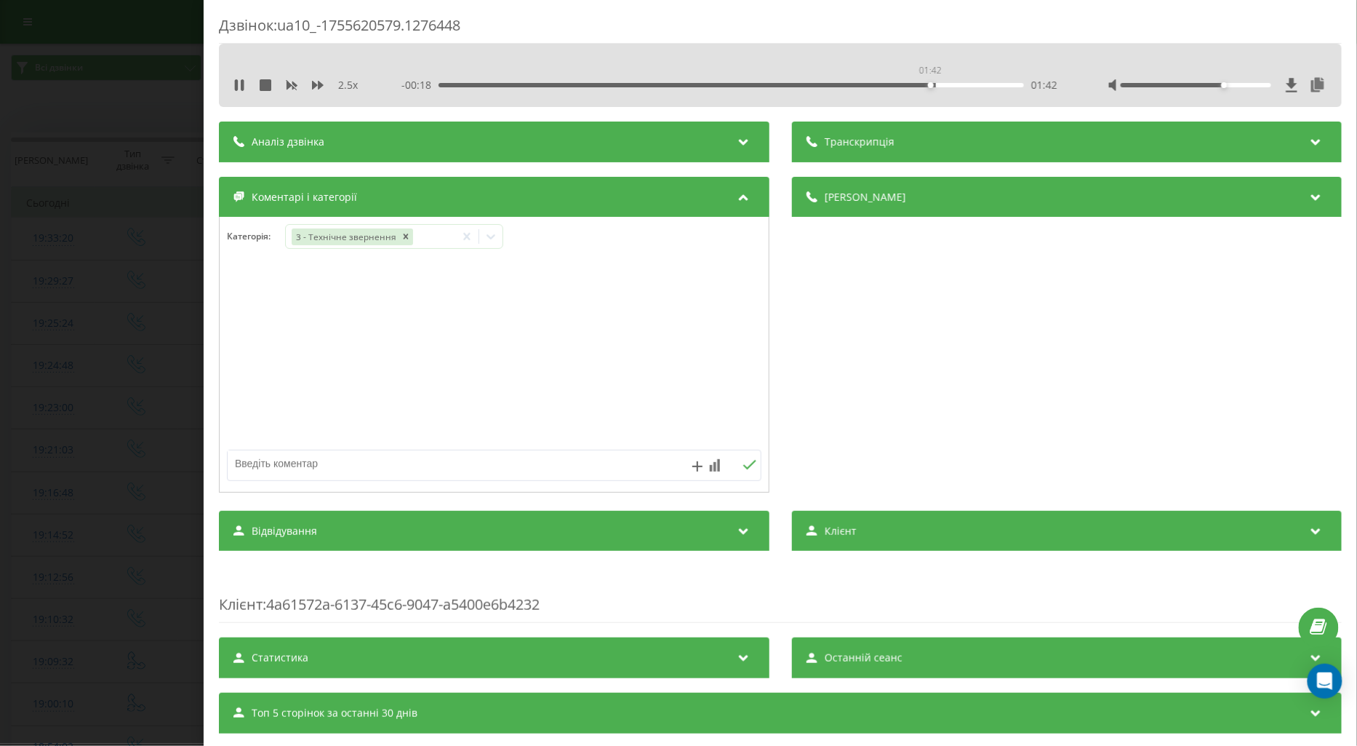
click at [929, 84] on div "01:42" at bounding box center [732, 85] width 586 height 4
click at [978, 84] on div "01:43" at bounding box center [732, 85] width 586 height 4
click at [1011, 83] on div "01:54" at bounding box center [732, 85] width 586 height 4
click at [237, 89] on icon at bounding box center [239, 85] width 9 height 12
click at [317, 87] on icon at bounding box center [318, 85] width 12 height 12
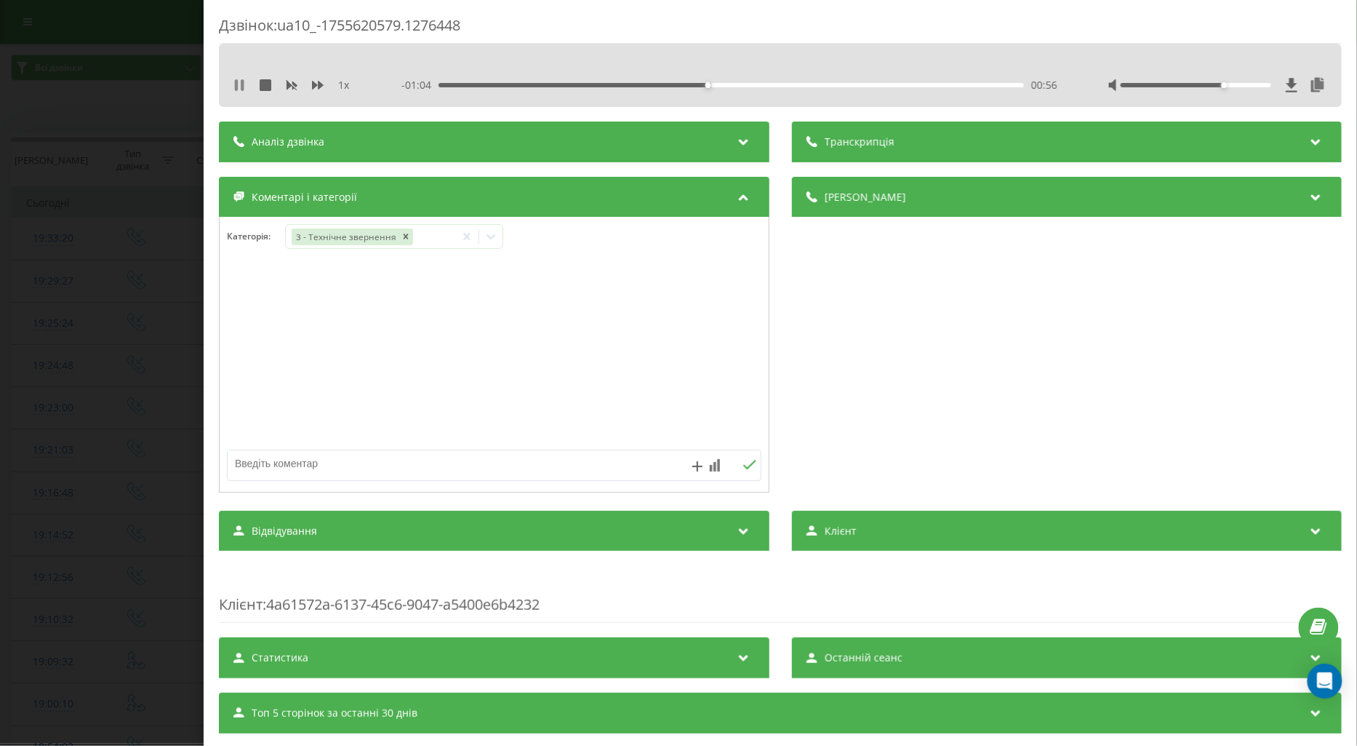
click at [238, 79] on icon at bounding box center [239, 85] width 12 height 12
click at [279, 460] on textarea at bounding box center [441, 463] width 426 height 26
click at [251, 467] on textarea at bounding box center [441, 463] width 426 height 26
click at [266, 470] on textarea at bounding box center [441, 463] width 426 height 26
type textarea "ск інф по пац"
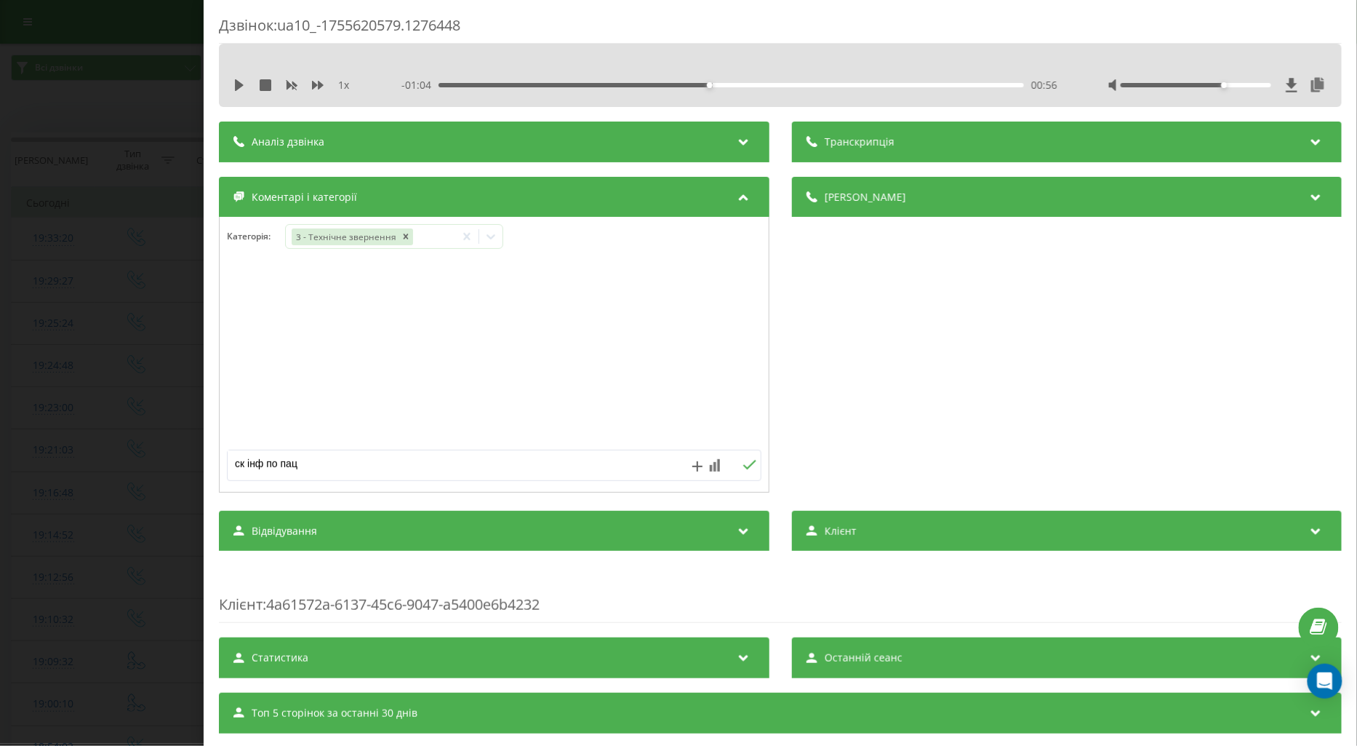
click at [746, 456] on div "ск інф по пац" at bounding box center [494, 465] width 535 height 31
click at [743, 462] on icon at bounding box center [750, 465] width 14 height 10
click at [124, 338] on div "Дзвінок : ua10_-1755620579.1276448 1 x - 01:04 00:56 00:56 Транскрипція Для AI-…" at bounding box center [678, 373] width 1357 height 746
click at [233, 81] on icon at bounding box center [239, 85] width 12 height 12
click at [318, 80] on icon at bounding box center [318, 85] width 12 height 12
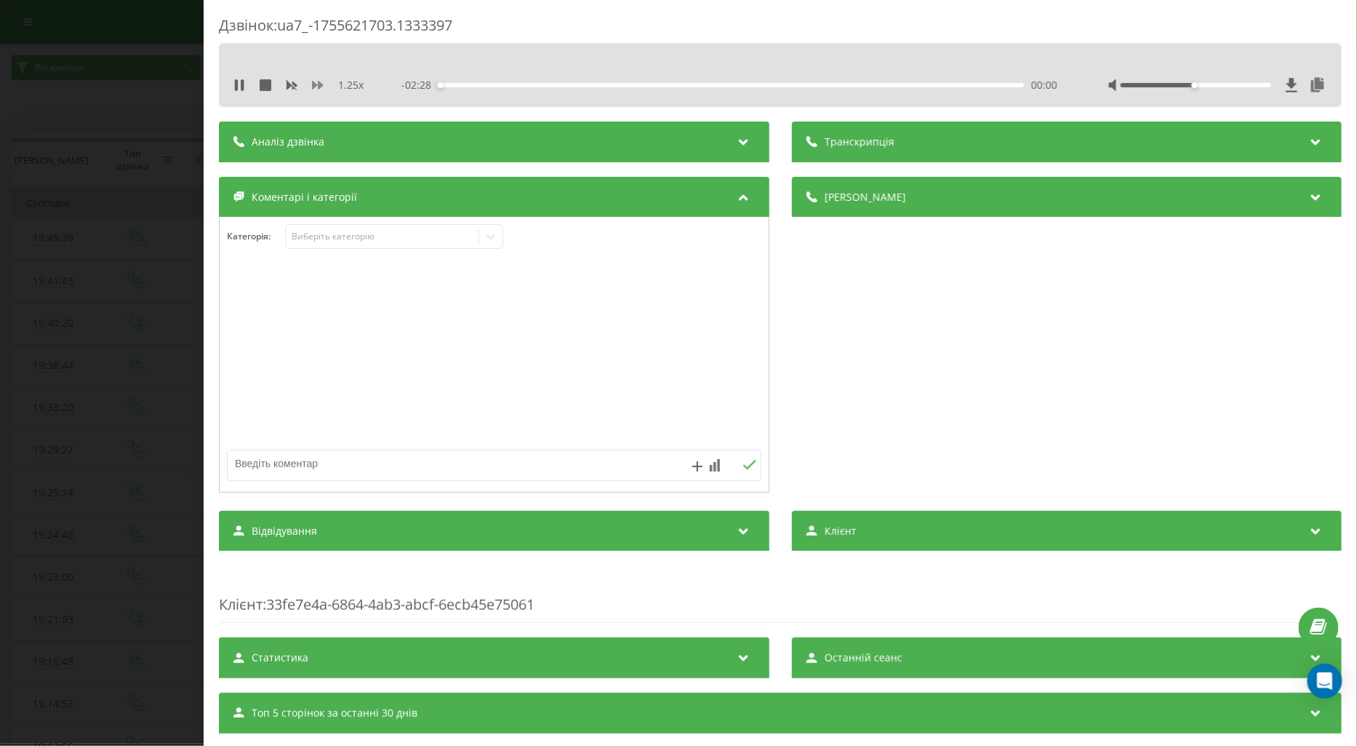
click at [318, 80] on icon at bounding box center [318, 85] width 12 height 12
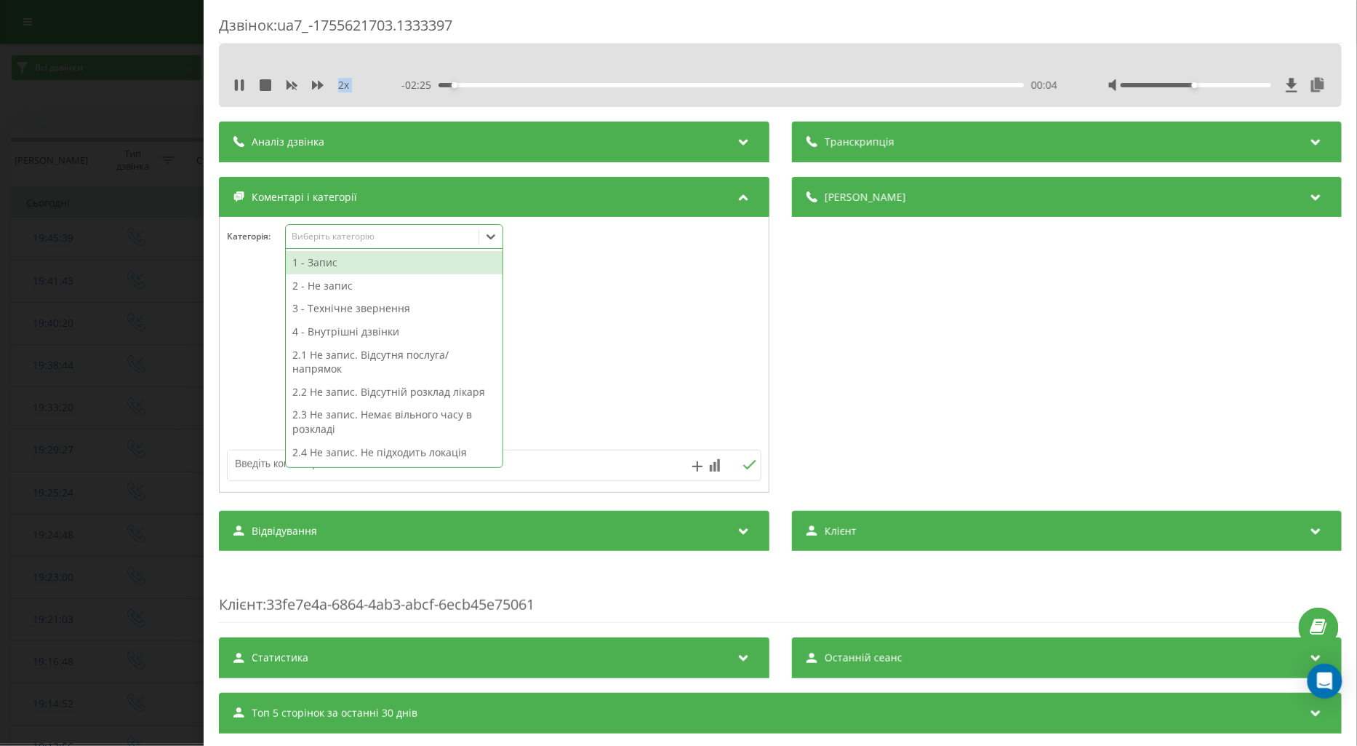
click at [317, 236] on div "Виберіть категорію" at bounding box center [382, 237] width 182 height 12
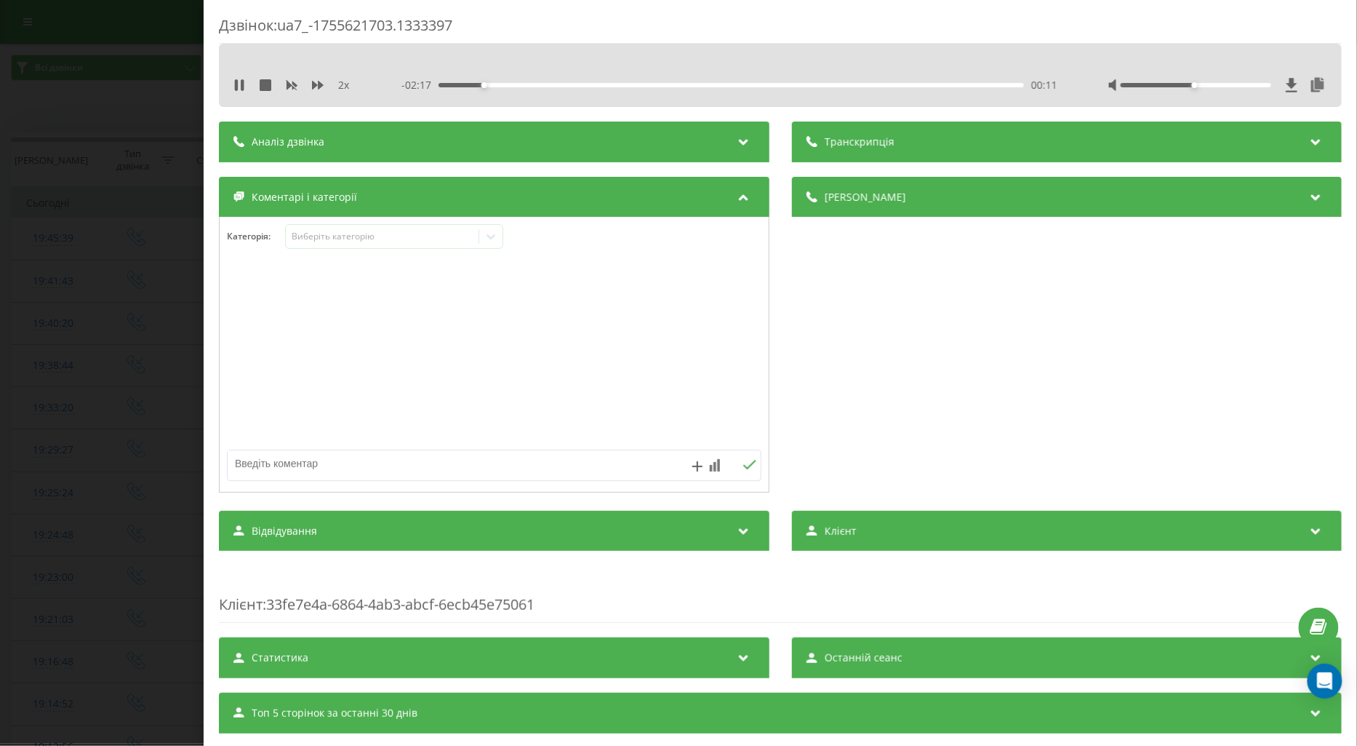
click at [249, 295] on div at bounding box center [494, 355] width 549 height 175
click at [311, 239] on div "Виберіть категорію" at bounding box center [382, 237] width 182 height 12
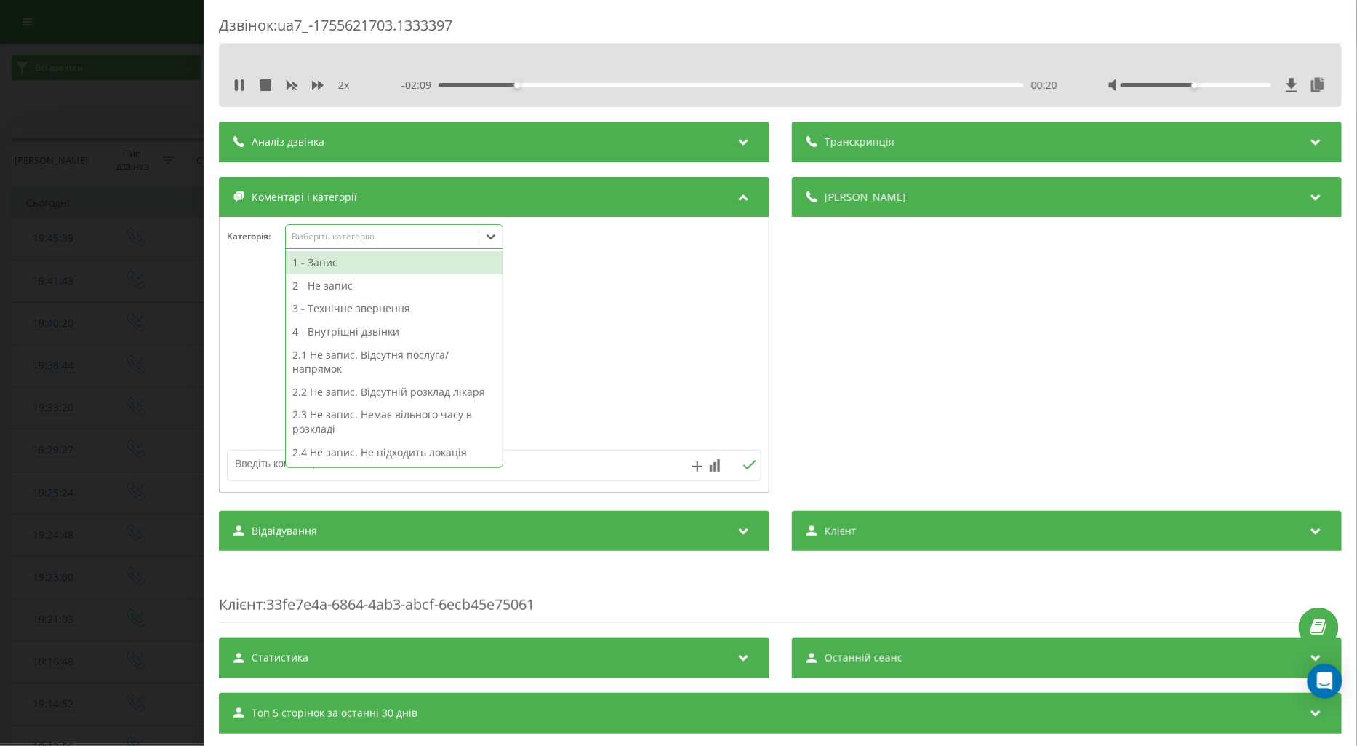
click at [324, 266] on div "1 - Запис" at bounding box center [394, 262] width 217 height 23
click at [269, 304] on div at bounding box center [494, 355] width 549 height 175
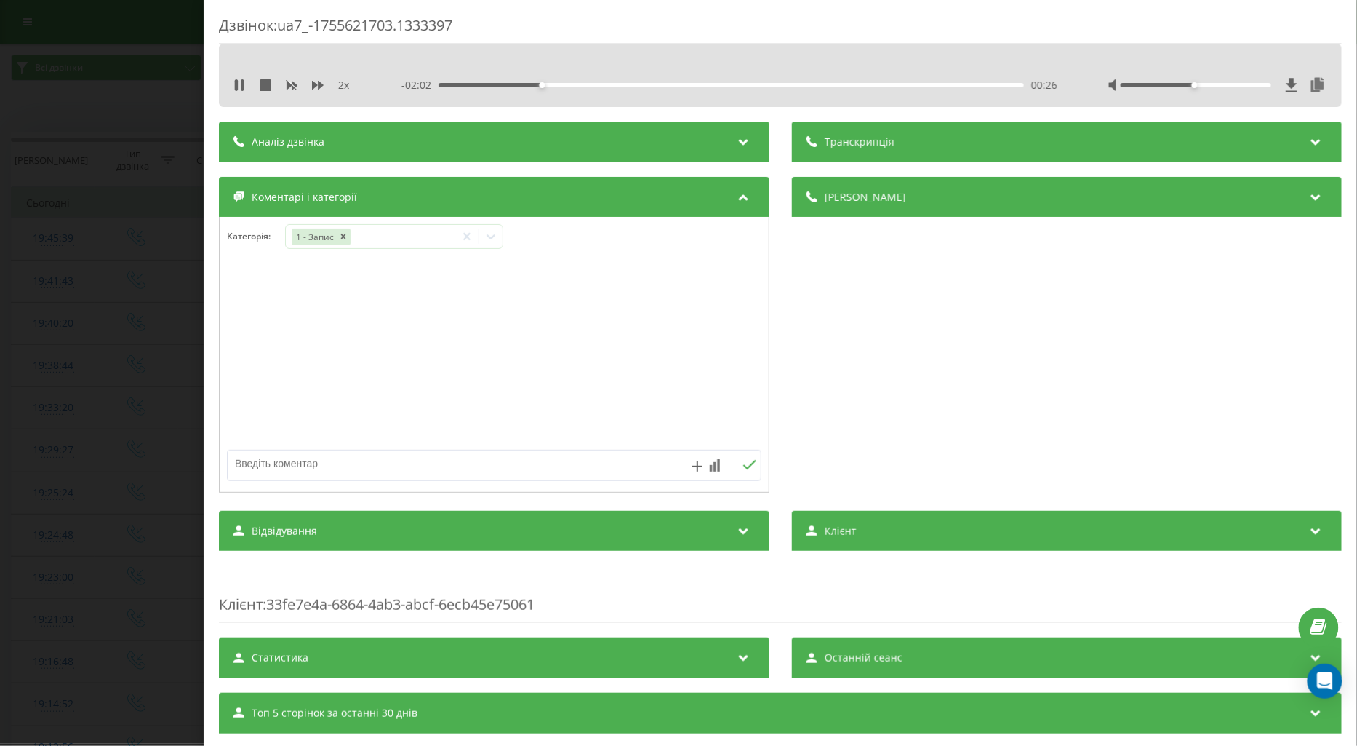
click at [103, 347] on div "Дзвінок : ua7_-1755621703.1333397 2 x - 02:02 00:26 00:26 Транскрипція Для AI-а…" at bounding box center [678, 373] width 1357 height 746
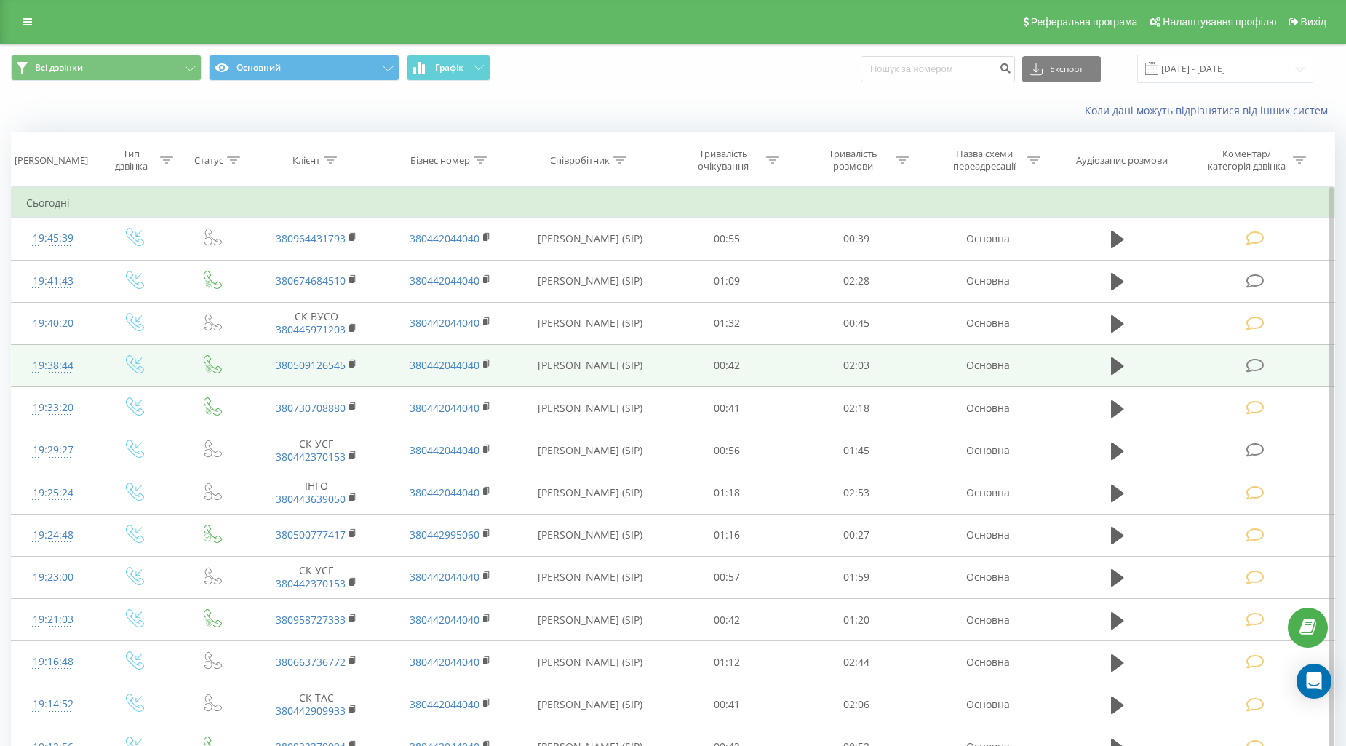
click at [1247, 362] on icon at bounding box center [1255, 365] width 18 height 15
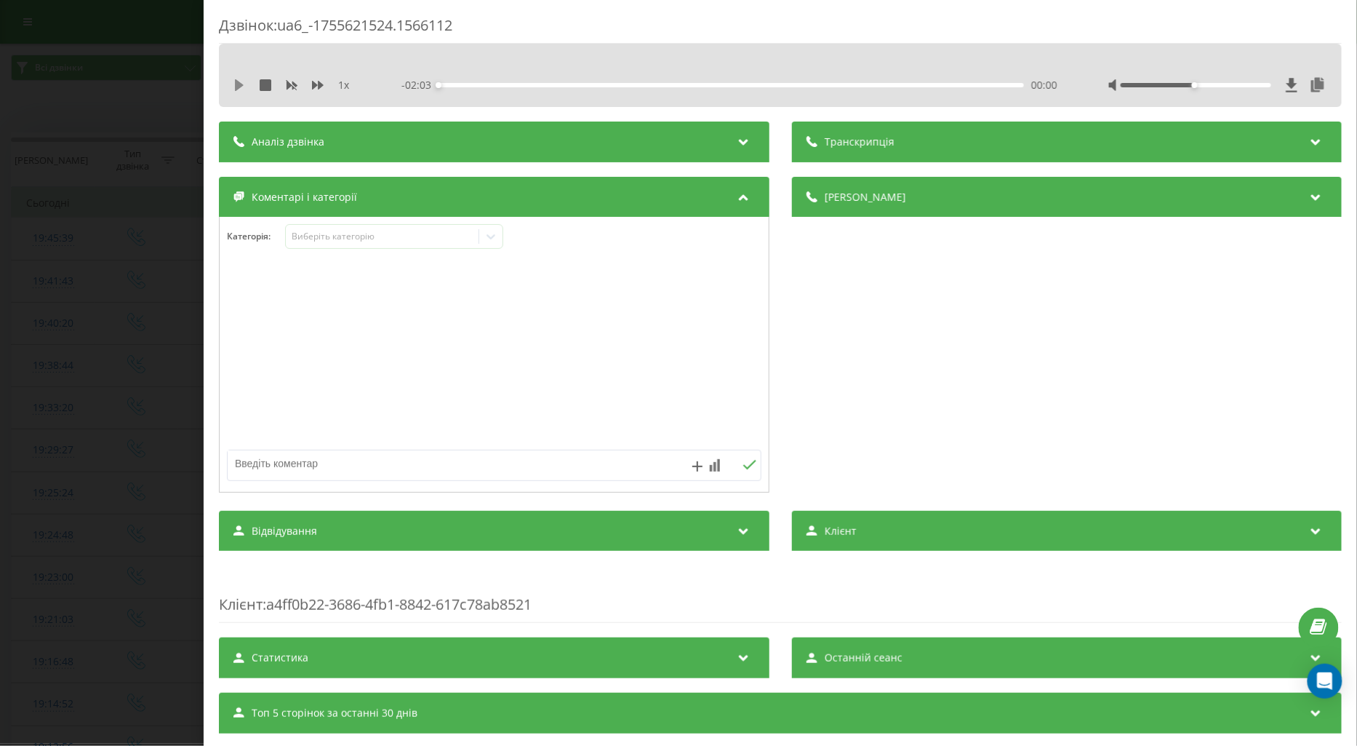
click at [233, 87] on icon at bounding box center [239, 85] width 12 height 12
click at [324, 240] on div "Виберіть категорію" at bounding box center [382, 237] width 182 height 12
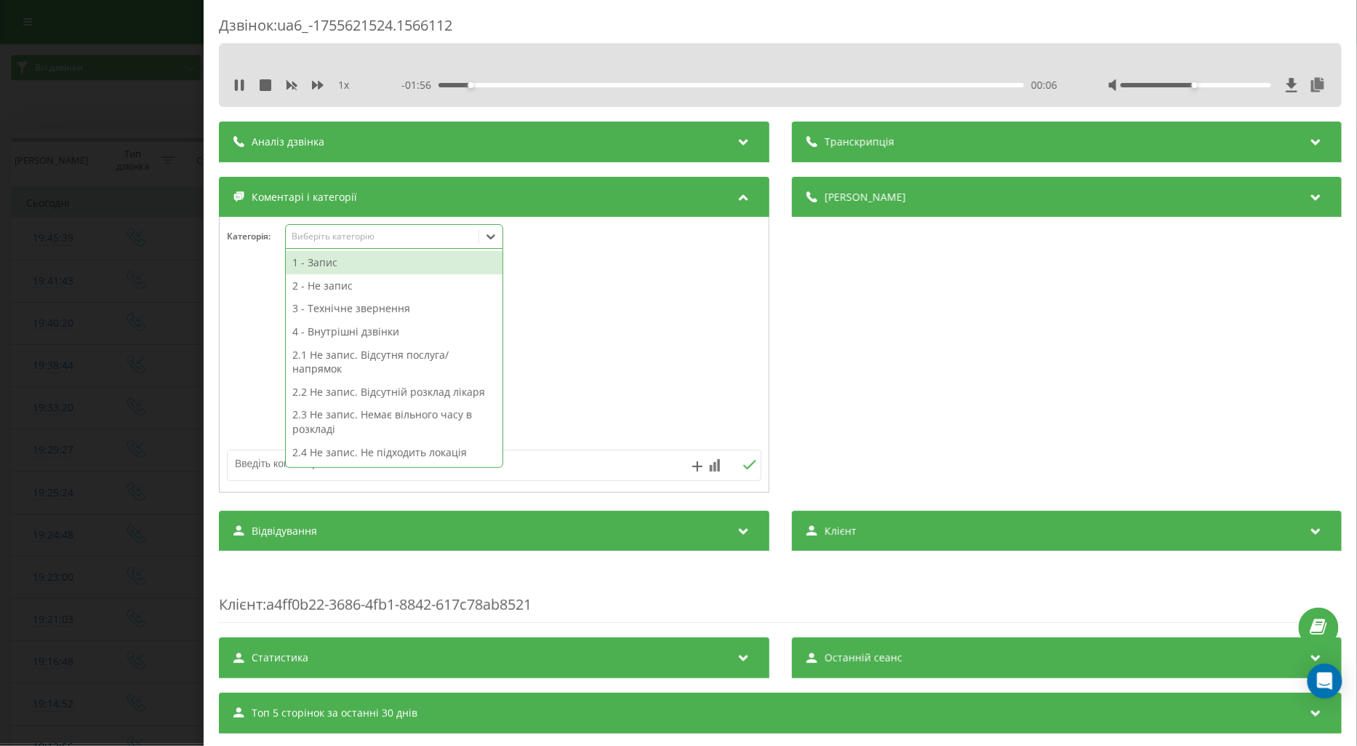
click at [327, 263] on div "1 - Запис" at bounding box center [394, 262] width 217 height 23
click at [235, 82] on icon at bounding box center [236, 85] width 3 height 12
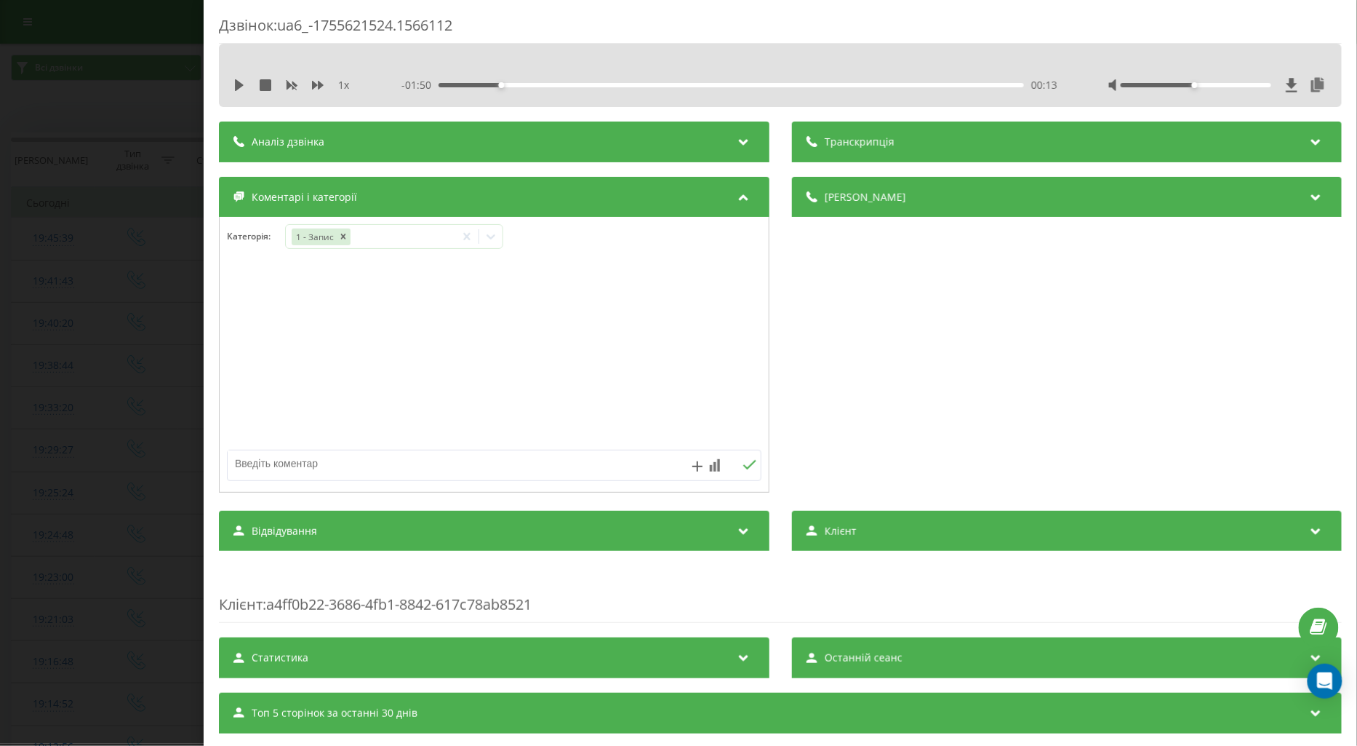
click at [103, 335] on div "Дзвінок : ua6_-1755621524.1566112 1 x - 01:50 00:13 00:13 Транскрипція Для AI-а…" at bounding box center [678, 373] width 1357 height 746
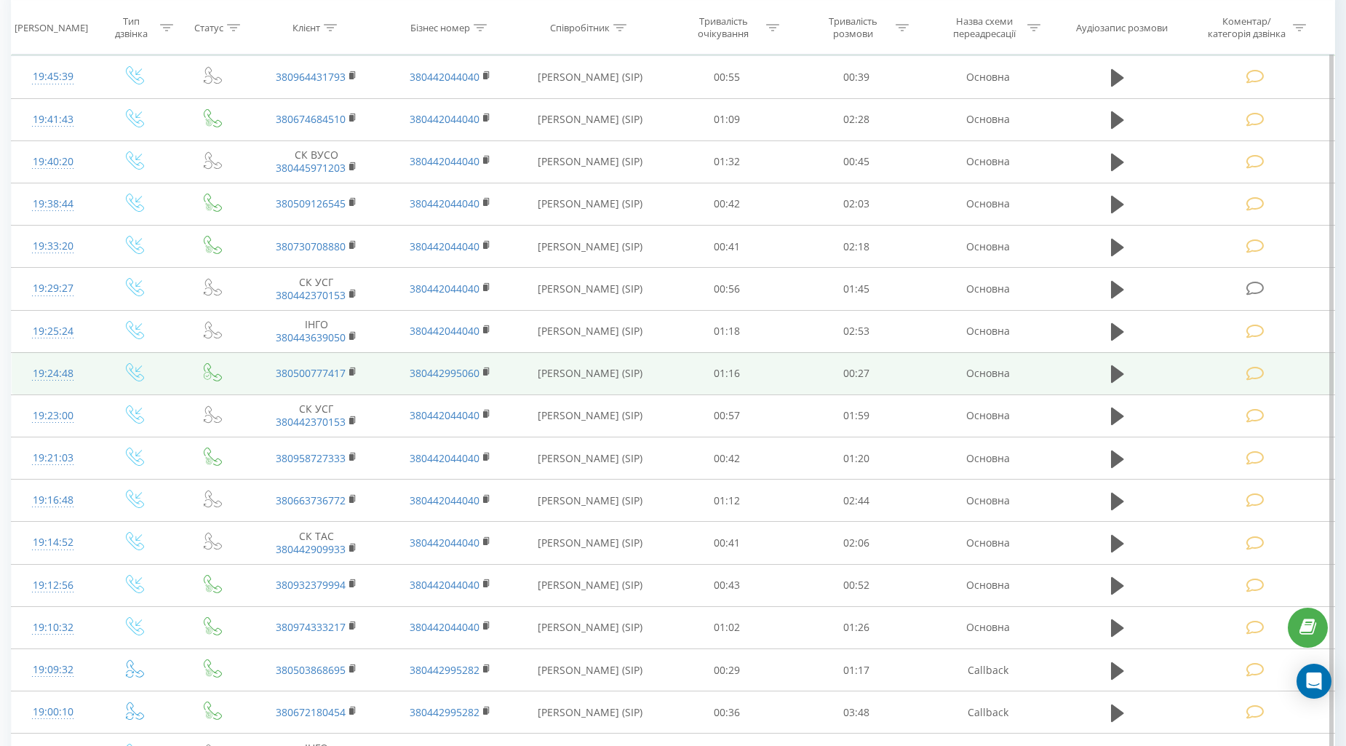
scroll to position [81, 0]
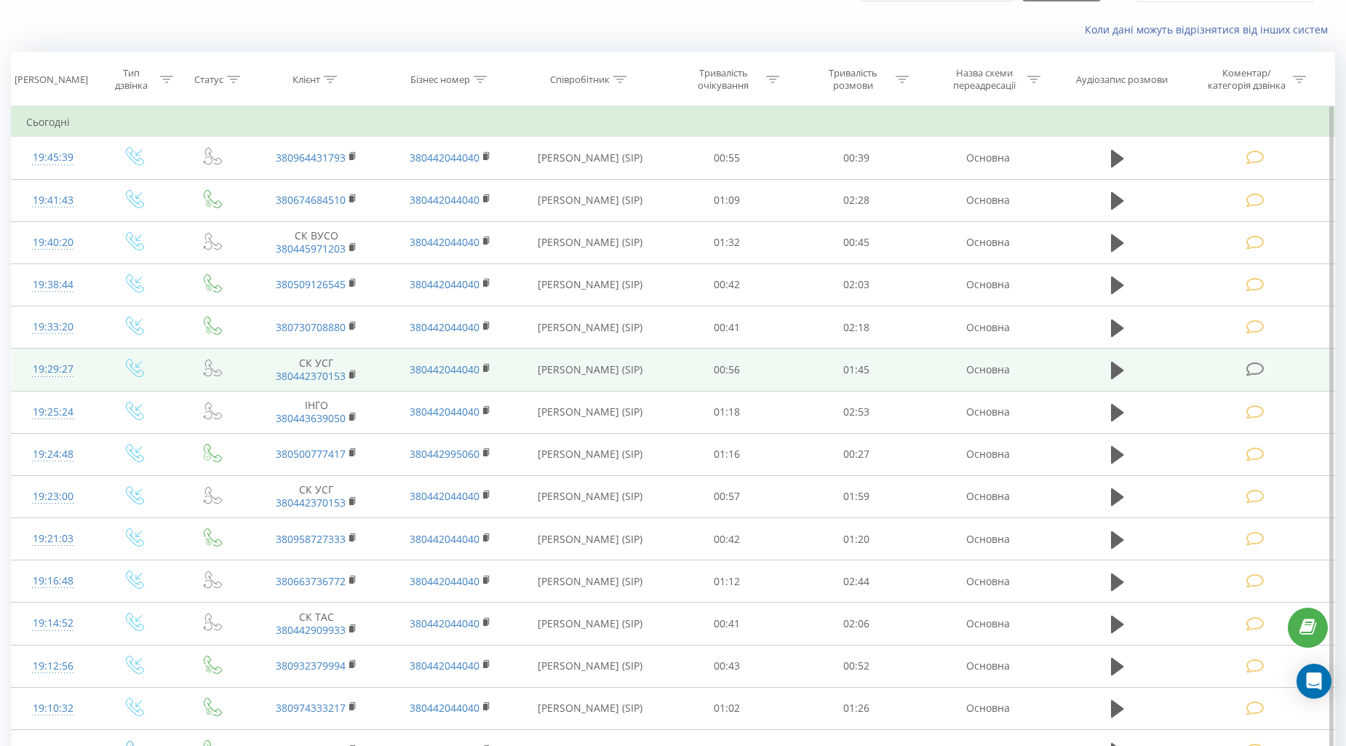
click at [1260, 374] on icon at bounding box center [1255, 369] width 18 height 15
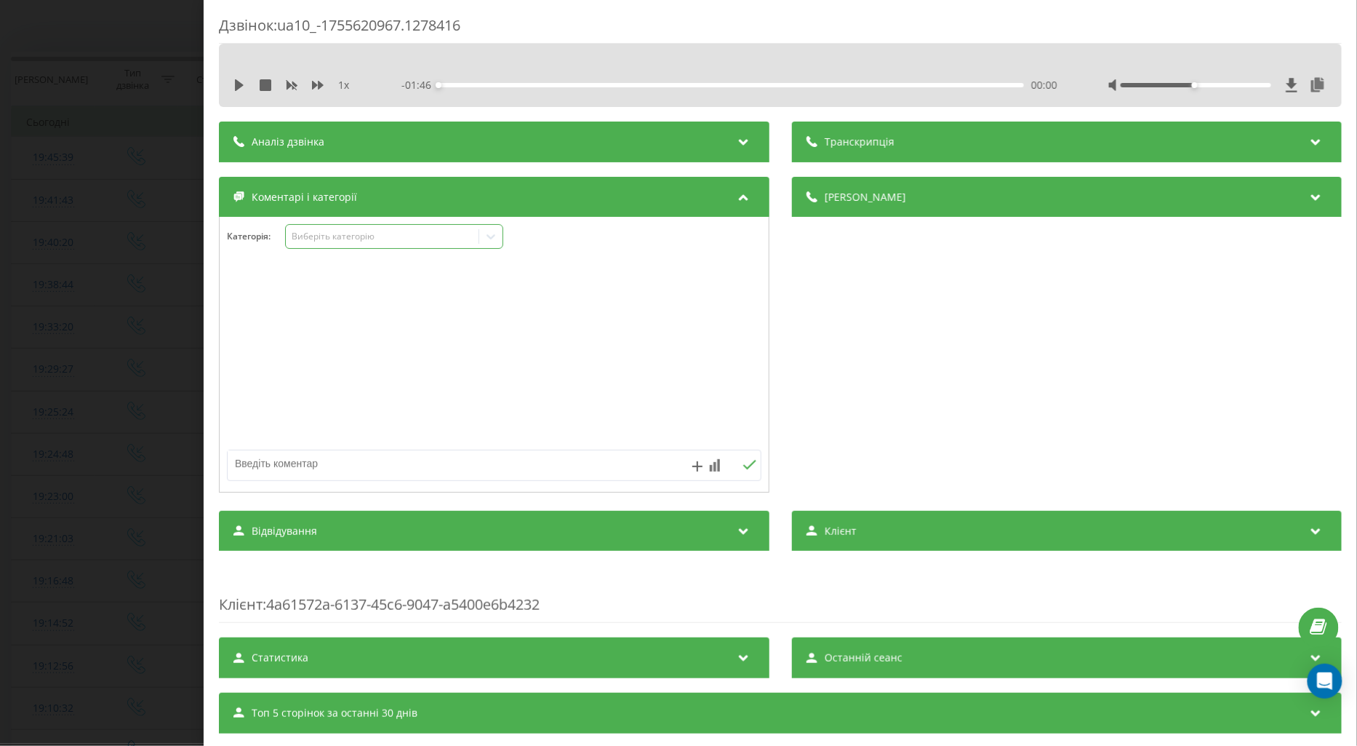
click at [314, 235] on div "Виберіть категорію" at bounding box center [382, 237] width 182 height 12
click at [250, 316] on div at bounding box center [494, 355] width 549 height 175
click at [231, 83] on div "1 x - 01:46 00:00 00:00" at bounding box center [780, 85] width 1101 height 22
click at [238, 81] on icon at bounding box center [239, 85] width 12 height 12
click at [318, 85] on icon at bounding box center [318, 85] width 12 height 9
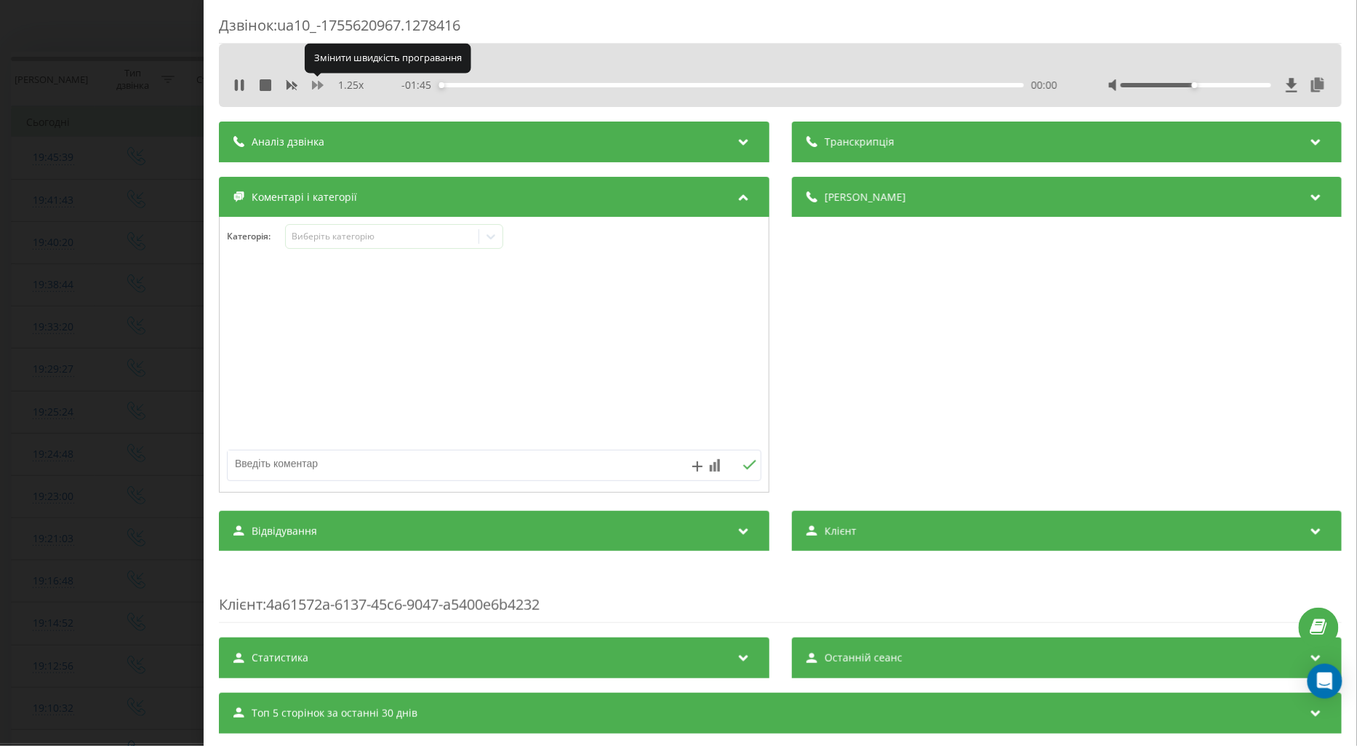
click at [318, 85] on icon at bounding box center [318, 85] width 12 height 9
click at [353, 239] on div "Виберіть категорію" at bounding box center [382, 237] width 182 height 12
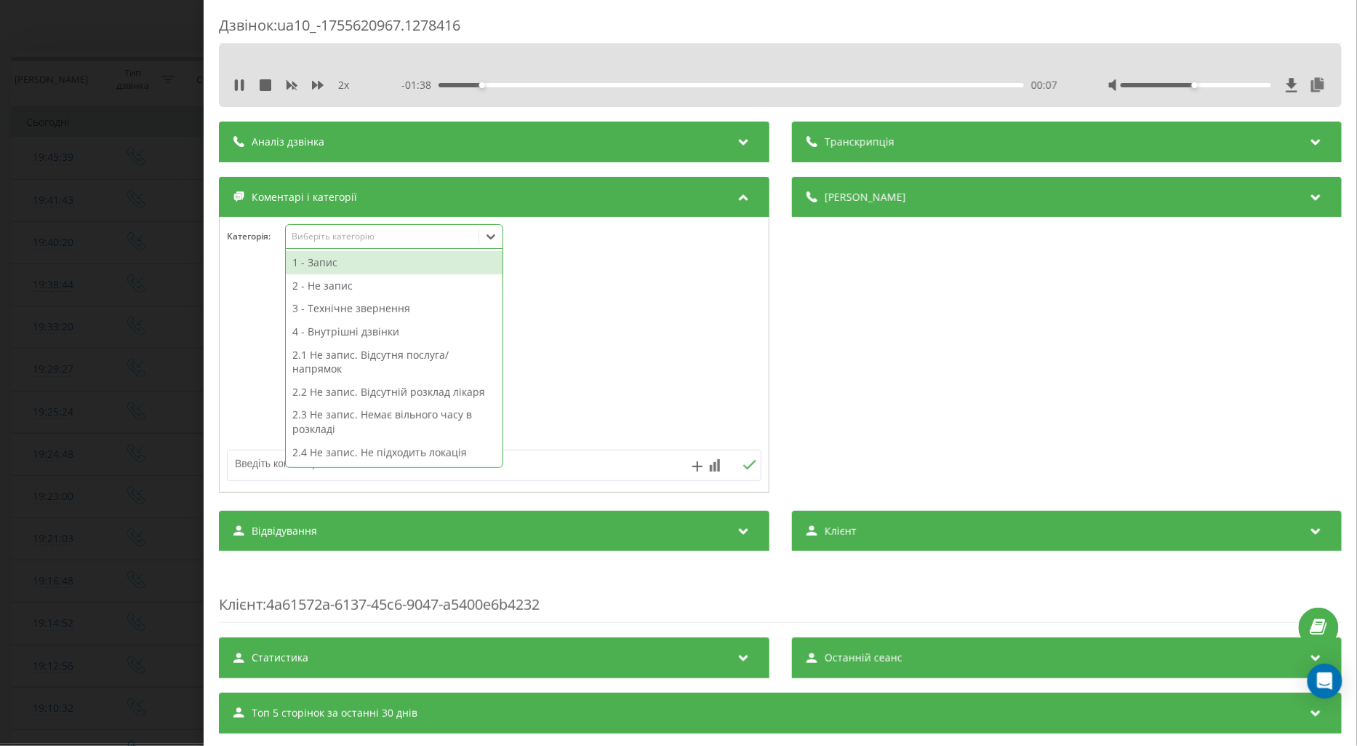
click at [333, 263] on div "1 - Запис" at bounding box center [394, 262] width 217 height 23
click at [255, 286] on div at bounding box center [494, 355] width 549 height 175
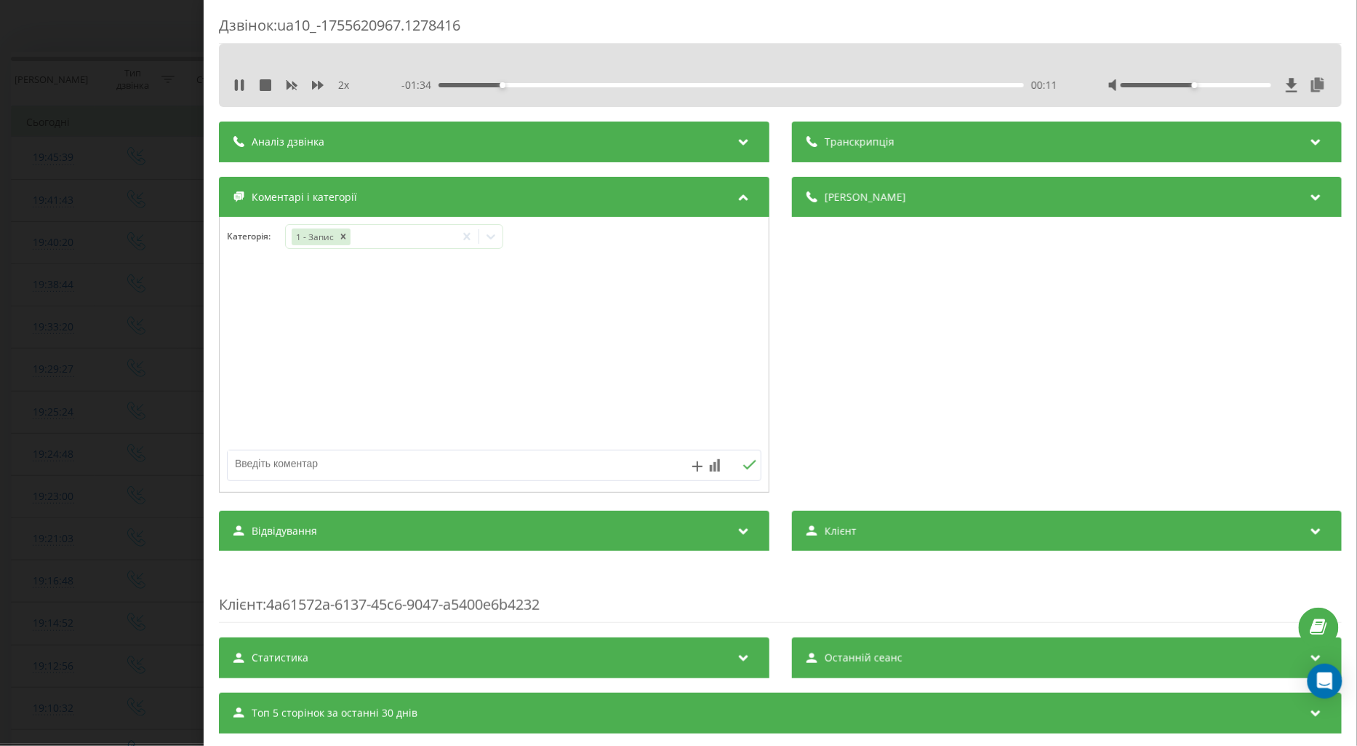
click at [306, 234] on div "1 - Запис" at bounding box center [313, 236] width 44 height 17
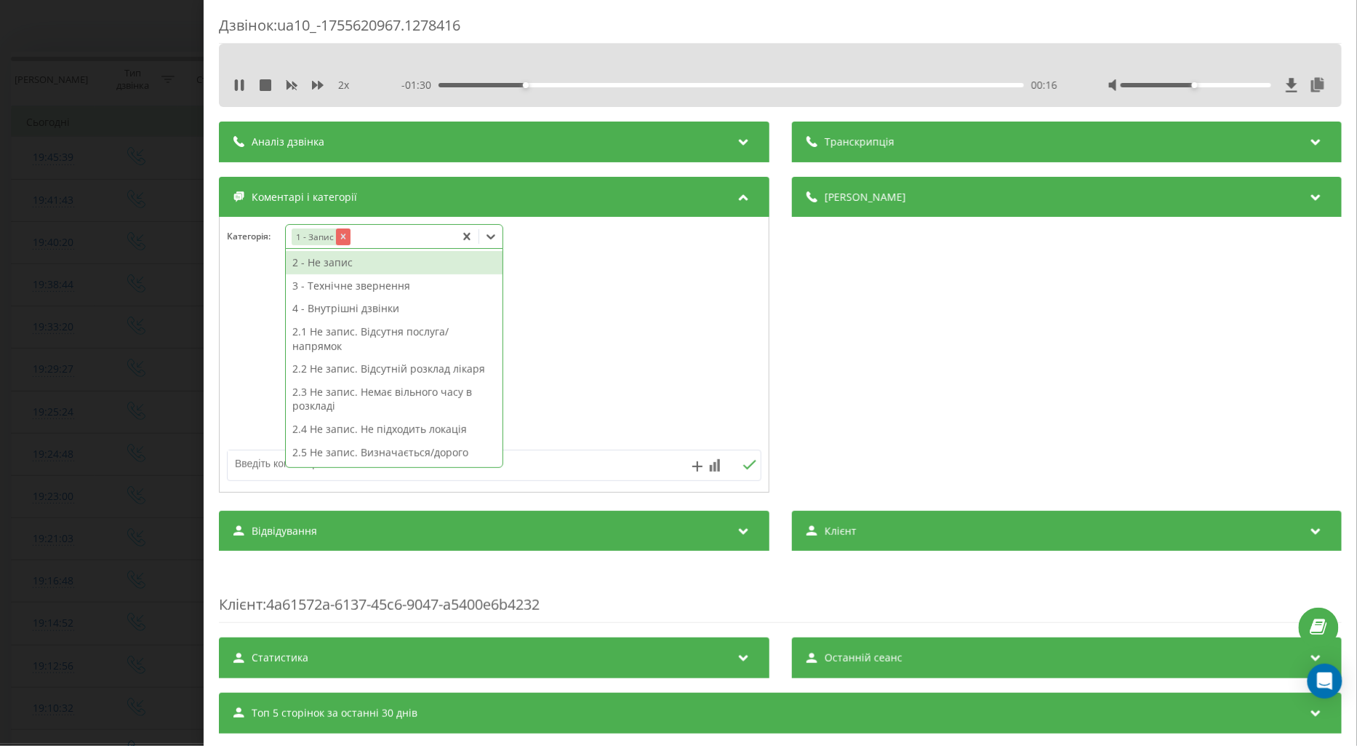
click at [343, 237] on icon "Remove 1 - Запис" at bounding box center [342, 236] width 5 height 5
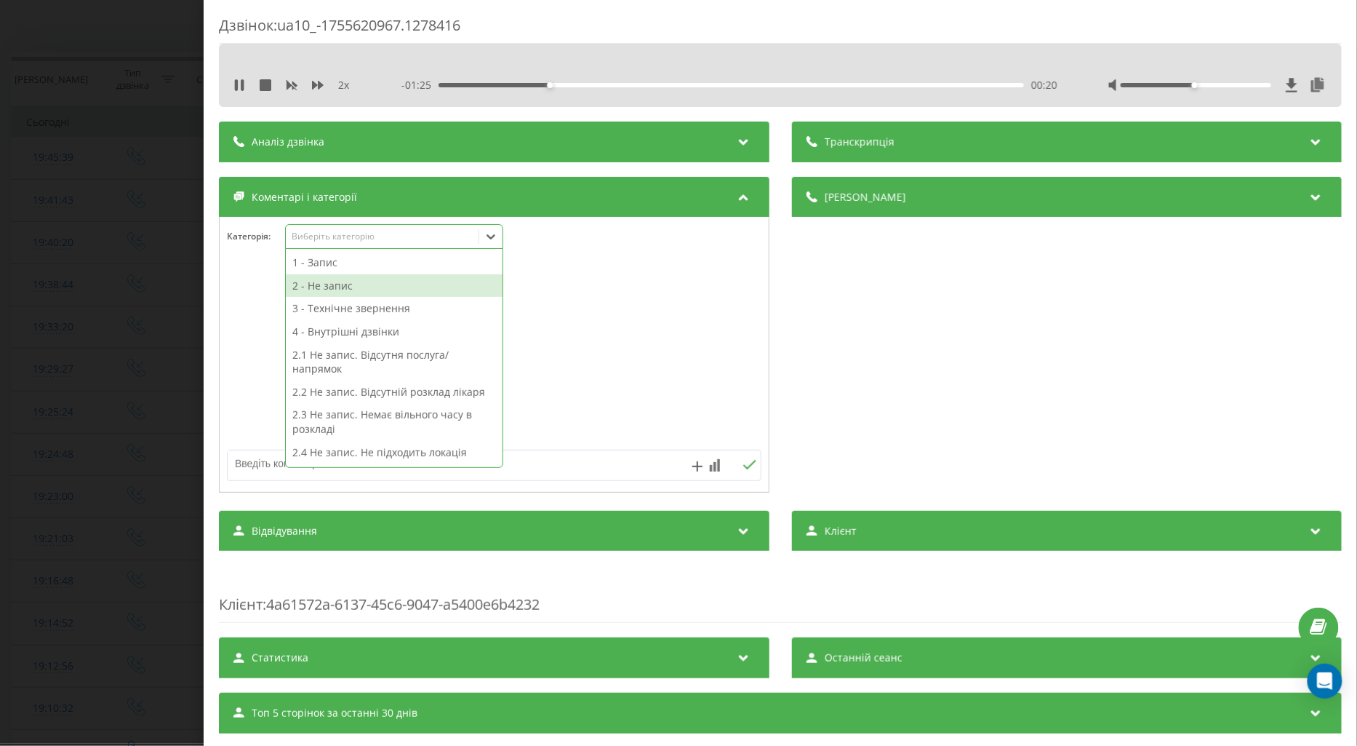
click at [338, 287] on div "2 - Не запис" at bounding box center [394, 285] width 217 height 23
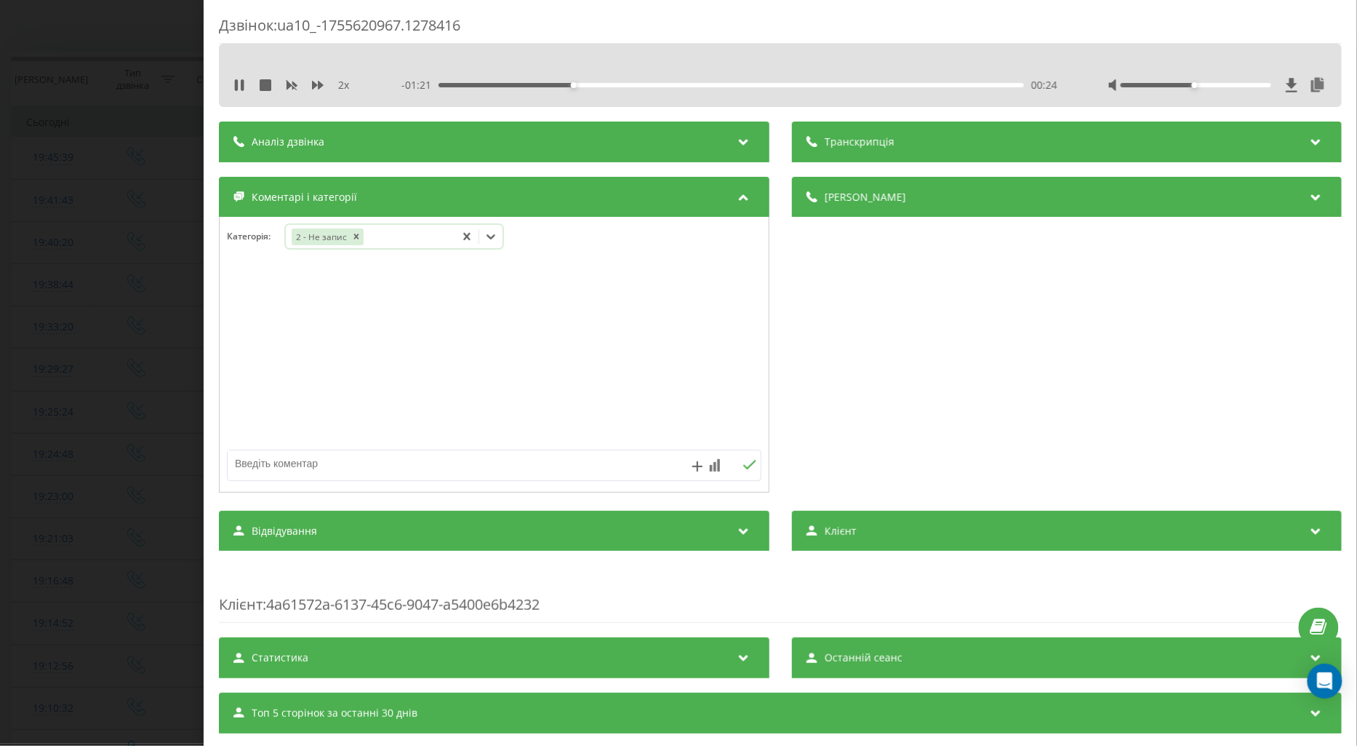
click at [336, 236] on div "2 - Не запис" at bounding box center [319, 236] width 57 height 17
click at [354, 238] on icon "Remove 2 - Не запис" at bounding box center [356, 236] width 10 height 10
click at [359, 238] on icon "Remove 2 - Не запис" at bounding box center [356, 236] width 10 height 10
click at [492, 240] on icon at bounding box center [491, 236] width 15 height 15
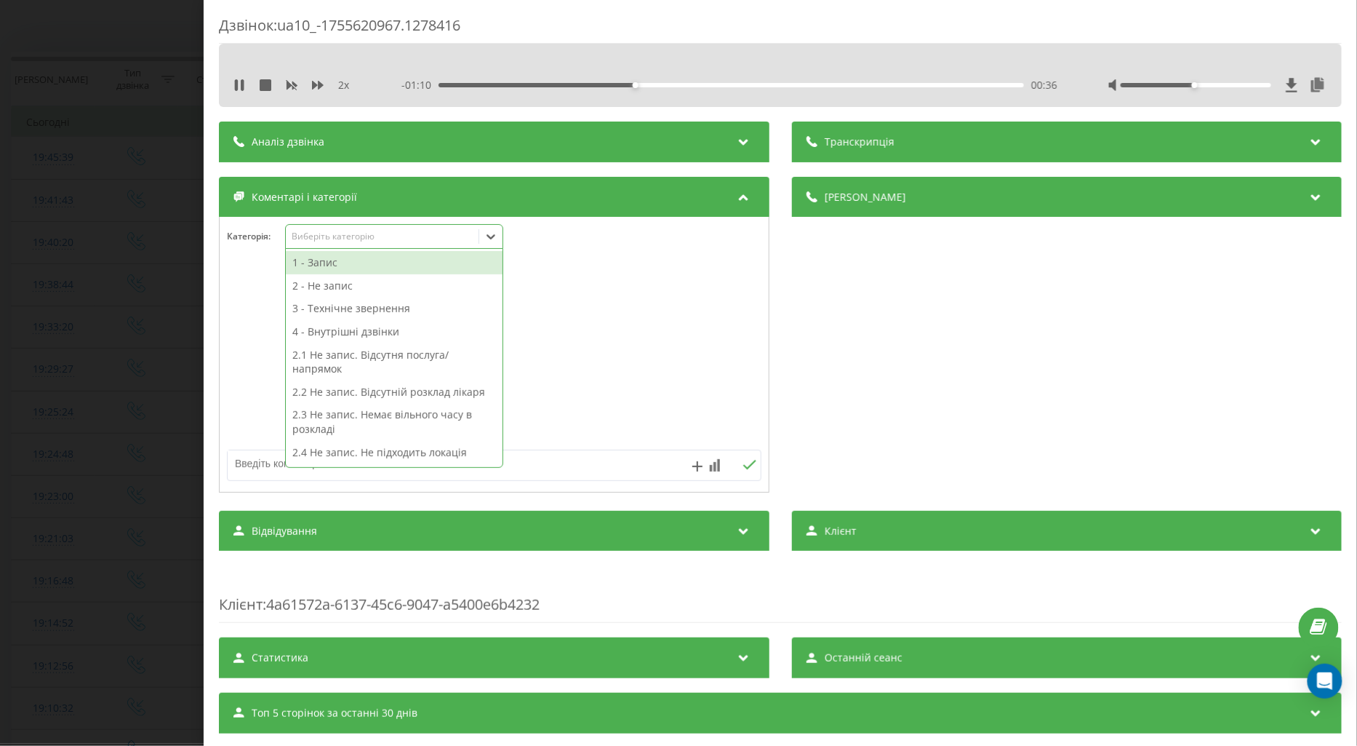
click at [331, 304] on div "3 - Технічне звернення" at bounding box center [394, 308] width 217 height 23
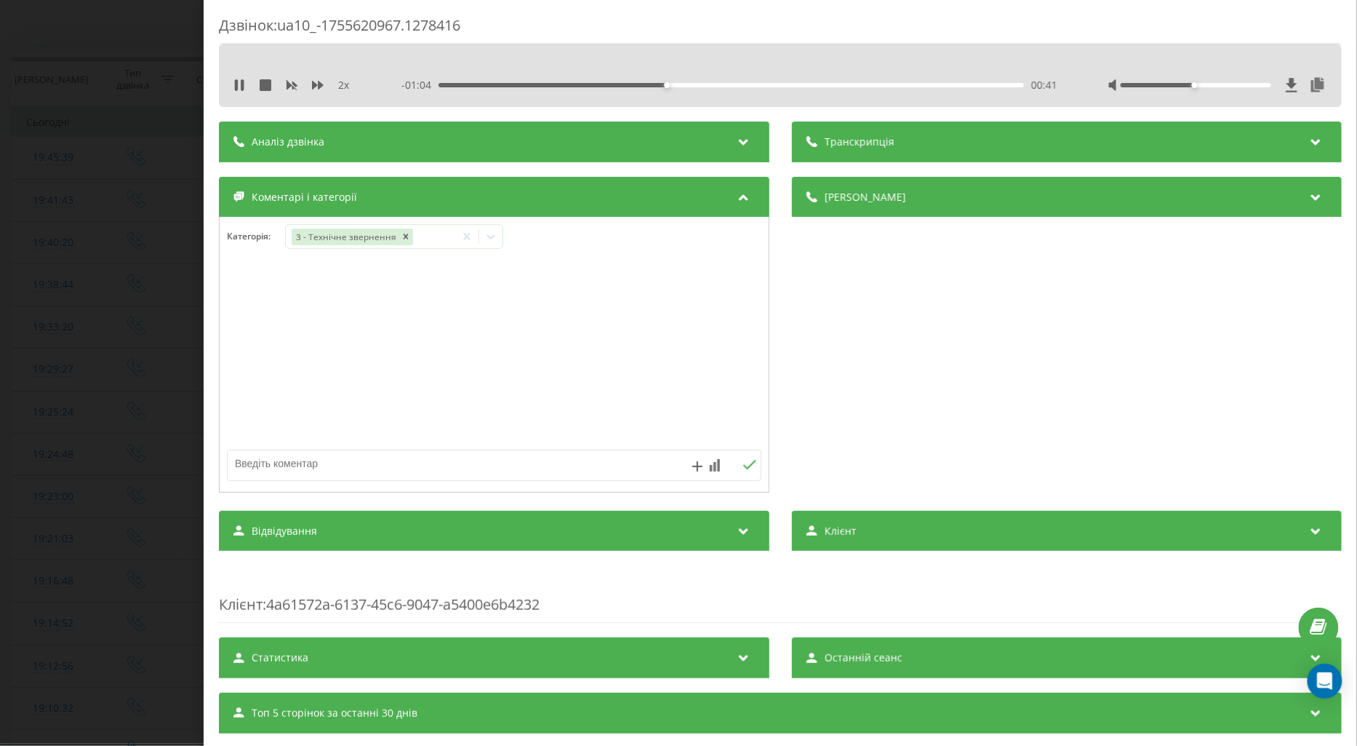
click at [630, 316] on div at bounding box center [494, 355] width 549 height 175
click at [300, 468] on textarea at bounding box center [441, 463] width 426 height 26
type textarea "ск уточ інф з приводу застрахов"
click at [745, 466] on icon at bounding box center [749, 464] width 13 height 9
click at [91, 335] on div "Дзвінок : ua10_-1755620967.1278416 2 x 00:00 01:46 01:46 Транскрипція Для AI-ан…" at bounding box center [678, 373] width 1357 height 746
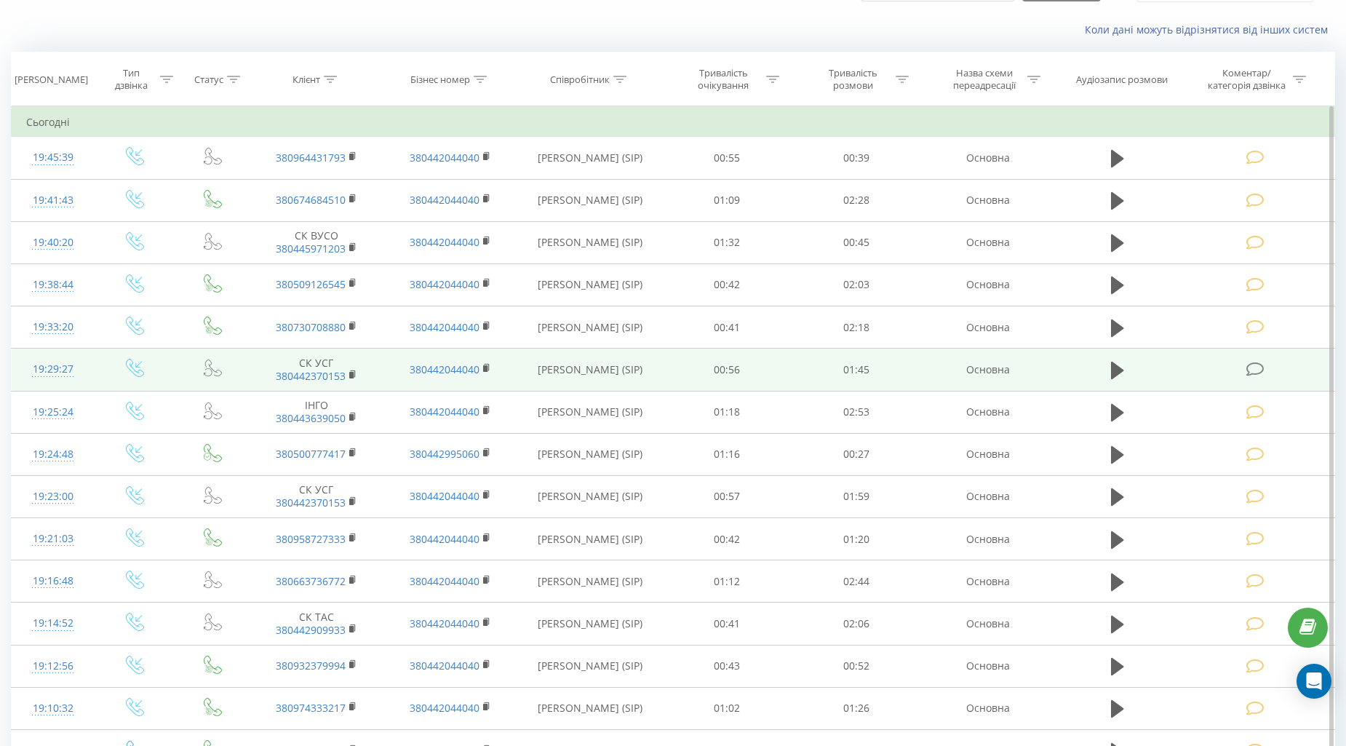
click at [1258, 371] on icon at bounding box center [1255, 369] width 18 height 15
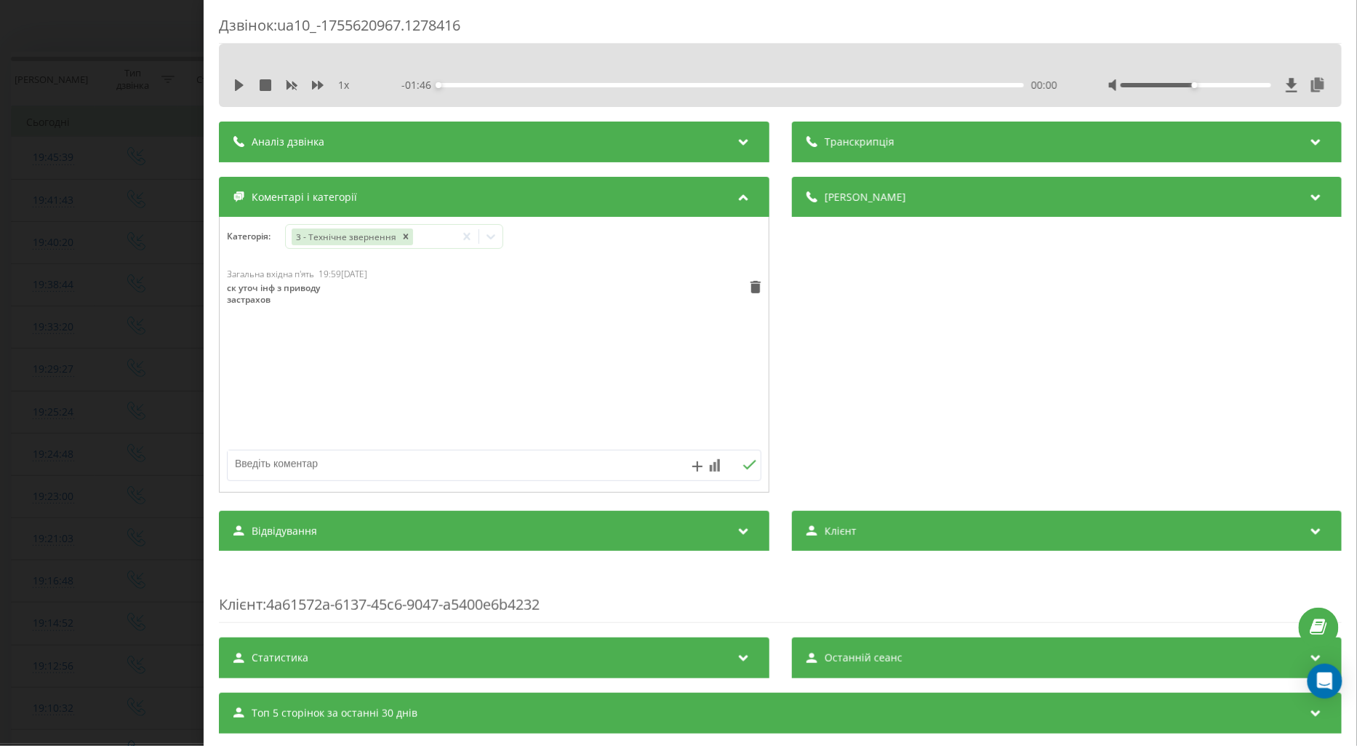
click at [139, 387] on div "Дзвінок : ua10_-1755620967.1278416 1 x - 01:46 00:00 00:00 Транскрипція Для AI-…" at bounding box center [678, 373] width 1357 height 746
click at [237, 84] on icon at bounding box center [239, 85] width 9 height 12
click at [316, 85] on icon at bounding box center [318, 85] width 12 height 9
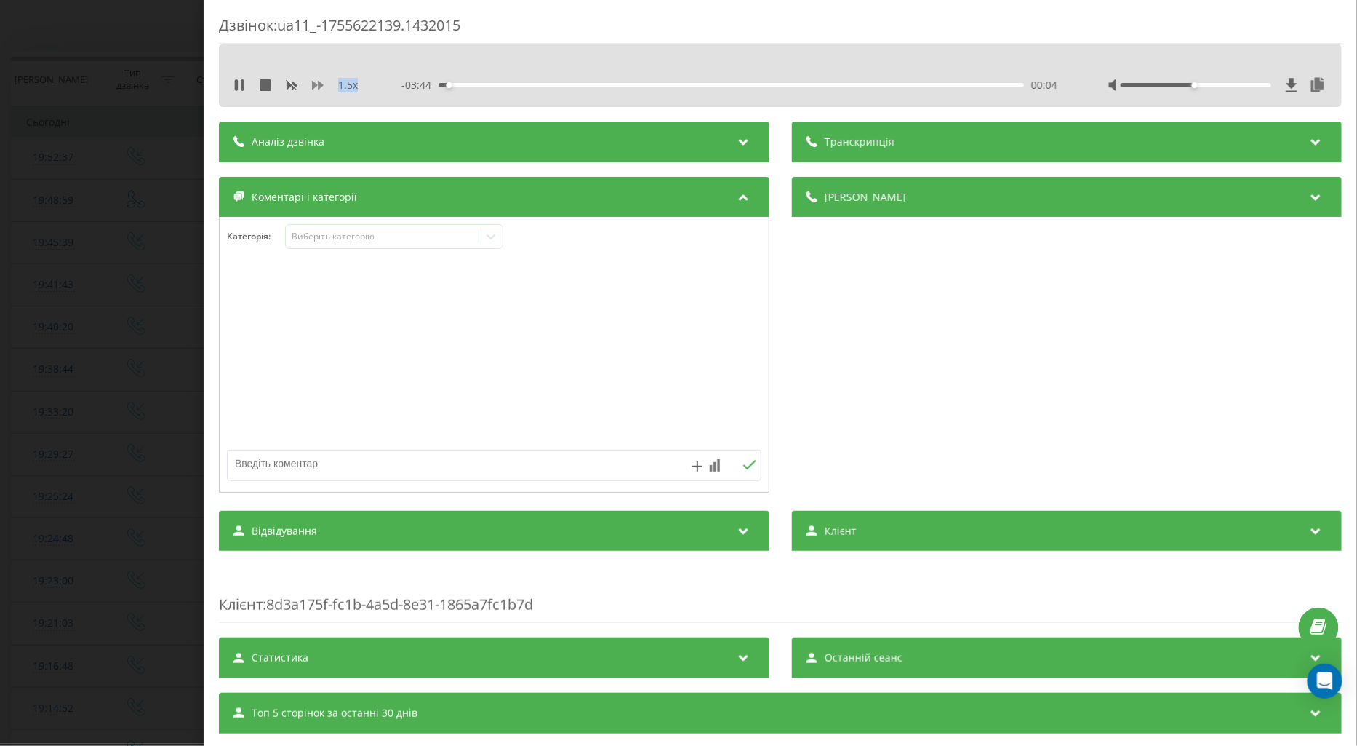
click at [316, 85] on icon at bounding box center [318, 85] width 12 height 9
click at [327, 240] on div "Виберіть категорію" at bounding box center [382, 237] width 182 height 12
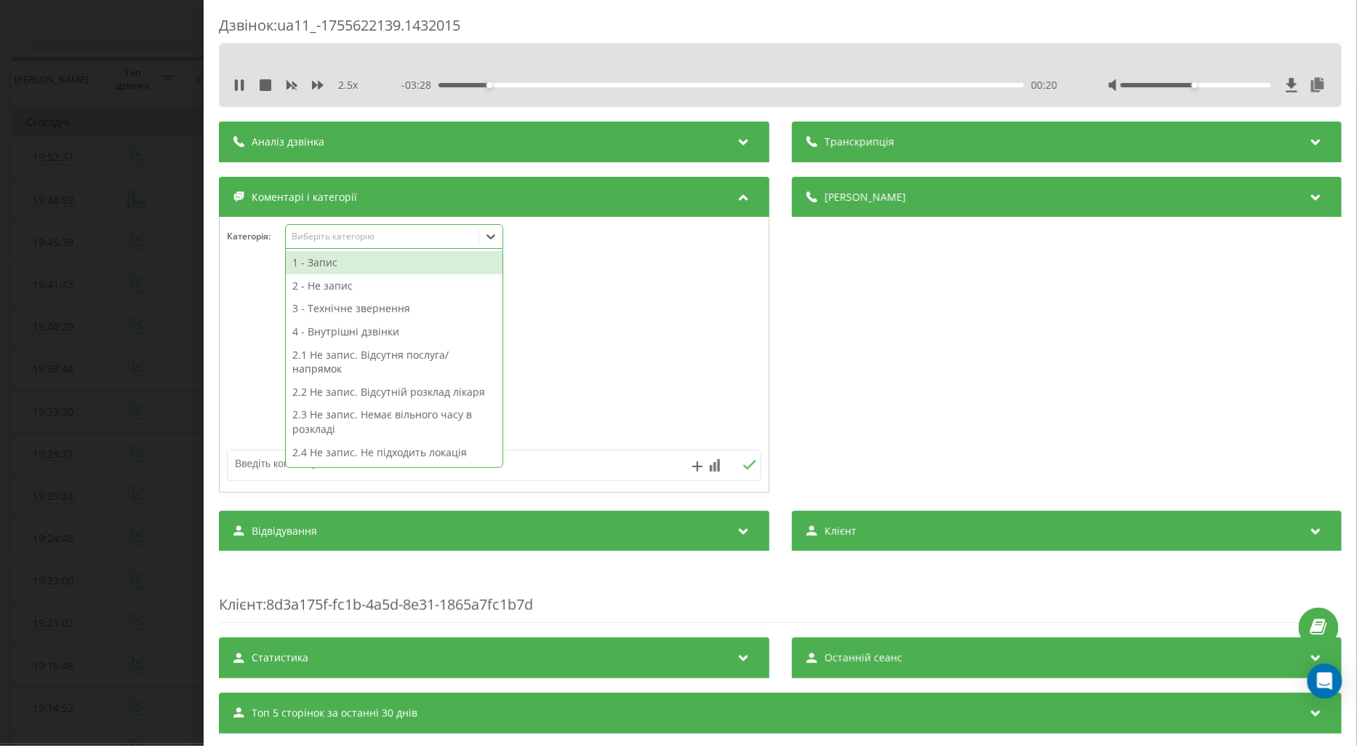
click at [324, 268] on div "1 - Запис" at bounding box center [394, 262] width 217 height 23
click at [259, 286] on div at bounding box center [494, 355] width 549 height 175
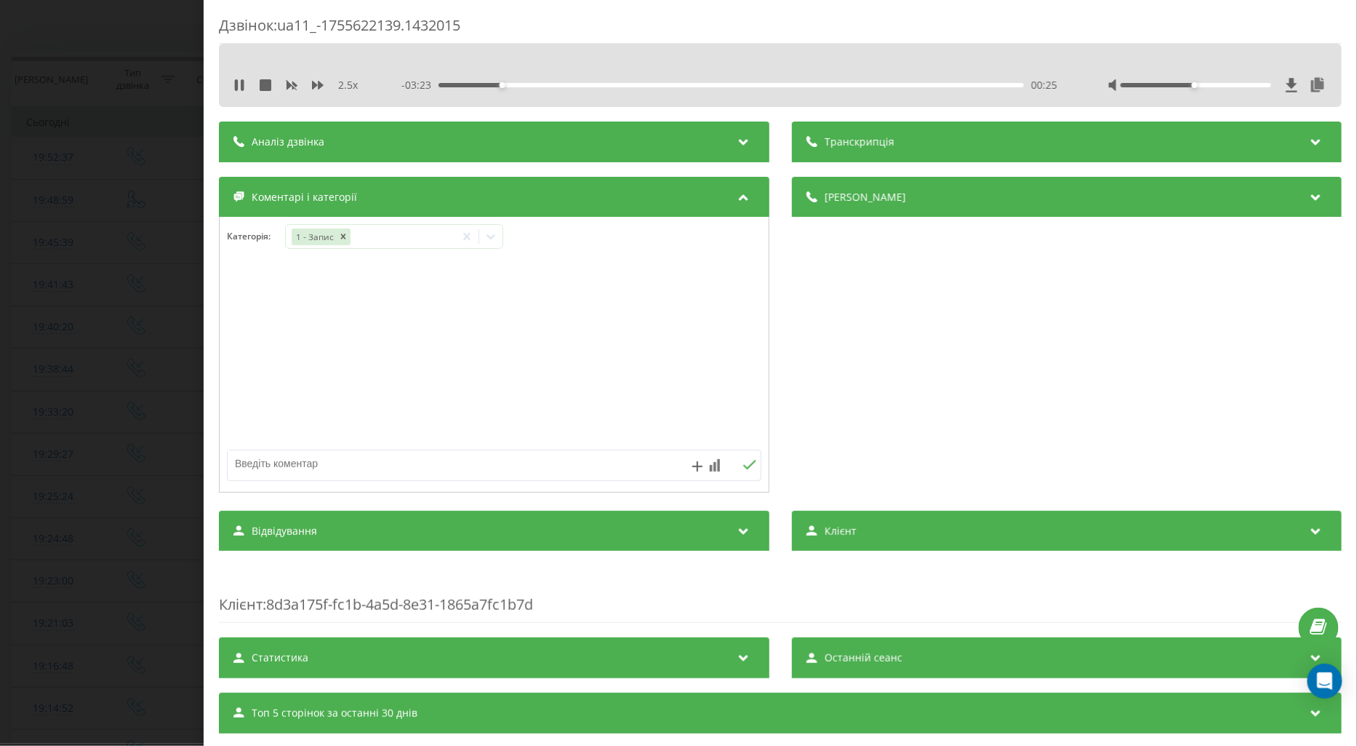
click at [631, 84] on div "00:25" at bounding box center [732, 85] width 586 height 4
click at [63, 369] on div "Дзвінок : ua11_-1755622139.1432015 2.5 x - 02:16 01:32 01:32 Транскрипція Для A…" at bounding box center [678, 373] width 1357 height 746
